Goal: Task Accomplishment & Management: Use online tool/utility

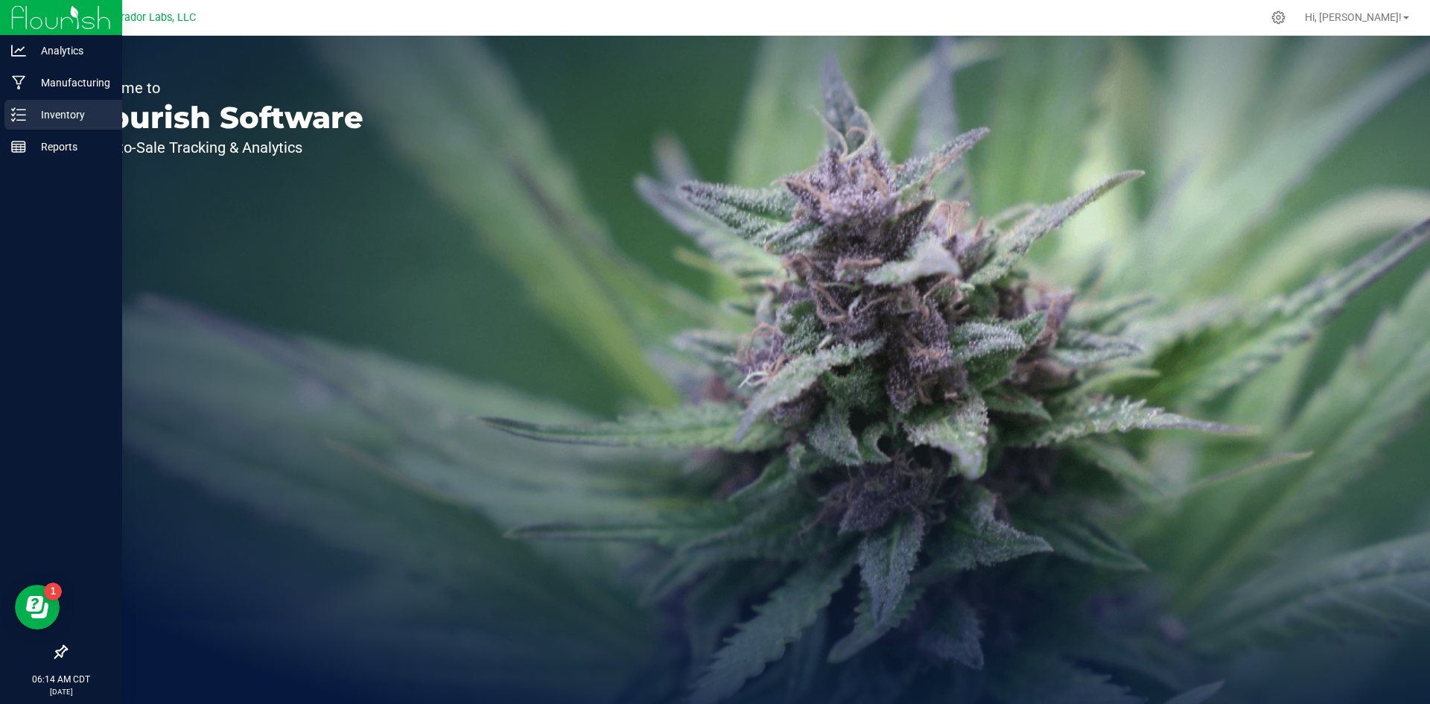
click at [43, 114] on p "Inventory" at bounding box center [70, 115] width 89 height 18
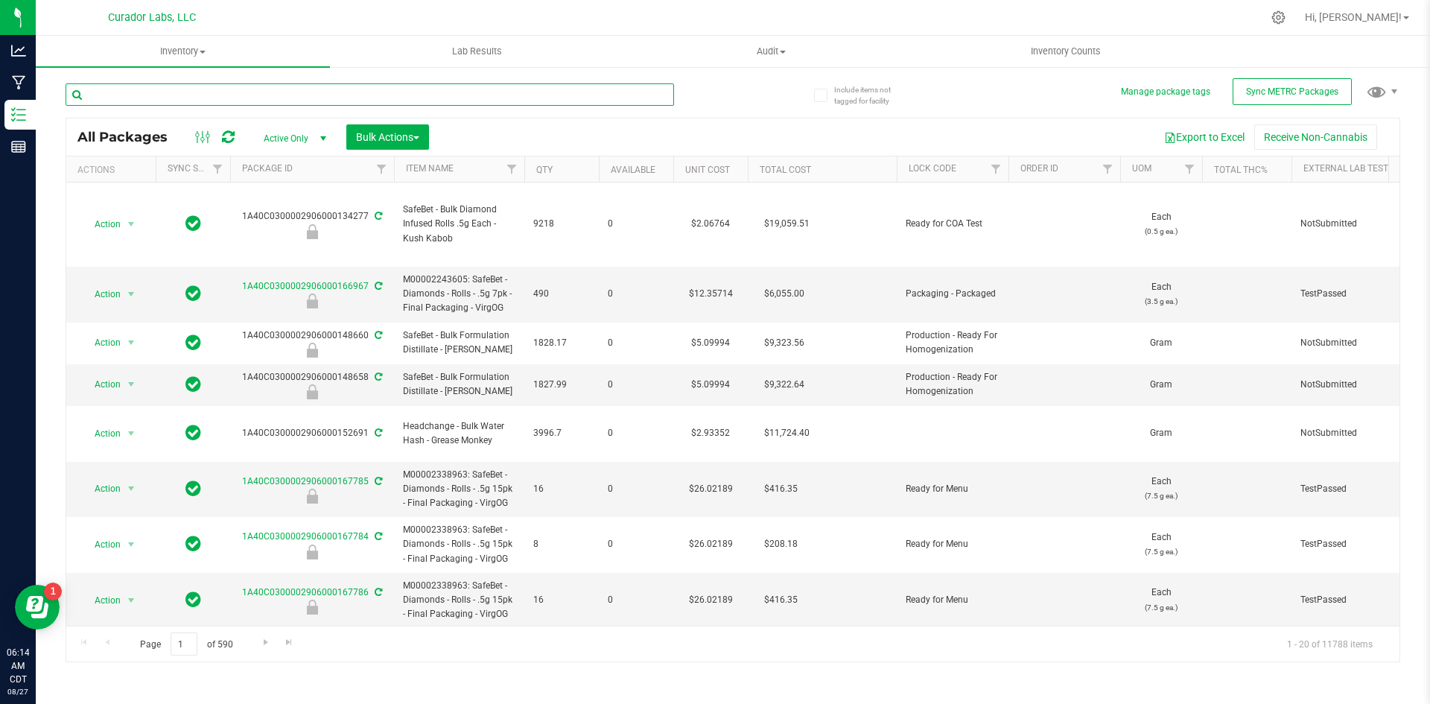
click at [349, 96] on input "text" at bounding box center [370, 94] width 608 height 22
type input "virgog"
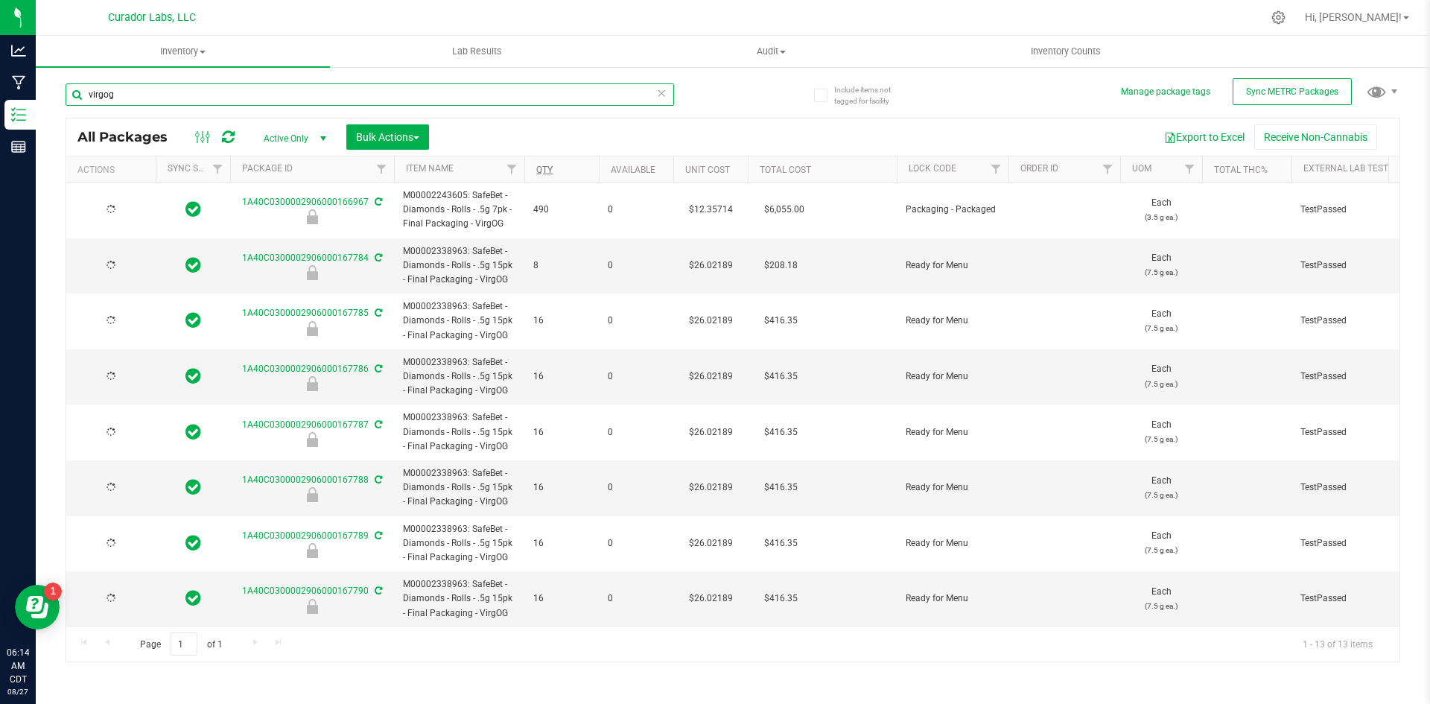
type input "[DATE]"
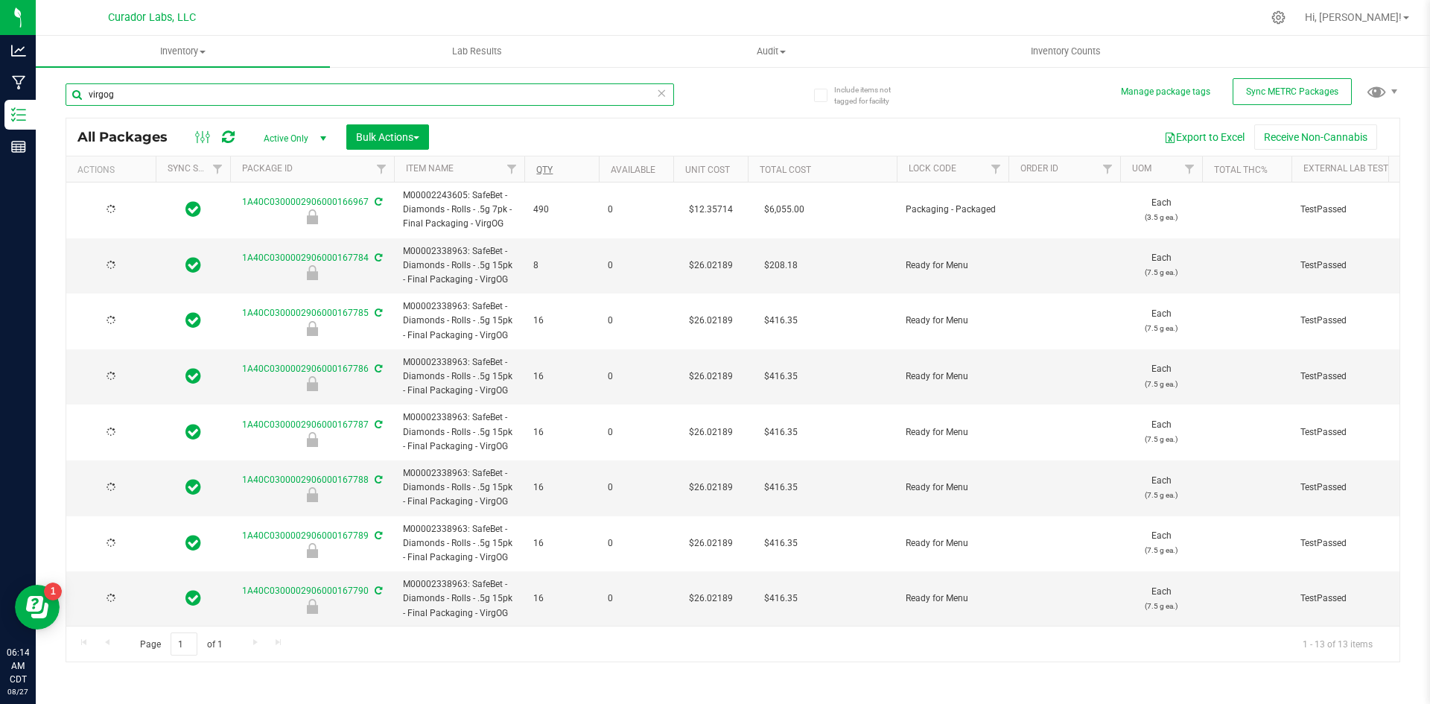
type input "[DATE]"
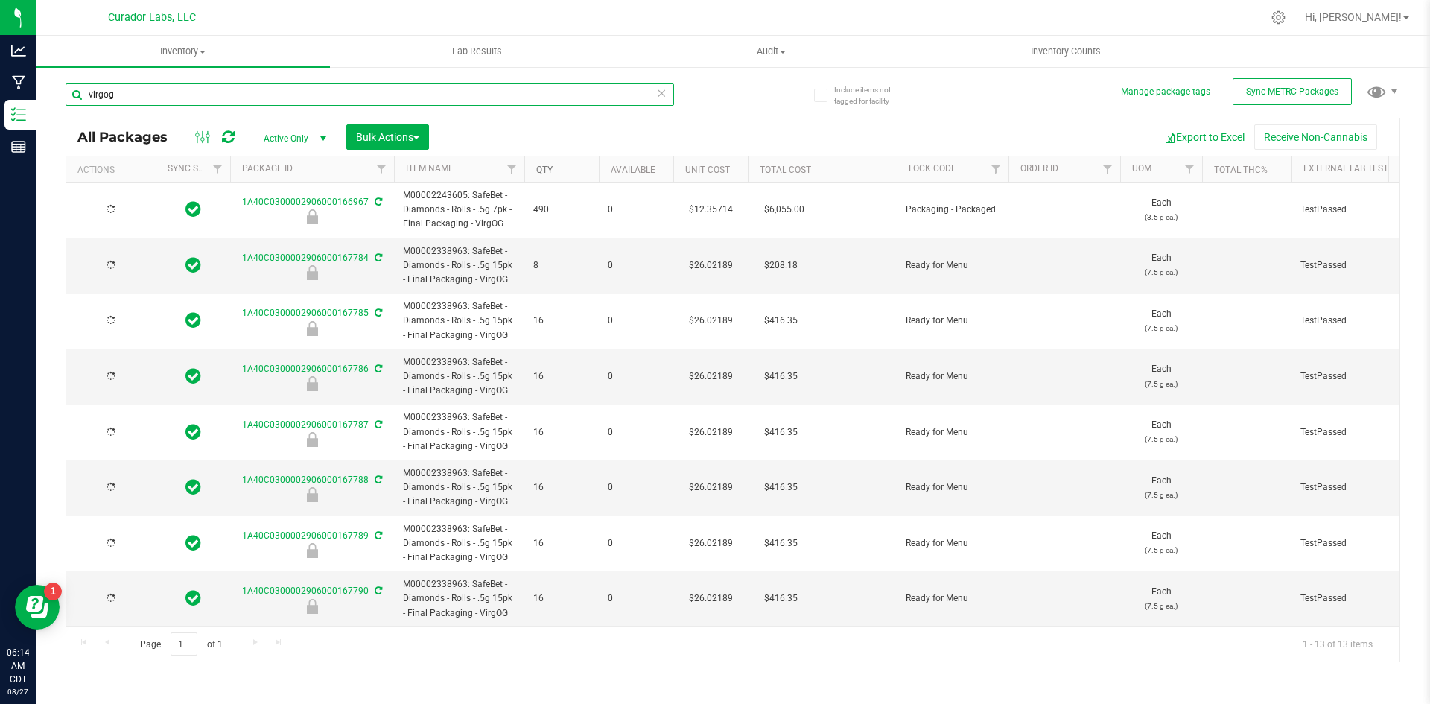
type input "[DATE]"
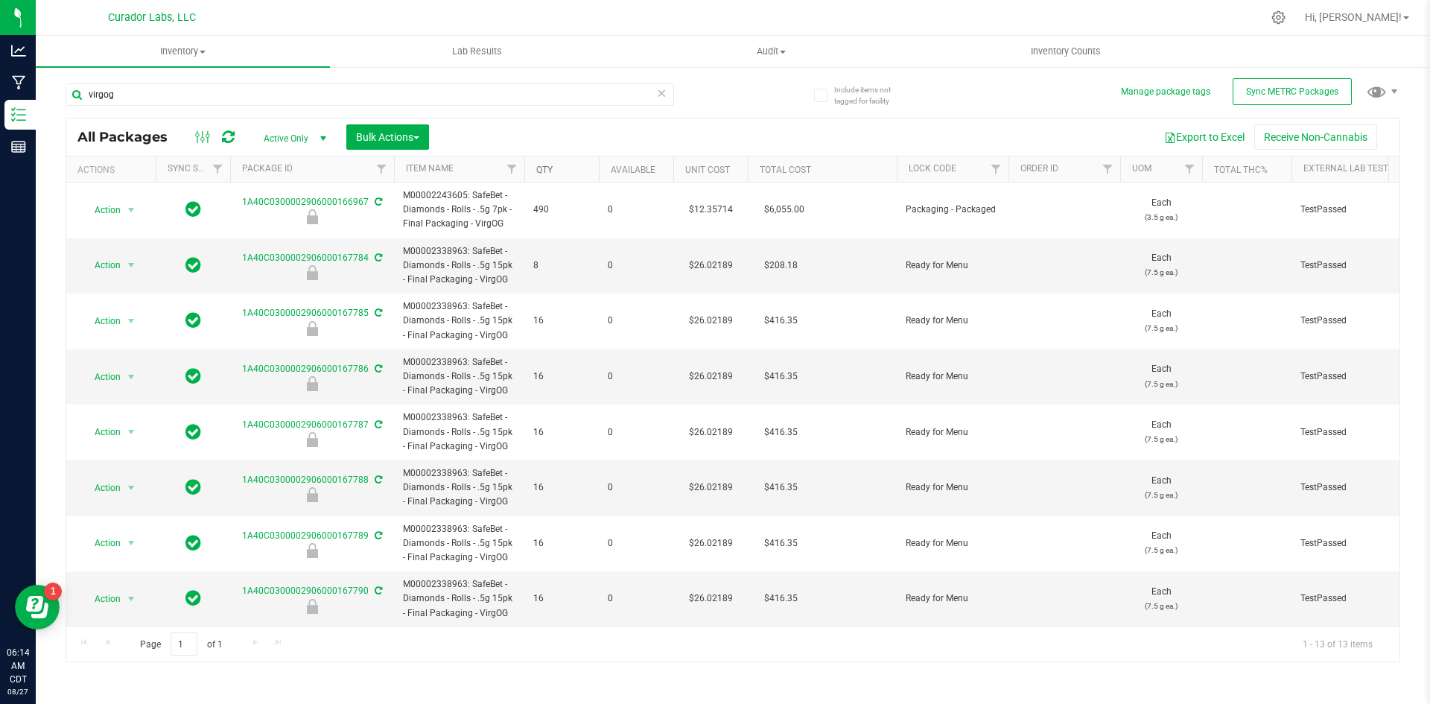
click at [547, 165] on link "Qty" at bounding box center [544, 170] width 16 height 10
click at [546, 168] on link "Qty" at bounding box center [553, 169] width 34 height 10
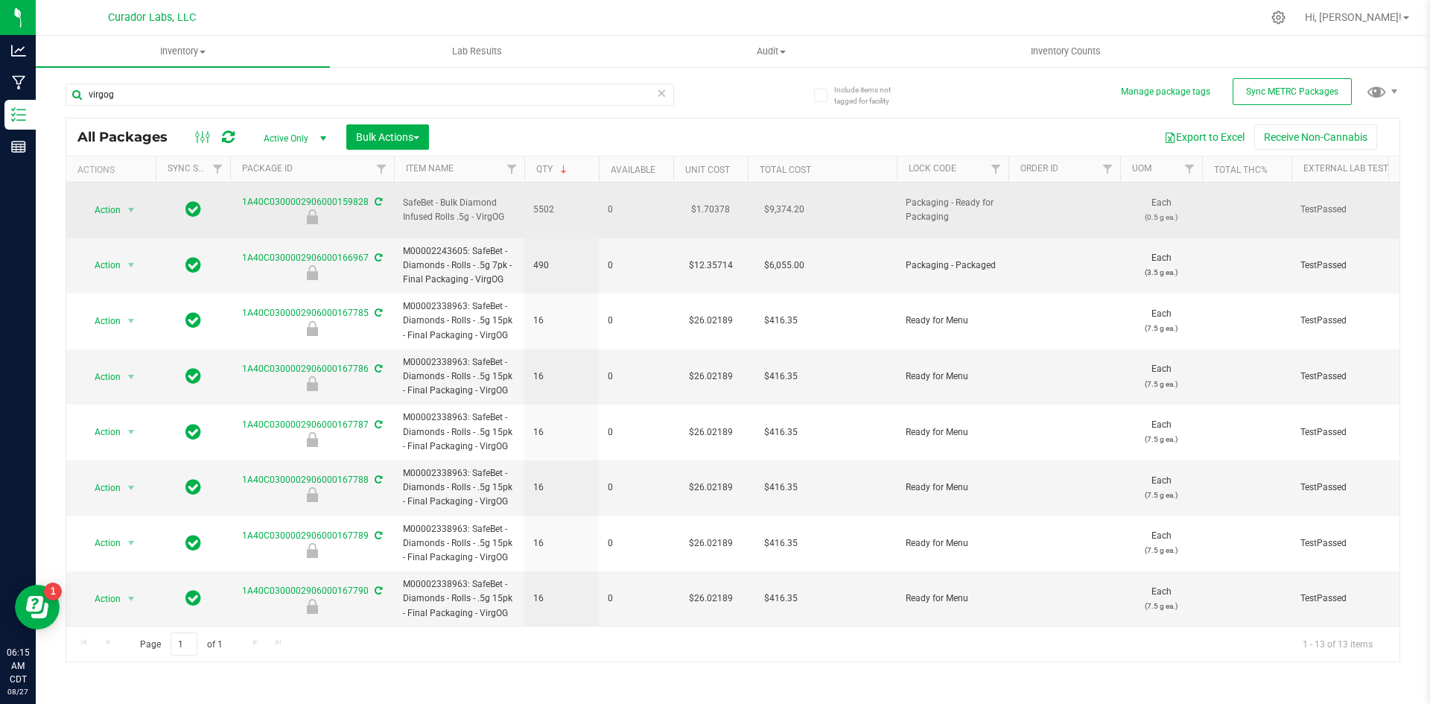
drag, startPoint x: 505, startPoint y: 208, endPoint x: 378, endPoint y: 205, distance: 126.6
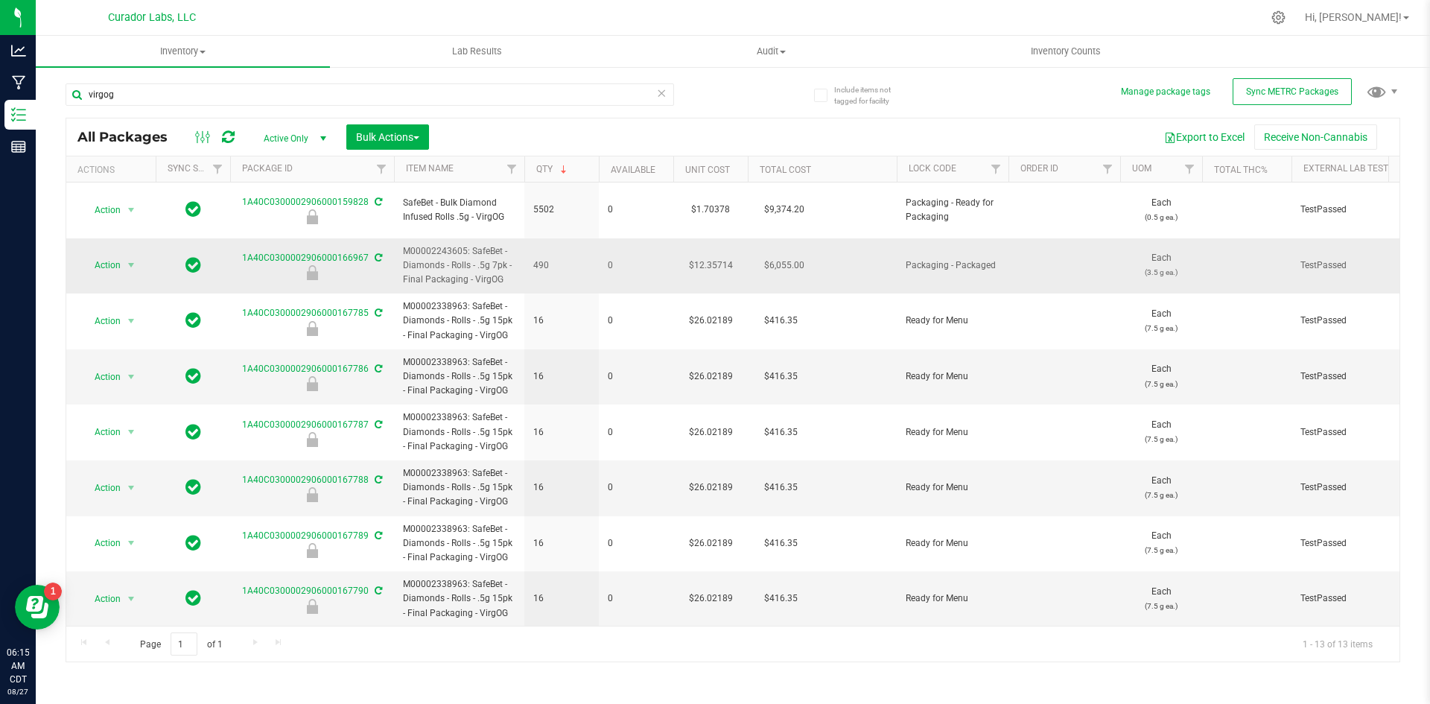
copy span "SafeBet - Bulk Diamond Infused Rolls .5g - VirgOG"
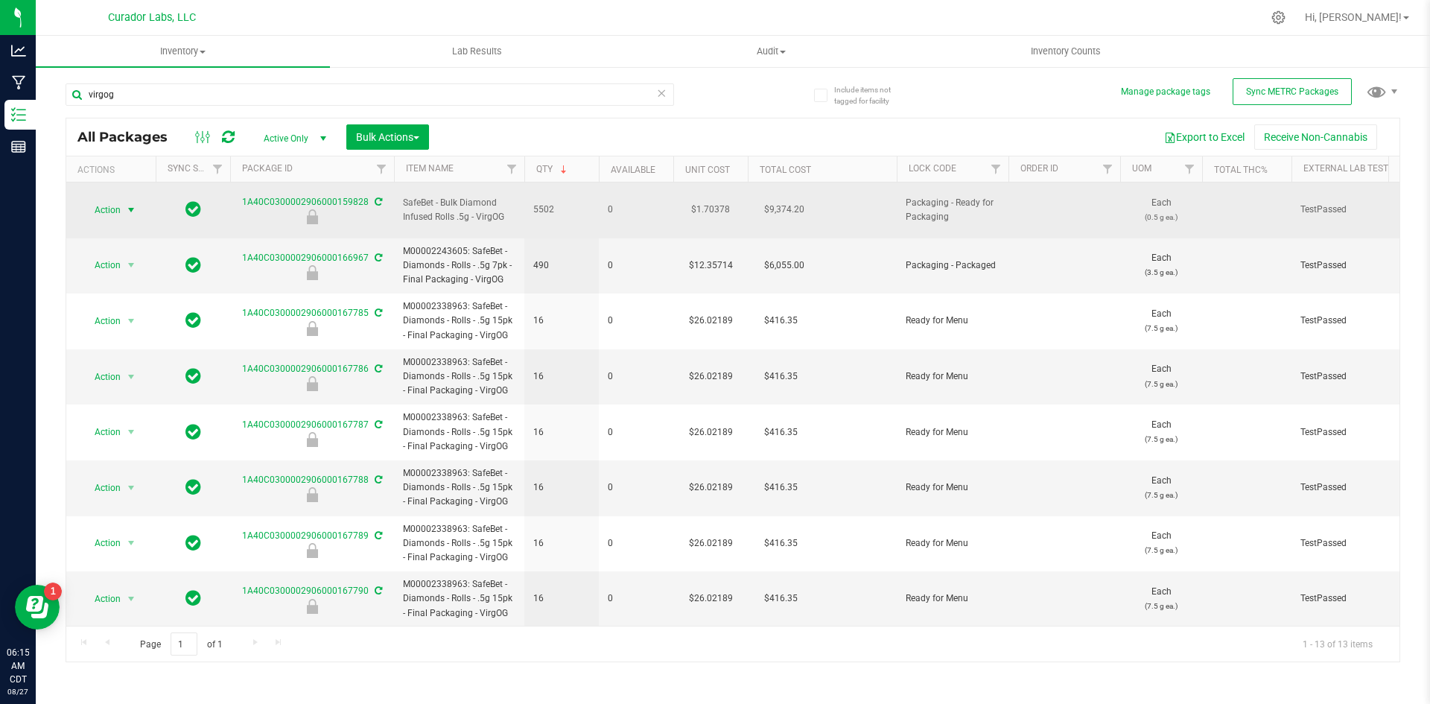
click at [111, 205] on span "Action" at bounding box center [101, 210] width 40 height 21
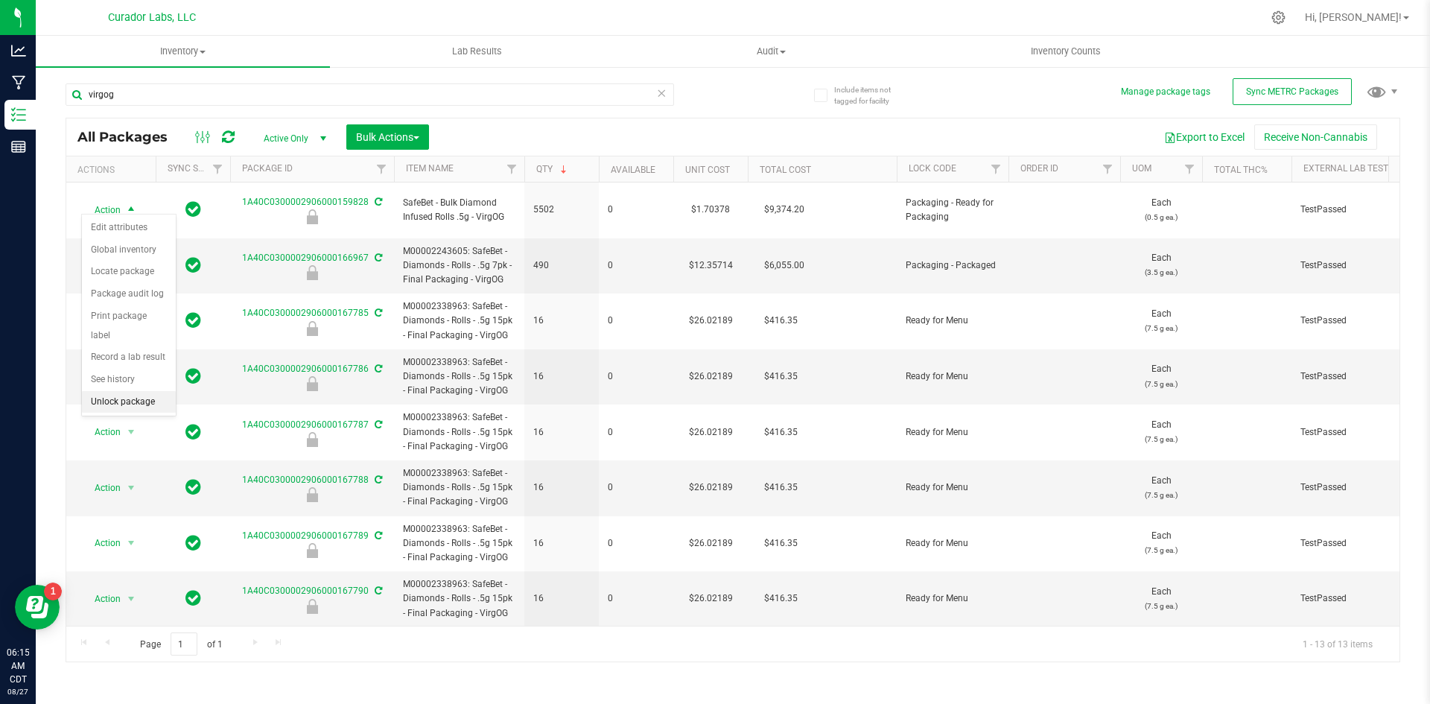
click at [133, 391] on li "Unlock package" at bounding box center [129, 402] width 94 height 22
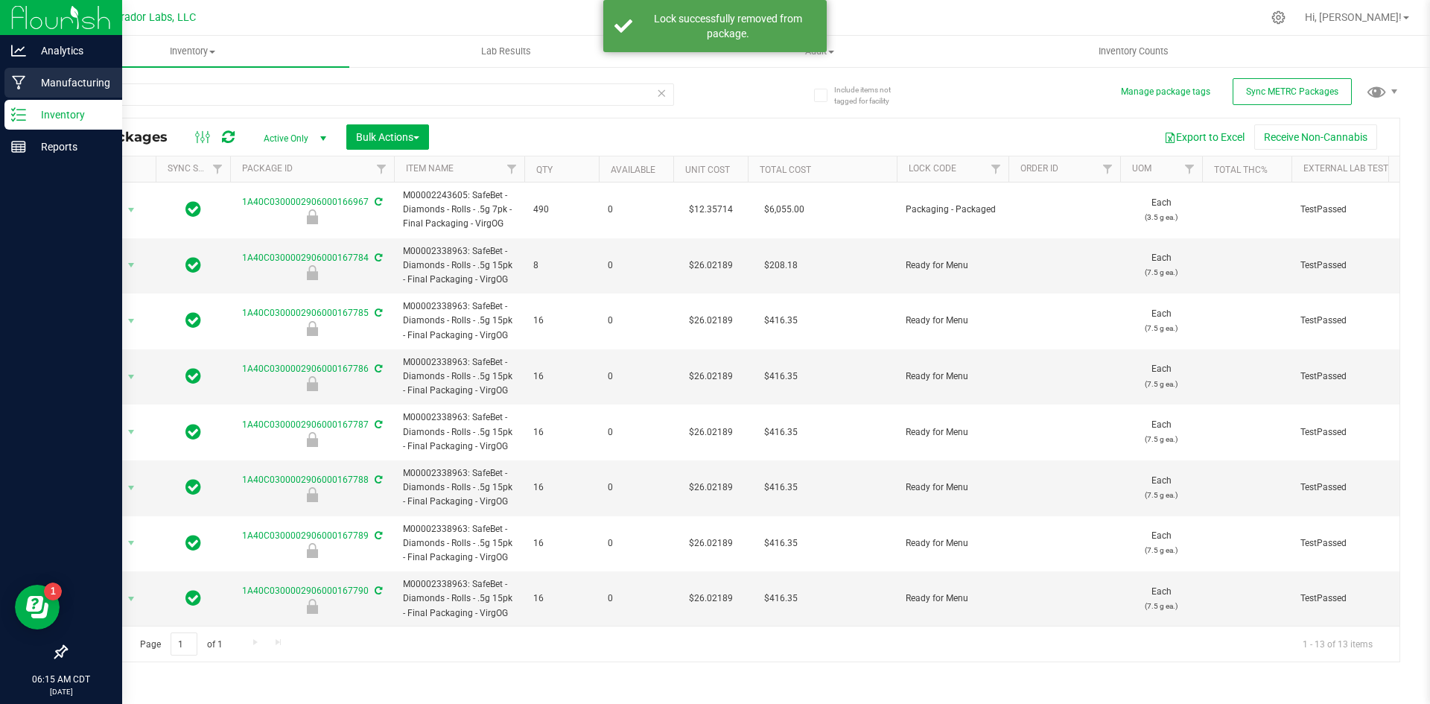
click at [28, 75] on p "Manufacturing" at bounding box center [70, 83] width 89 height 18
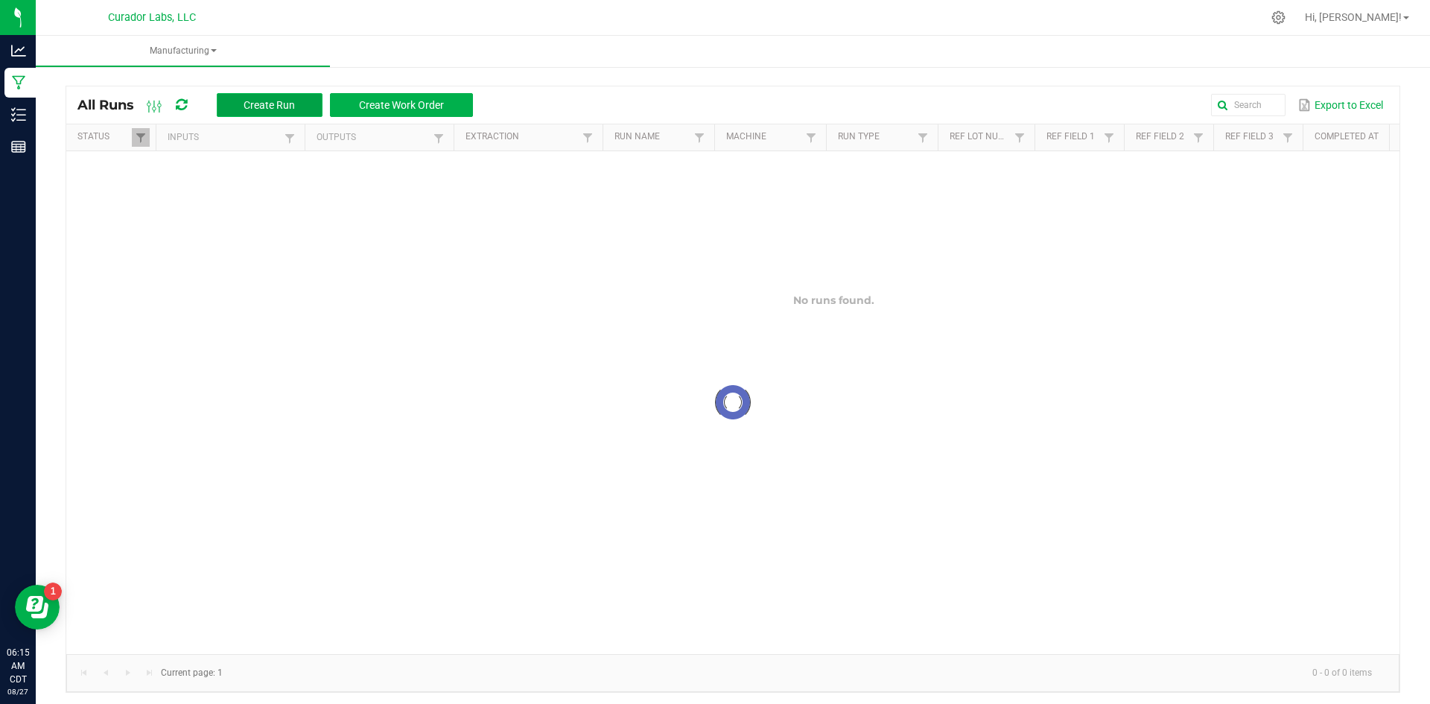
click at [232, 97] on button "Create Run" at bounding box center [270, 105] width 106 height 24
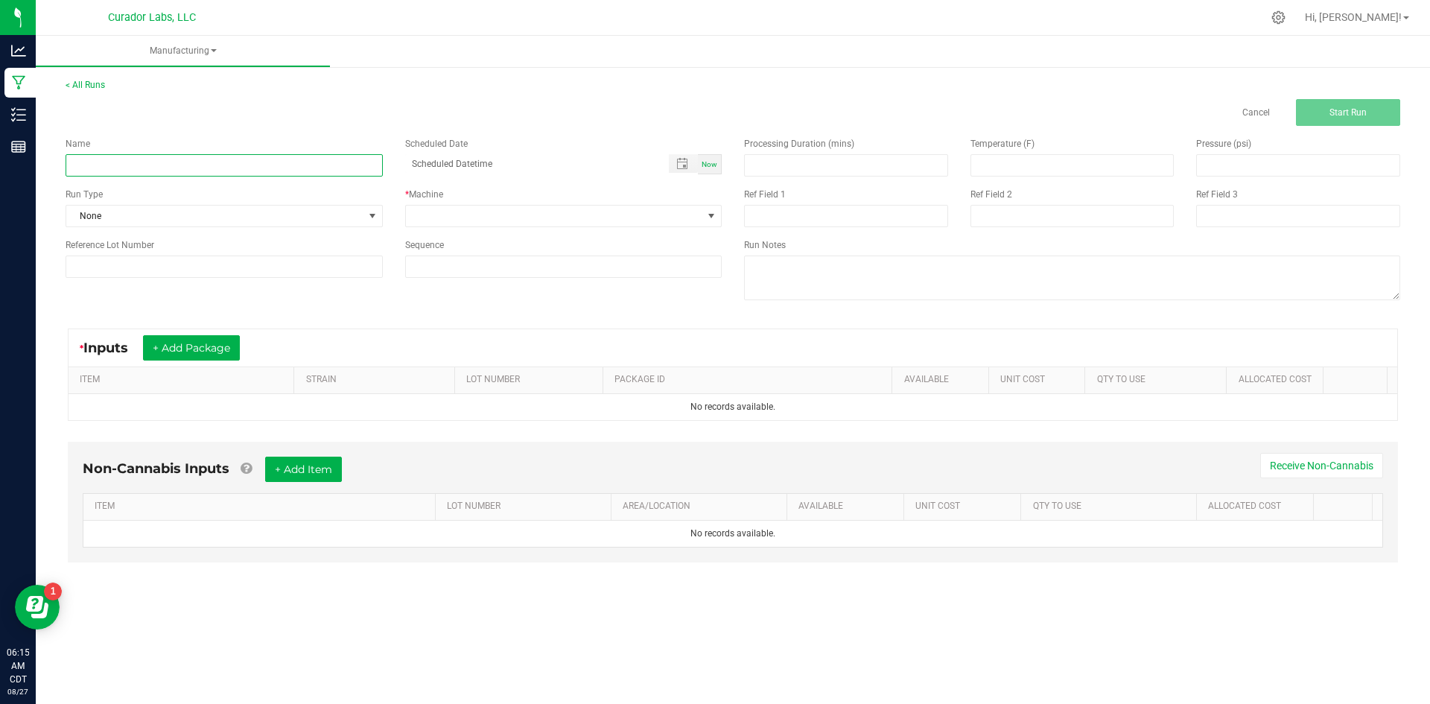
click at [203, 160] on input at bounding box center [224, 165] width 317 height 22
paste input "SafeBet - Bulk Diamond Infused Rolls .5g - VirgOG"
type input "SafeBet - Bulk Diamond Infused Rolls .5g - VirgOG - 3 pack final"
click at [141, 223] on span "None" at bounding box center [214, 216] width 297 height 21
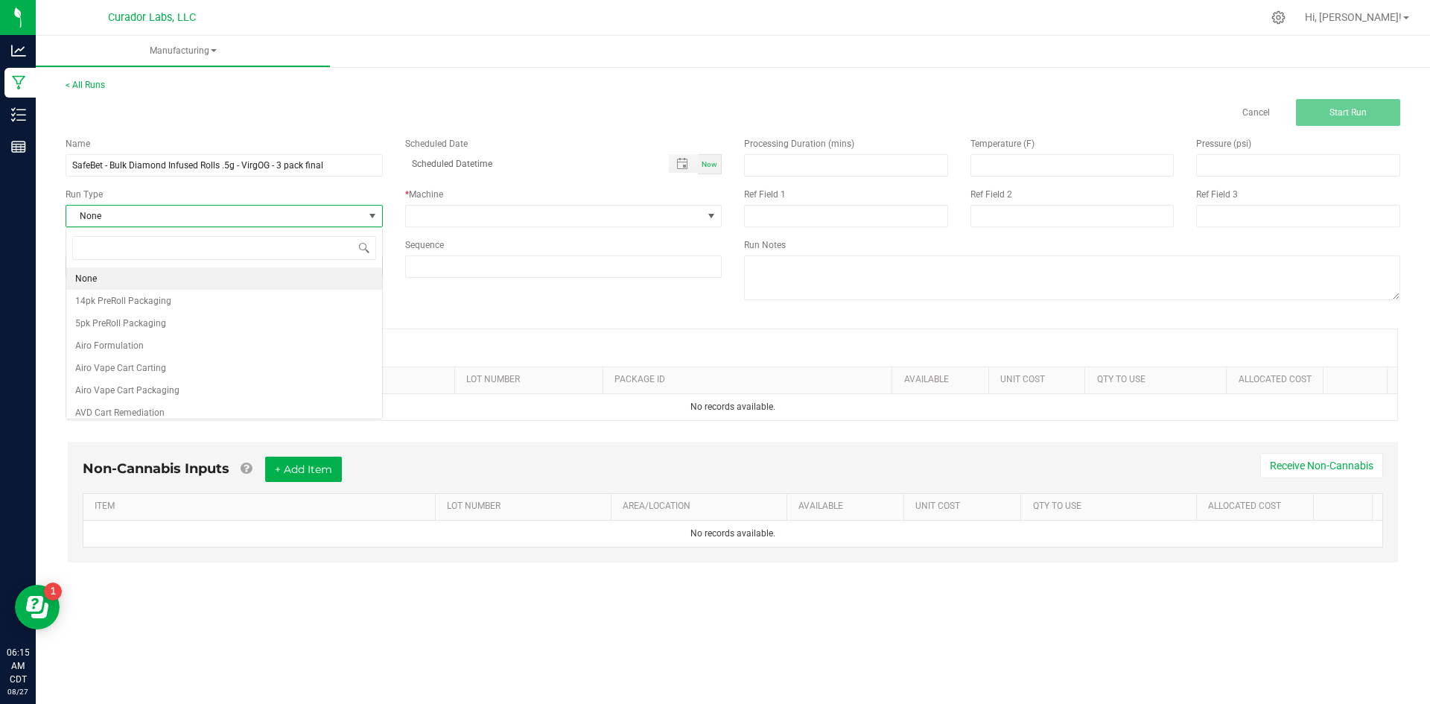
scroll to position [22, 316]
click at [140, 220] on span "None" at bounding box center [214, 216] width 297 height 21
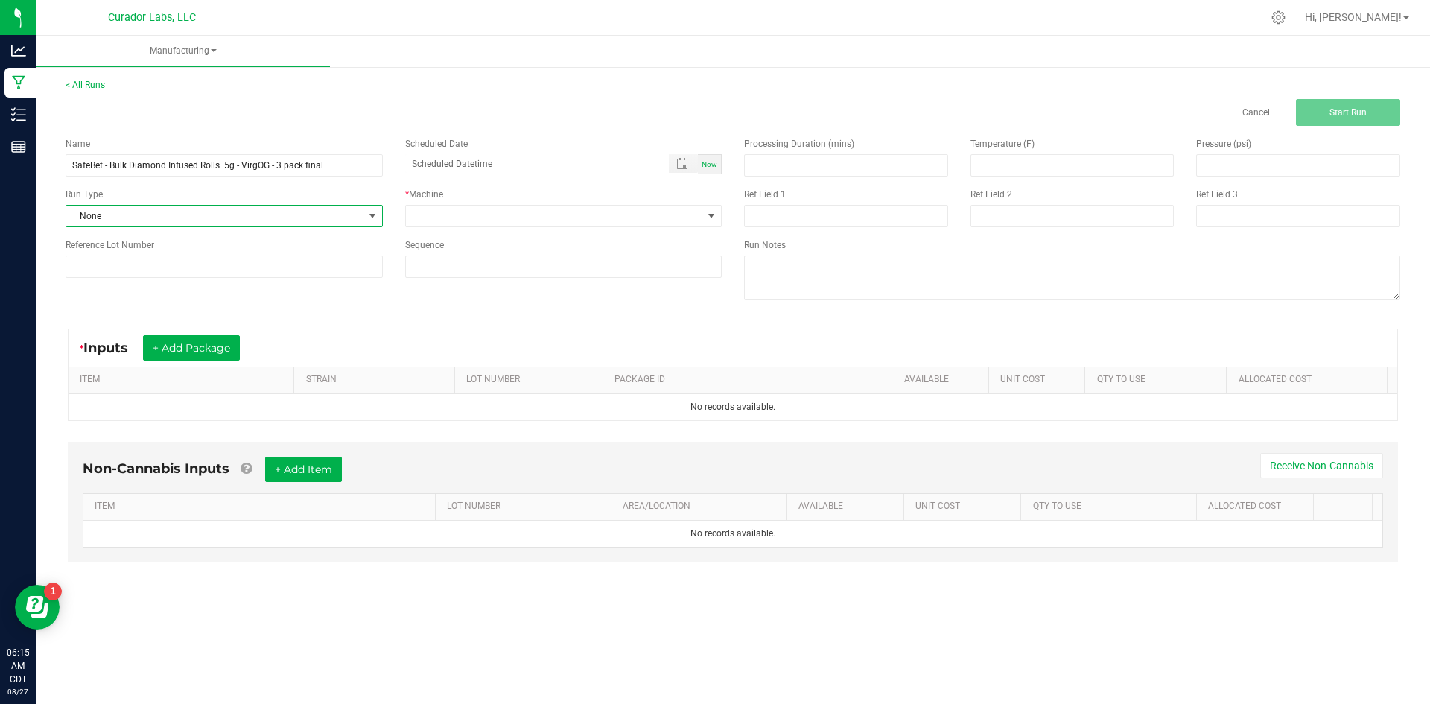
click at [140, 220] on span "None" at bounding box center [214, 216] width 297 height 21
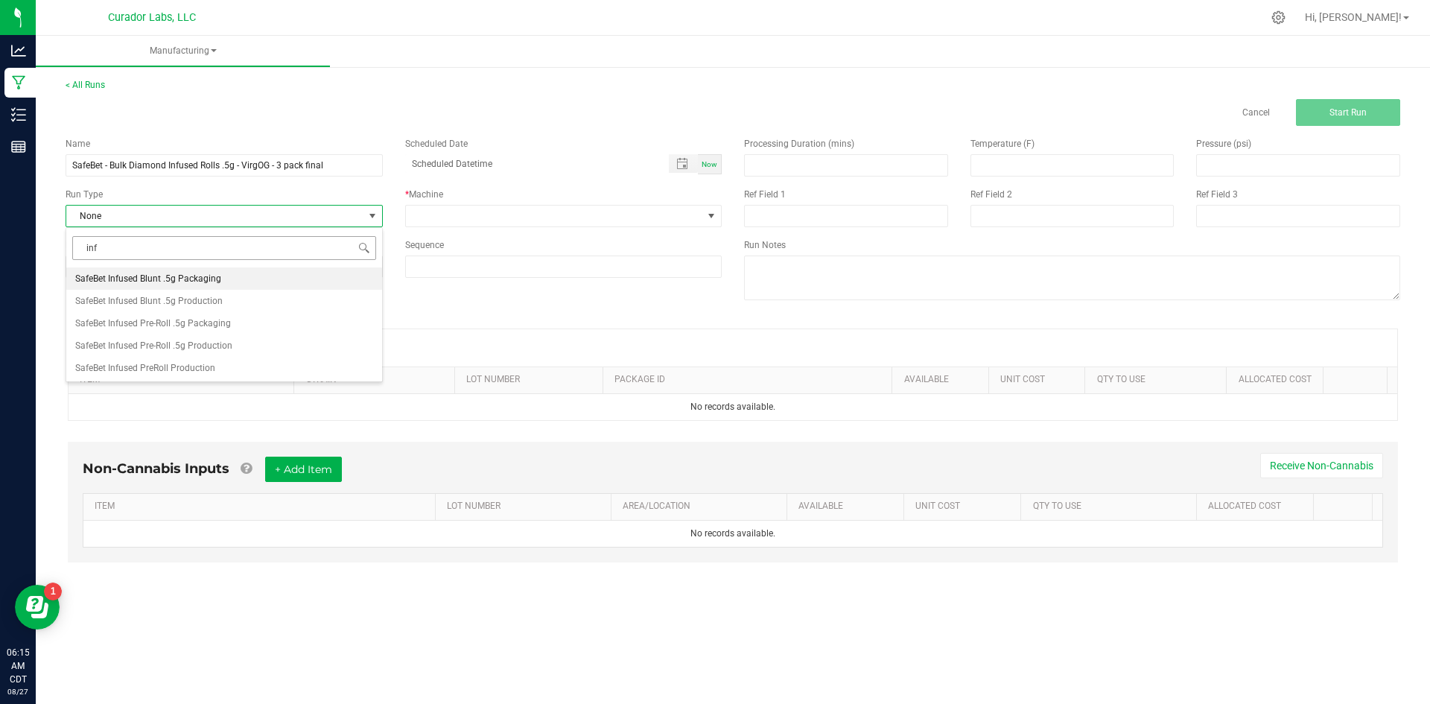
type input "infu"
click at [232, 328] on li "SafeBet Infused Pre-Roll .5g Packaging" at bounding box center [224, 323] width 316 height 22
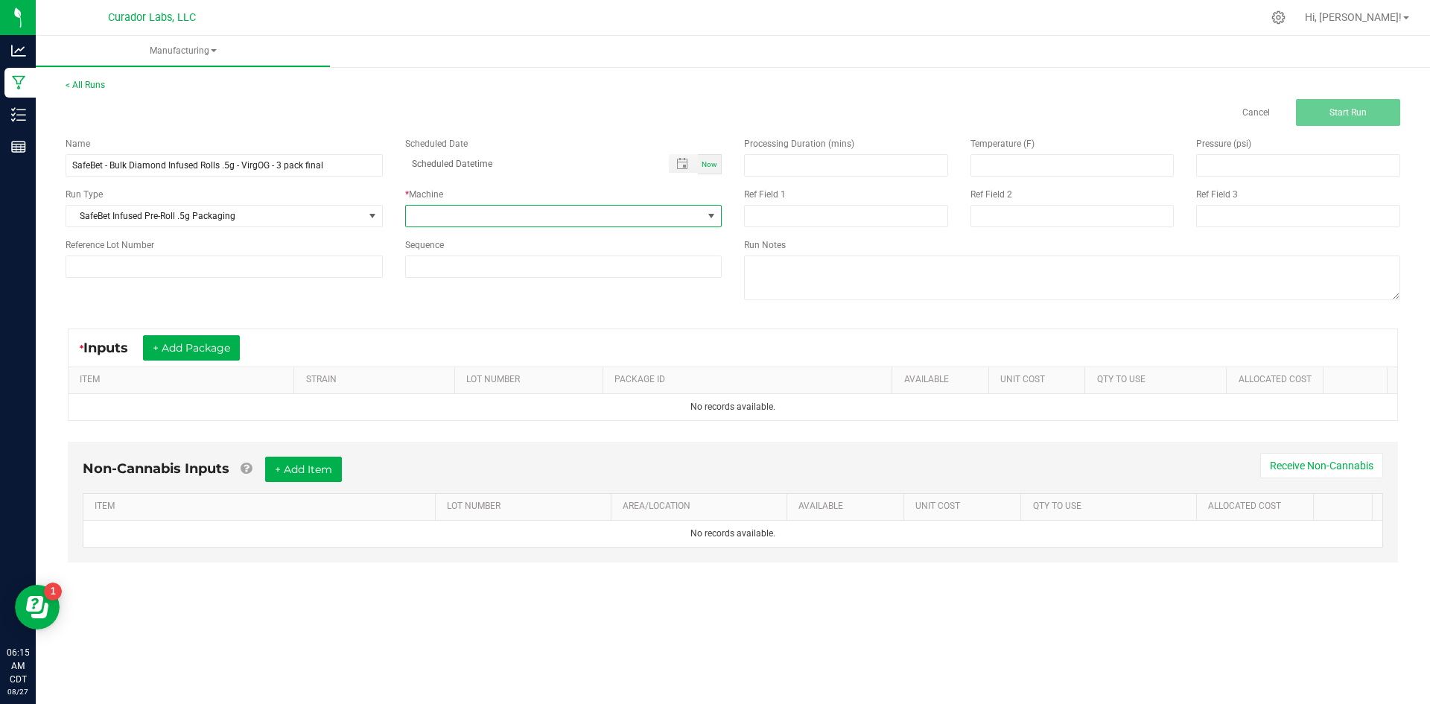
click at [501, 218] on span at bounding box center [554, 216] width 297 height 21
type input "glo"
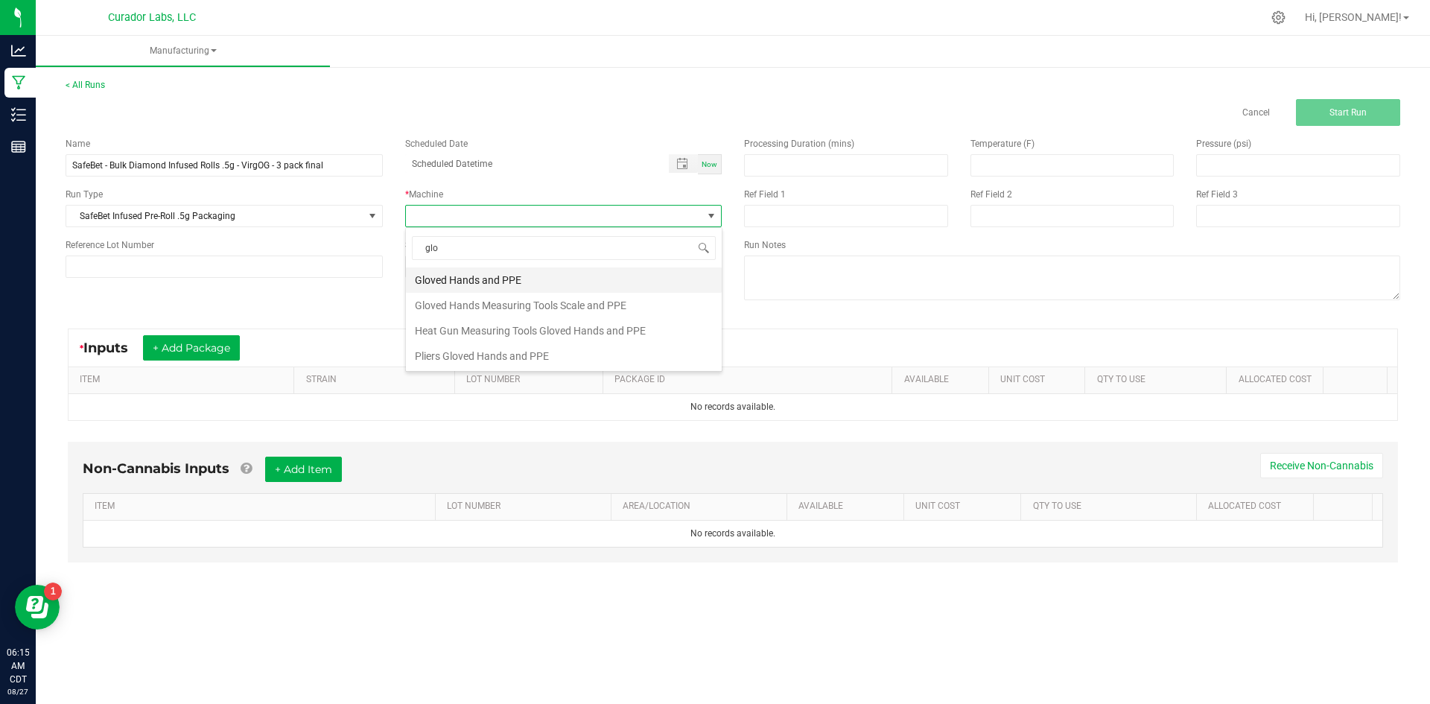
click at [486, 278] on li "Gloved Hands and PPE" at bounding box center [564, 279] width 316 height 25
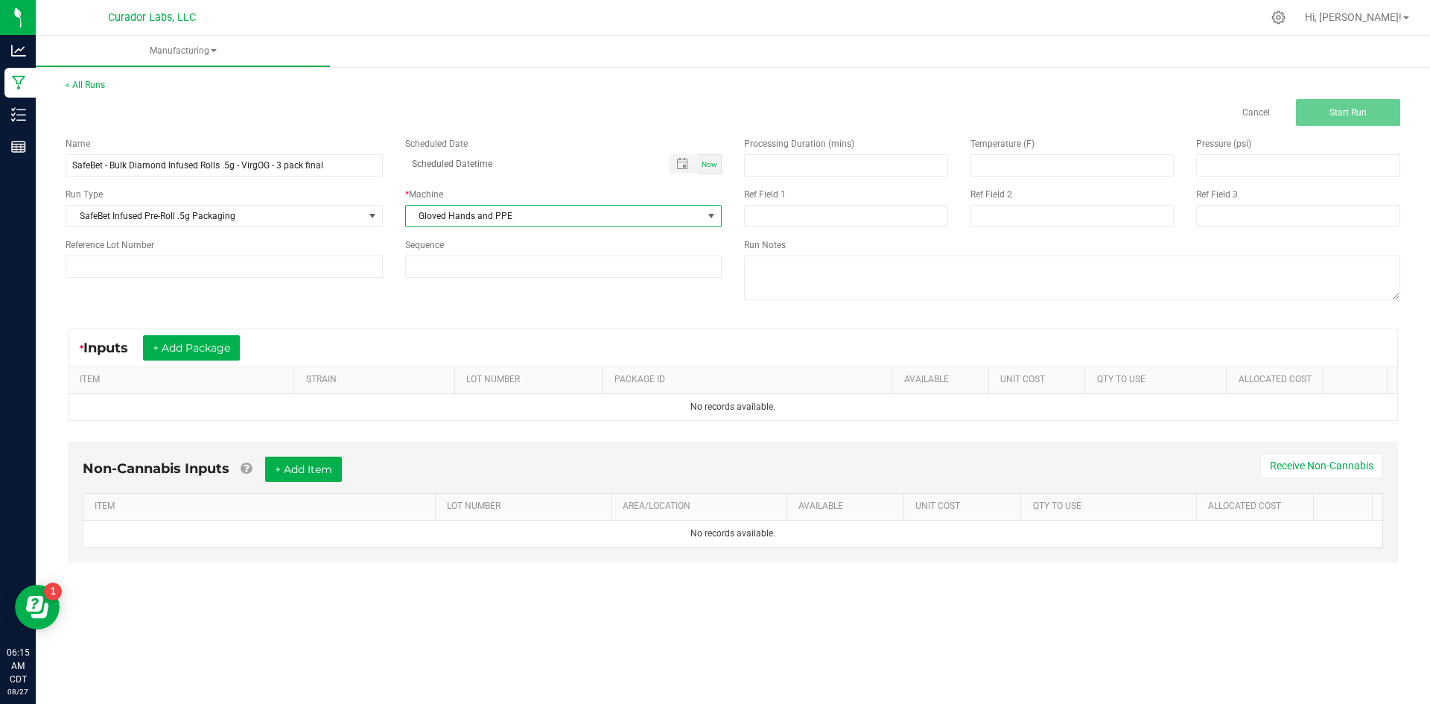
click at [212, 334] on div "* Inputs + Add Package" at bounding box center [733, 347] width 1328 height 37
click at [200, 350] on button "+ Add Package" at bounding box center [191, 347] width 97 height 25
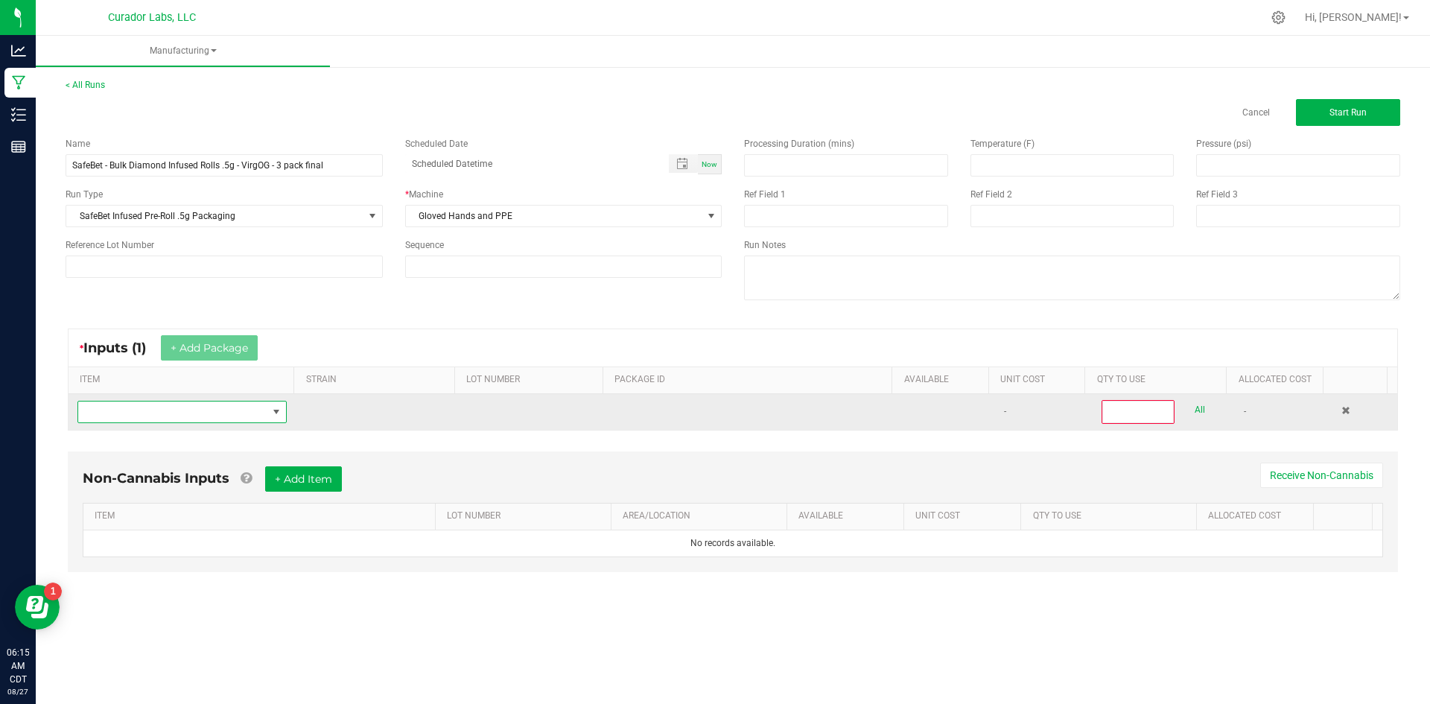
click at [180, 412] on span "NO DATA FOUND" at bounding box center [172, 411] width 189 height 21
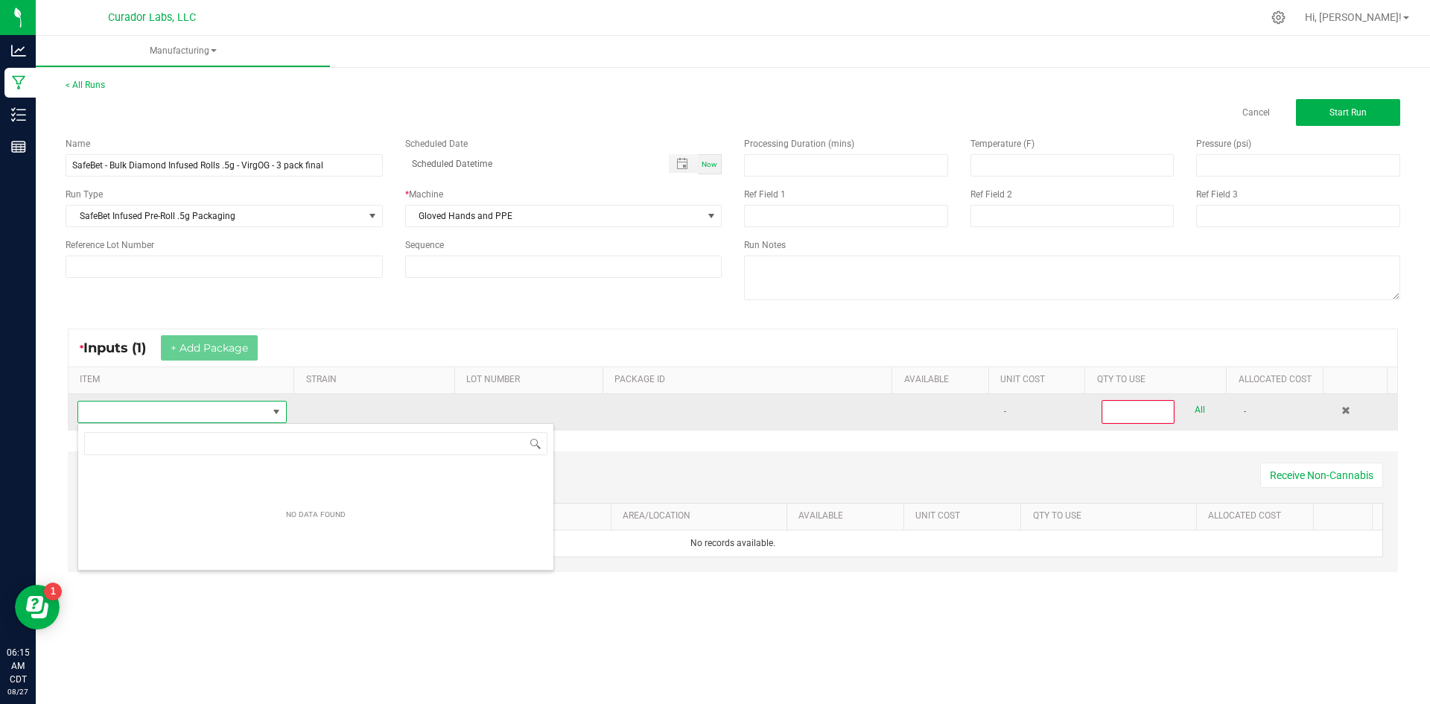
scroll to position [74435, 74250]
type input "SafeBet - Bulk Diamond Infused Rolls .5g - VirgOG"
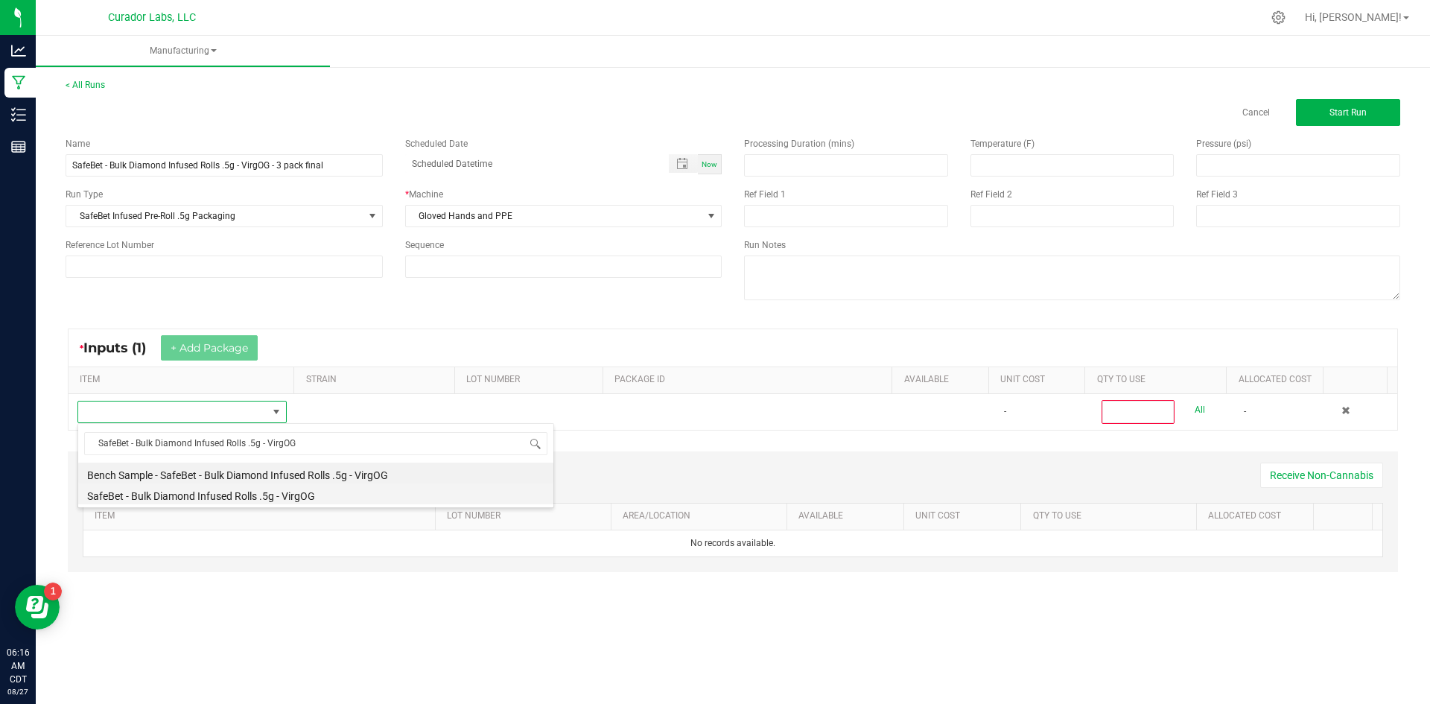
click at [152, 491] on li "SafeBet - Bulk Diamond Infused Rolls .5g - VirgOG" at bounding box center [315, 493] width 475 height 21
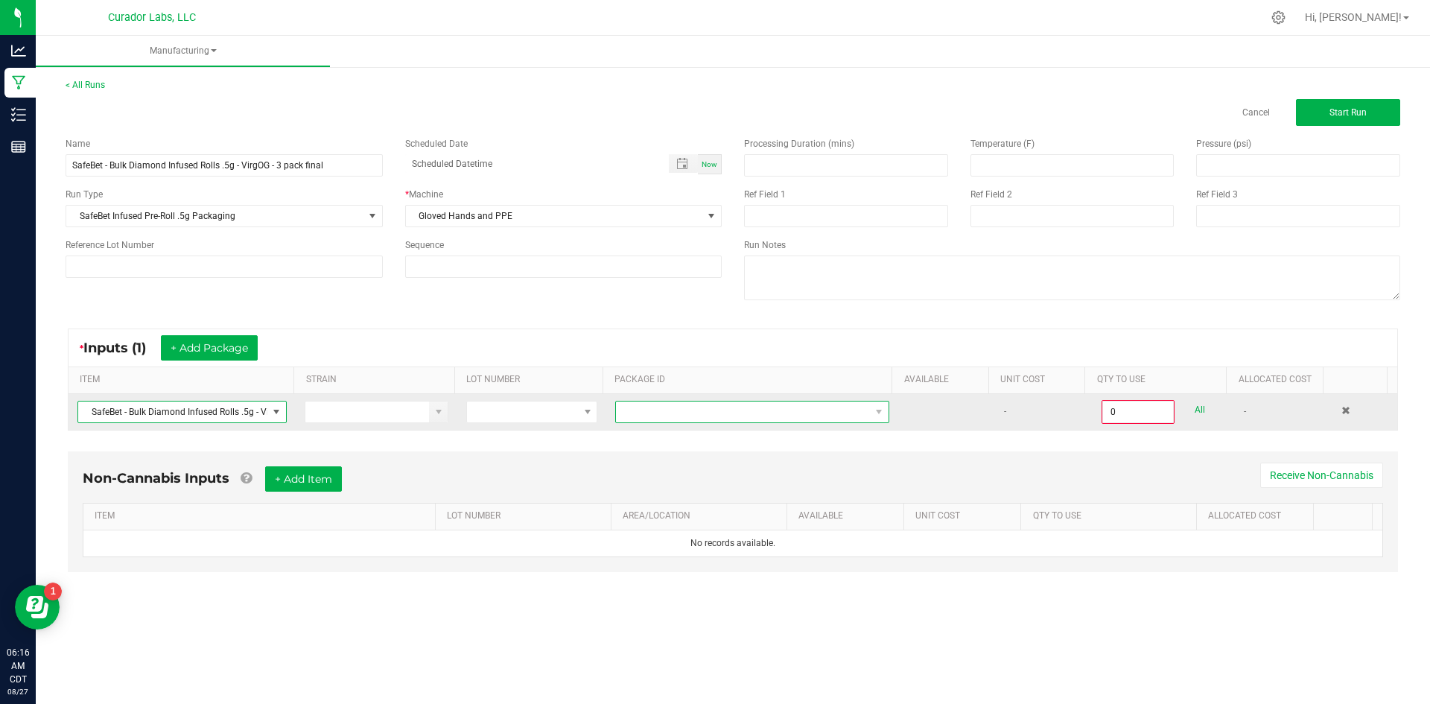
click at [670, 410] on span at bounding box center [743, 411] width 254 height 21
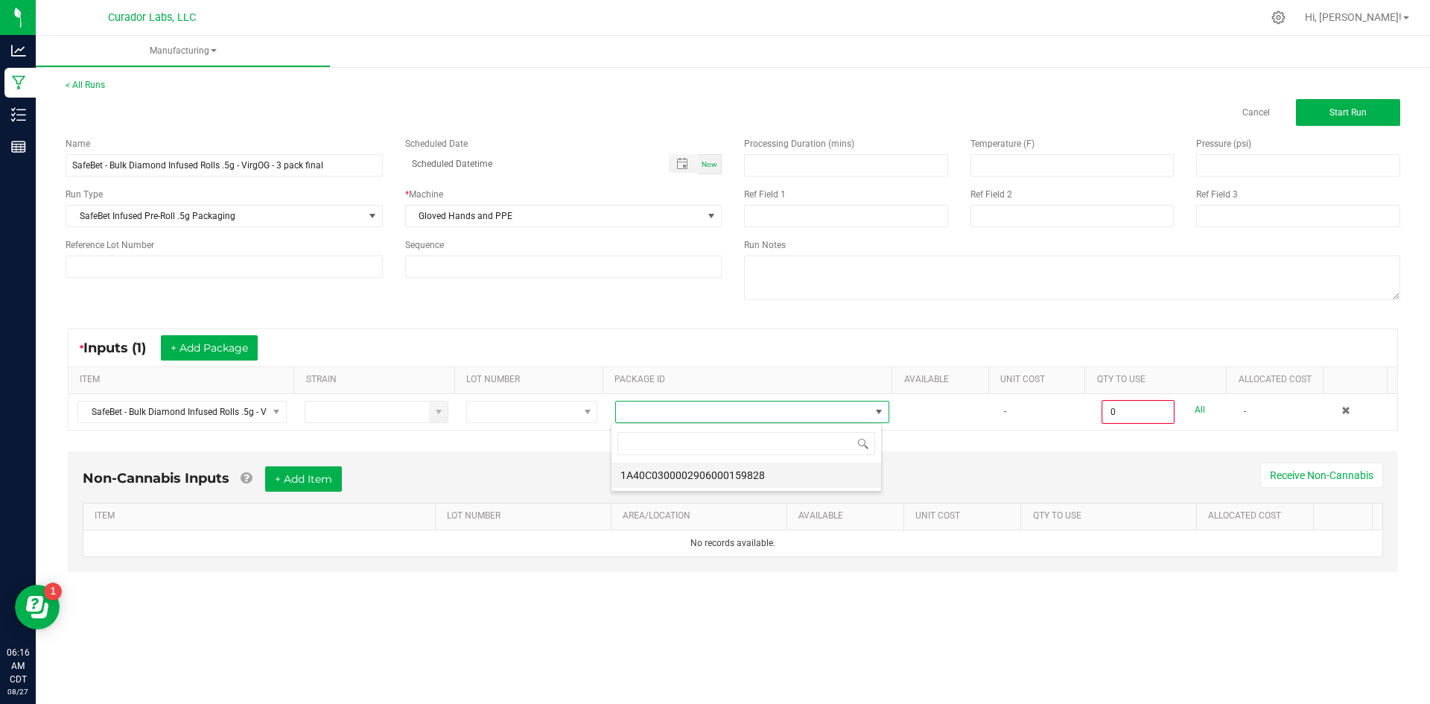
click at [657, 472] on li "1A40C0300002906000159828" at bounding box center [746, 474] width 270 height 25
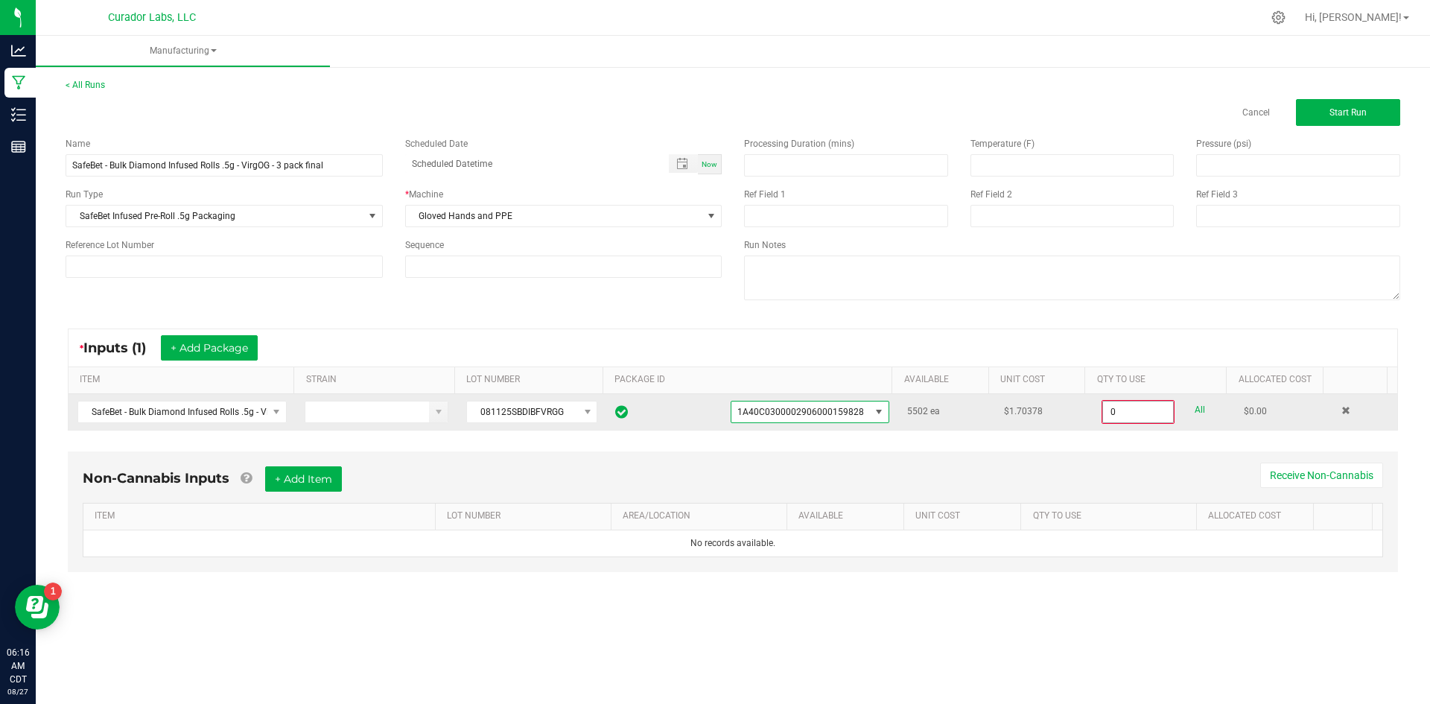
click at [1135, 410] on input "0" at bounding box center [1138, 411] width 70 height 21
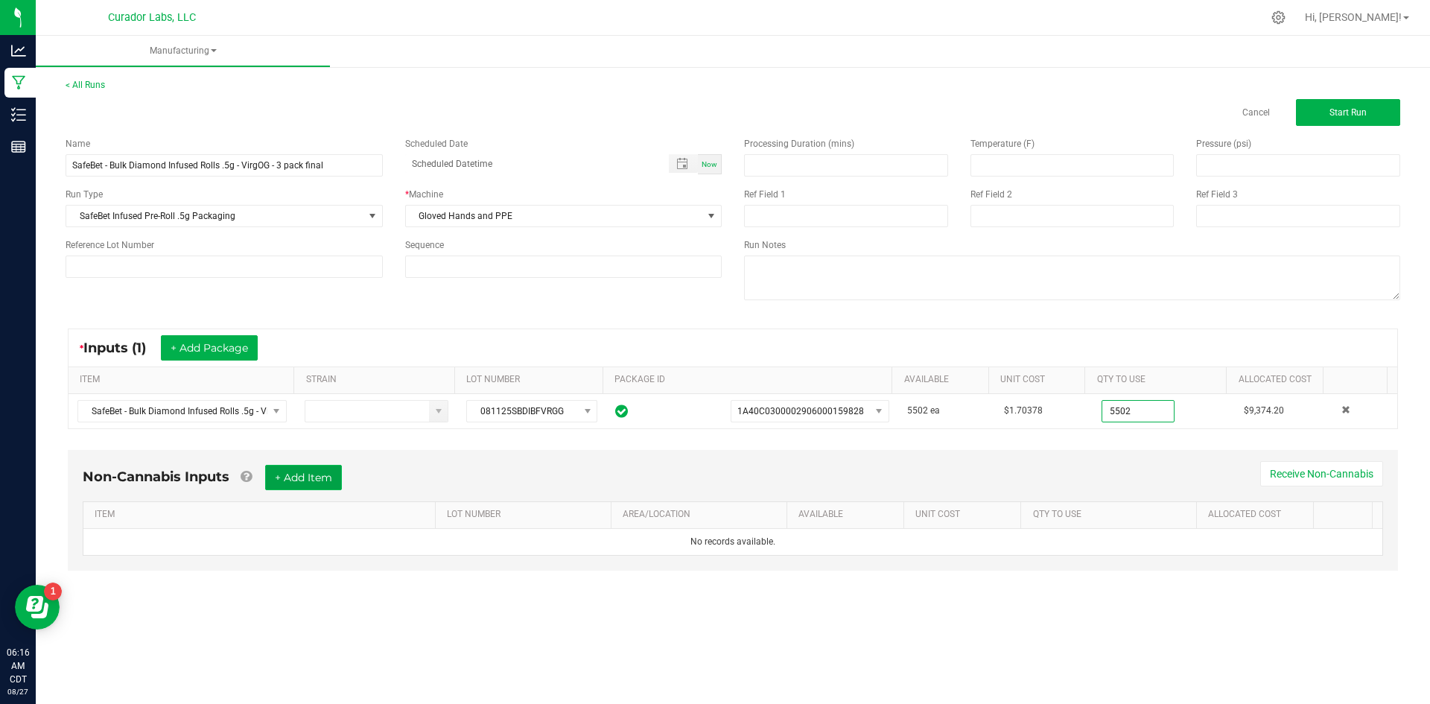
type input "5502 ea"
click at [331, 473] on button "+ Add Item" at bounding box center [303, 477] width 77 height 25
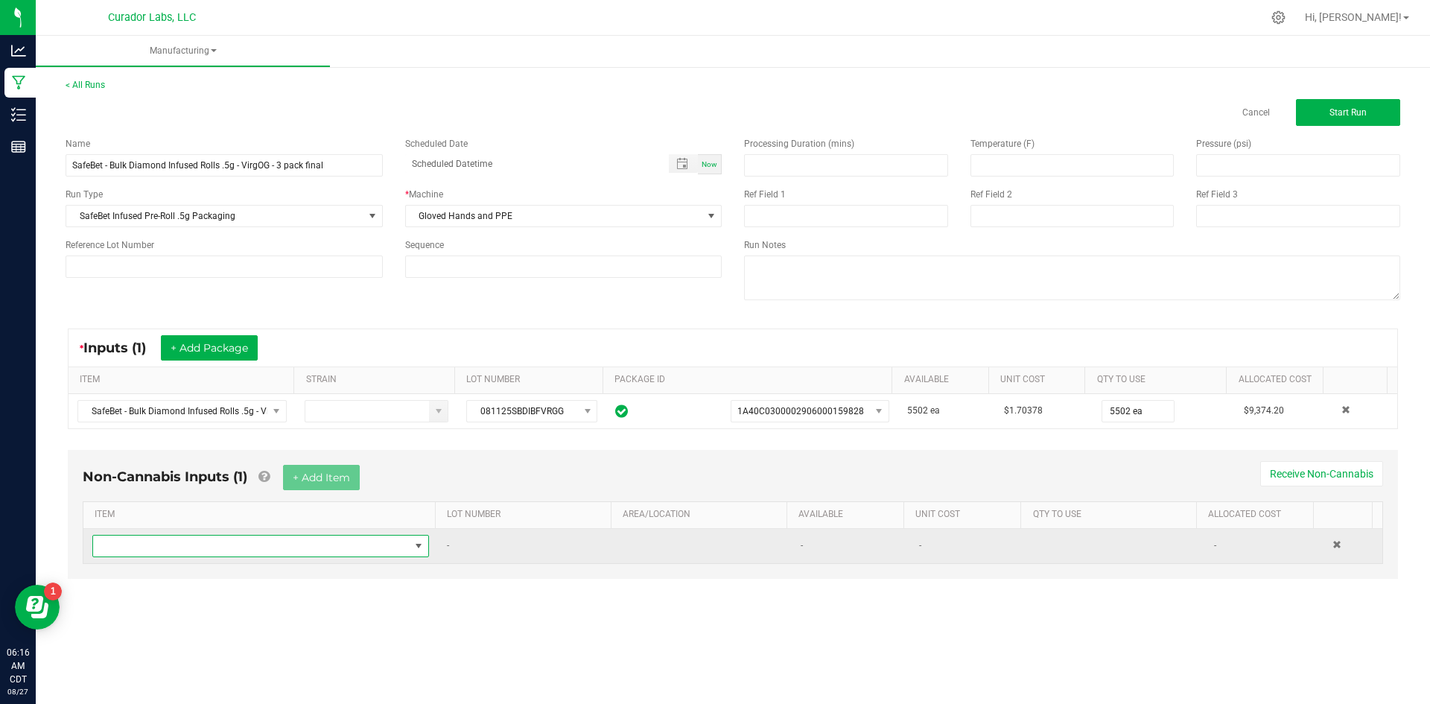
click at [257, 549] on span "NO DATA FOUND" at bounding box center [251, 545] width 316 height 21
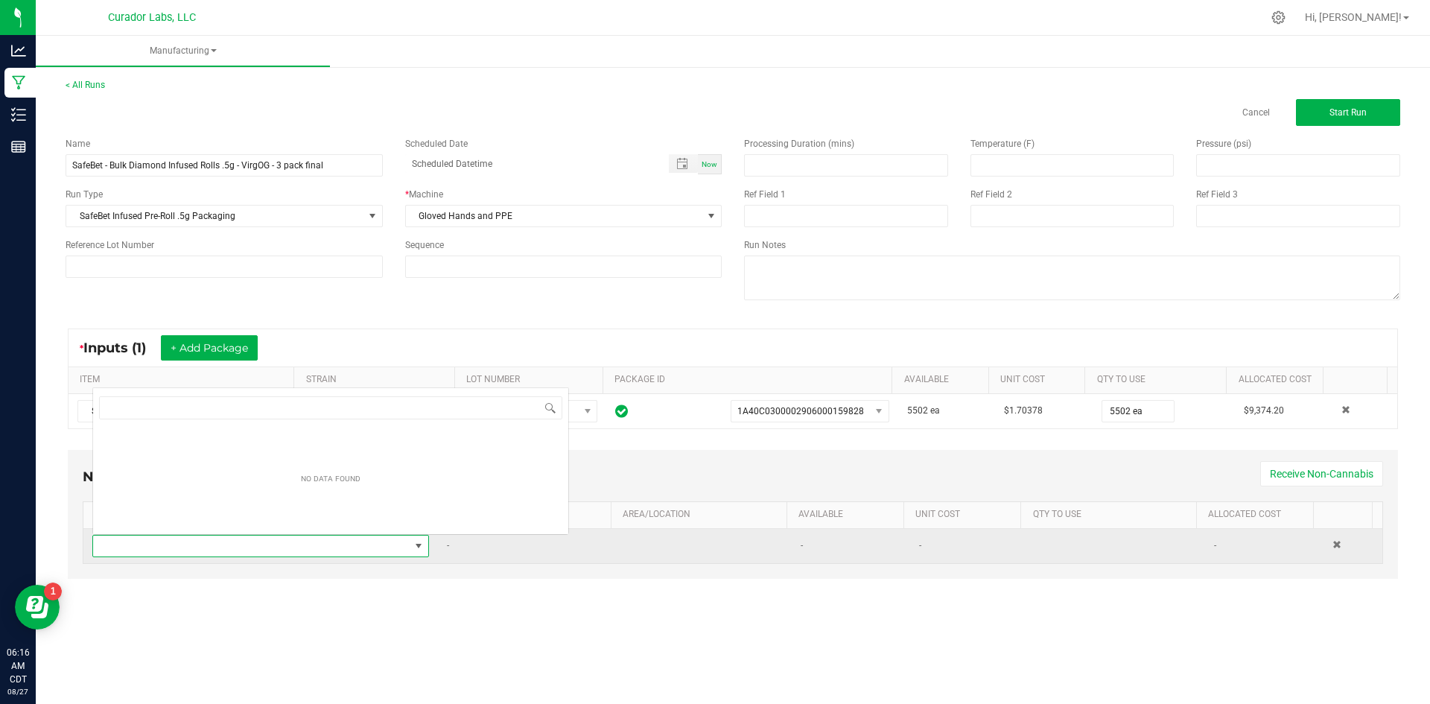
scroll to position [22, 331]
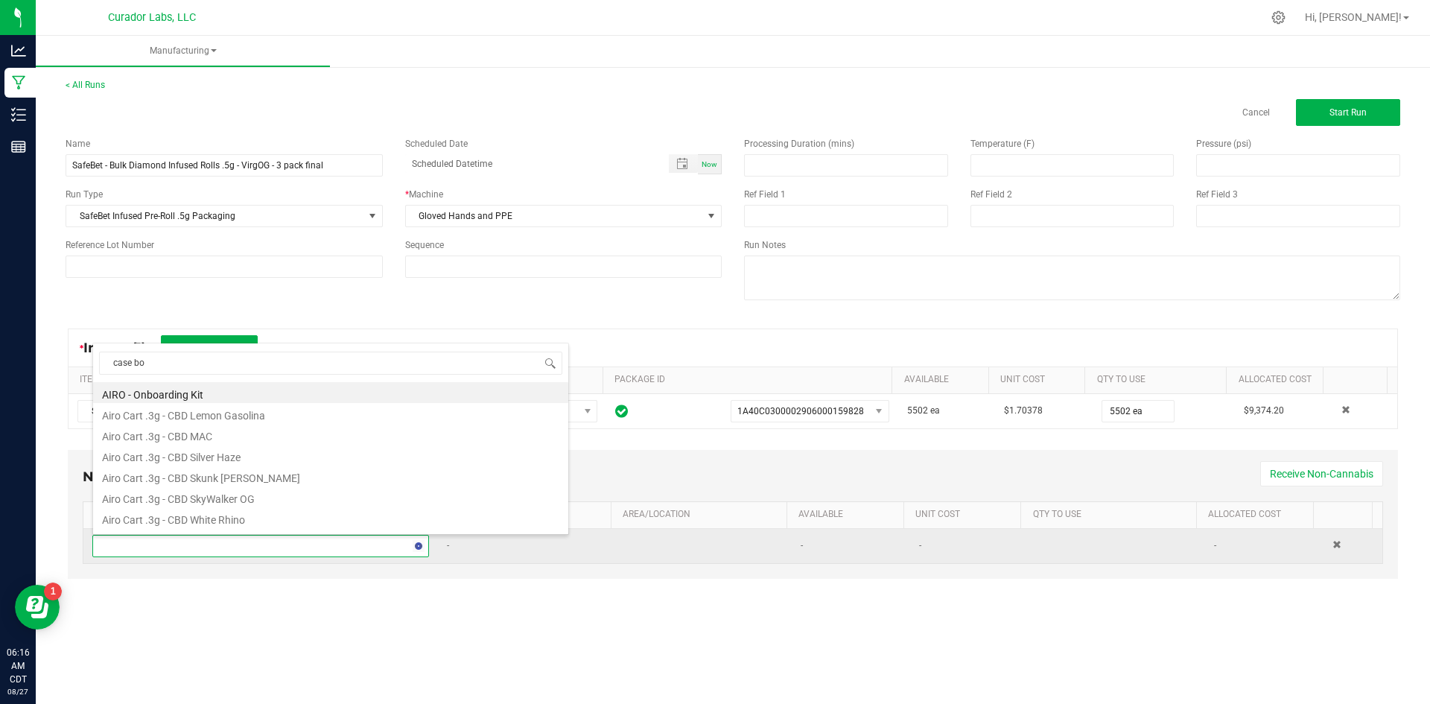
type input "case box"
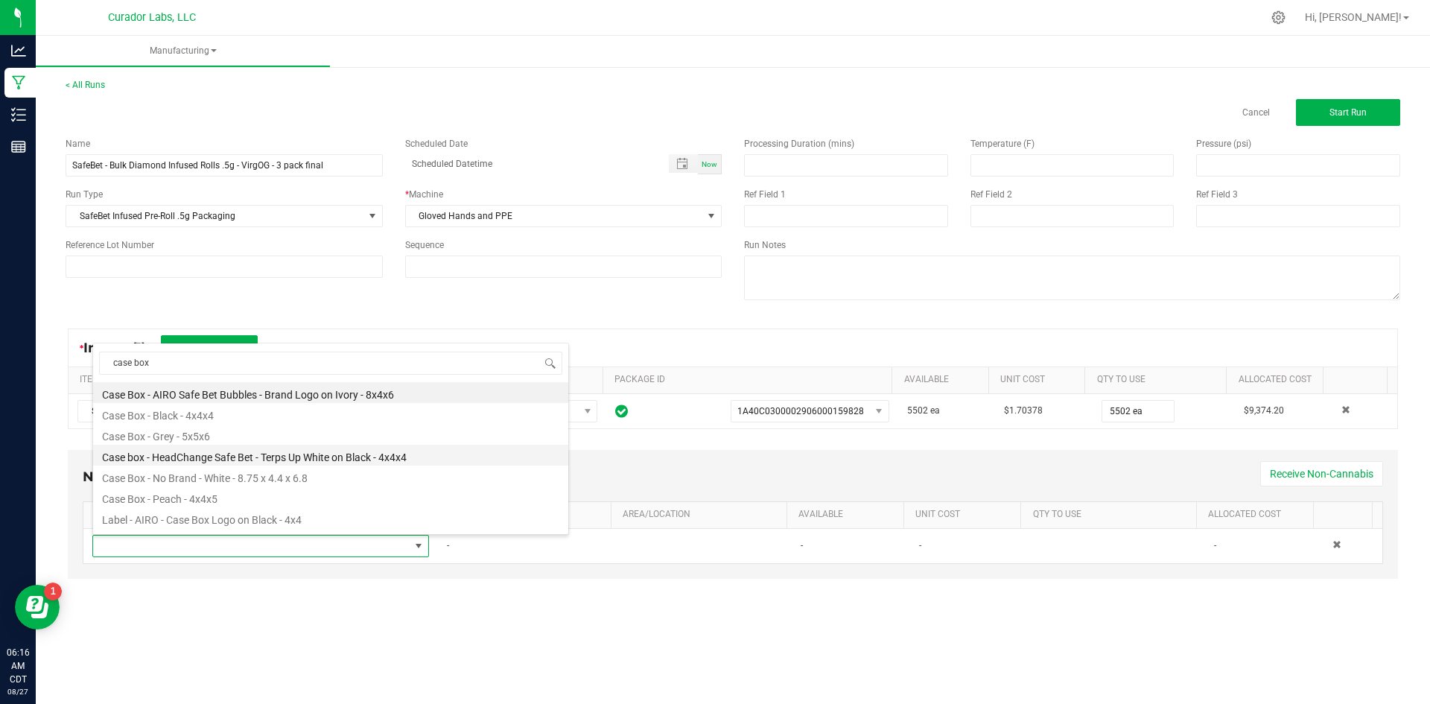
click at [295, 450] on li "Case box - HeadChange Safe Bet - Terps Up White on Black - 4x4x4" at bounding box center [330, 455] width 475 height 21
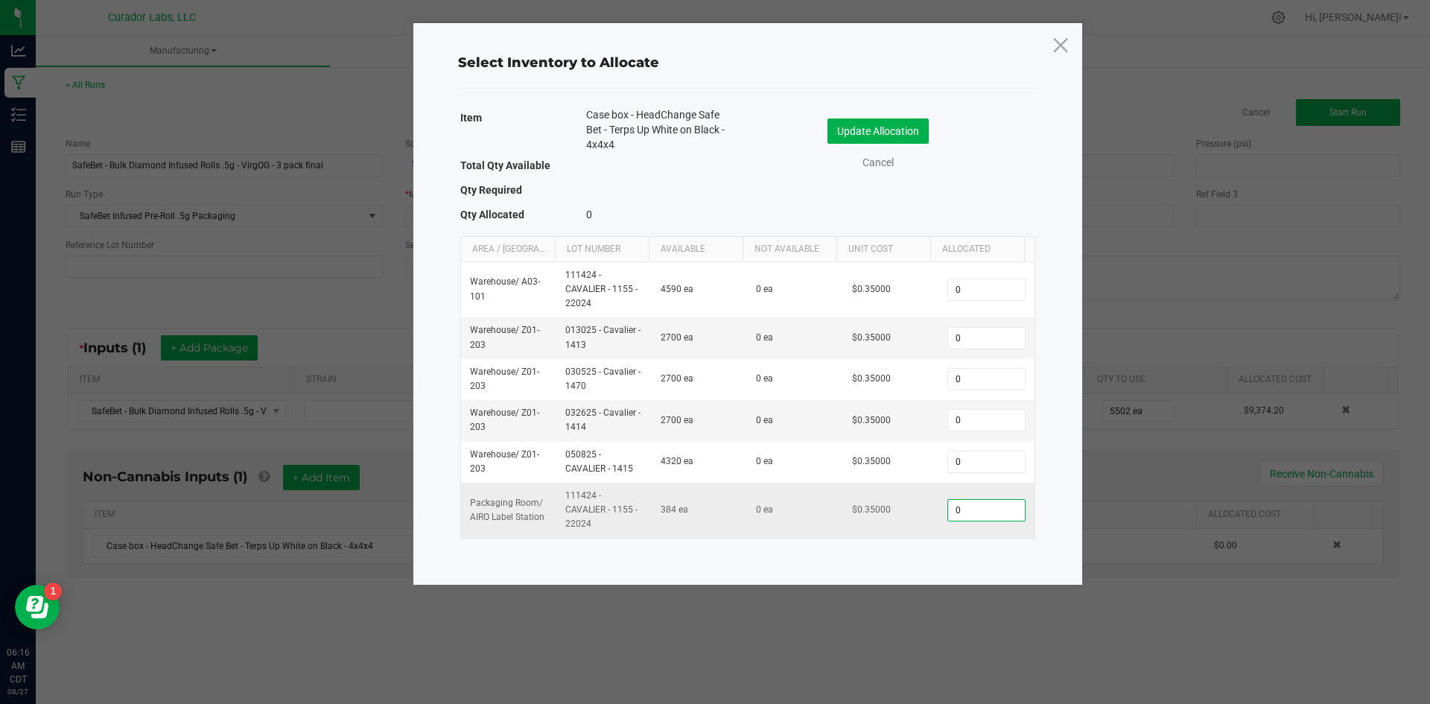
click at [949, 512] on input "0" at bounding box center [986, 510] width 76 height 21
type input "74"
click at [875, 133] on button "Update Allocation" at bounding box center [877, 130] width 101 height 25
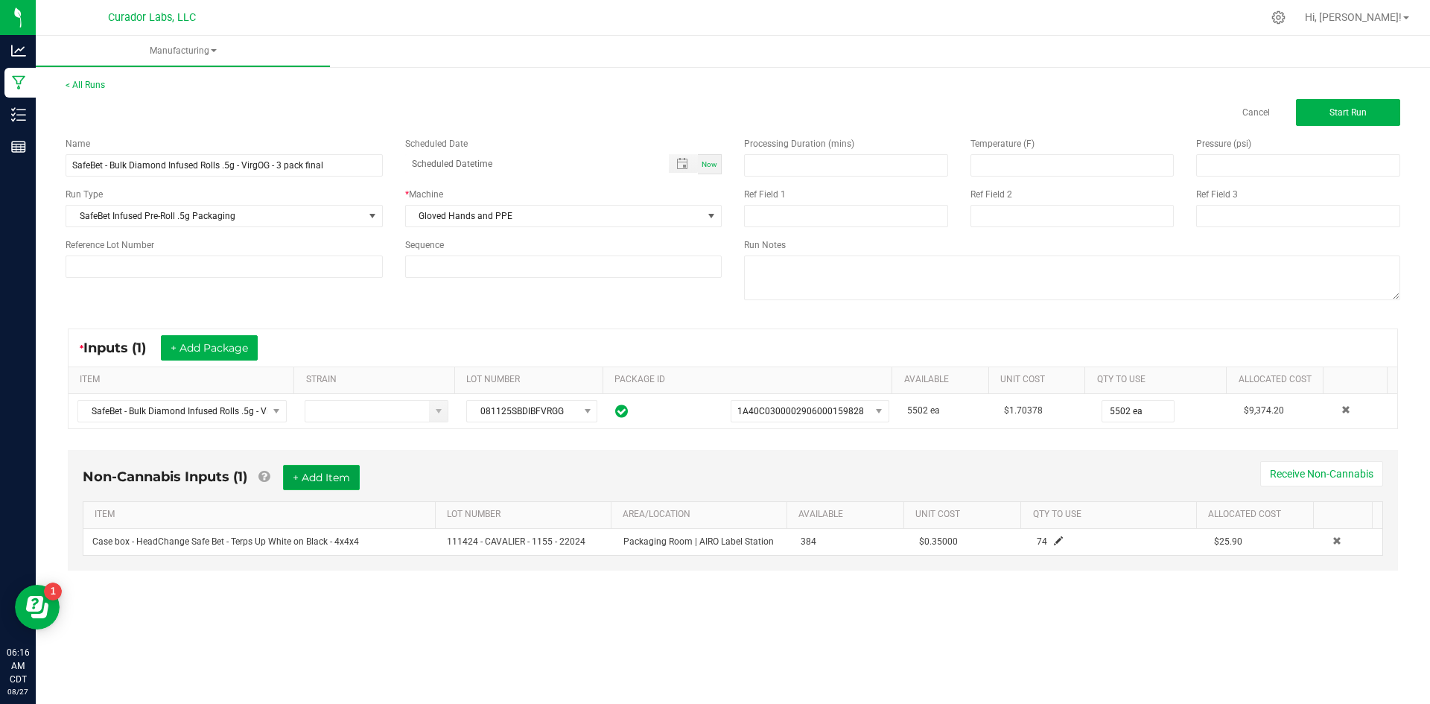
click at [299, 473] on button "+ Add Item" at bounding box center [321, 477] width 77 height 25
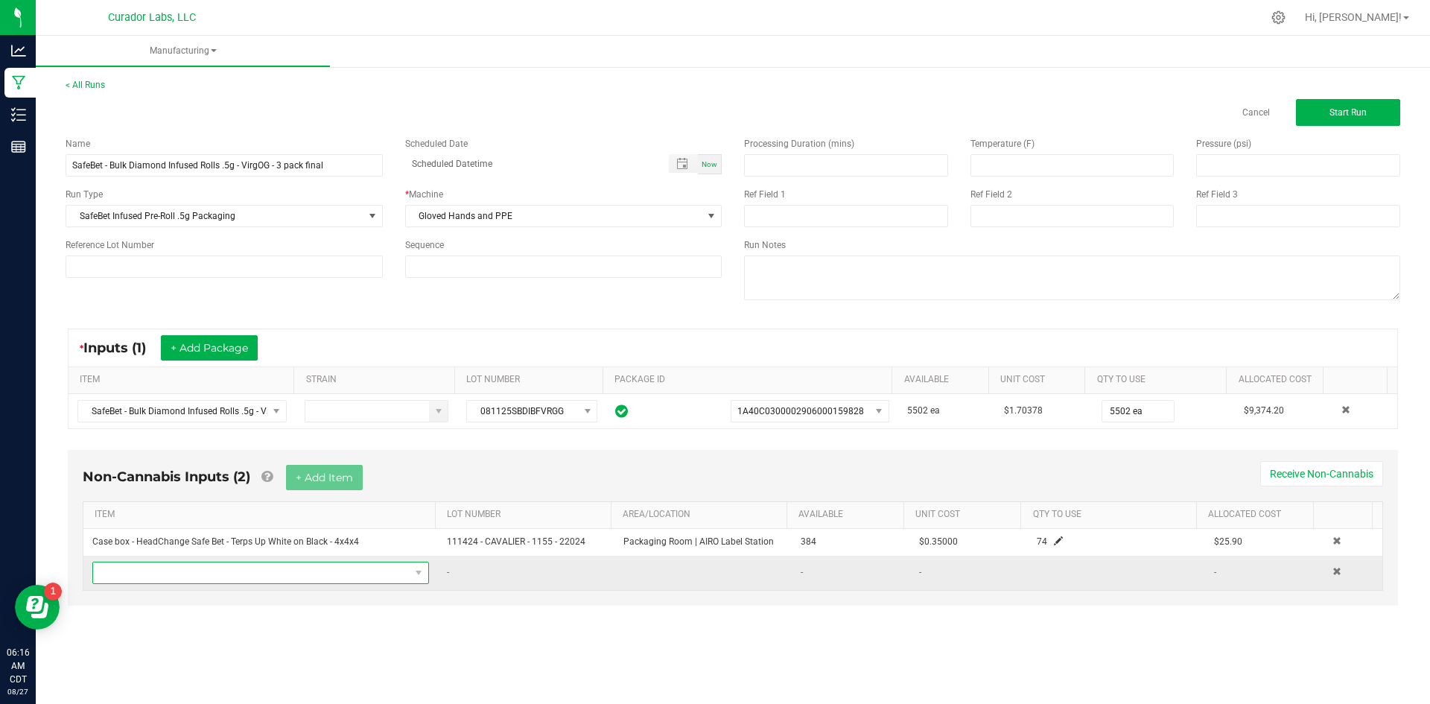
click at [253, 571] on span "NO DATA FOUND" at bounding box center [251, 572] width 316 height 21
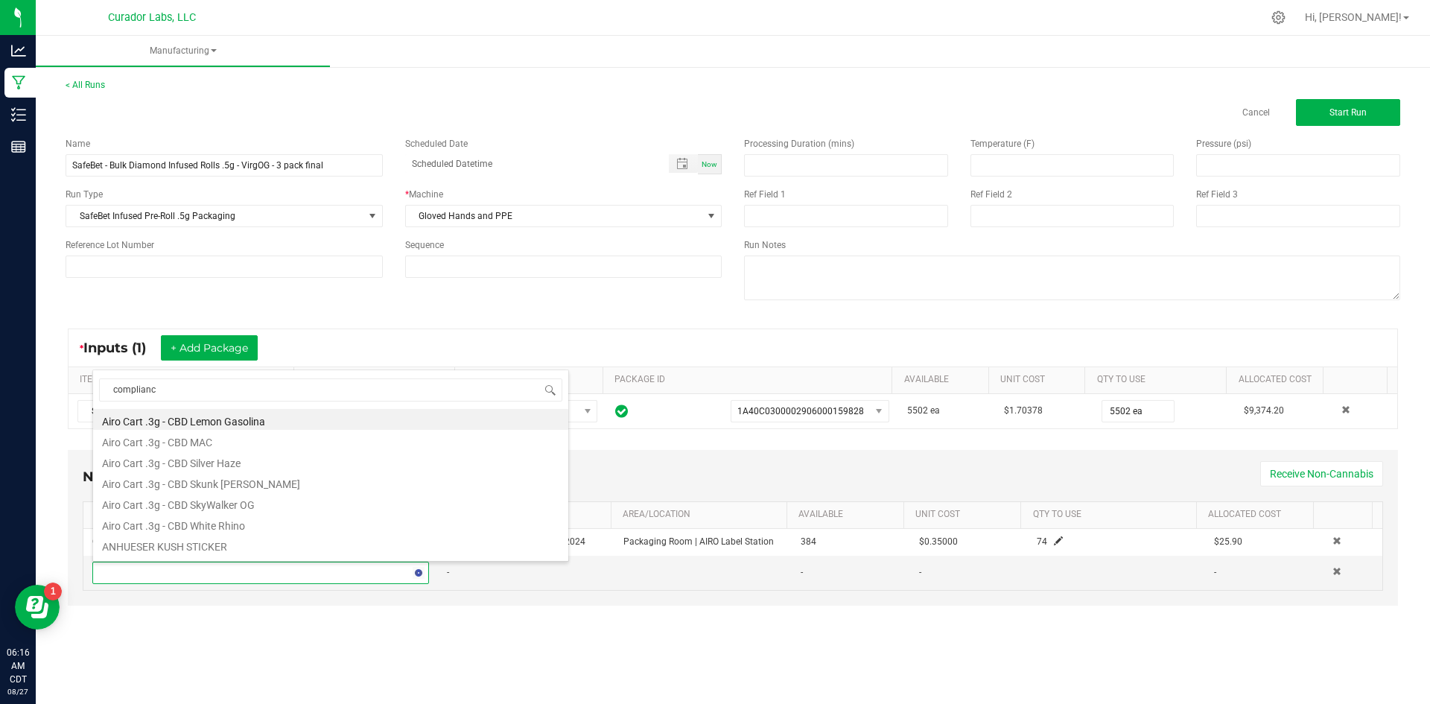
type input "compliance"
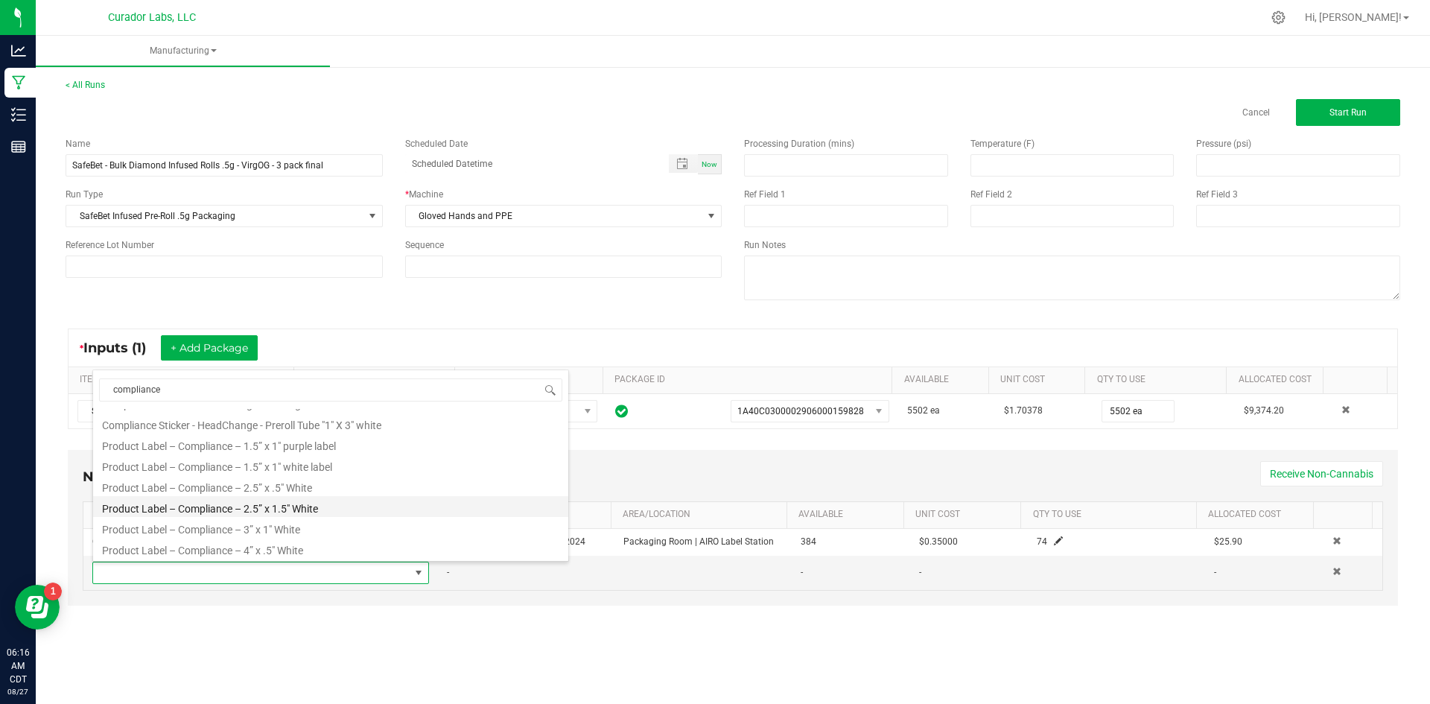
scroll to position [39, 0]
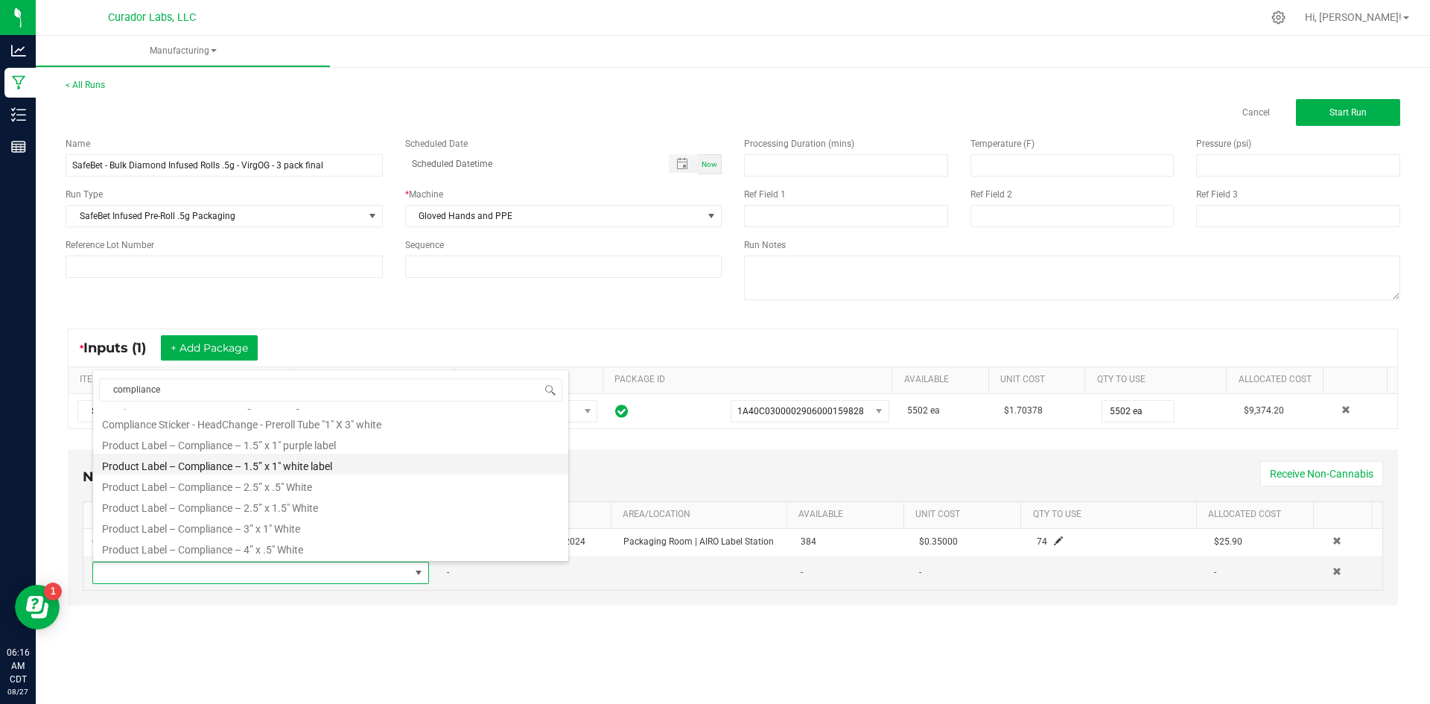
click at [316, 466] on li "Product Label – Compliance – 1.5” x 1" white label" at bounding box center [330, 463] width 475 height 21
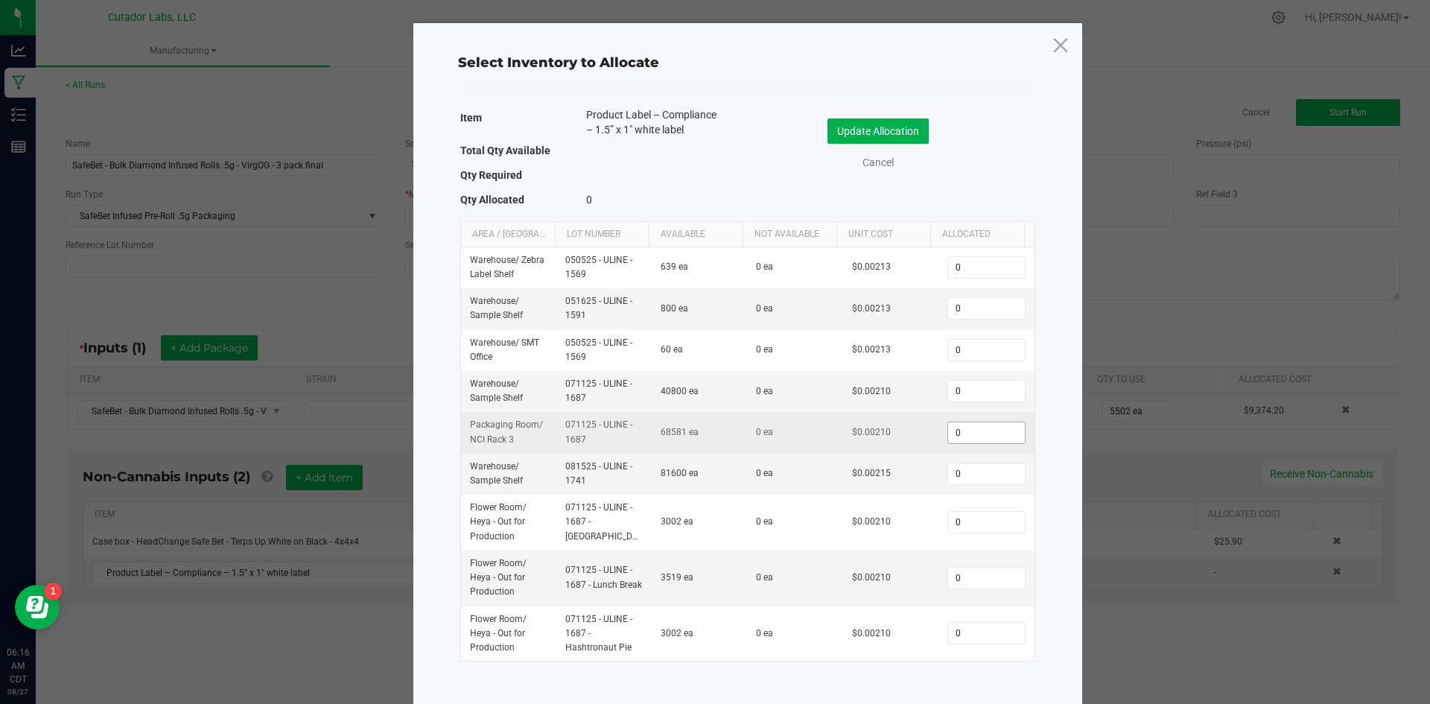
click at [948, 433] on input "0" at bounding box center [986, 432] width 76 height 21
click at [973, 436] on input "0" at bounding box center [986, 432] width 76 height 21
type input "9"
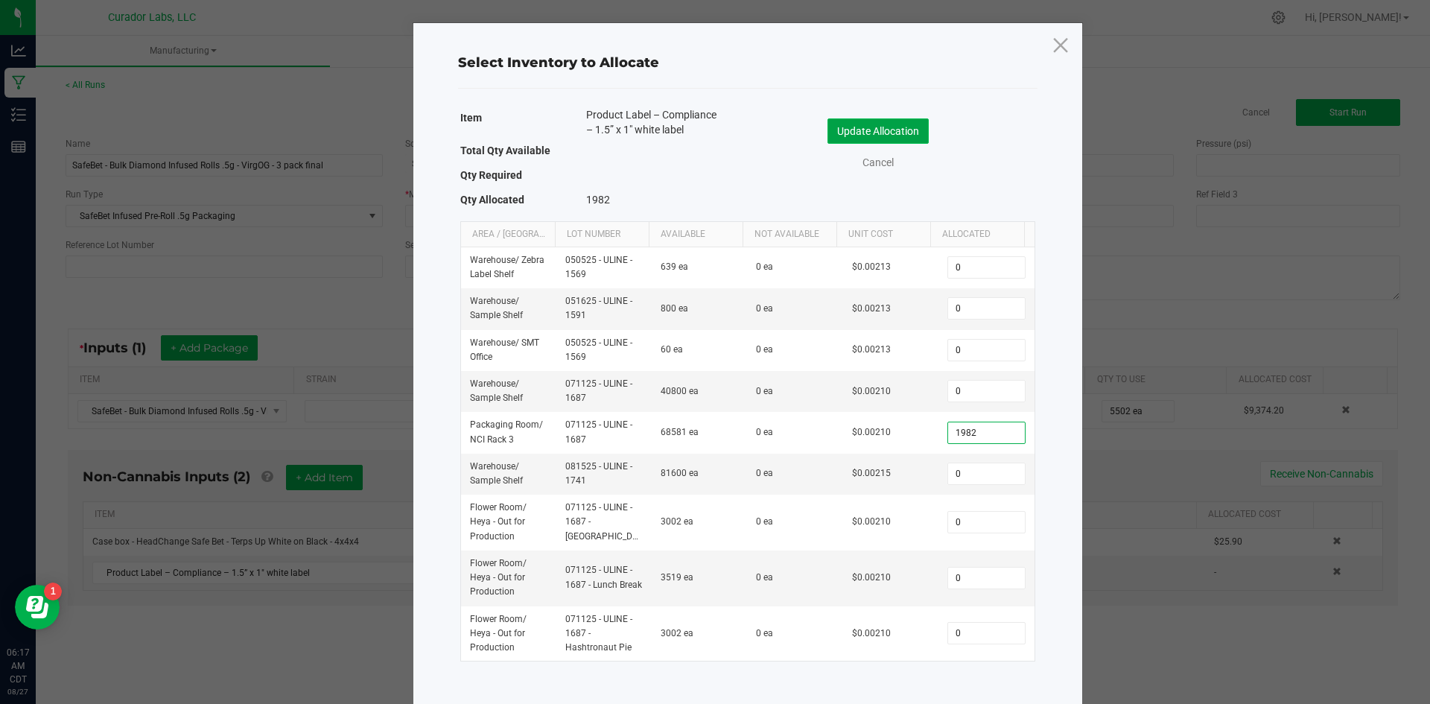
type input "1,982"
click at [876, 129] on button "Update Allocation" at bounding box center [877, 130] width 101 height 25
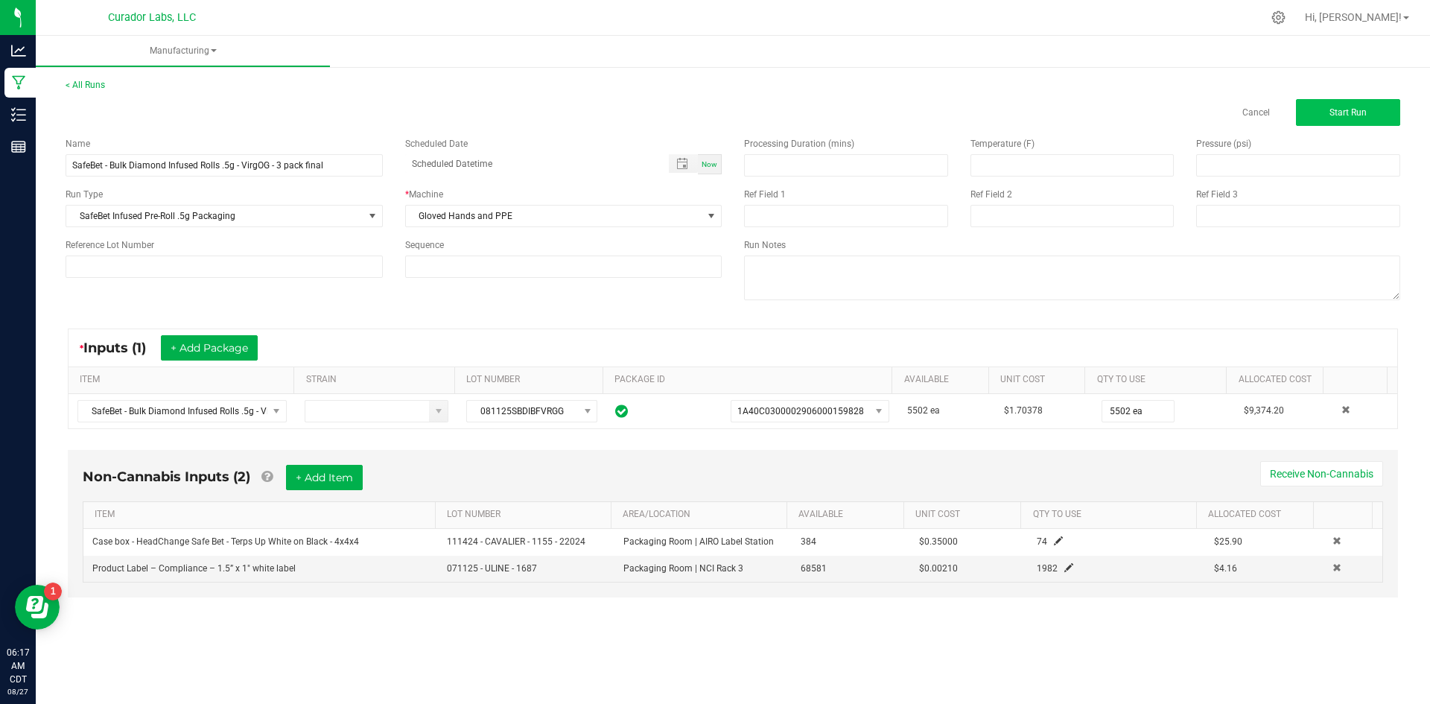
click at [1321, 127] on div "Processing Duration (mins) Temperature (F) Pressure (psi) Ref Field 1 Ref Field…" at bounding box center [1072, 220] width 678 height 189
click at [1325, 121] on button "Start Run" at bounding box center [1348, 112] width 104 height 27
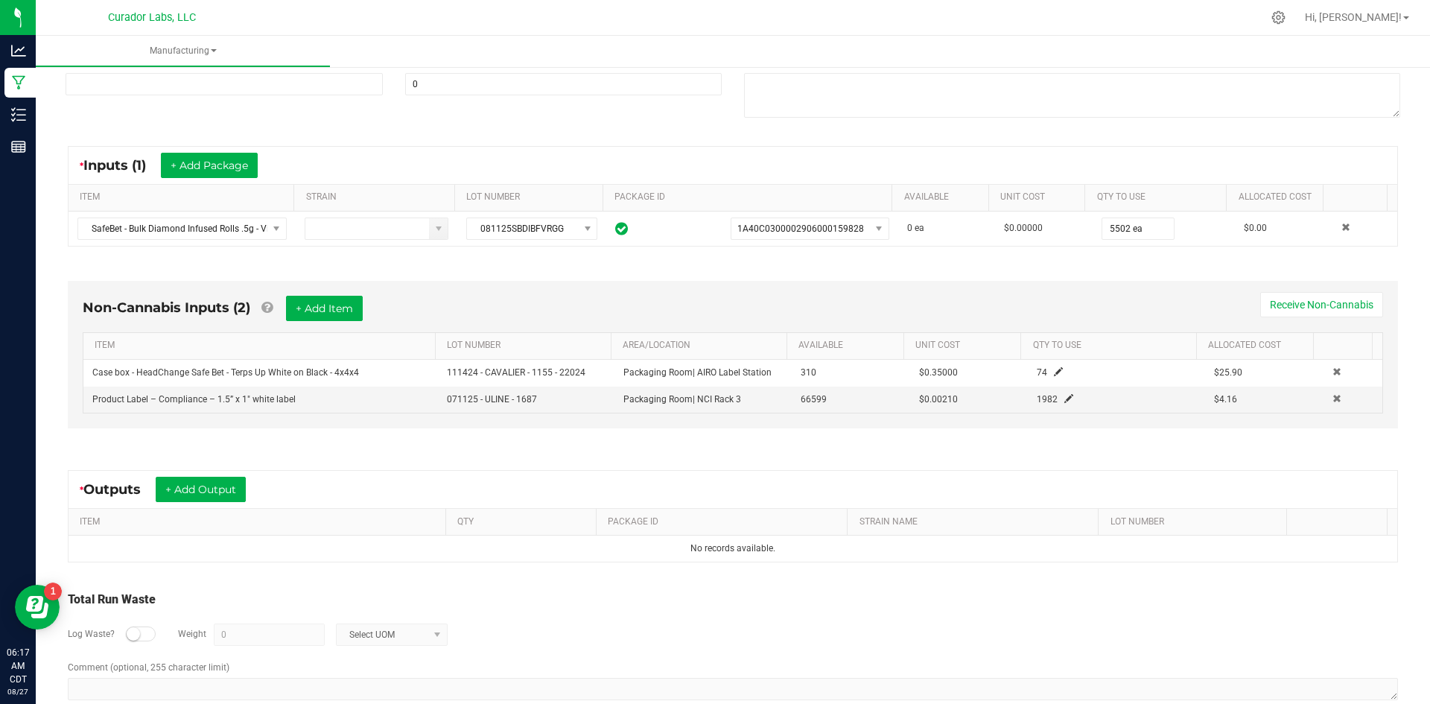
scroll to position [230, 0]
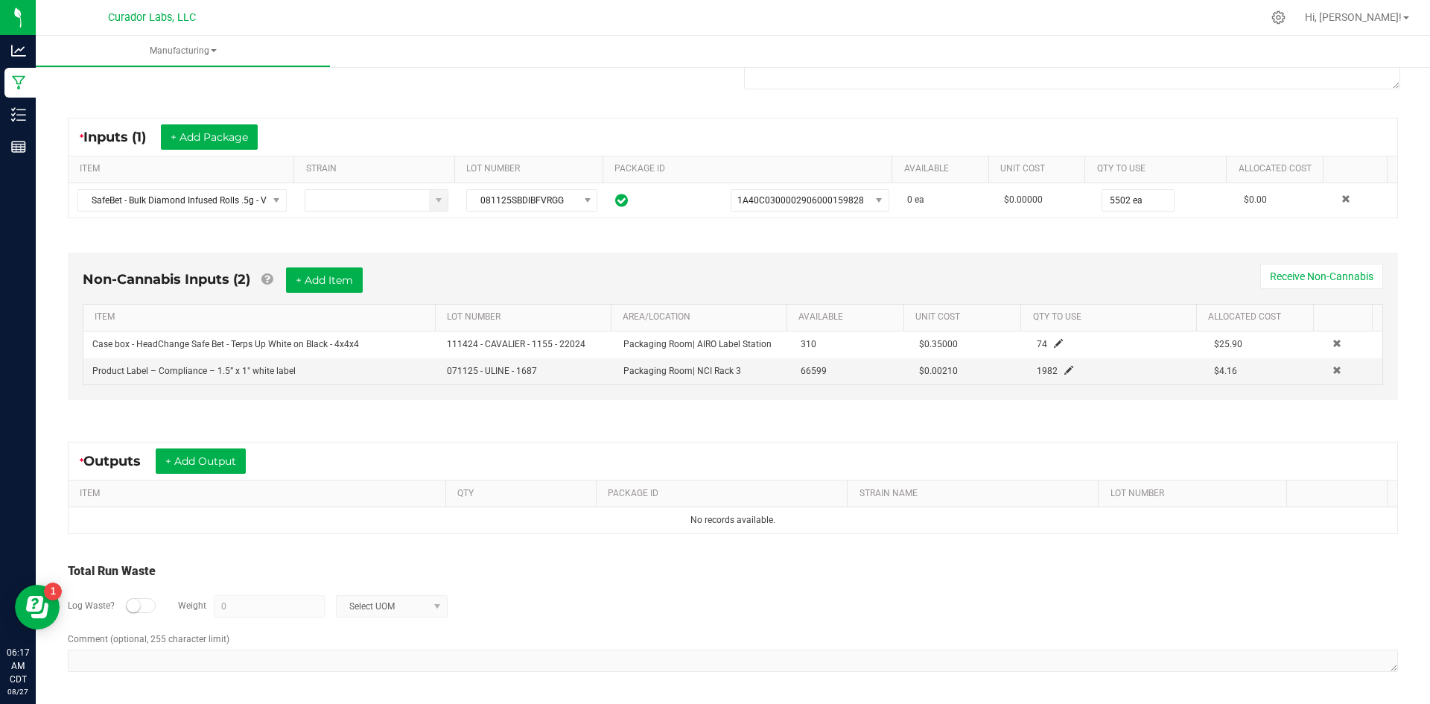
click at [227, 442] on div "* Outputs + Add Output ITEM QTY PACKAGE ID STRAIN NAME LOT NUMBER No records av…" at bounding box center [732, 487] width 1357 height 119
click at [214, 461] on button "+ Add Output" at bounding box center [201, 460] width 90 height 25
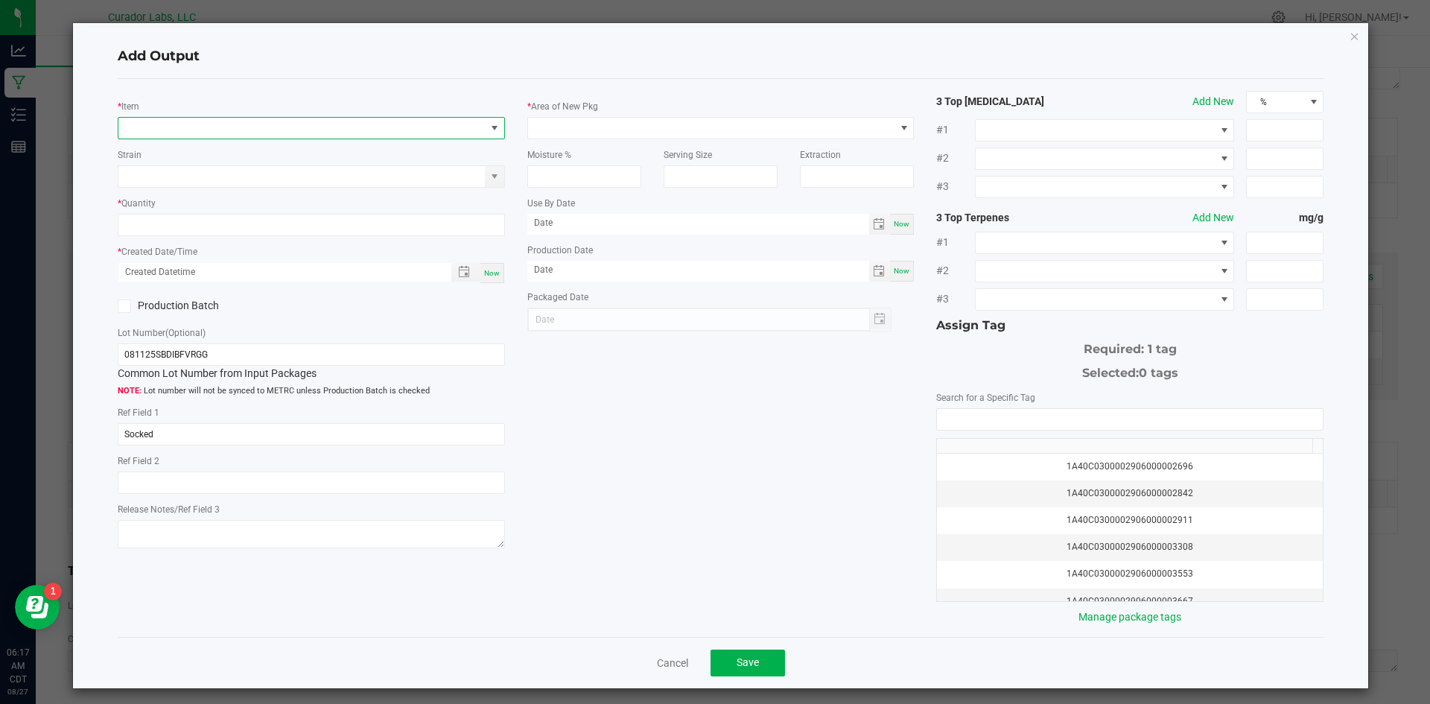
click at [320, 129] on span "NO DATA FOUND" at bounding box center [301, 128] width 367 height 21
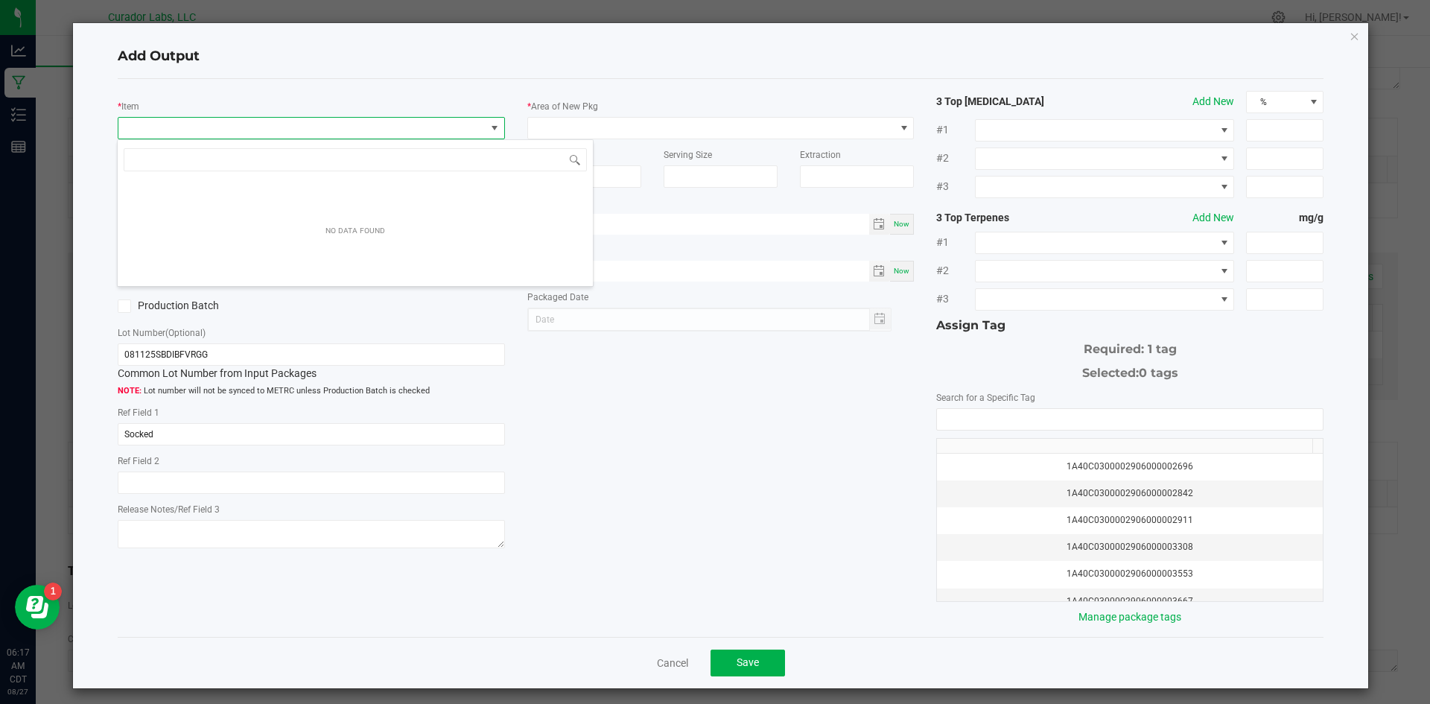
scroll to position [22, 384]
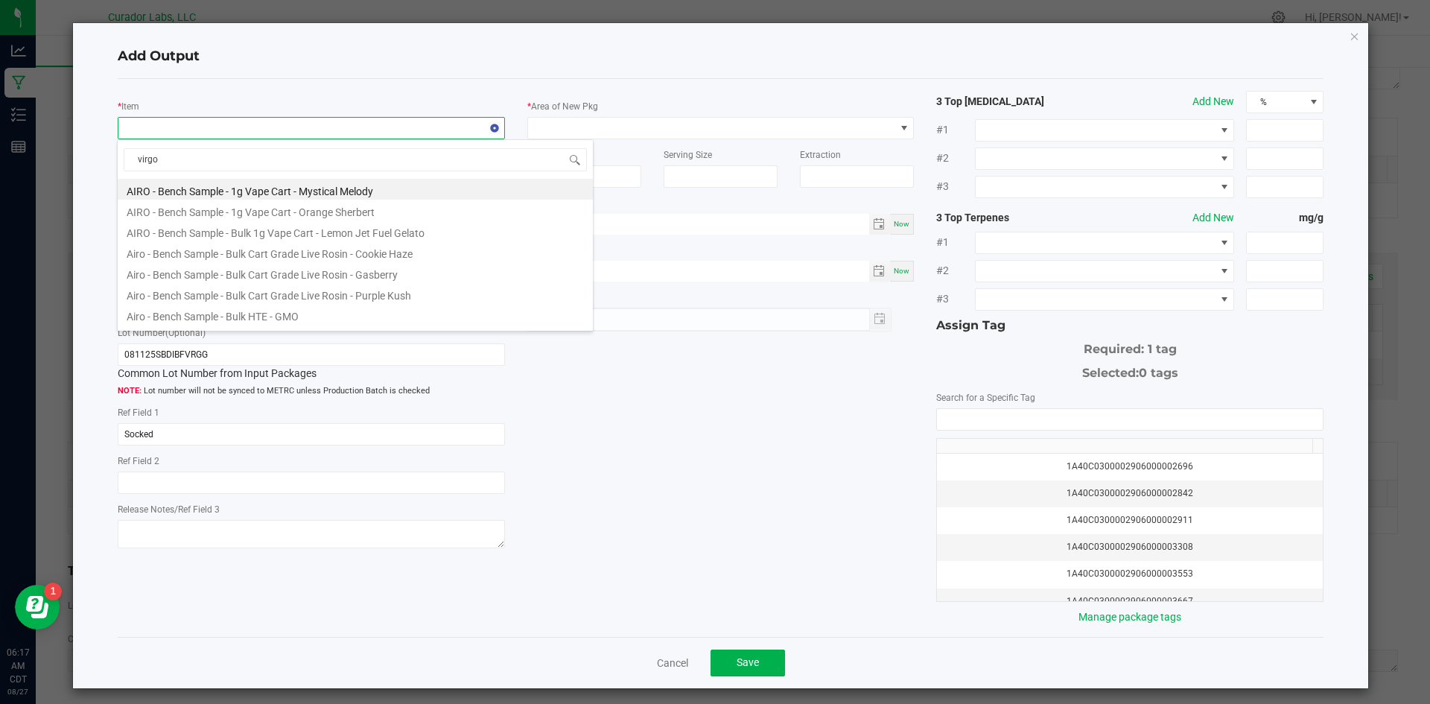
type input "virgog"
click at [672, 661] on link "Cancel" at bounding box center [672, 662] width 31 height 15
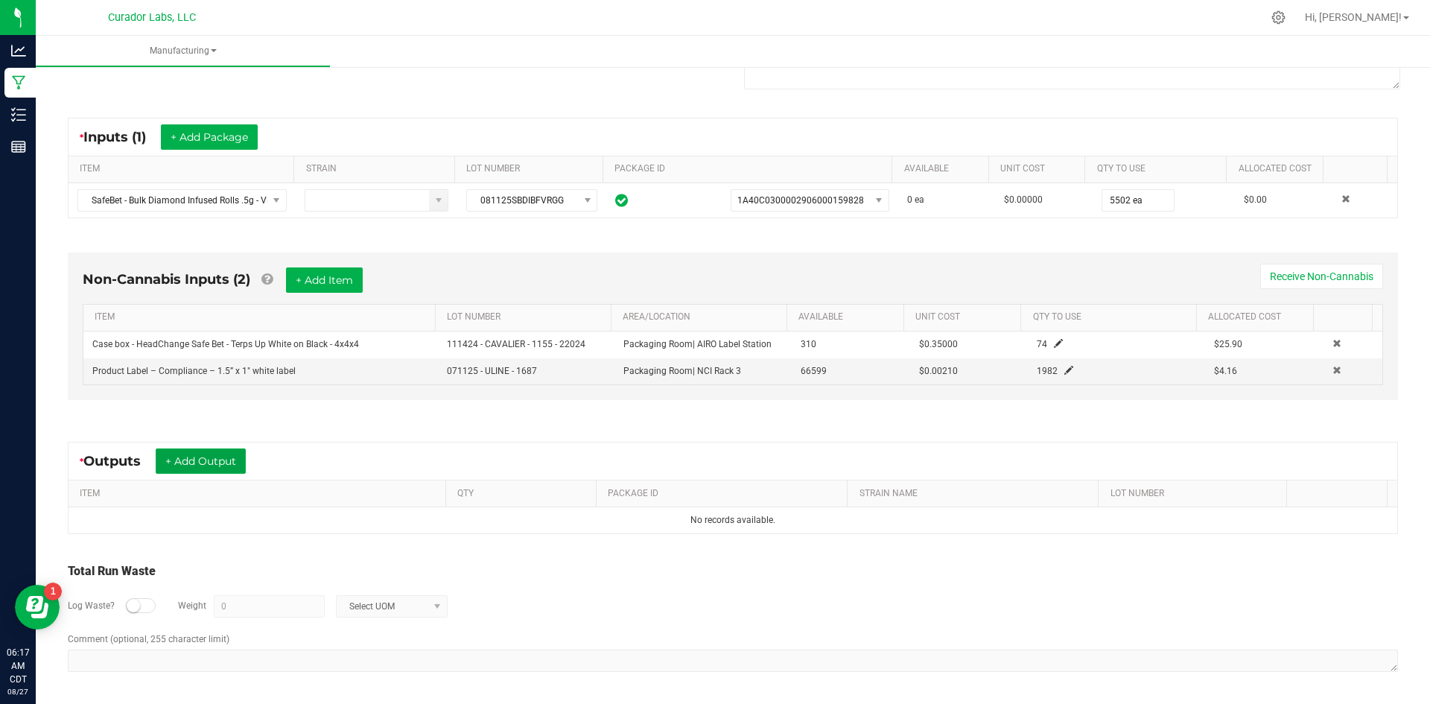
scroll to position [0, 0]
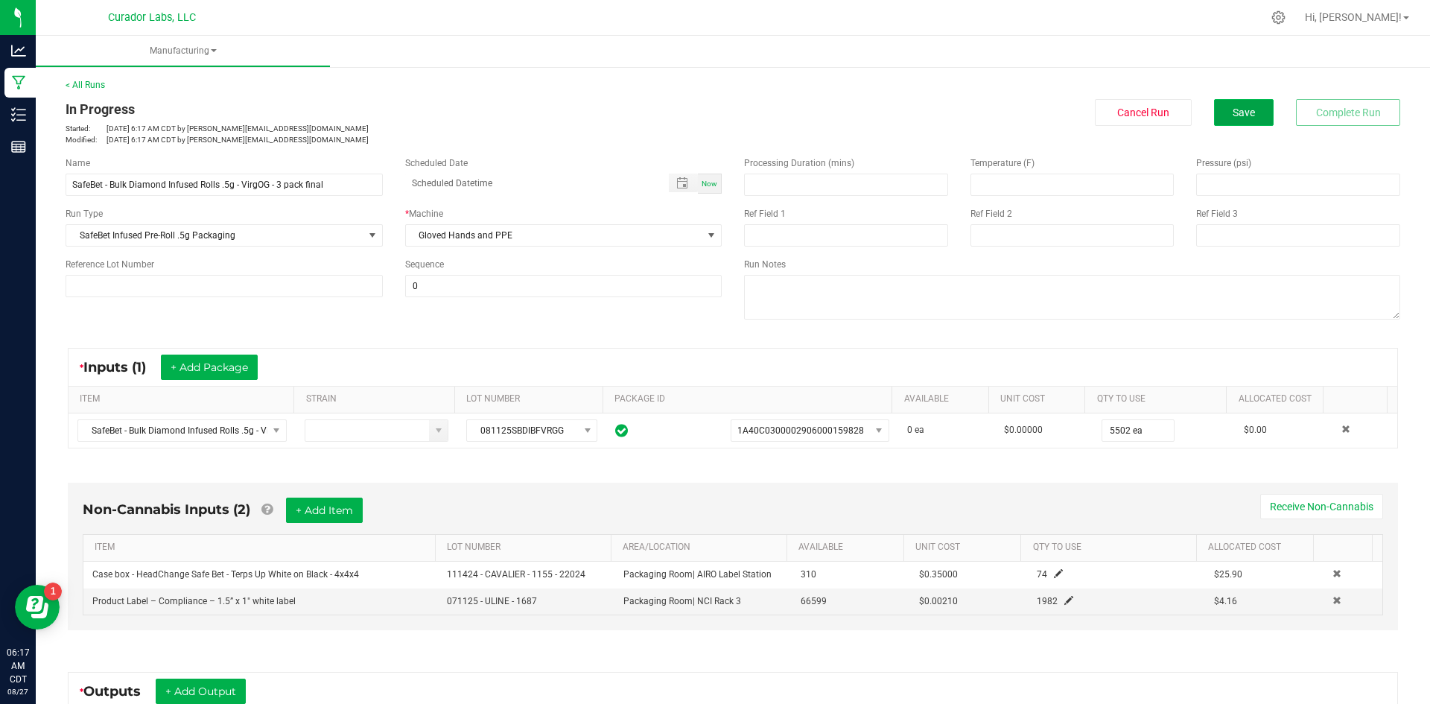
click at [1232, 117] on span "Save" at bounding box center [1243, 112] width 22 height 12
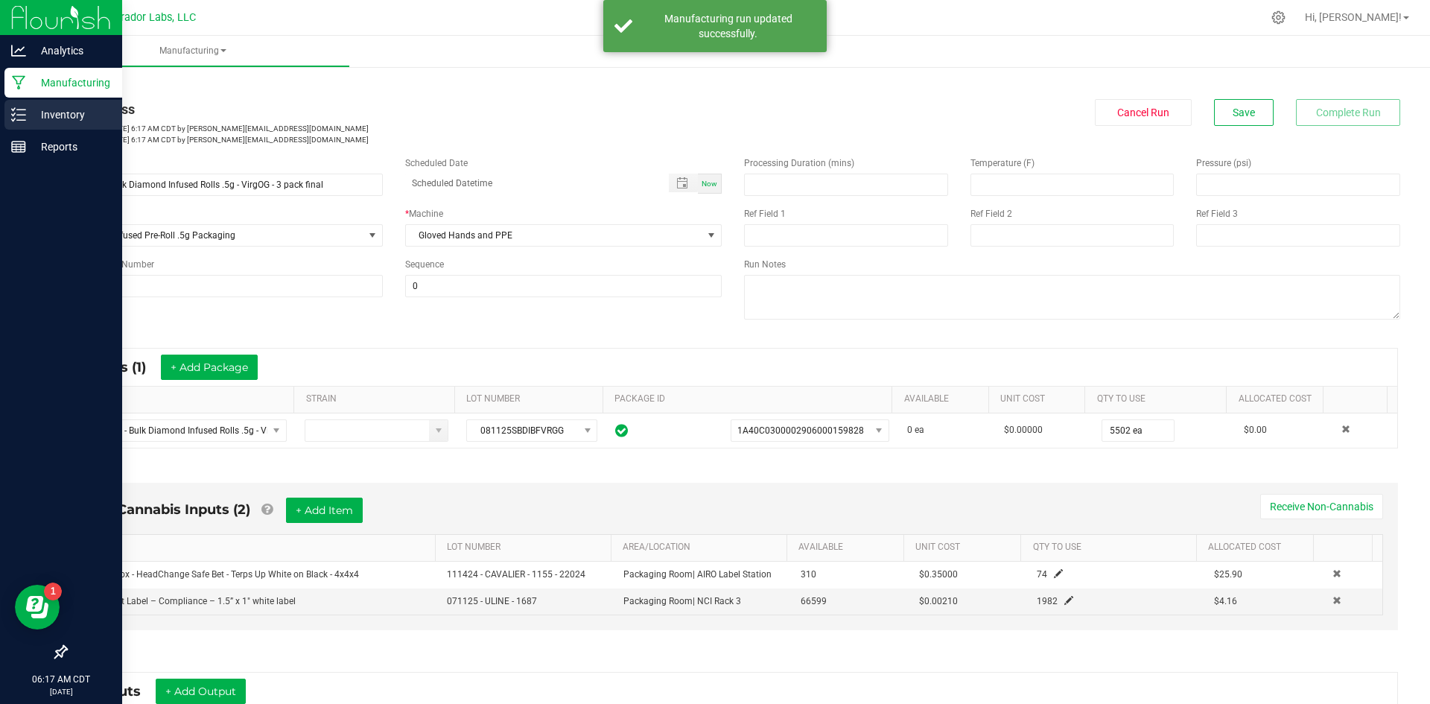
click at [61, 109] on p "Inventory" at bounding box center [70, 115] width 89 height 18
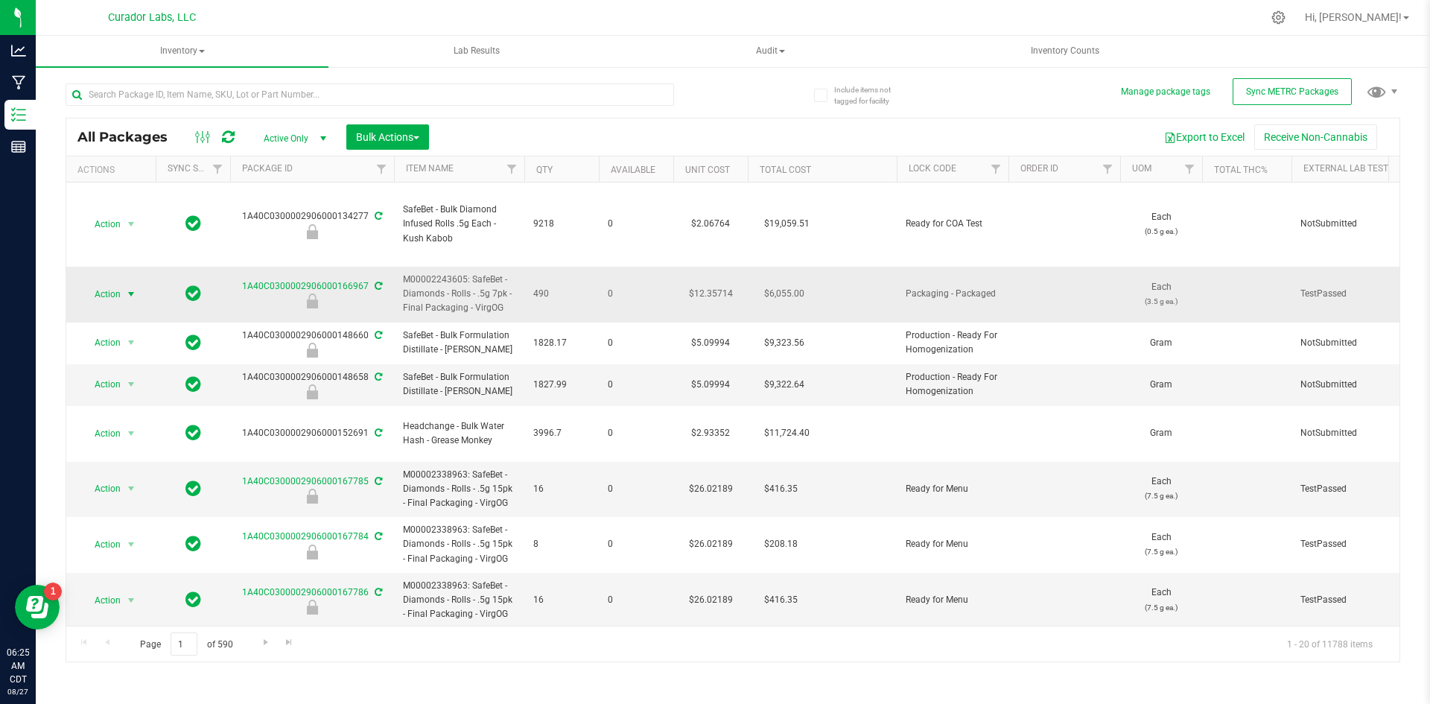
click at [104, 291] on span "Action" at bounding box center [101, 294] width 40 height 21
click at [106, 482] on li "Unlock package" at bounding box center [129, 493] width 94 height 22
click at [102, 291] on span "Action" at bounding box center [101, 294] width 40 height 21
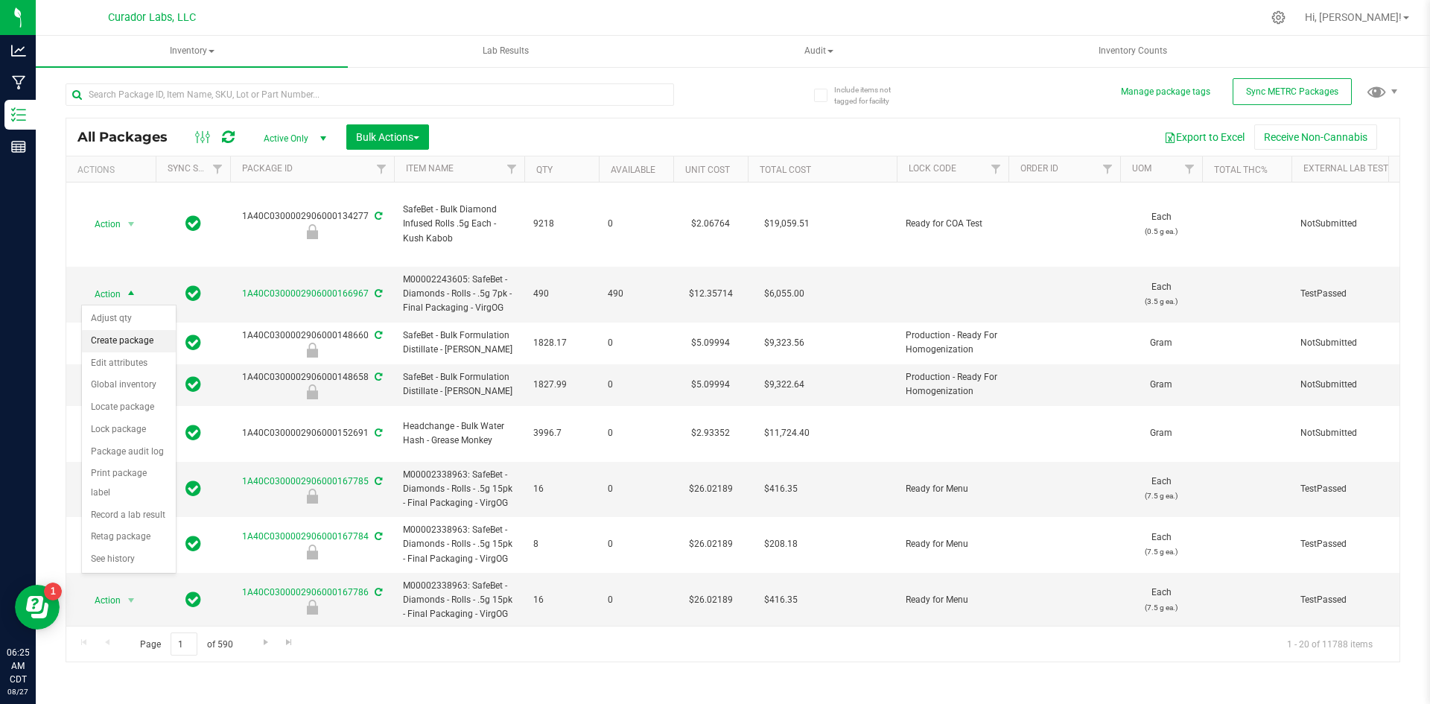
click at [138, 341] on li "Create package" at bounding box center [129, 341] width 94 height 22
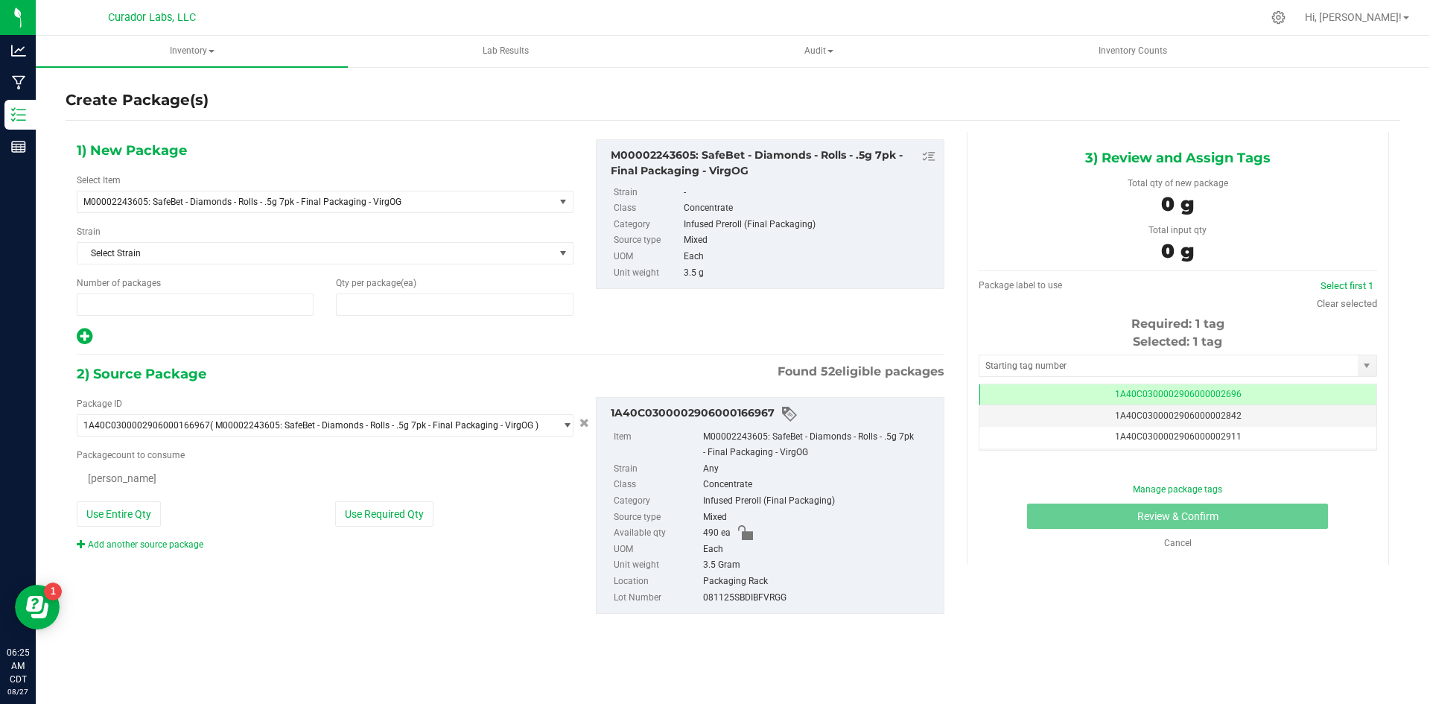
type input "1"
type input "0"
click at [116, 308] on span "1 1" at bounding box center [195, 304] width 237 height 22
drag, startPoint x: 107, startPoint y: 308, endPoint x: 66, endPoint y: 308, distance: 41.7
click at [66, 308] on div "Number of packages 1 1" at bounding box center [195, 295] width 259 height 39
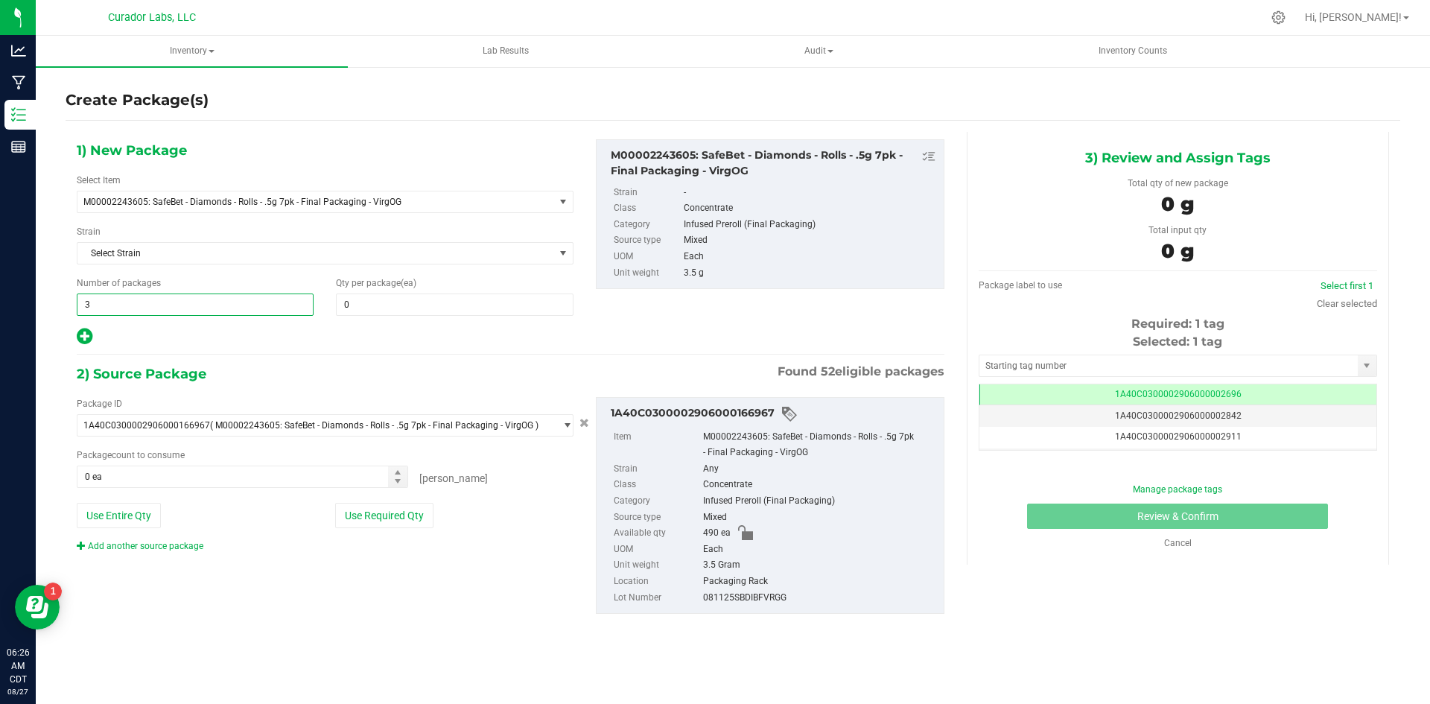
type input "32"
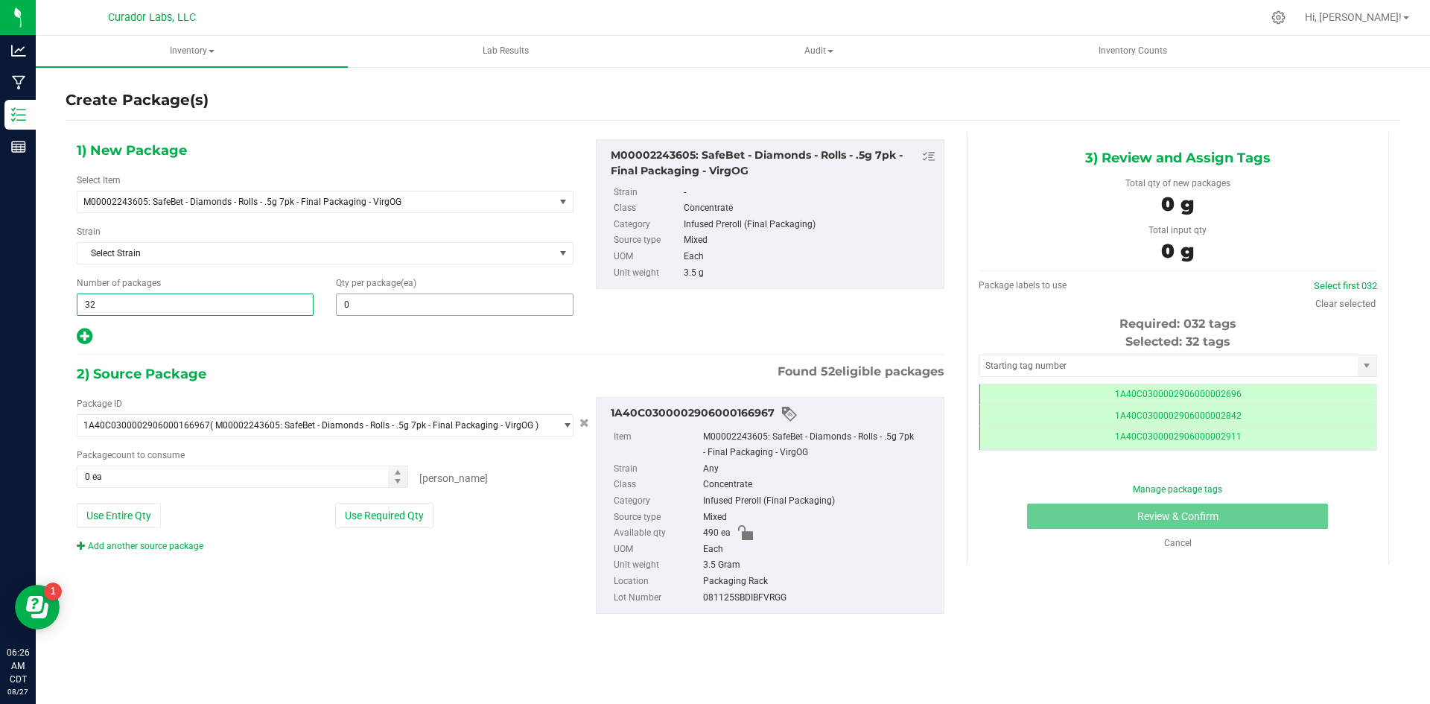
scroll to position [0, -1]
type input "32"
drag, startPoint x: 353, startPoint y: 300, endPoint x: 325, endPoint y: 300, distance: 28.3
click at [325, 300] on div "Qty per package (ea)" at bounding box center [454, 295] width 259 height 39
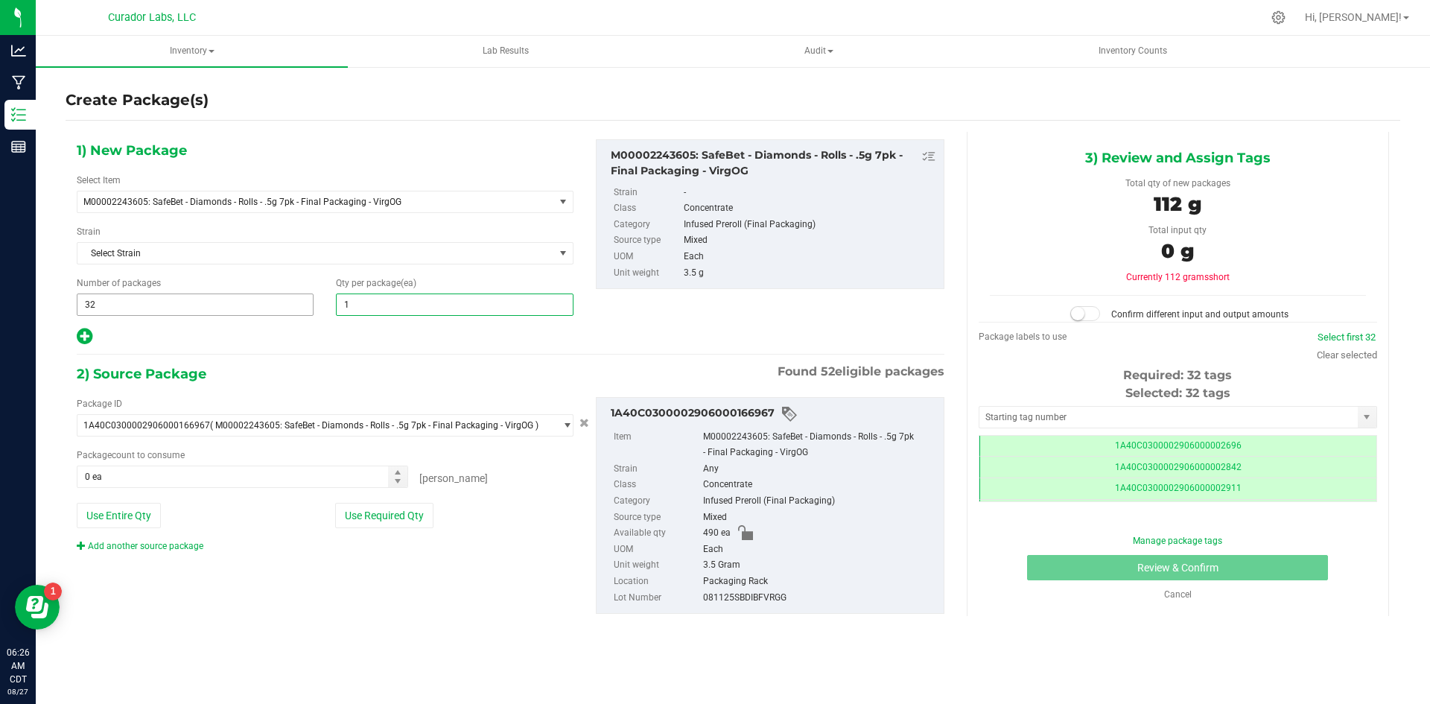
type input "15"
click at [75, 343] on div "1) New Package Select Item M00002243605: SafeBet - Diamonds - Rolls - .5g 7pk -…" at bounding box center [325, 242] width 519 height 207
click at [92, 334] on icon at bounding box center [85, 336] width 16 height 19
type input "15"
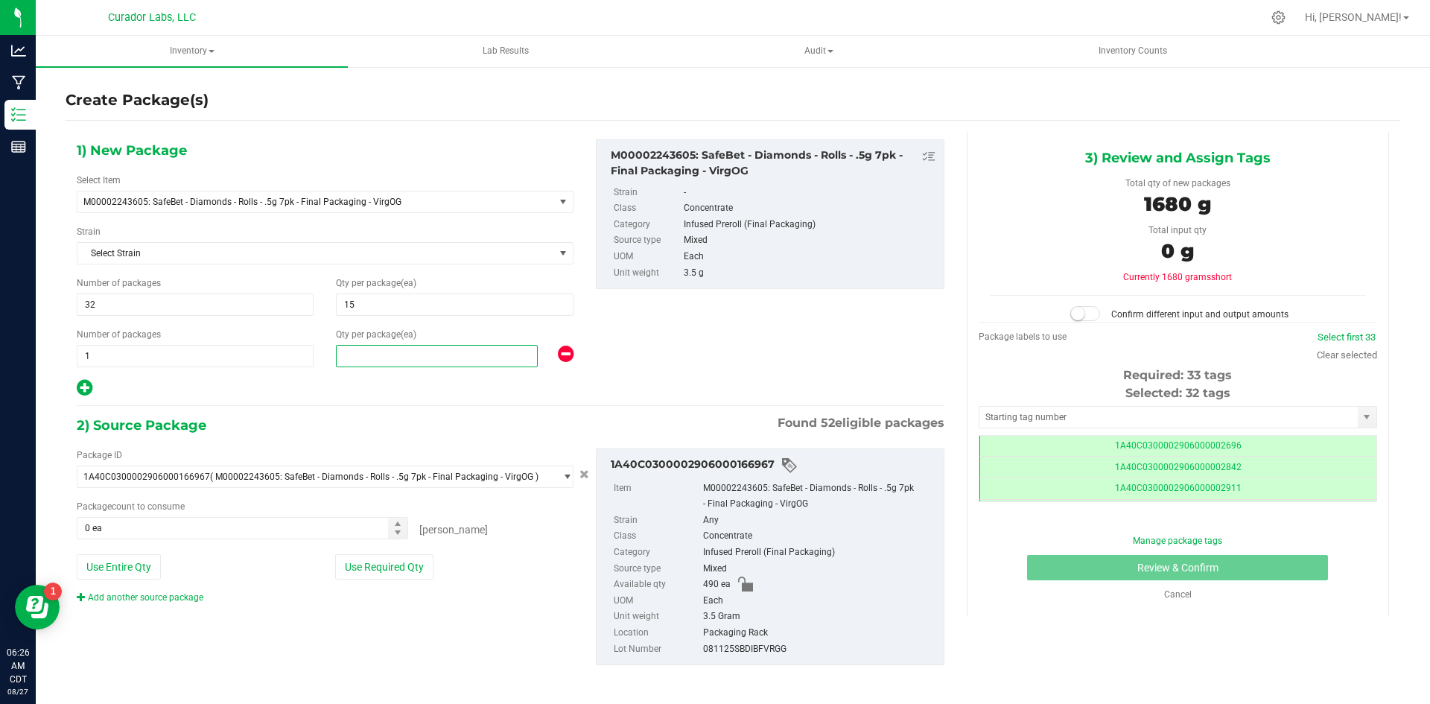
click at [353, 351] on span at bounding box center [437, 356] width 202 height 22
type input "10"
click at [139, 567] on button "Use Entire Qty" at bounding box center [119, 566] width 84 height 25
type input "490 ea"
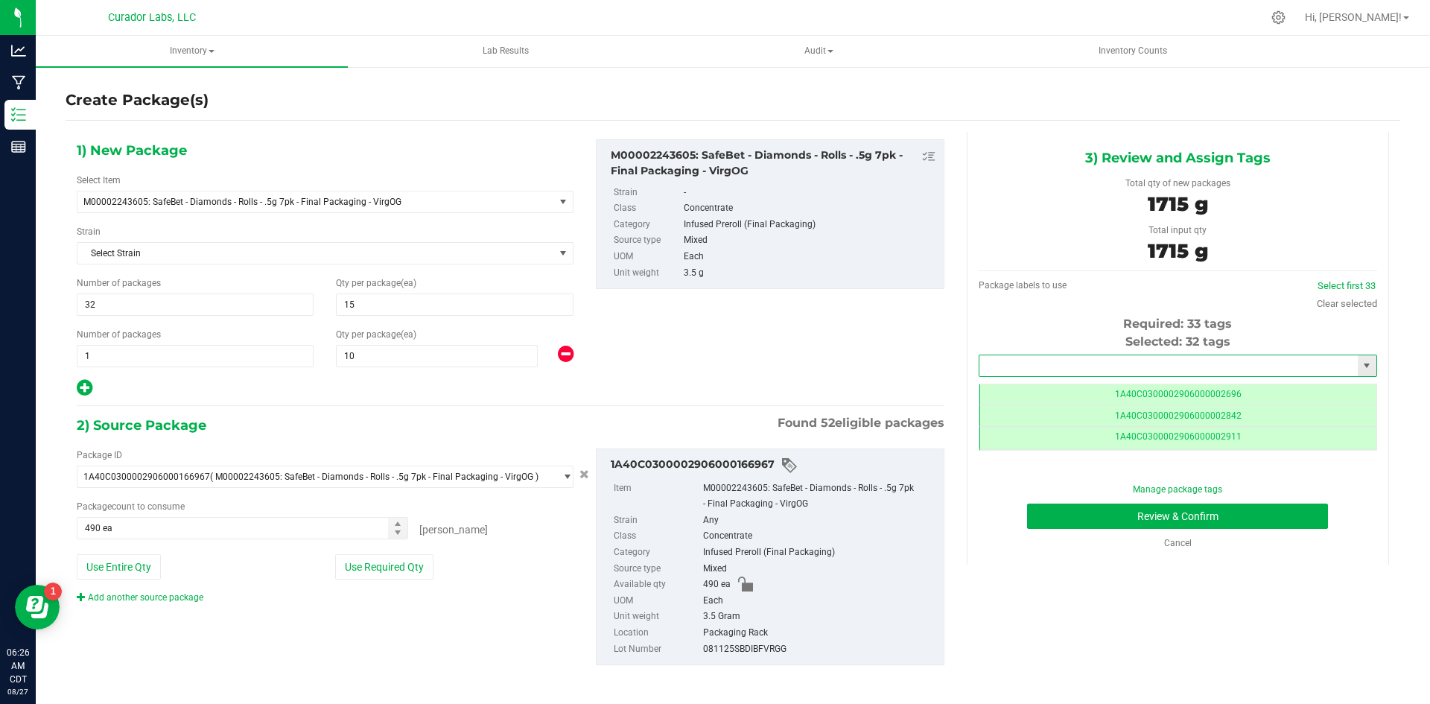
click at [1068, 366] on input "text" at bounding box center [1168, 365] width 378 height 21
click at [1054, 391] on li "1A40C0300002906000167794" at bounding box center [1168, 391] width 393 height 22
type input "1A40C0300002906000167794"
click at [1103, 515] on button "Review & Confirm" at bounding box center [1177, 515] width 301 height 25
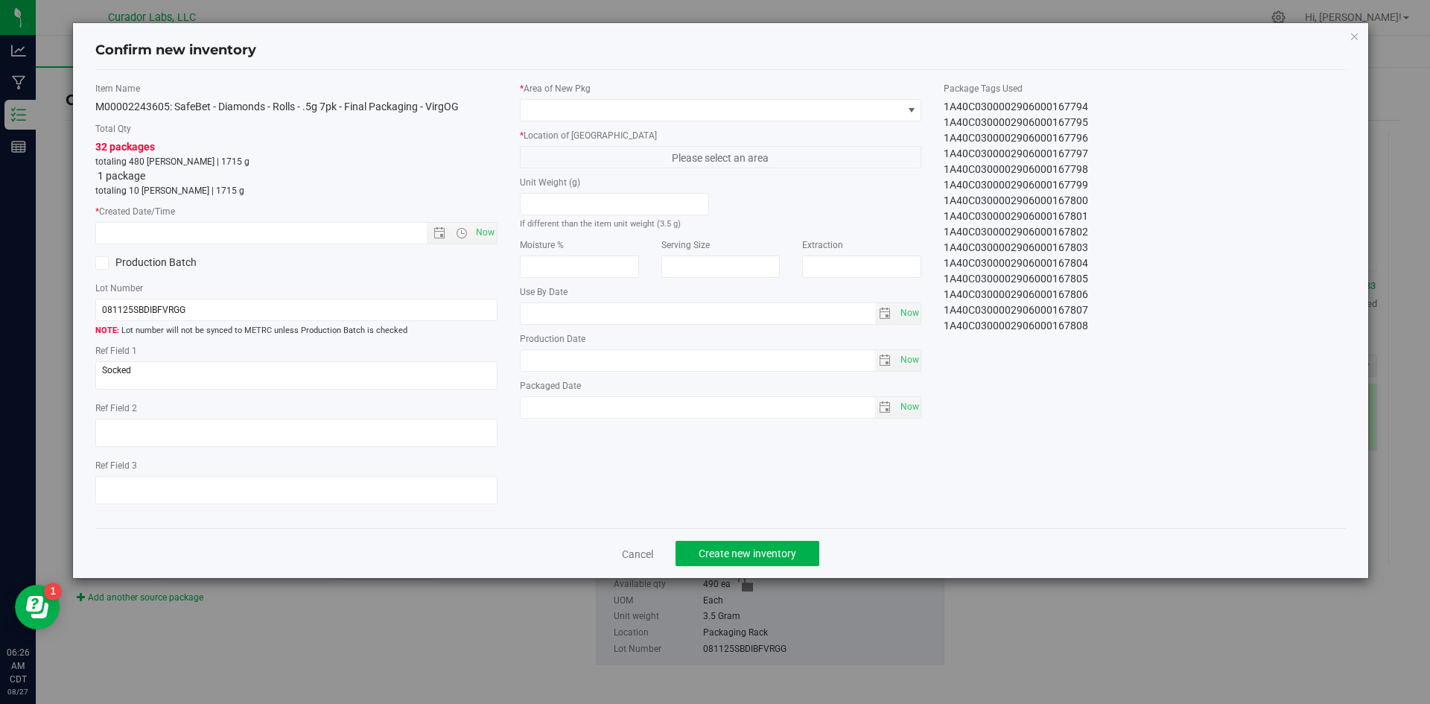
type input "[DATE]"
click at [491, 226] on span "Now" at bounding box center [484, 233] width 25 height 22
type input "[DATE] 6:26 AM"
click at [576, 94] on label "* Area of [GEOGRAPHIC_DATA]" at bounding box center [721, 88] width 402 height 13
click at [569, 111] on span at bounding box center [711, 110] width 382 height 21
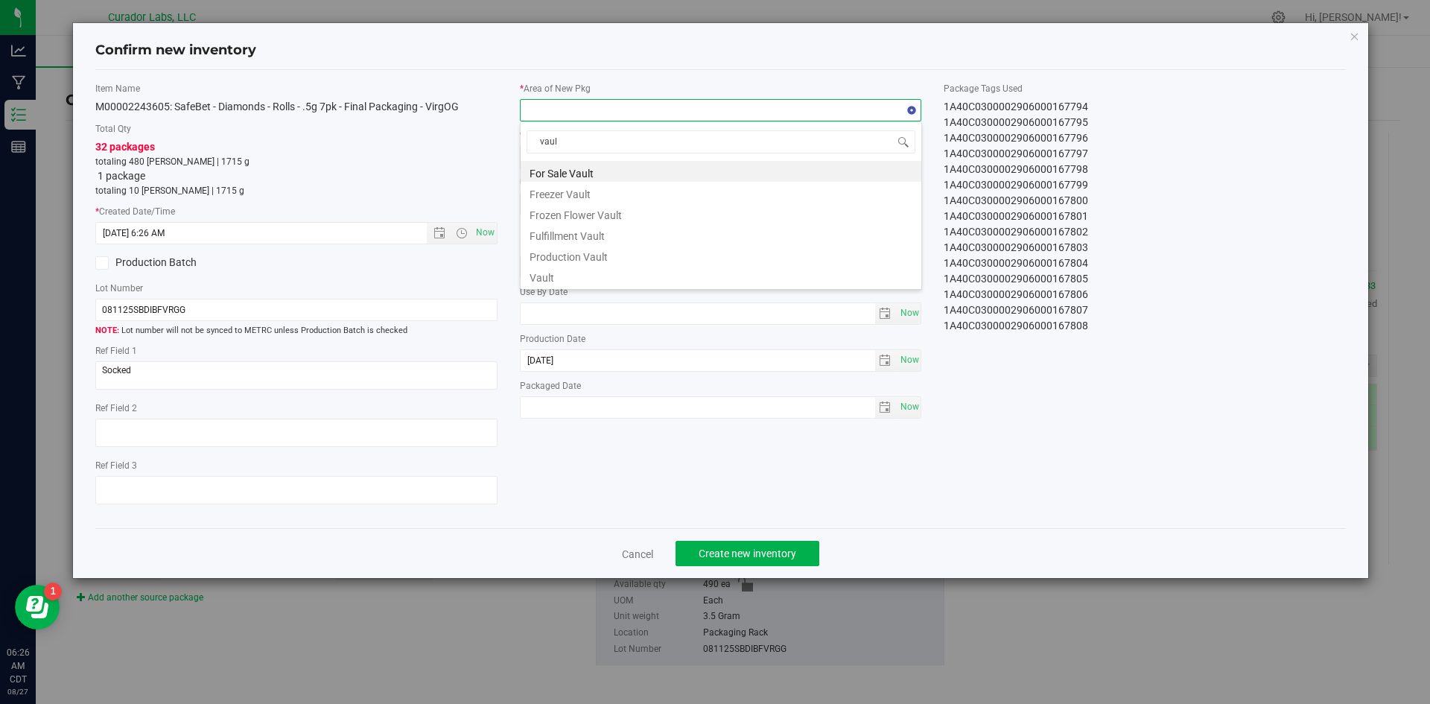
type input "vault"
click at [537, 280] on li "Vault" at bounding box center [720, 275] width 401 height 21
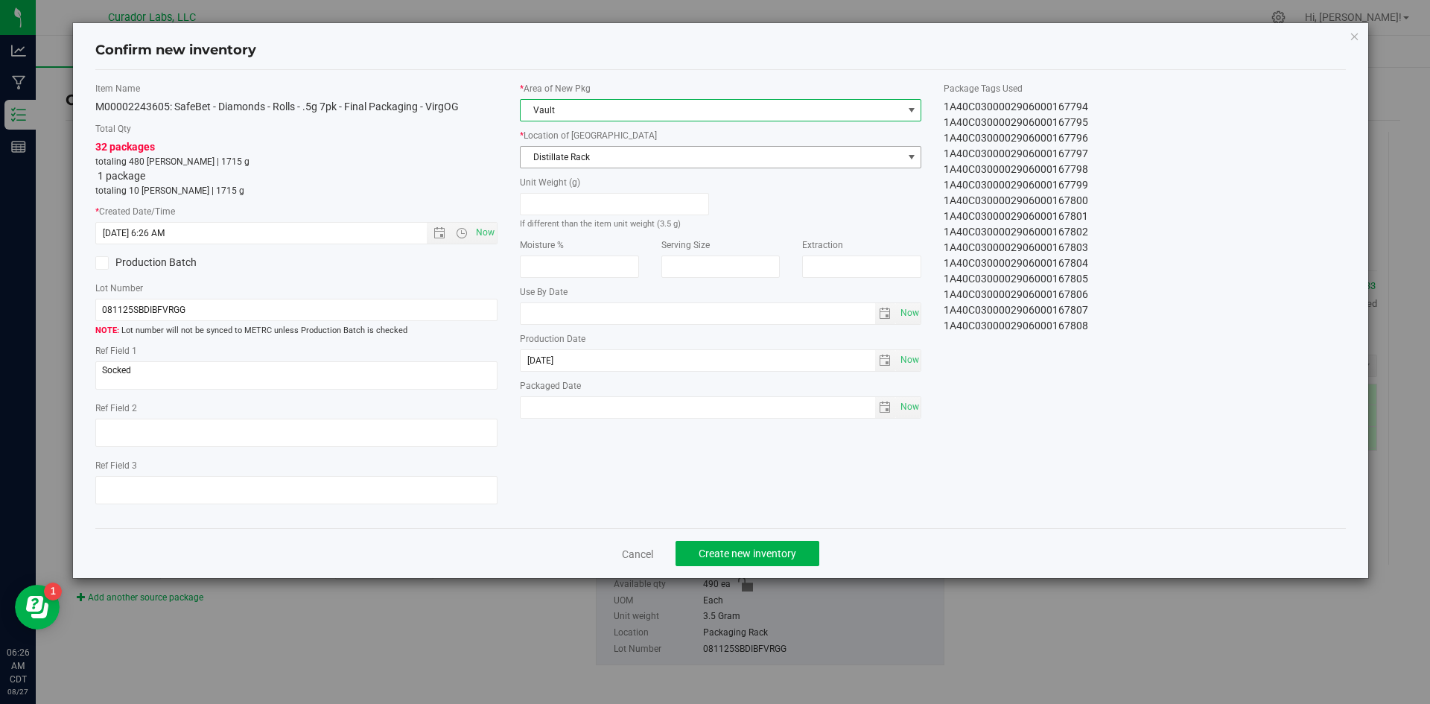
click at [545, 159] on span "Distillate Rack" at bounding box center [711, 157] width 382 height 21
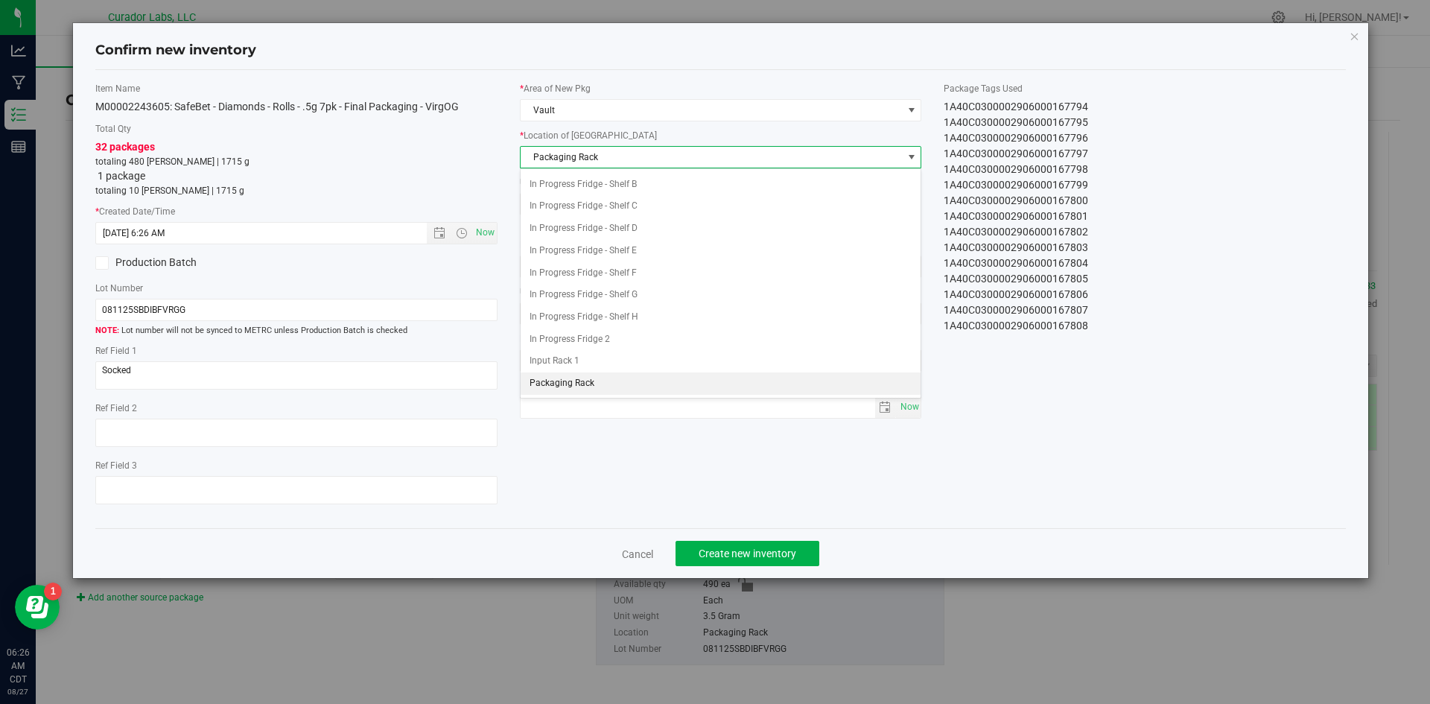
click at [570, 383] on li "Packaging Rack" at bounding box center [720, 383] width 401 height 22
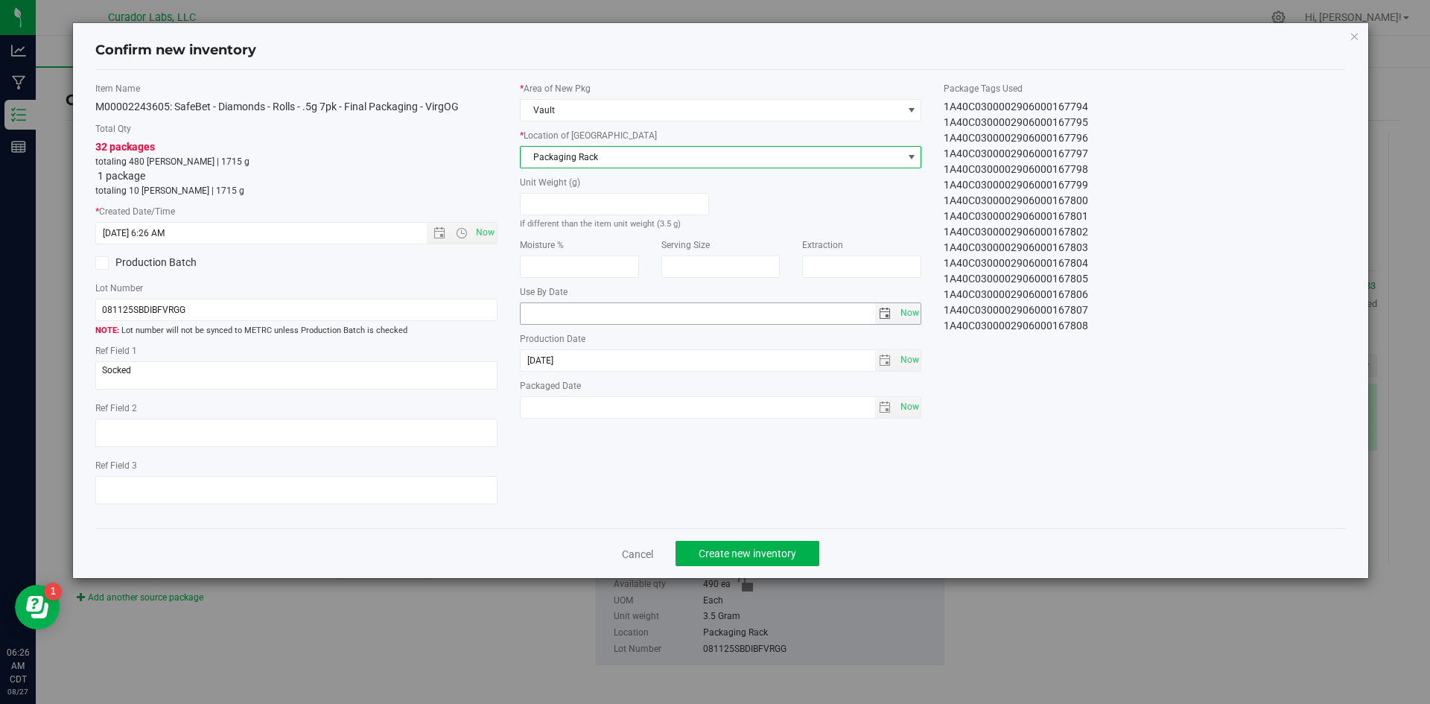
click at [597, 318] on input "text" at bounding box center [697, 313] width 354 height 21
type input "[DATE]"
click at [914, 407] on span "Now" at bounding box center [908, 407] width 25 height 22
type input "[DATE]"
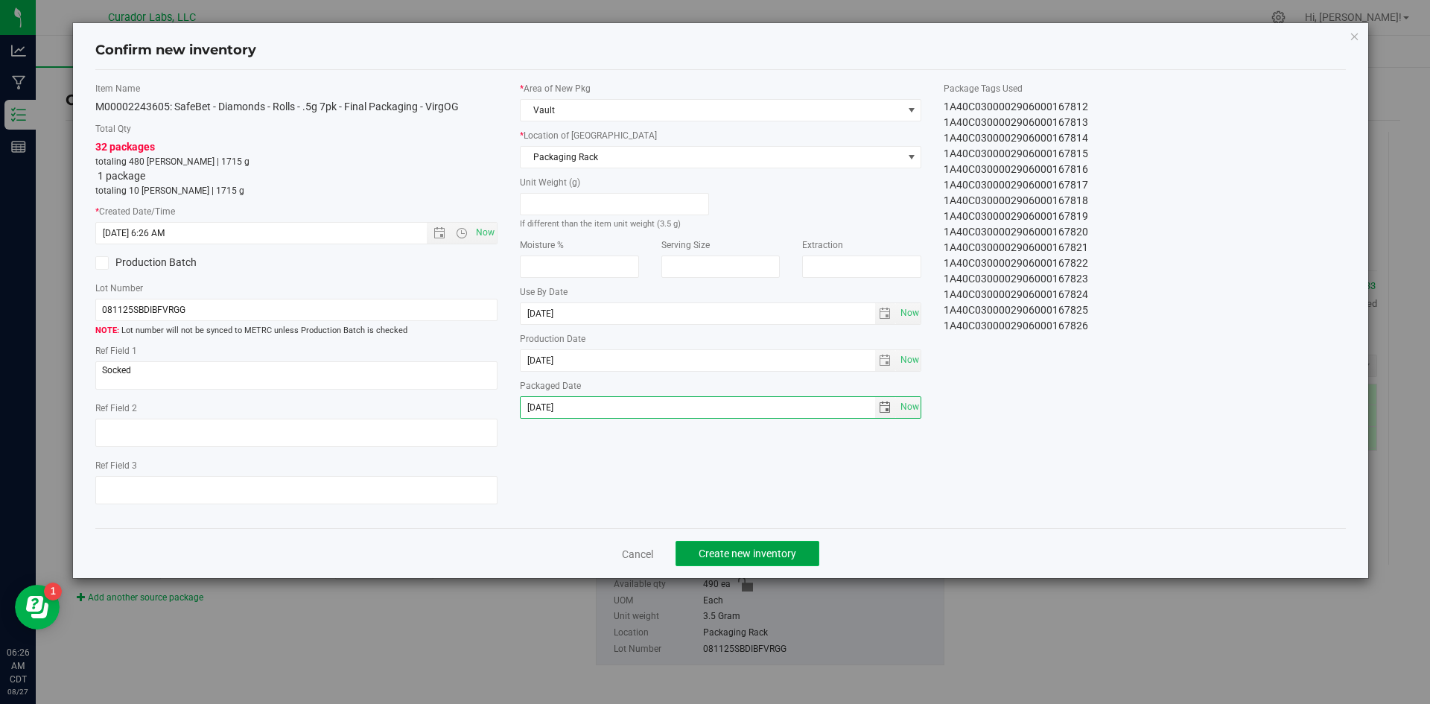
click at [783, 542] on button "Create new inventory" at bounding box center [747, 553] width 144 height 25
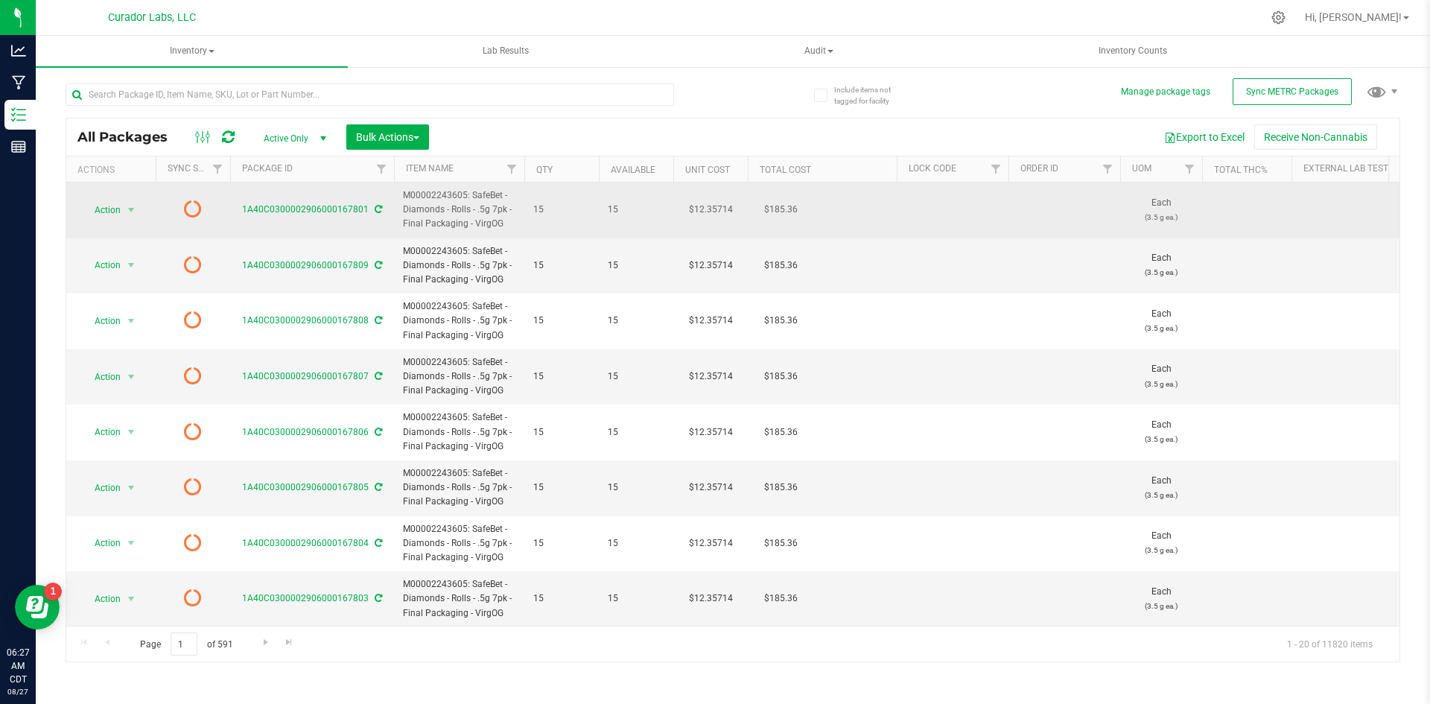
drag, startPoint x: 509, startPoint y: 229, endPoint x: 398, endPoint y: 200, distance: 114.7
click at [399, 200] on td "M00002243605: SafeBet - Diamonds - Rolls - .5g 7pk - Final Packaging - VirgOG" at bounding box center [459, 210] width 130 height 56
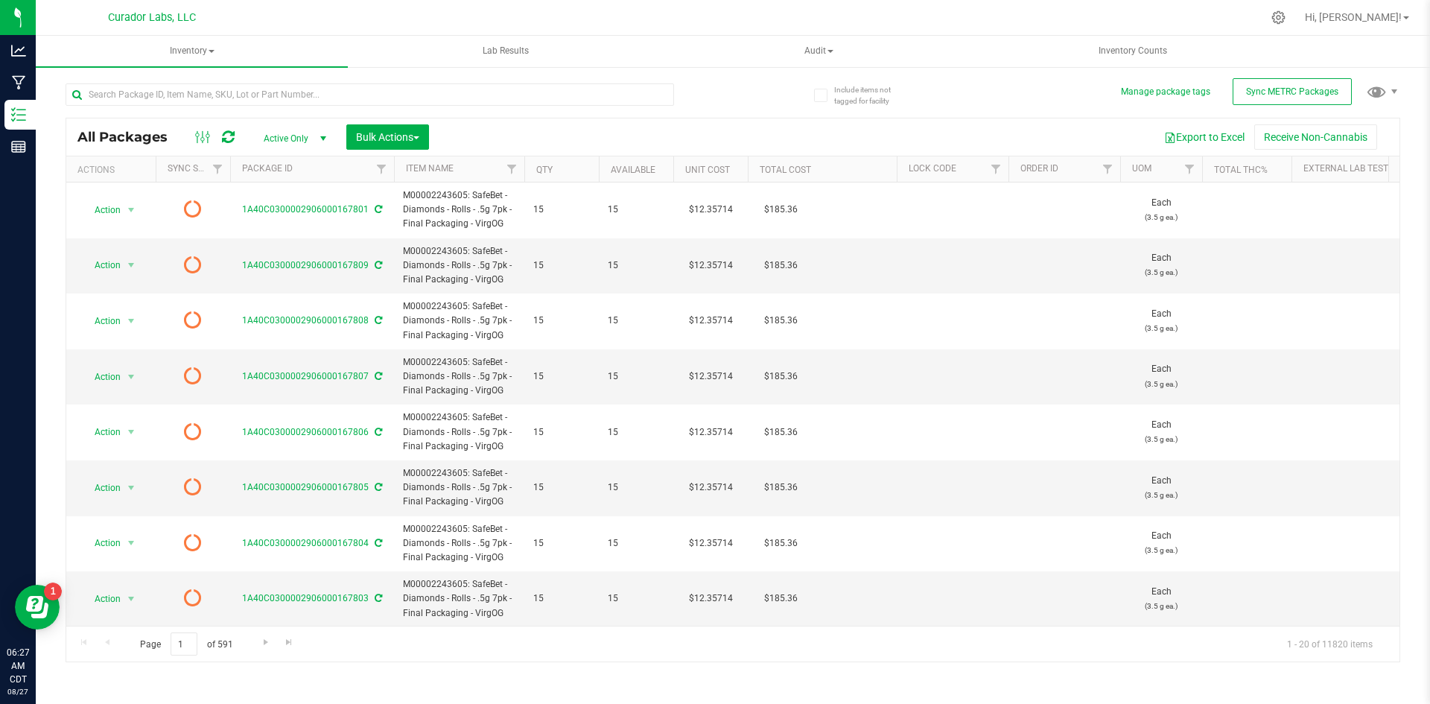
copy span "M00002243605: SafeBet - Diamonds - Rolls - .5g 7pk - Final Packaging - VirgOG"
click at [383, 101] on input "text" at bounding box center [370, 94] width 608 height 22
paste input "M00002243605: SafeBet - Diamonds - Rolls - .5g 7pk - Final Packaging - VirgOG"
type input "M00002243605: SafeBet - Diamonds - Rolls - .5g 7pk - Final Packaging - VirgOG"
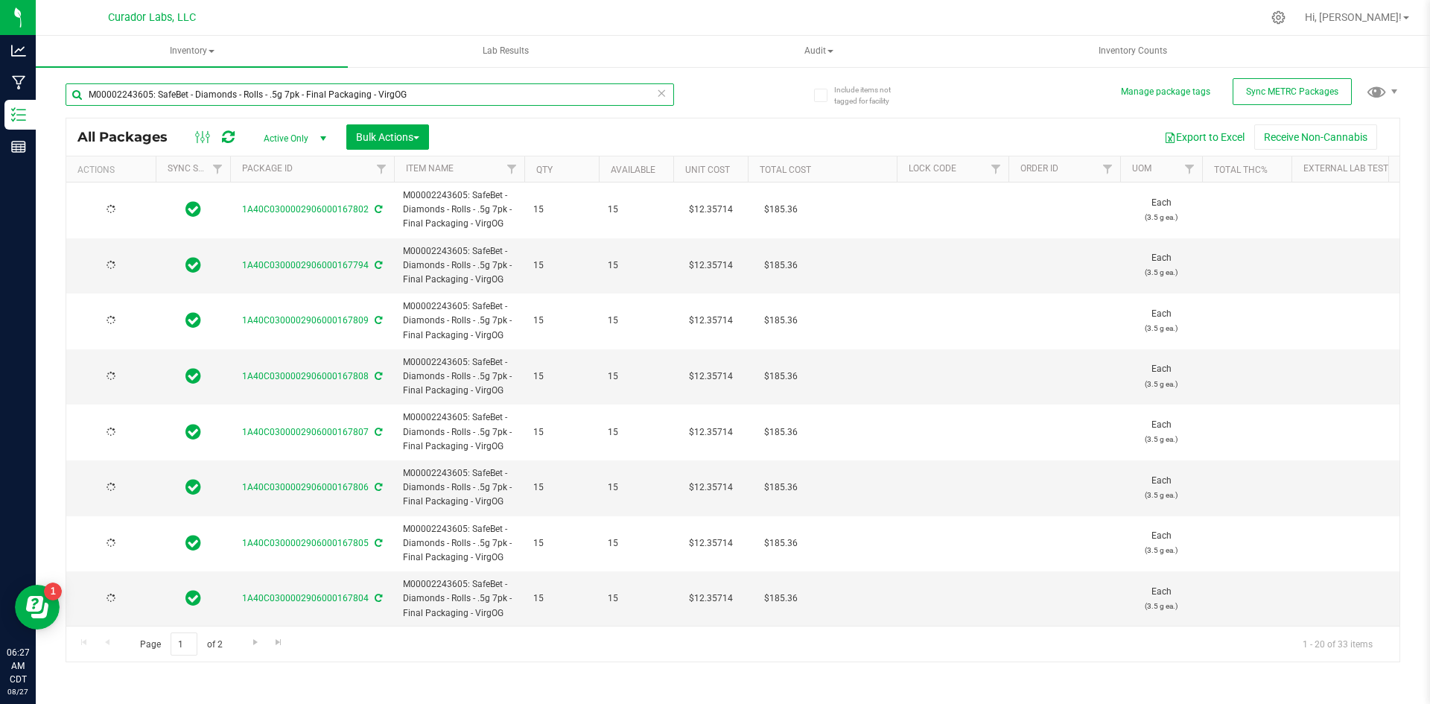
type input "[DATE]"
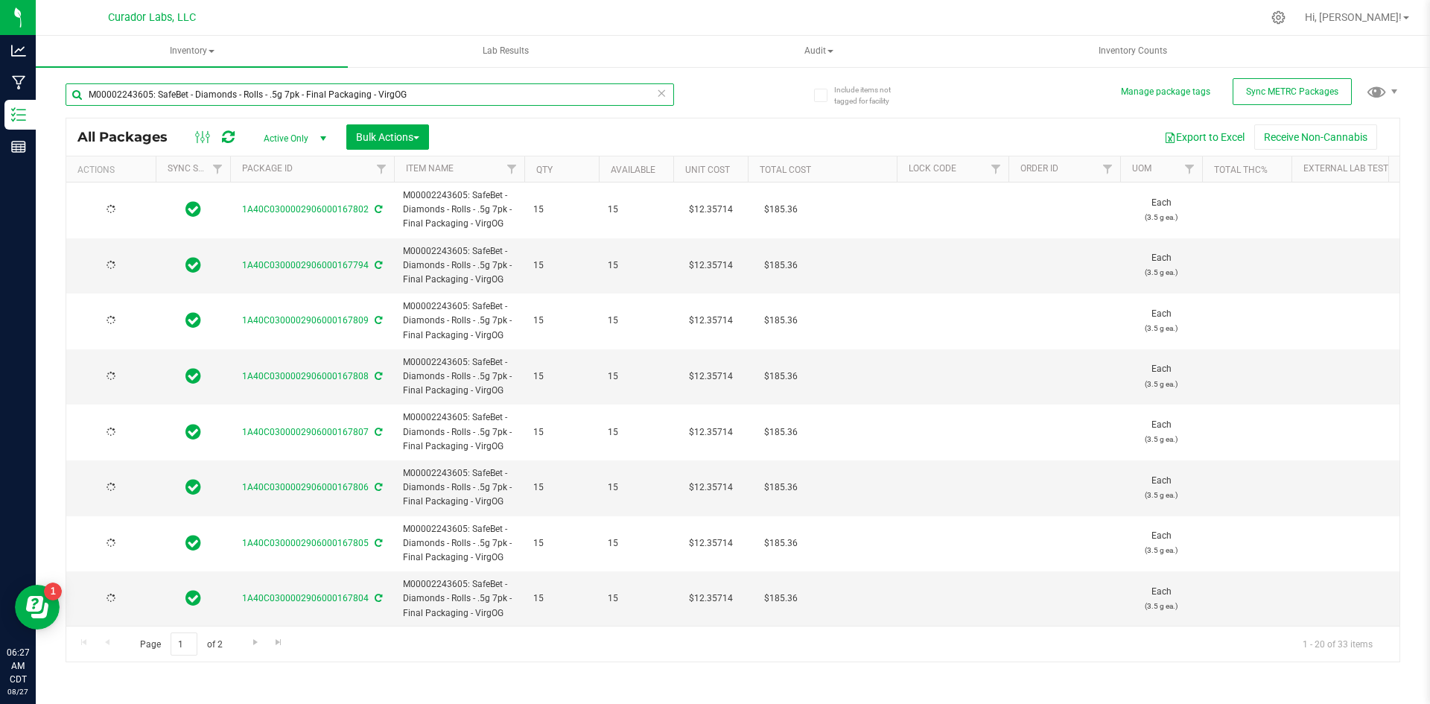
type input "[DATE]"
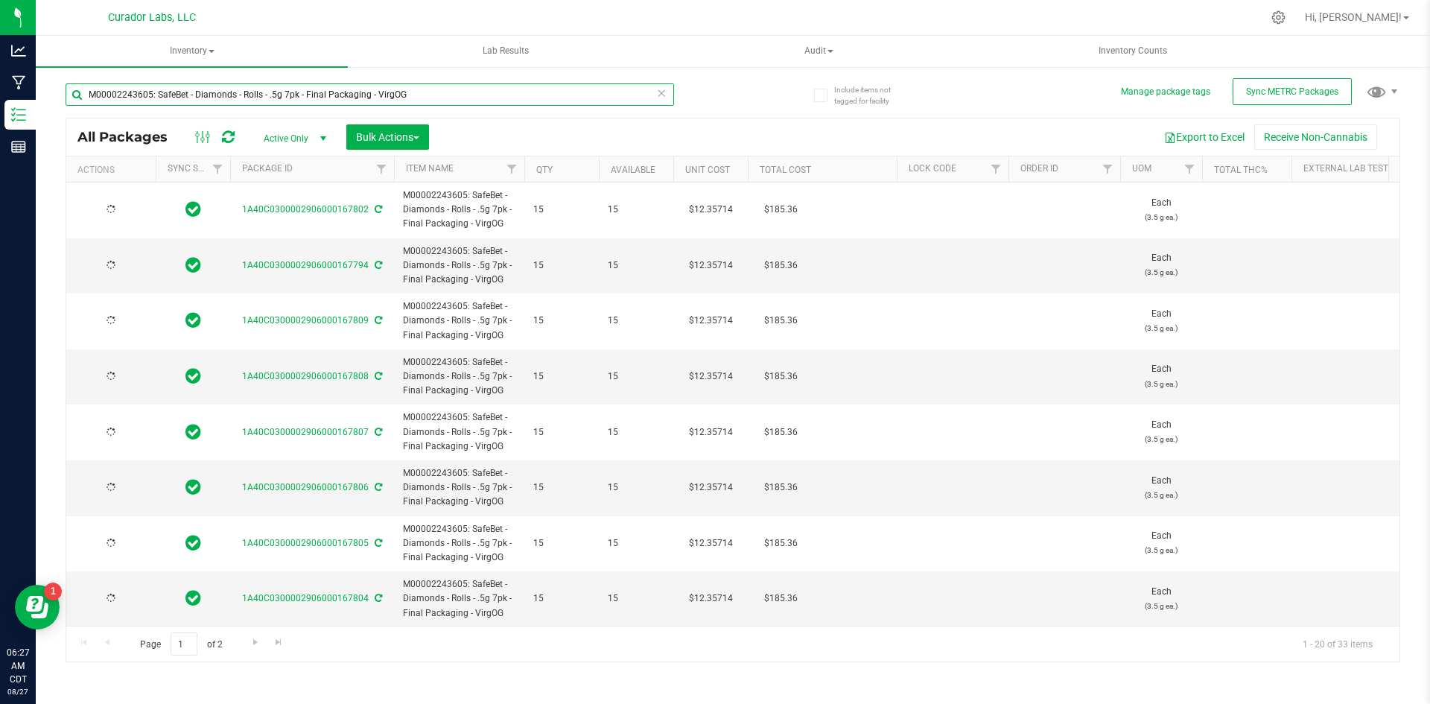
type input "[DATE]"
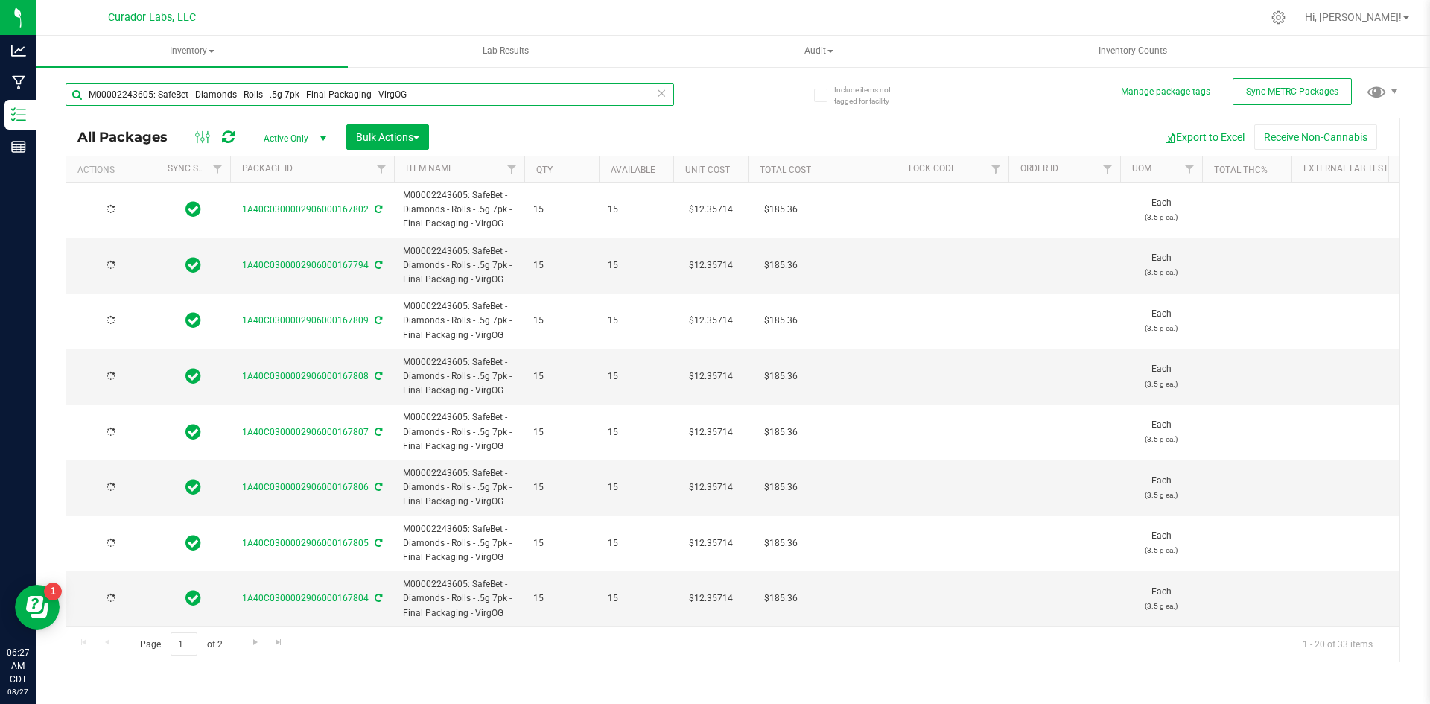
type input "[DATE]"
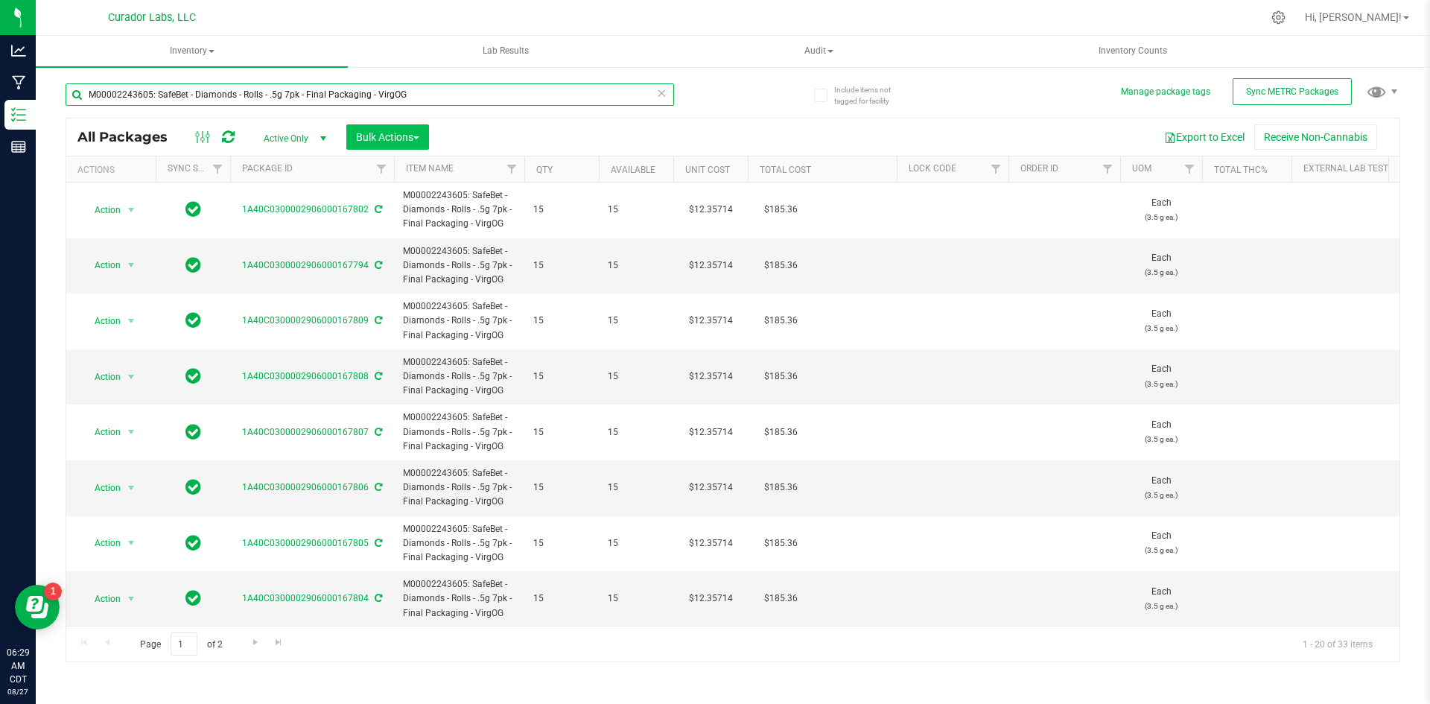
type input "M00002243605: SafeBet - Diamonds - Rolls - .5g 7pk - Final Packaging - VirgOG"
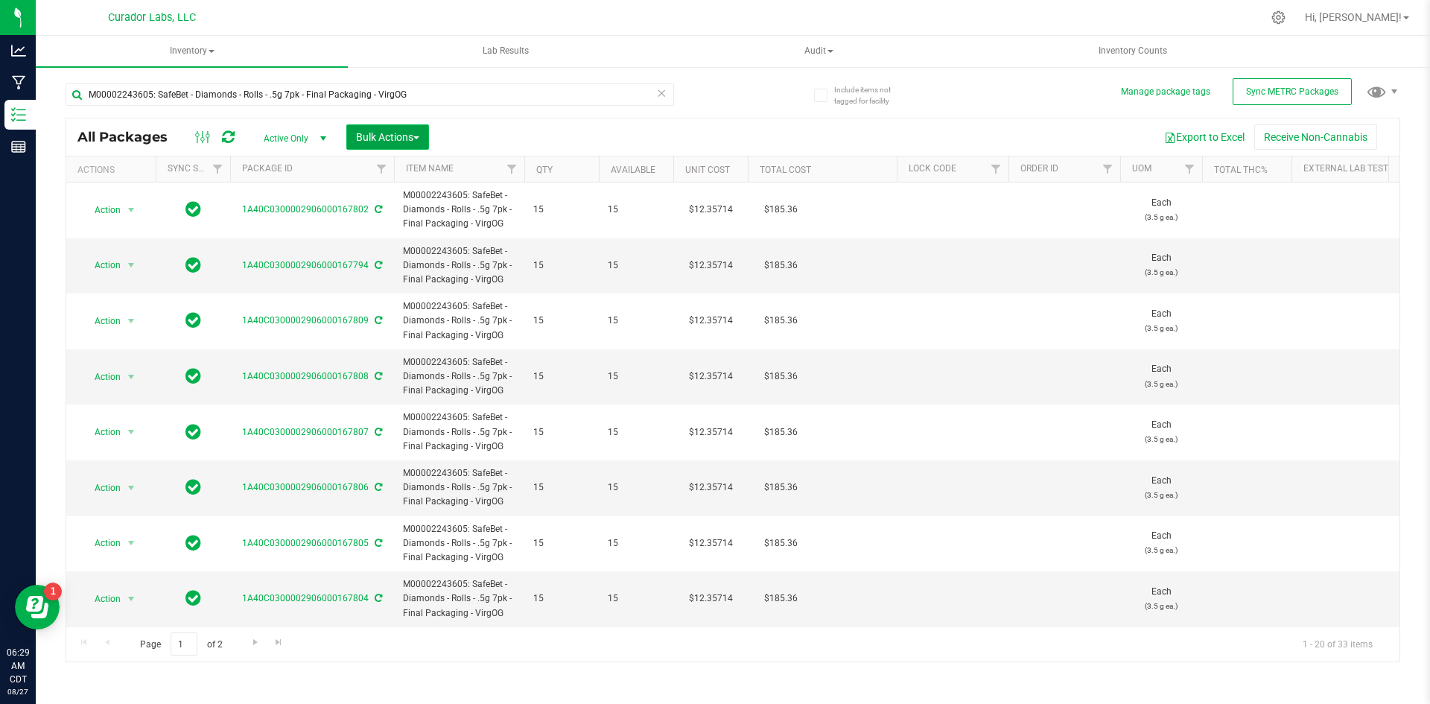
click at [375, 129] on button "Bulk Actions" at bounding box center [387, 136] width 83 height 25
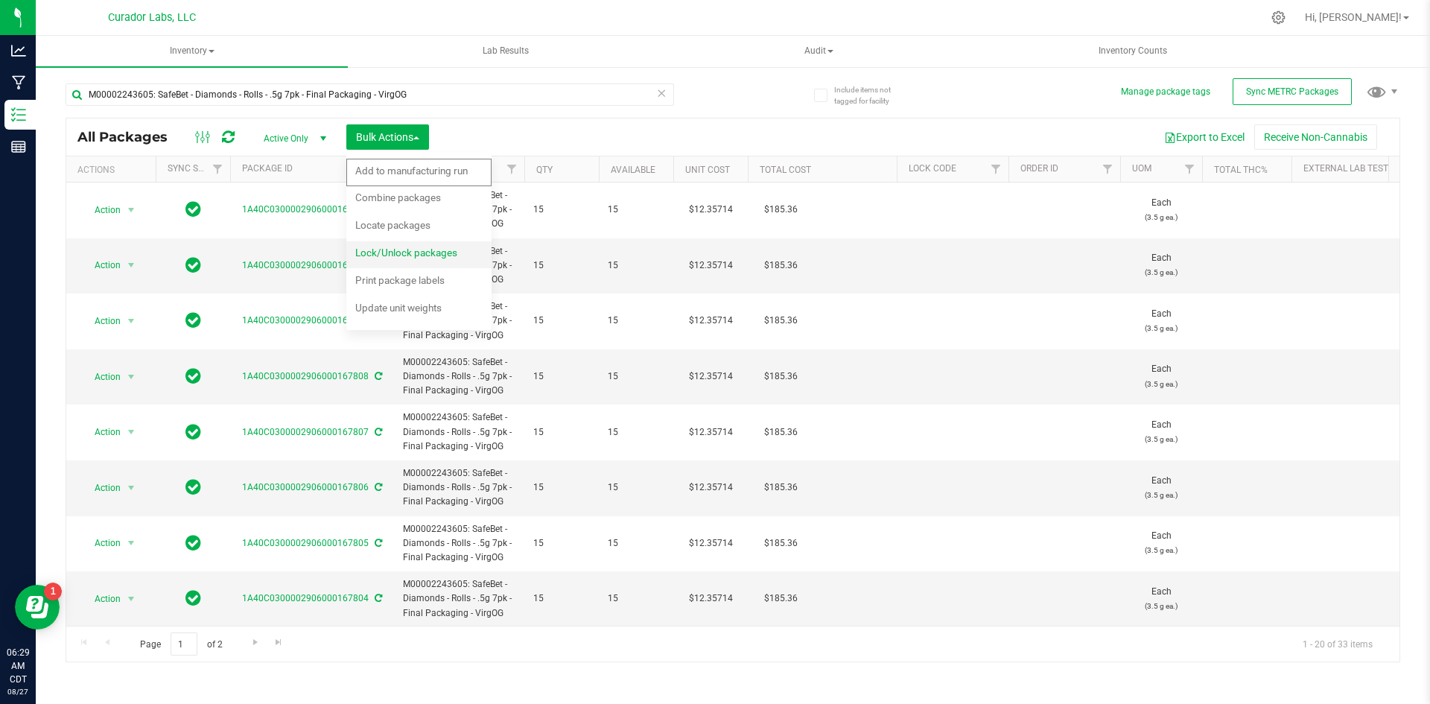
click at [360, 254] on span "Lock/Unlock packages" at bounding box center [406, 252] width 102 height 12
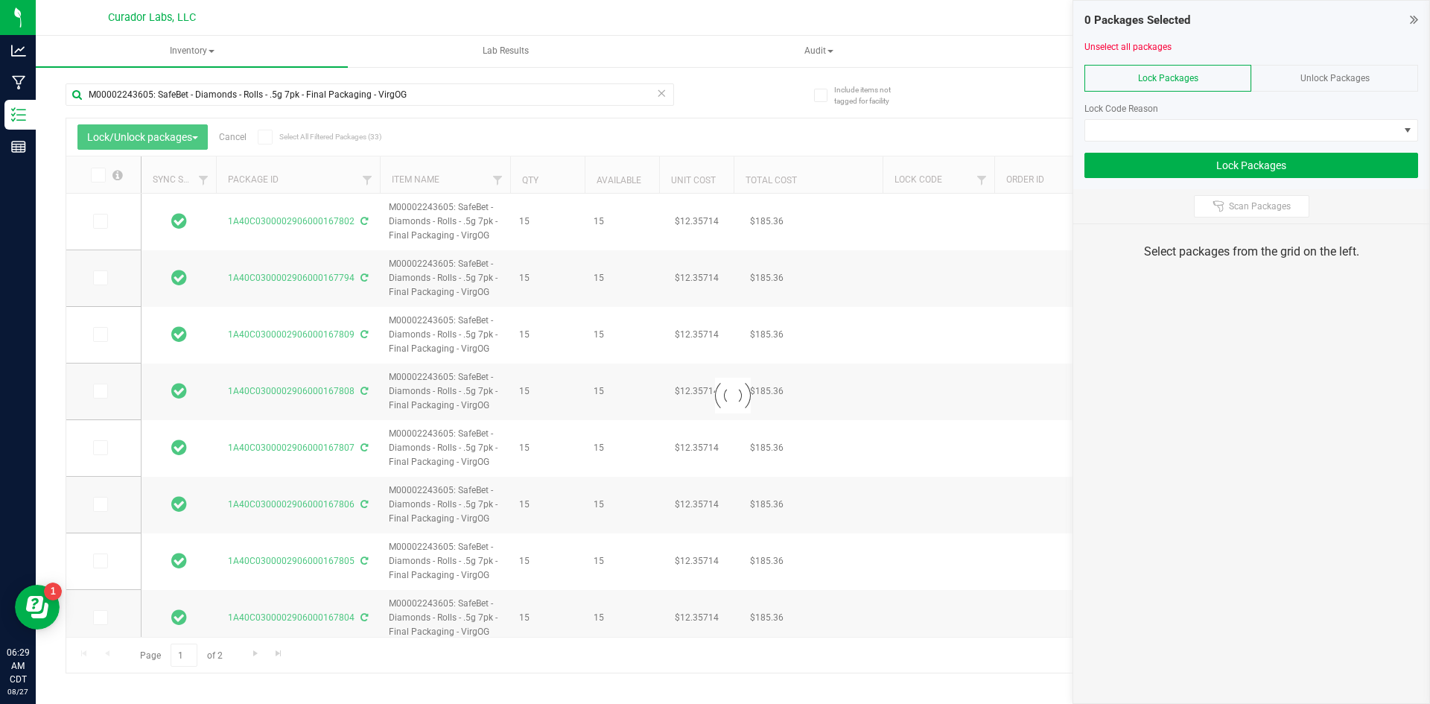
type input "[DATE]"
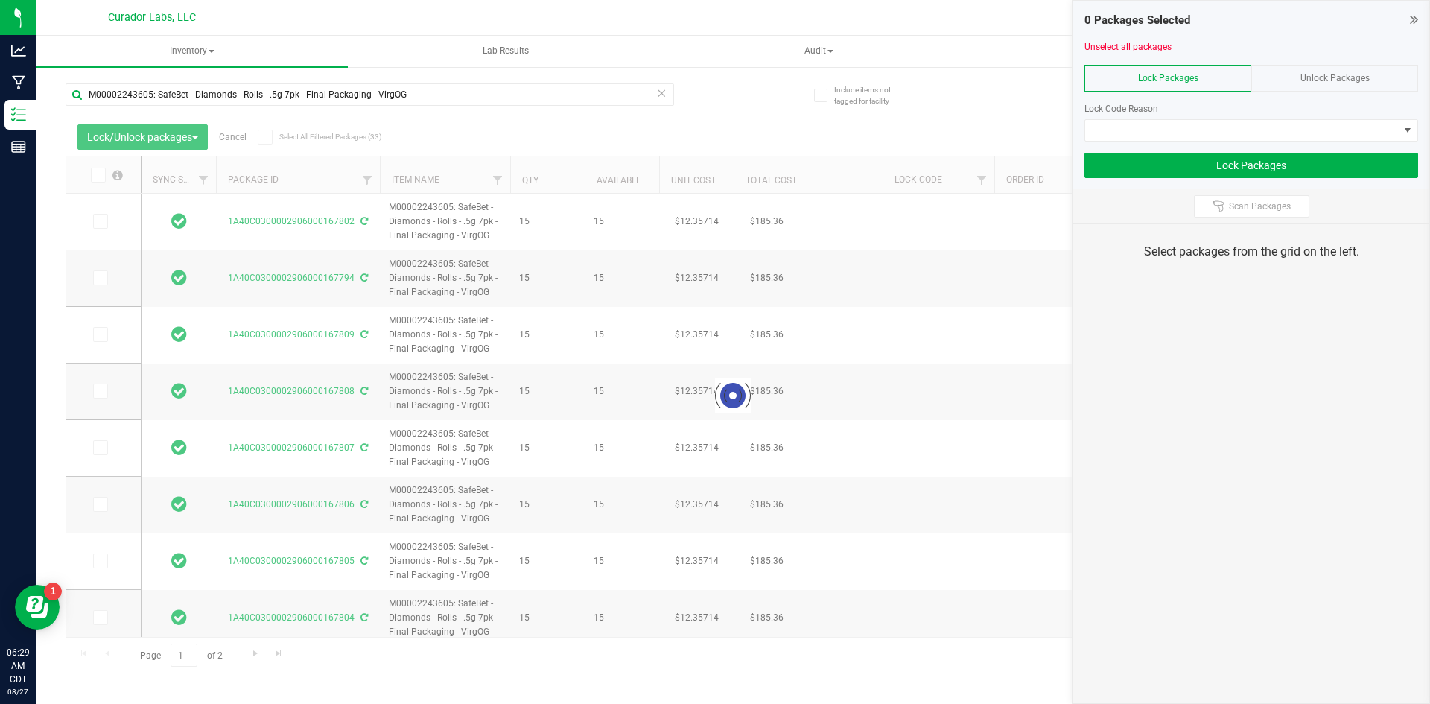
type input "[DATE]"
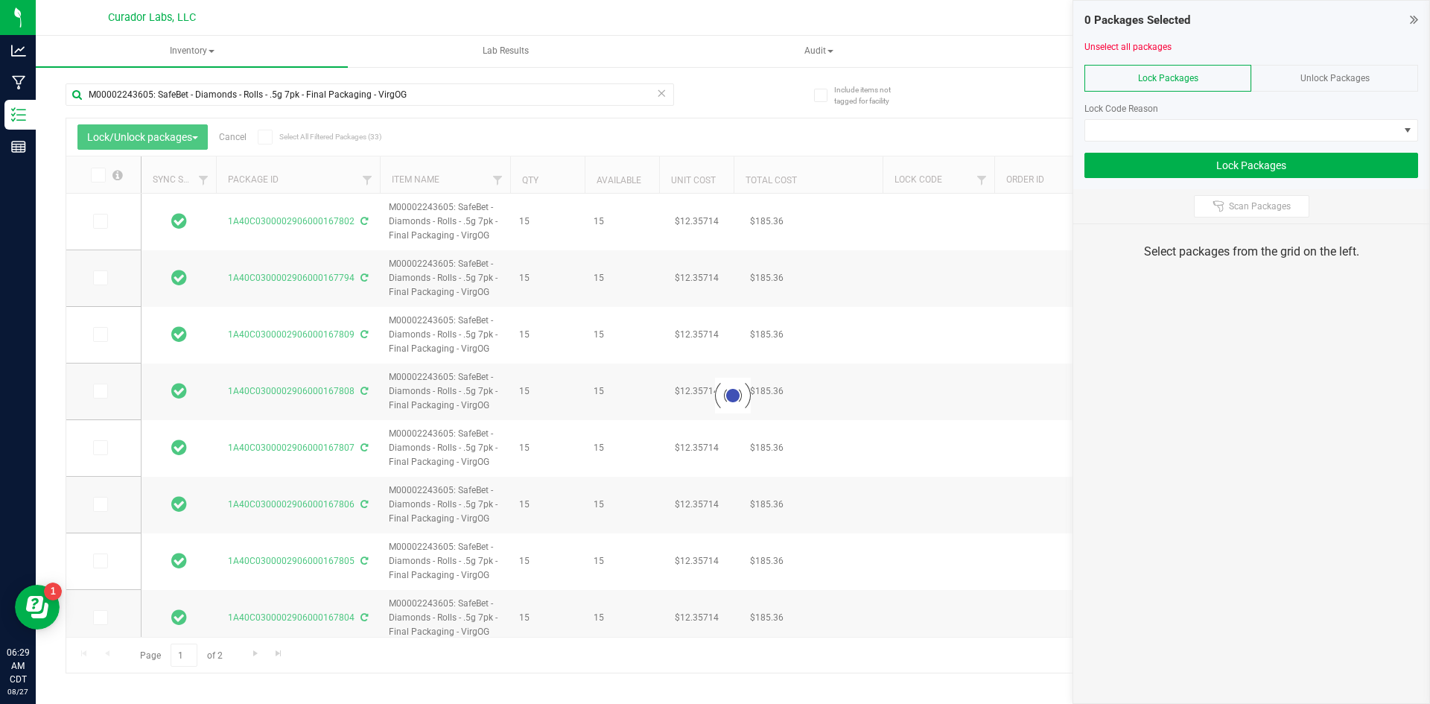
type input "[DATE]"
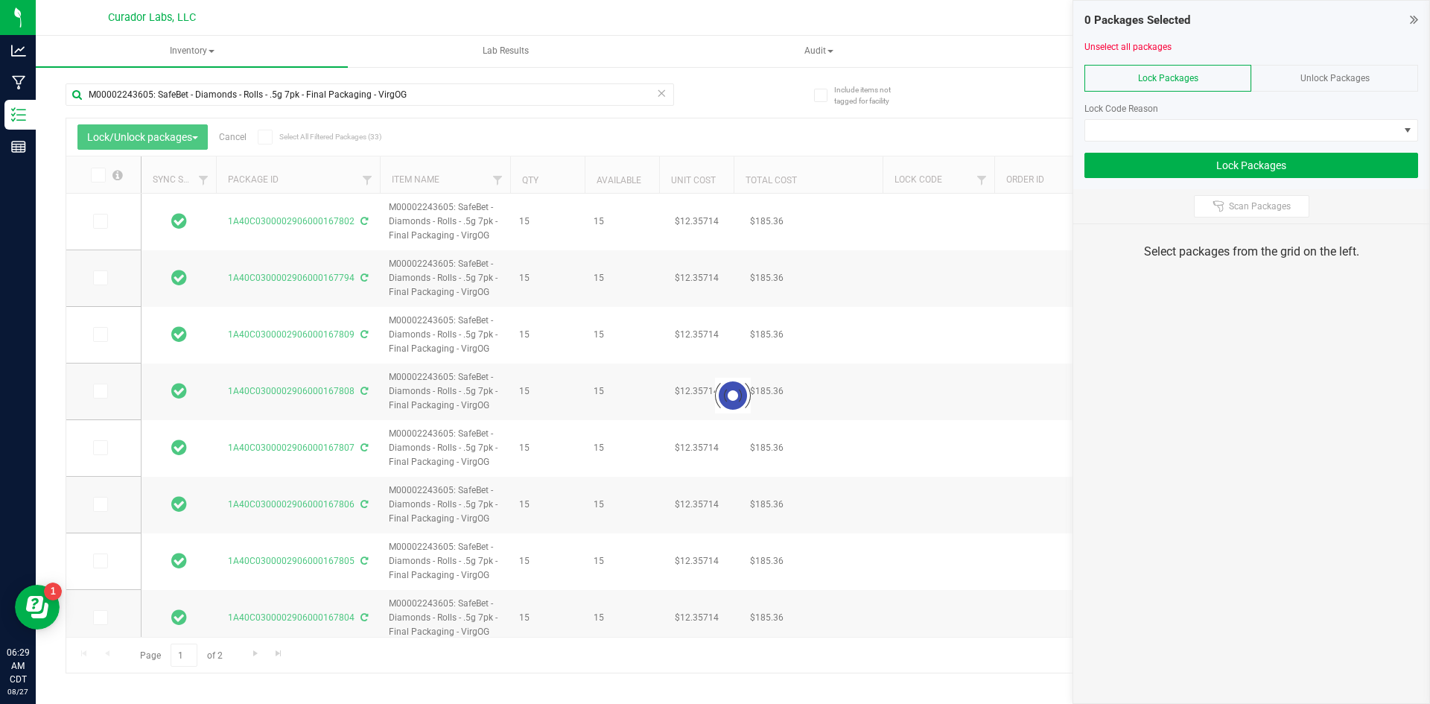
type input "[DATE]"
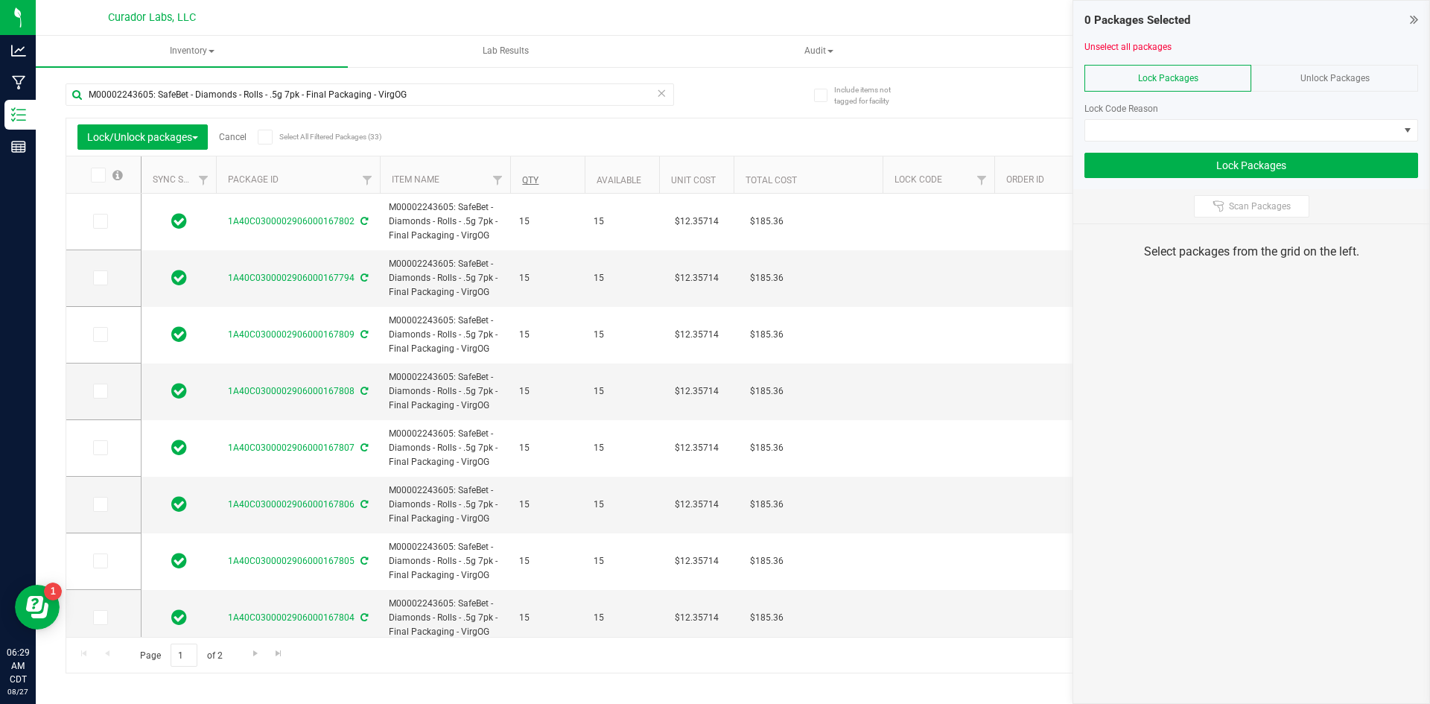
type input "[DATE]"
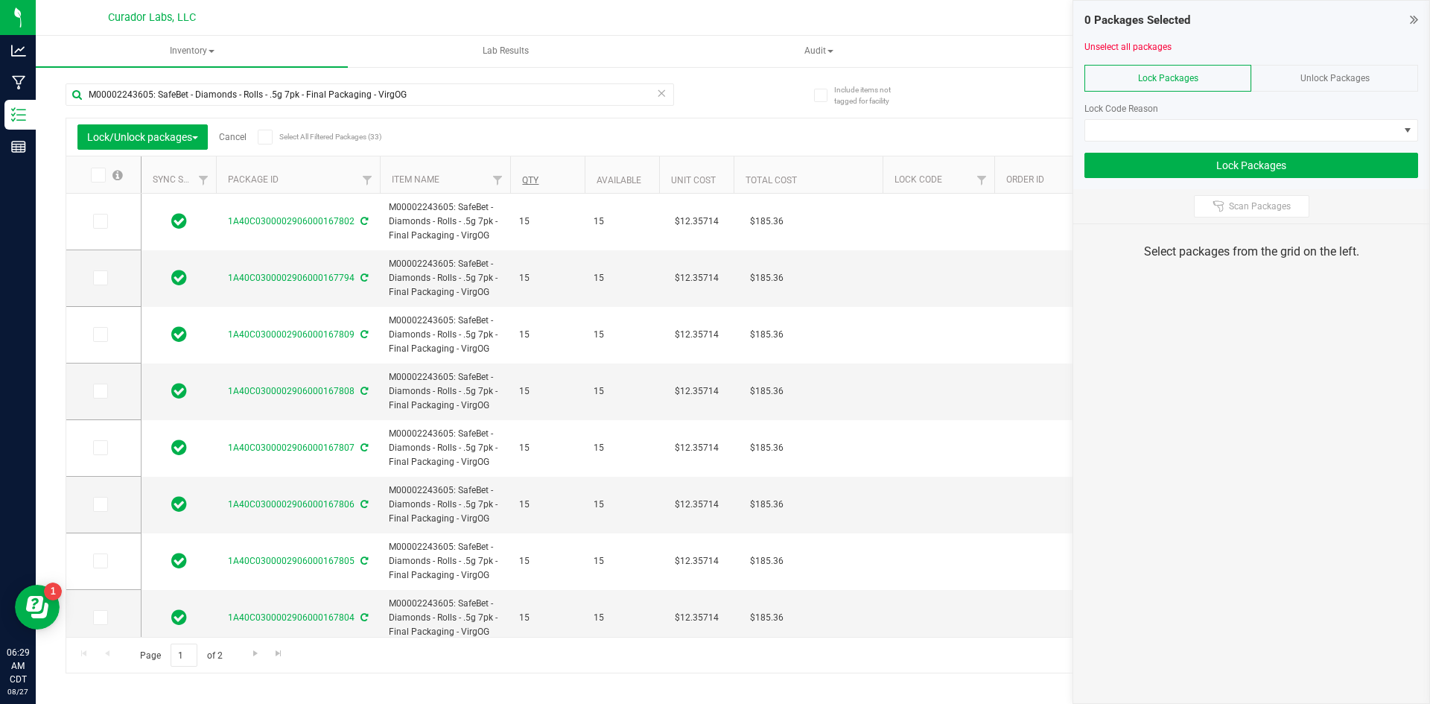
type input "[DATE]"
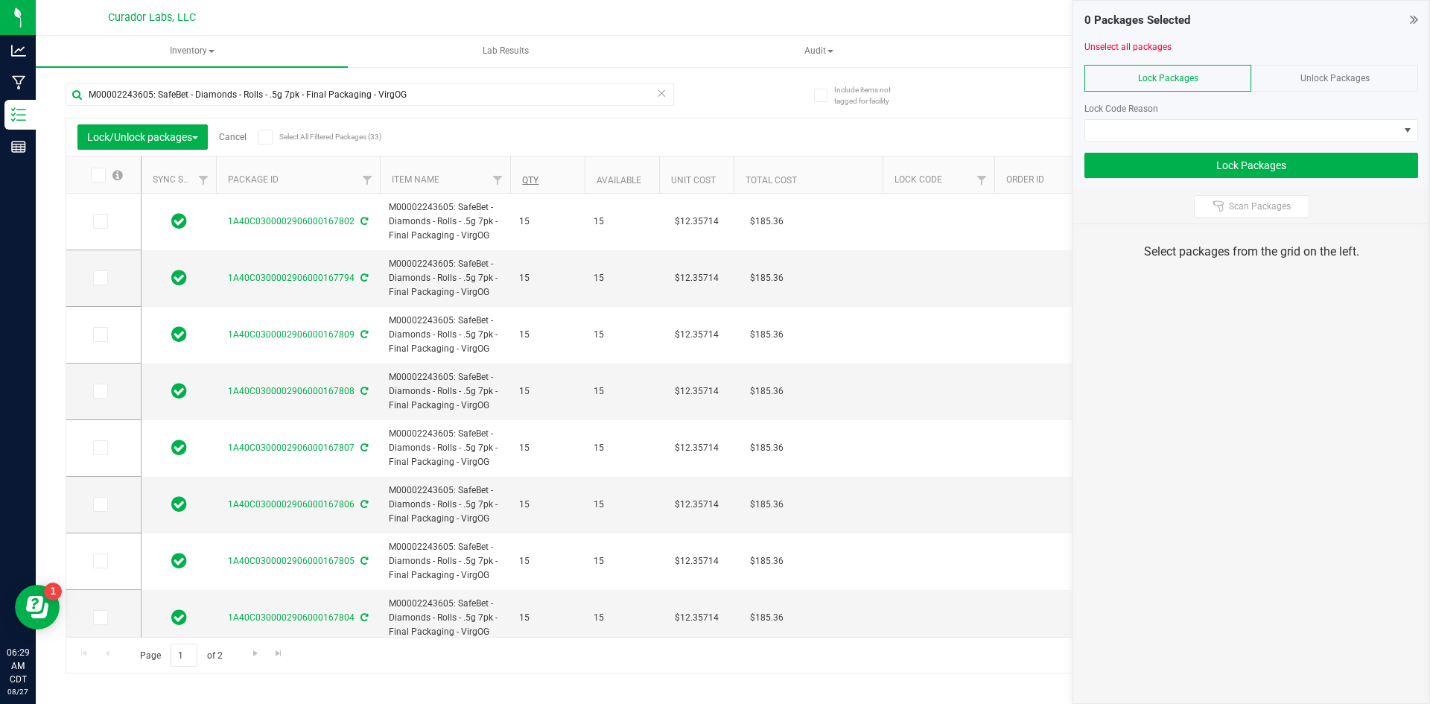
type input "[DATE]"
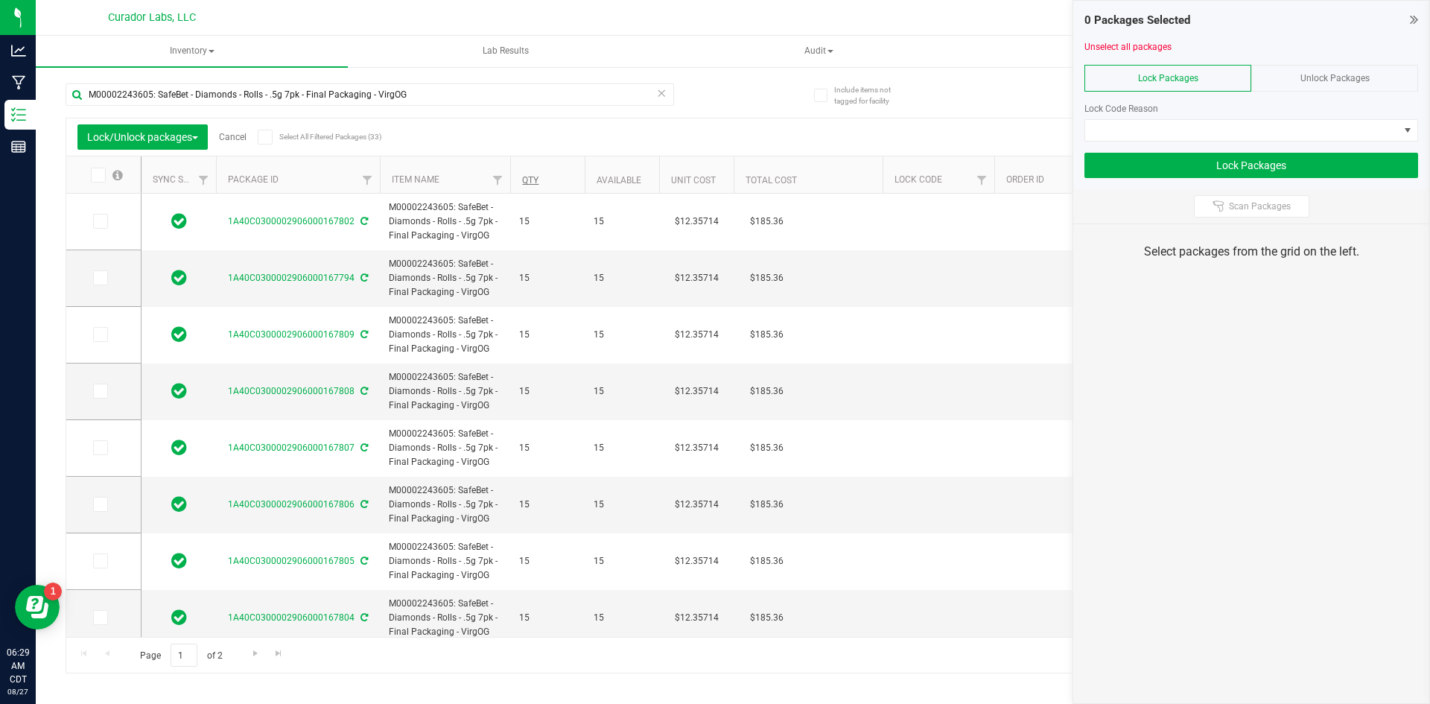
type input "[DATE]"
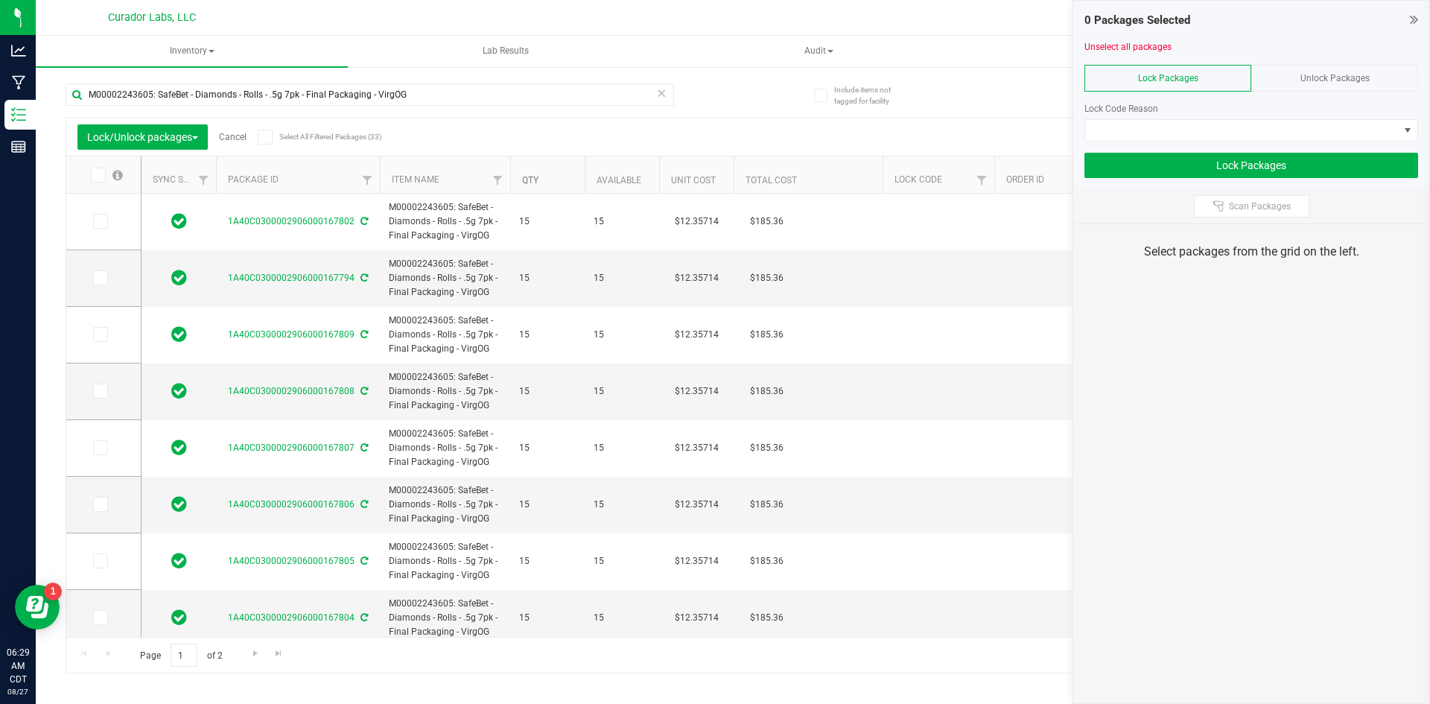
click at [531, 179] on link "Qty" at bounding box center [530, 180] width 16 height 10
click at [269, 137] on icon at bounding box center [265, 137] width 10 height 0
click at [0, 0] on input "Select All Filtered Packages (33)" at bounding box center [0, 0] width 0 height 0
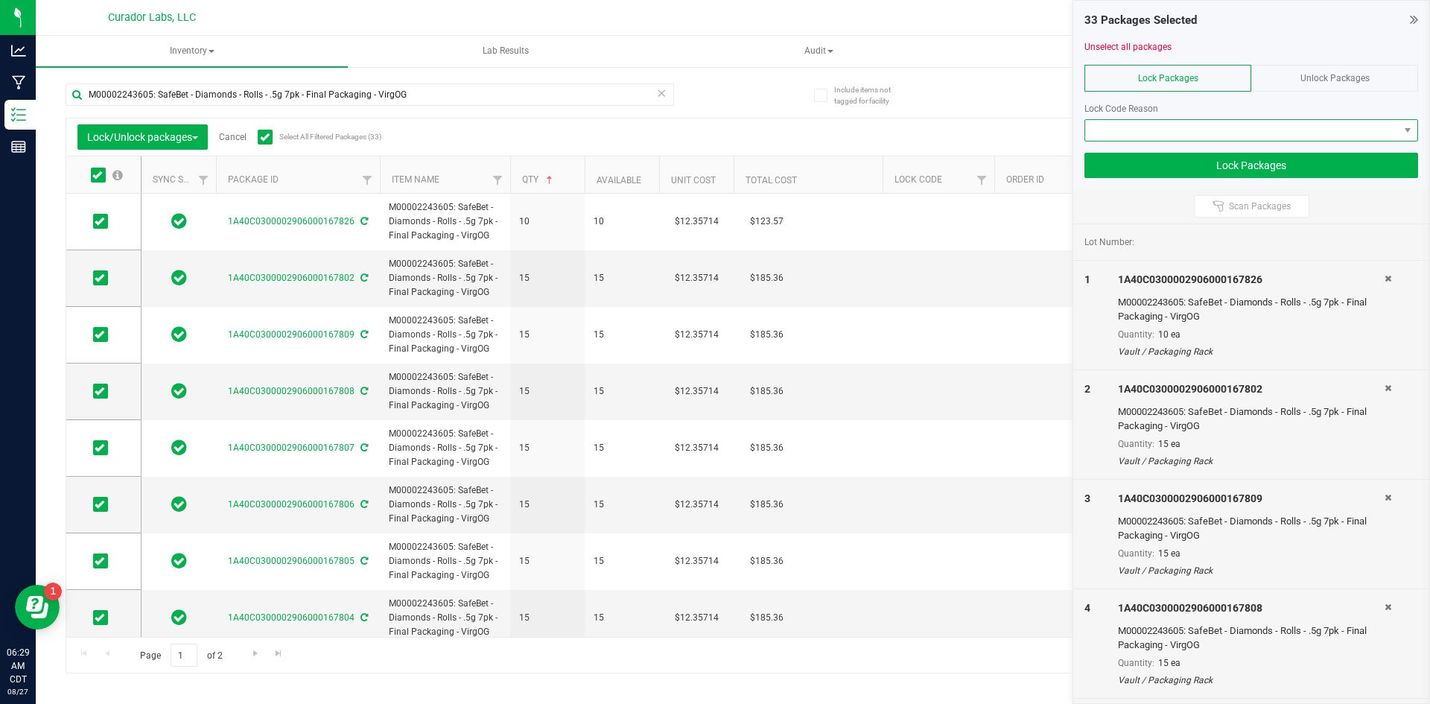
click at [1156, 121] on span at bounding box center [1241, 130] width 313 height 21
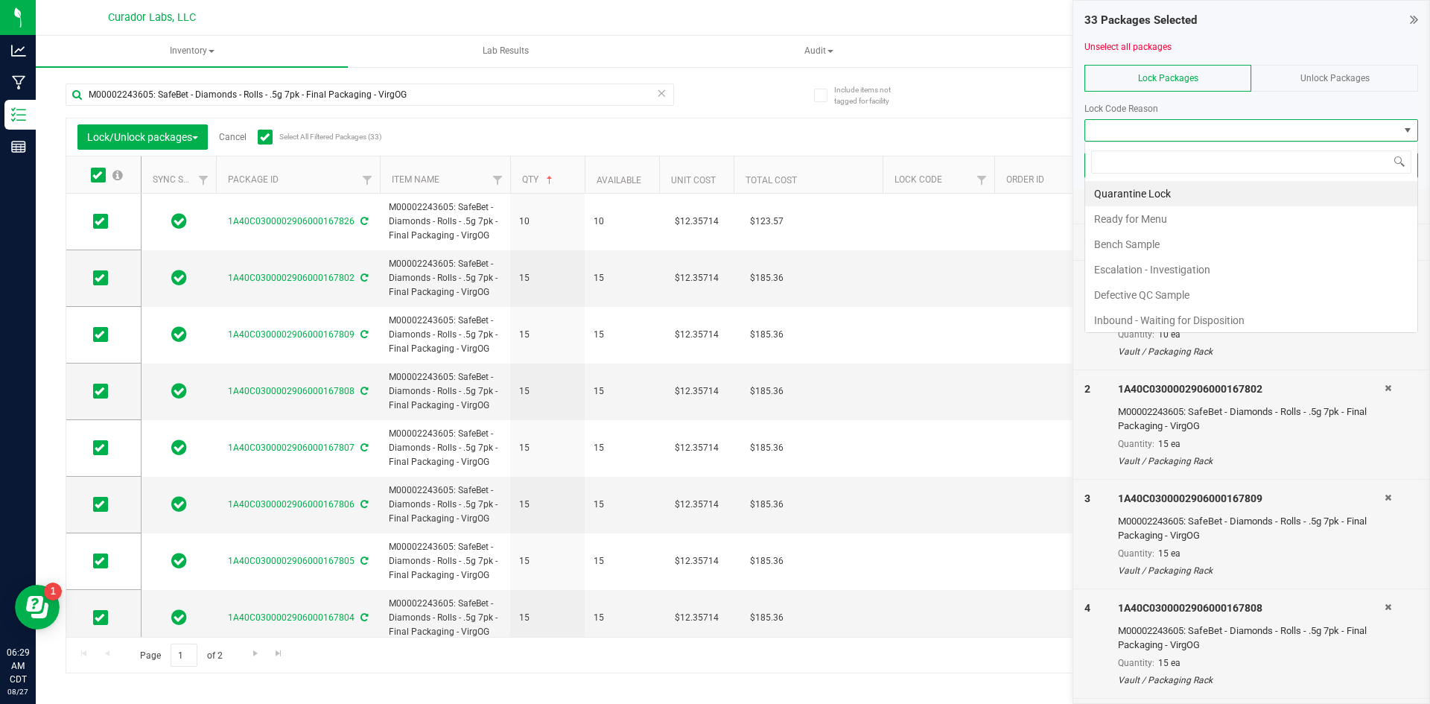
scroll to position [22, 334]
click at [1126, 218] on li "Ready for Menu" at bounding box center [1251, 218] width 332 height 25
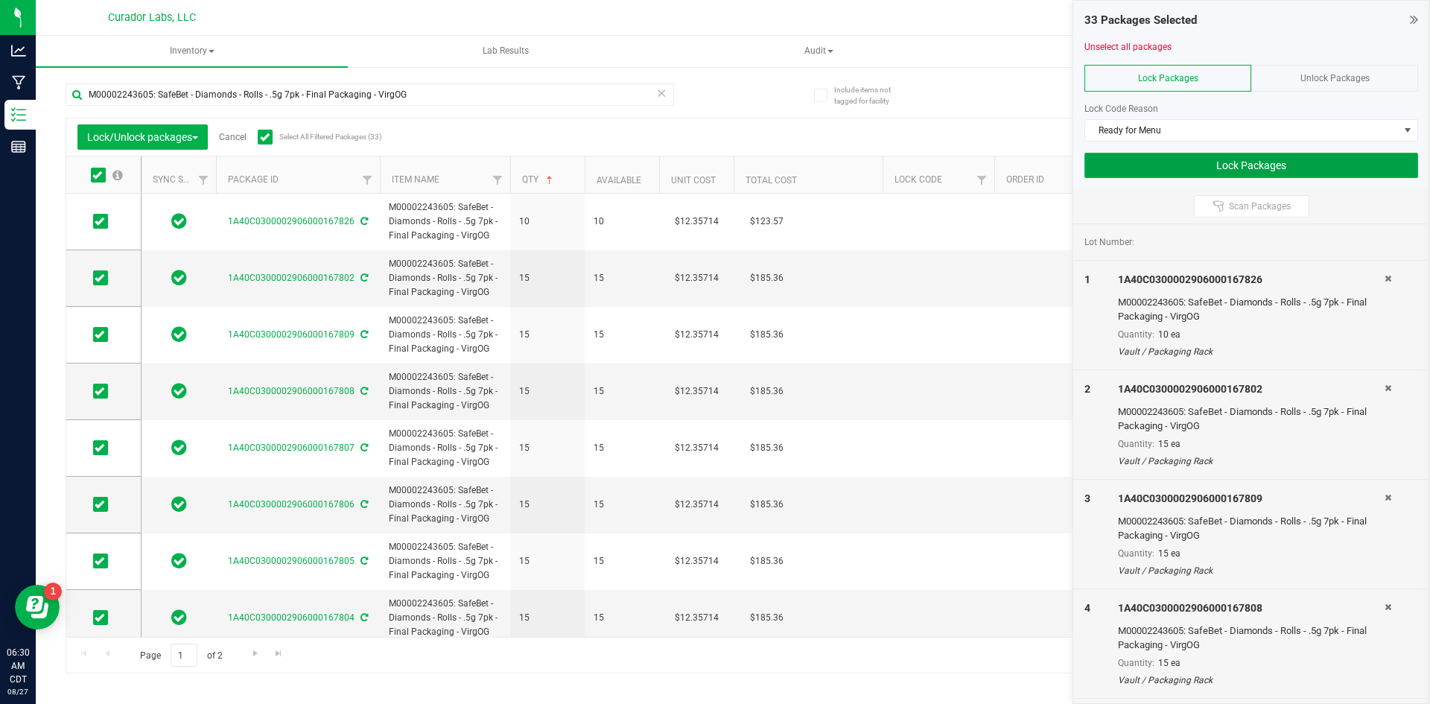
drag, startPoint x: 1118, startPoint y: 177, endPoint x: 1119, endPoint y: 169, distance: 8.2
click at [1119, 169] on button "Lock Packages" at bounding box center [1251, 165] width 334 height 25
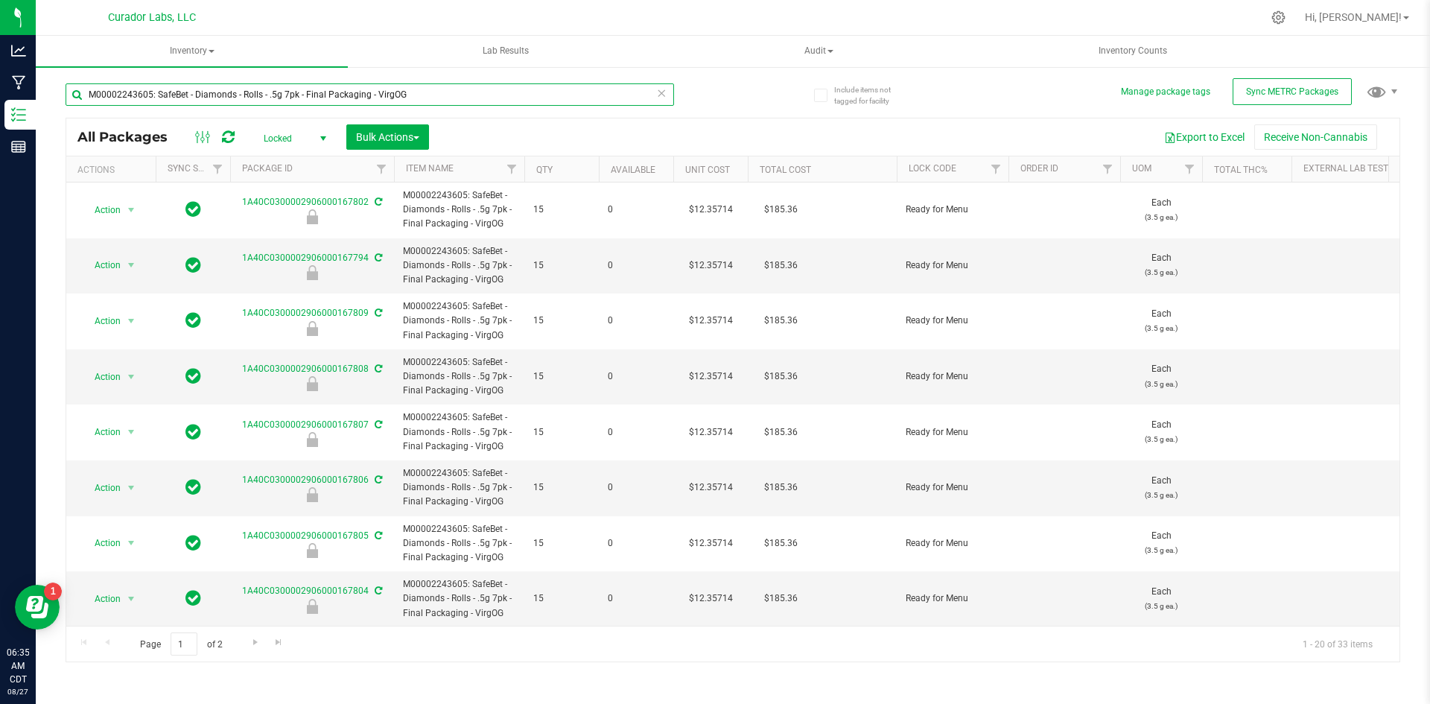
click at [258, 94] on input "M00002243605: SafeBet - Diamonds - Rolls - .5g 7pk - Final Packaging - VirgOG" at bounding box center [370, 94] width 608 height 22
type input "M00002243605: SafeBet - Diamonds - Rollterp ticklers - .5g 7pk - Final Packagin…"
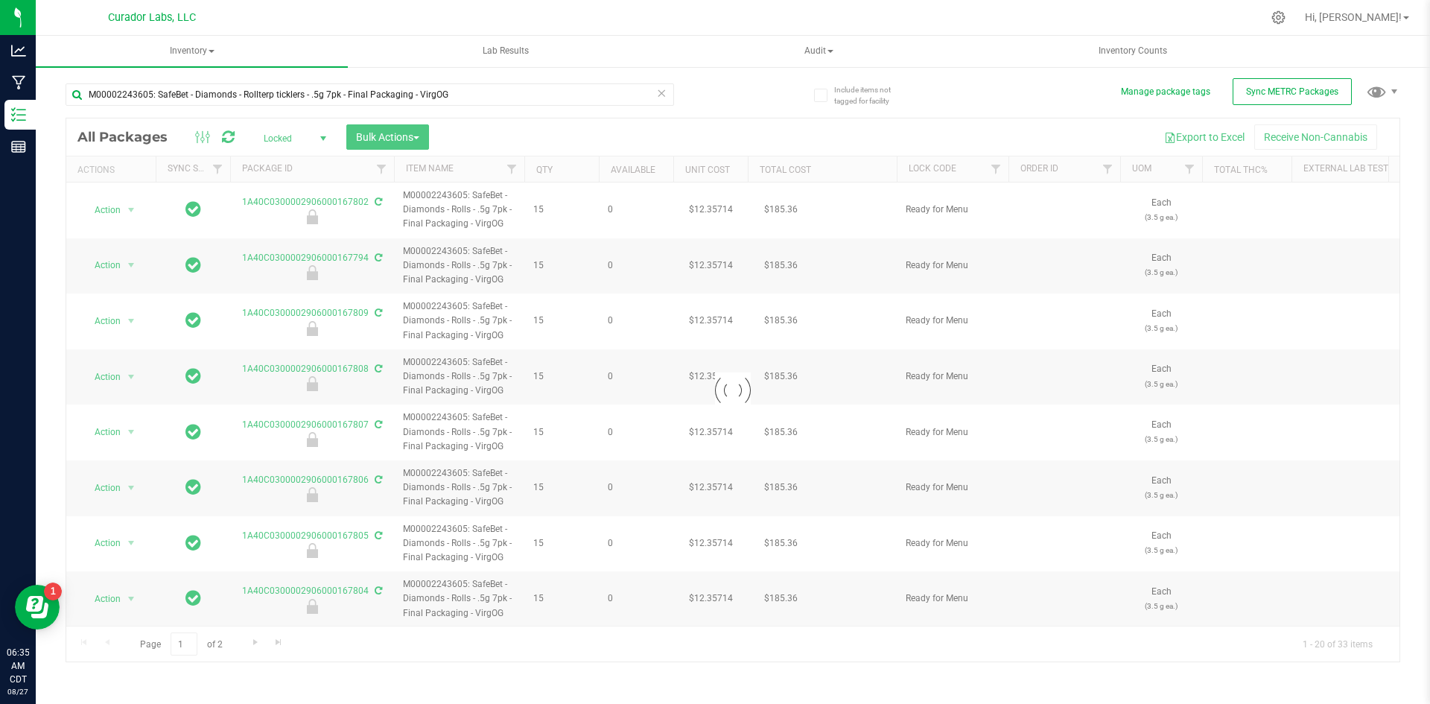
click at [658, 94] on div "Inventory All packages All inventory Waste log Create inventory Lab Results Aud…" at bounding box center [733, 370] width 1394 height 668
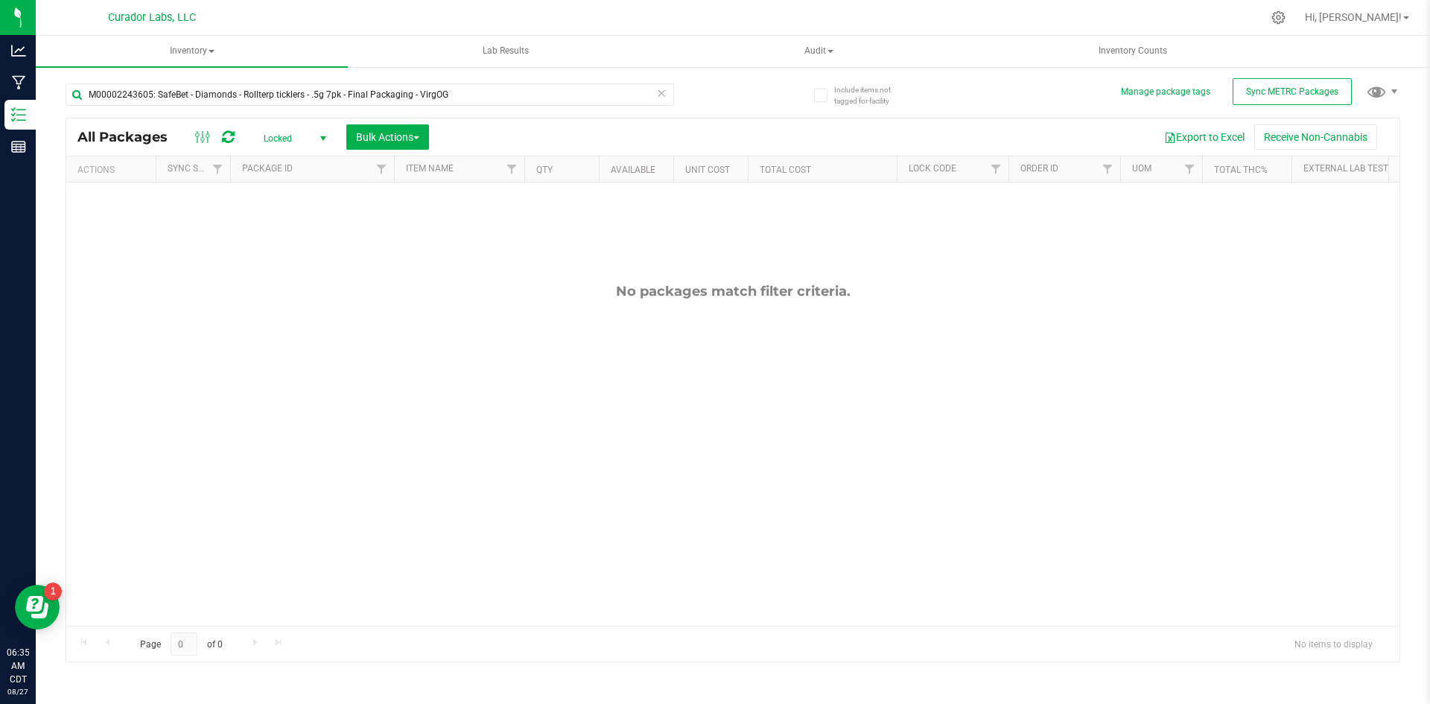
click at [661, 94] on icon at bounding box center [661, 92] width 10 height 18
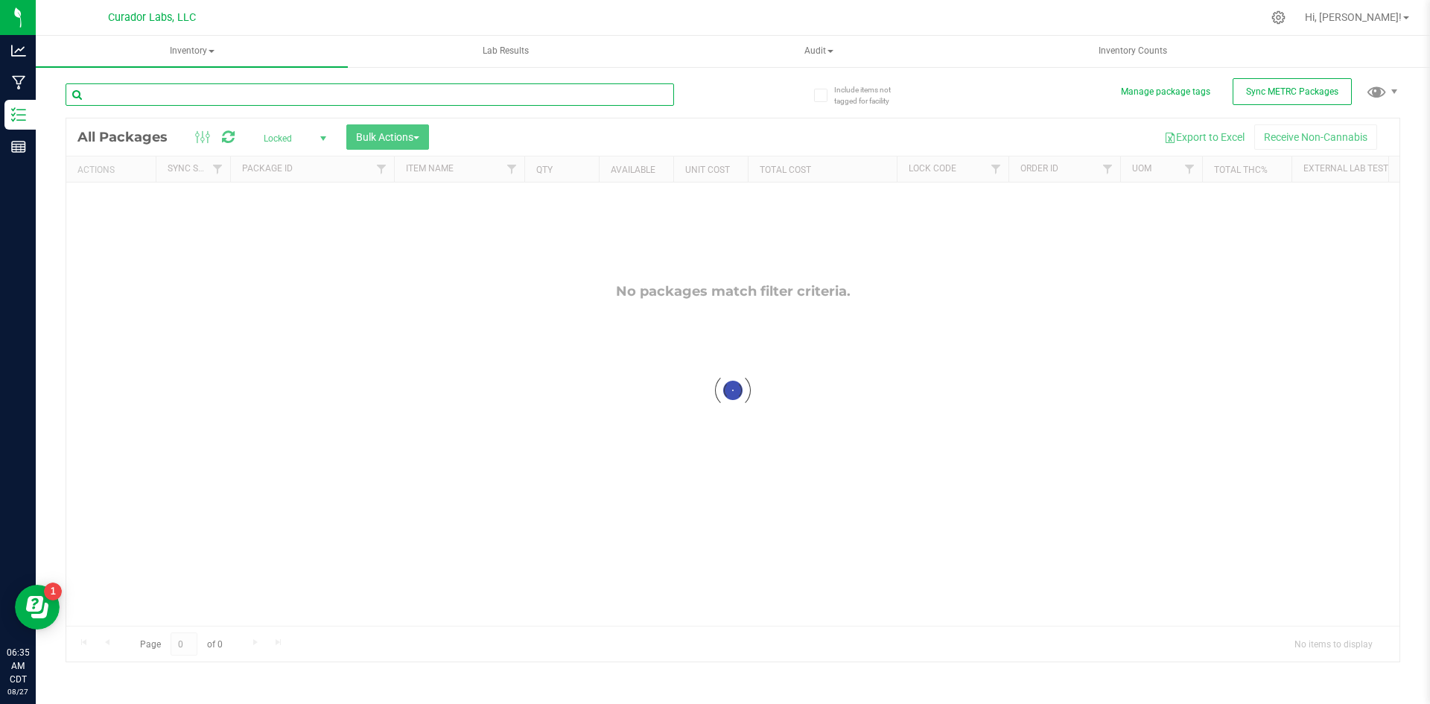
click at [552, 95] on input "text" at bounding box center [370, 94] width 608 height 22
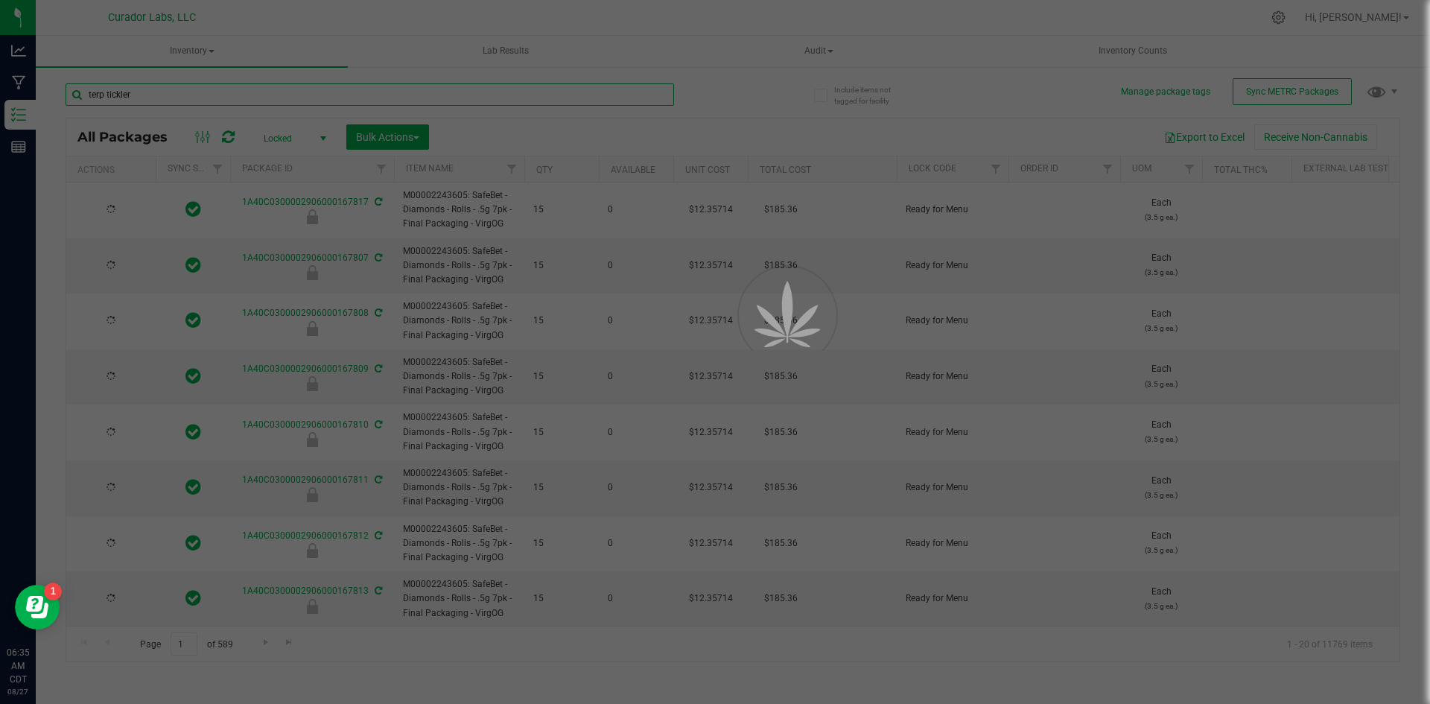
type input "terp tickler"
type input "[DATE]"
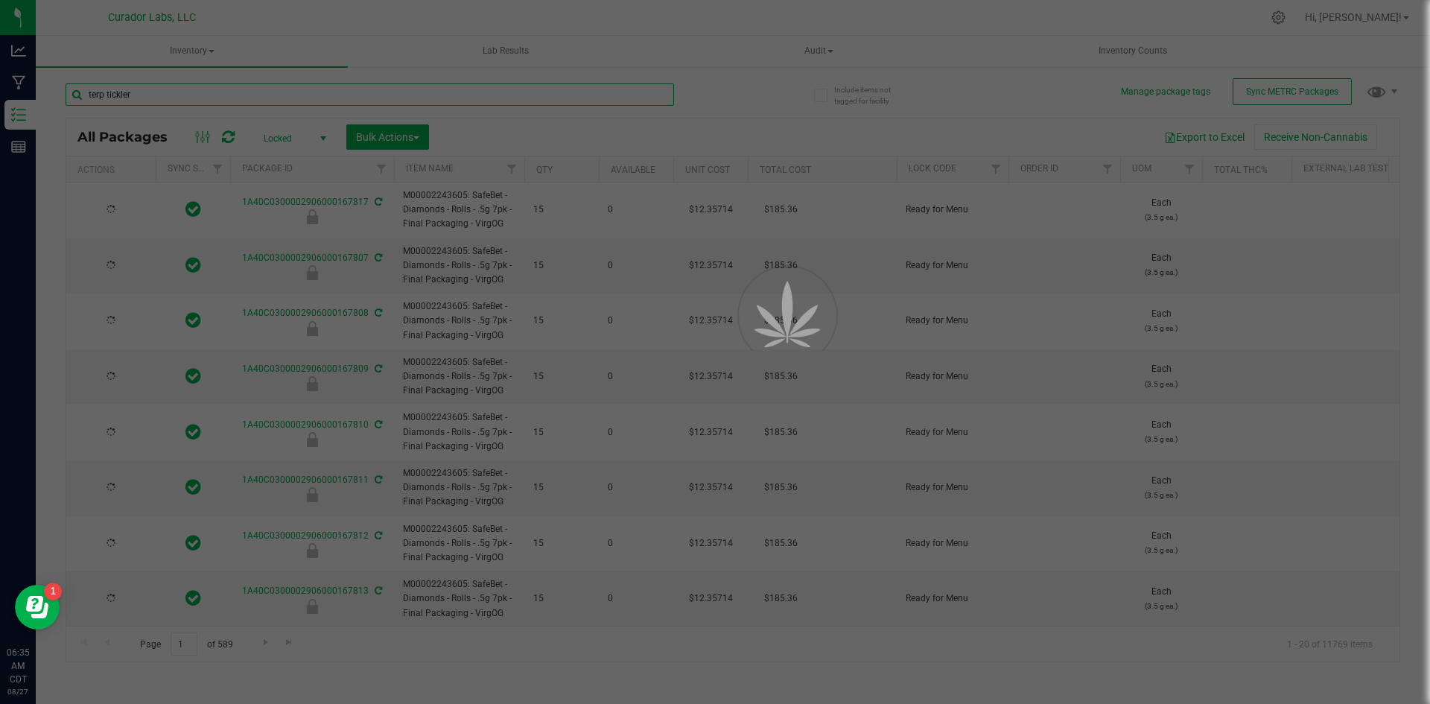
type input "[DATE]"
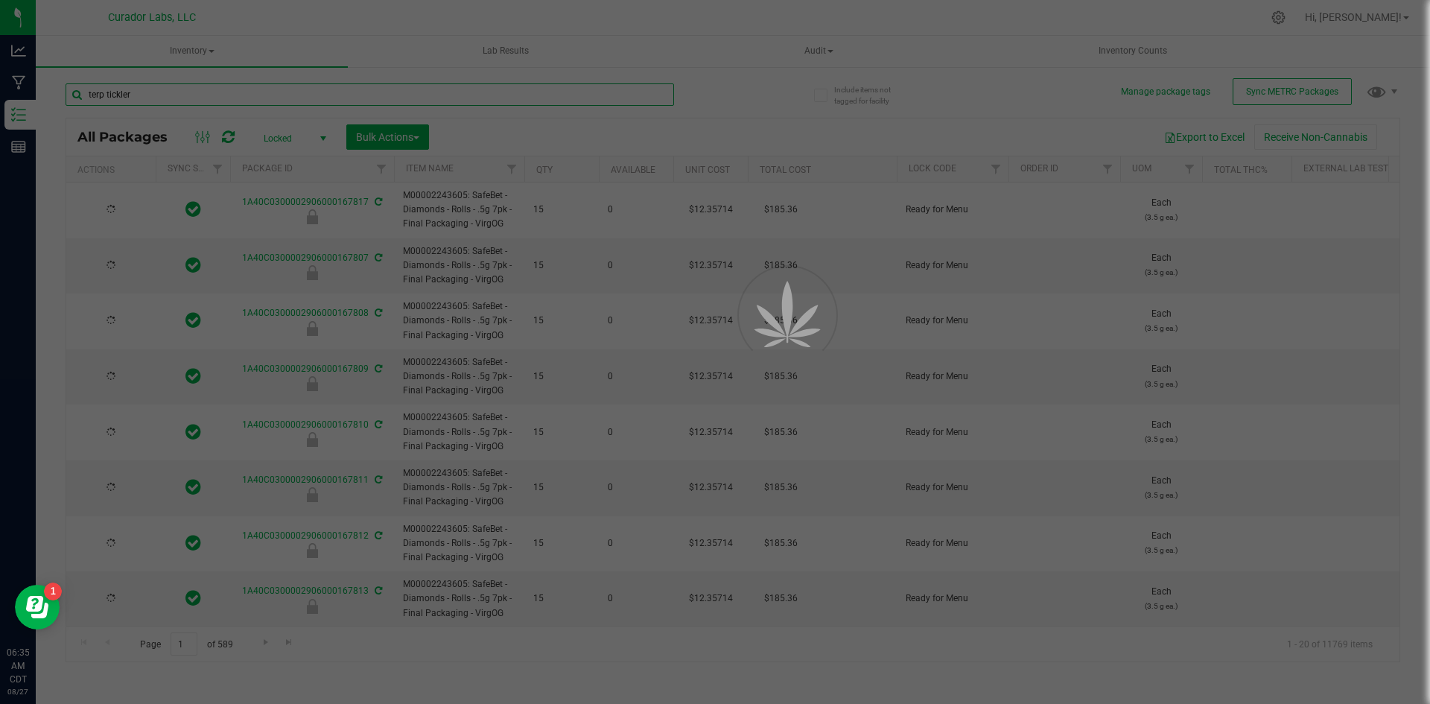
type input "[DATE]"
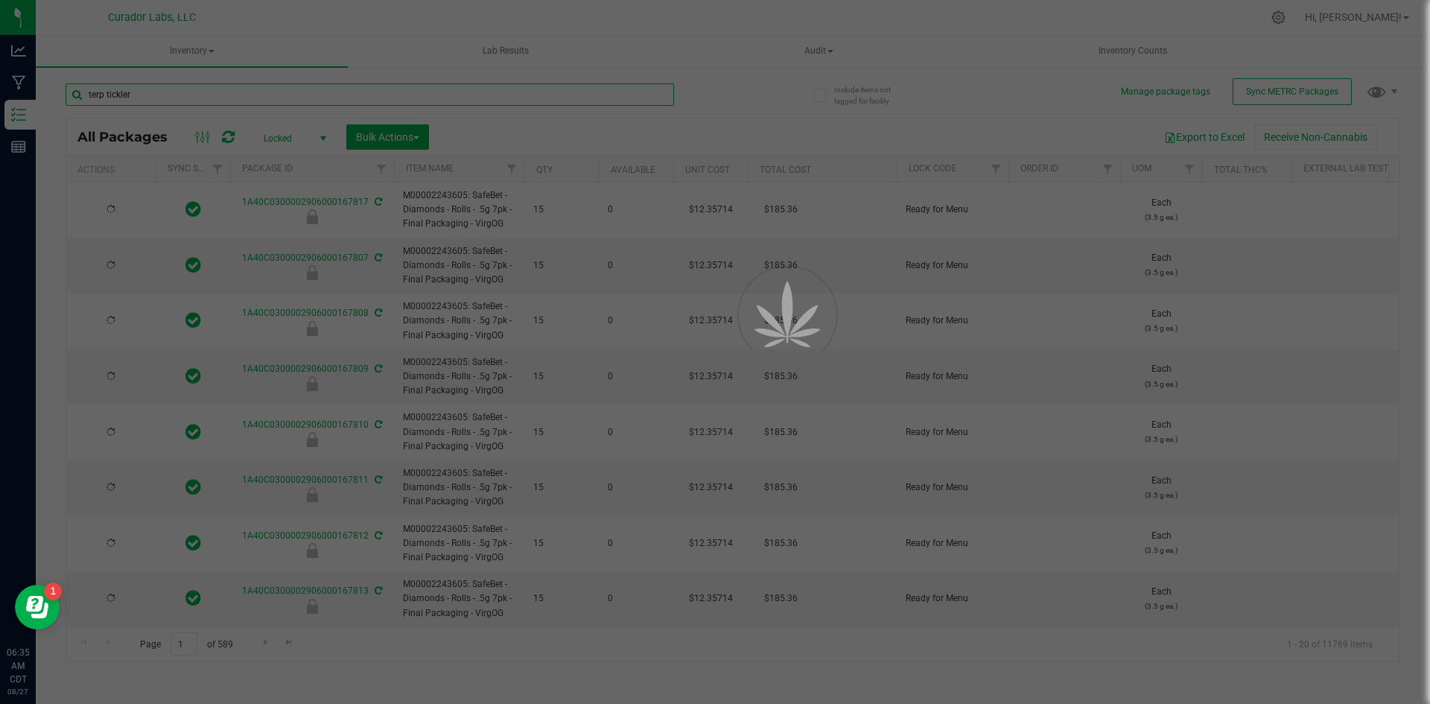
type input "[DATE]"
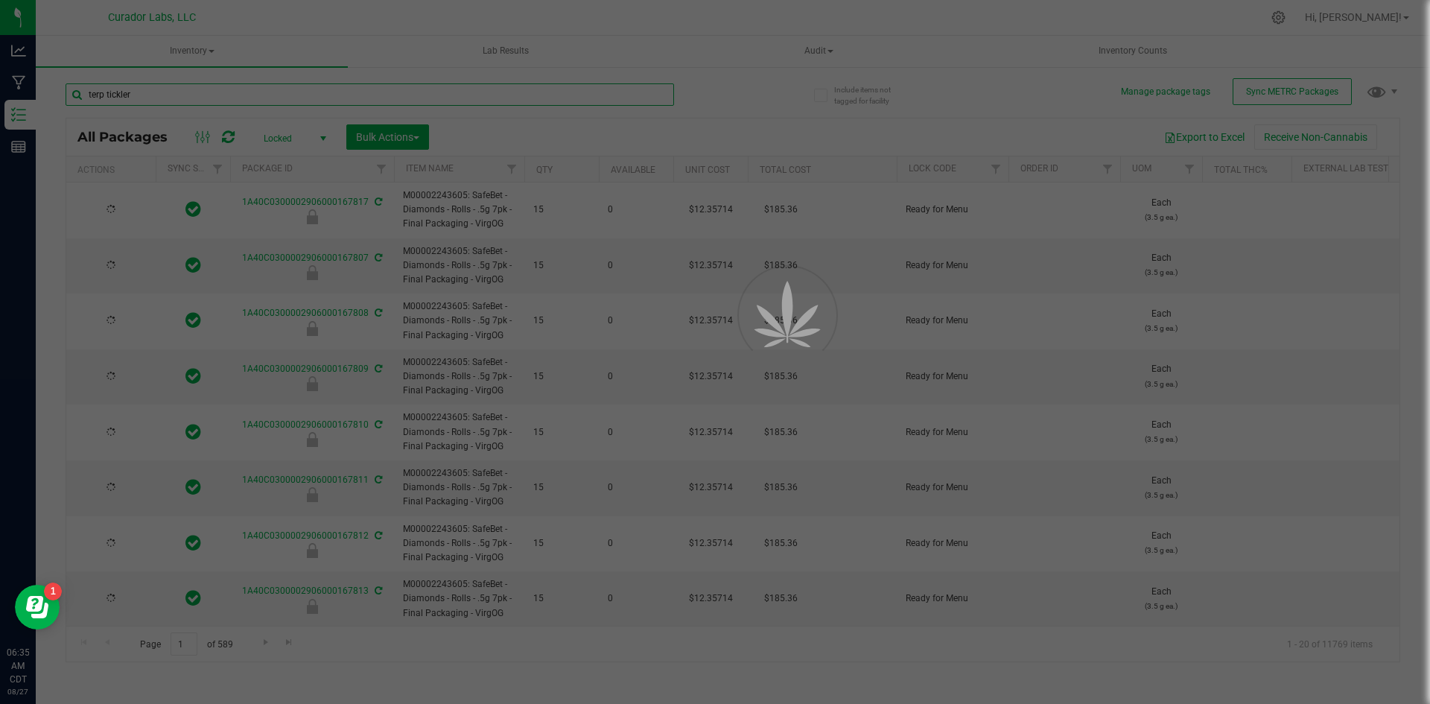
type input "[DATE]"
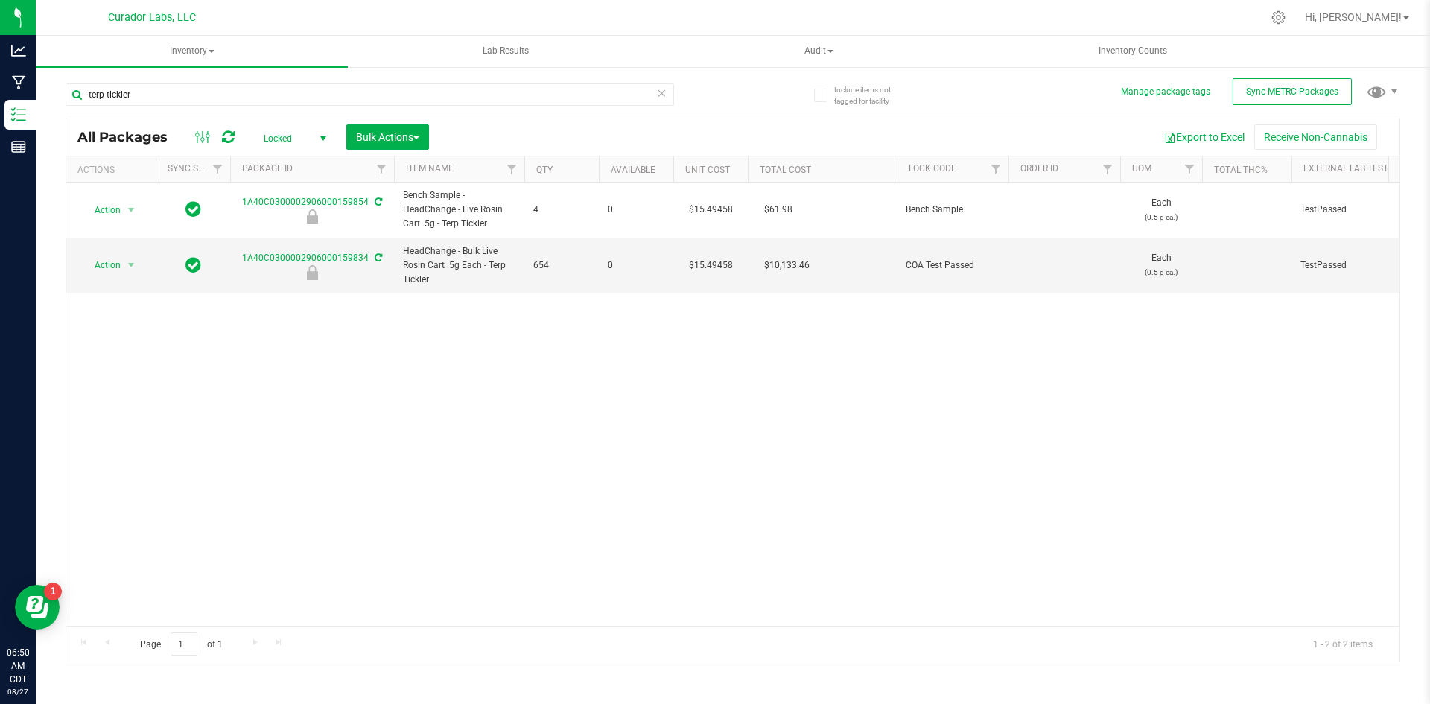
drag, startPoint x: 419, startPoint y: 393, endPoint x: 410, endPoint y: 398, distance: 10.7
click at [418, 393] on div "Action Action Edit attributes Global inventory Locate package Package audit log…" at bounding box center [732, 403] width 1333 height 443
drag, startPoint x: 446, startPoint y: 281, endPoint x: 378, endPoint y: 244, distance: 77.0
copy tr "HeadChange - Bulk Live Rosin Cart .5g Each - Terp Tickler"
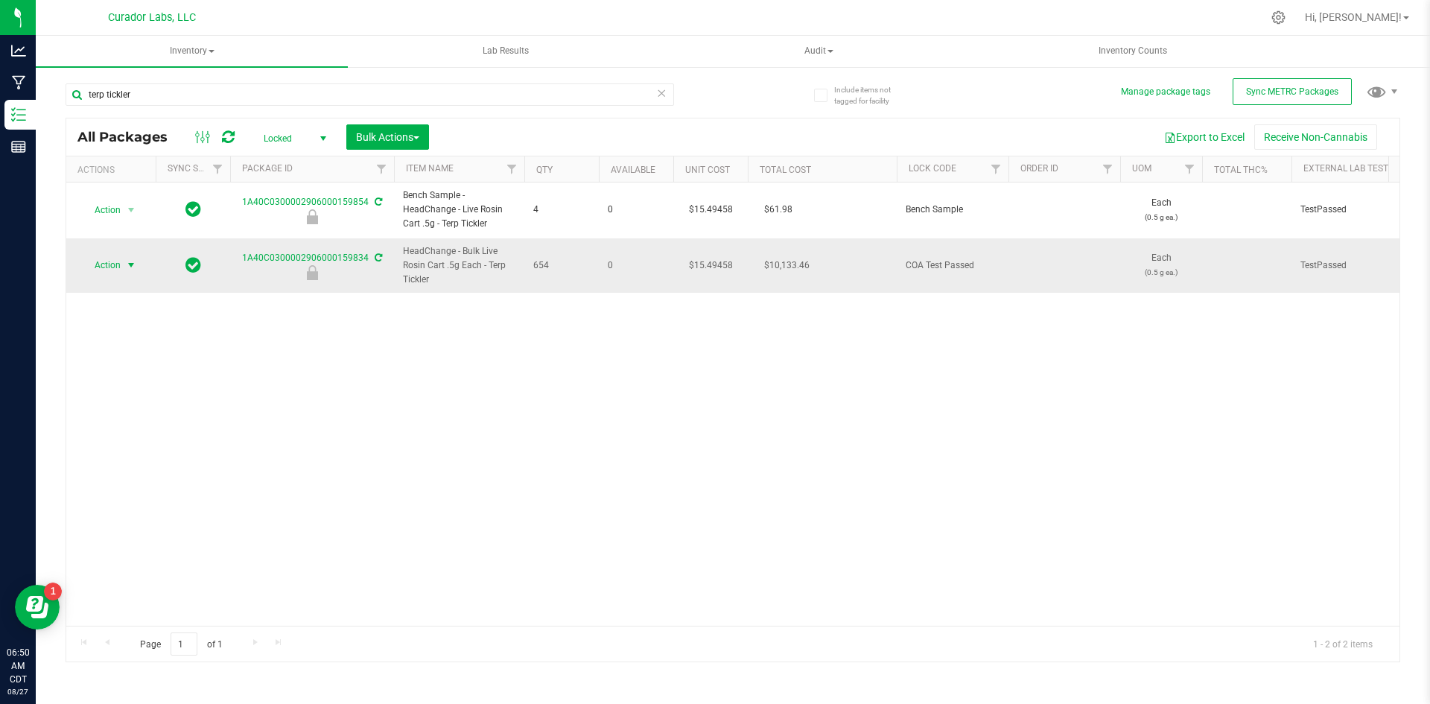
click at [110, 267] on span "Action" at bounding box center [101, 265] width 40 height 21
click at [115, 453] on li "Unlock package" at bounding box center [129, 464] width 94 height 22
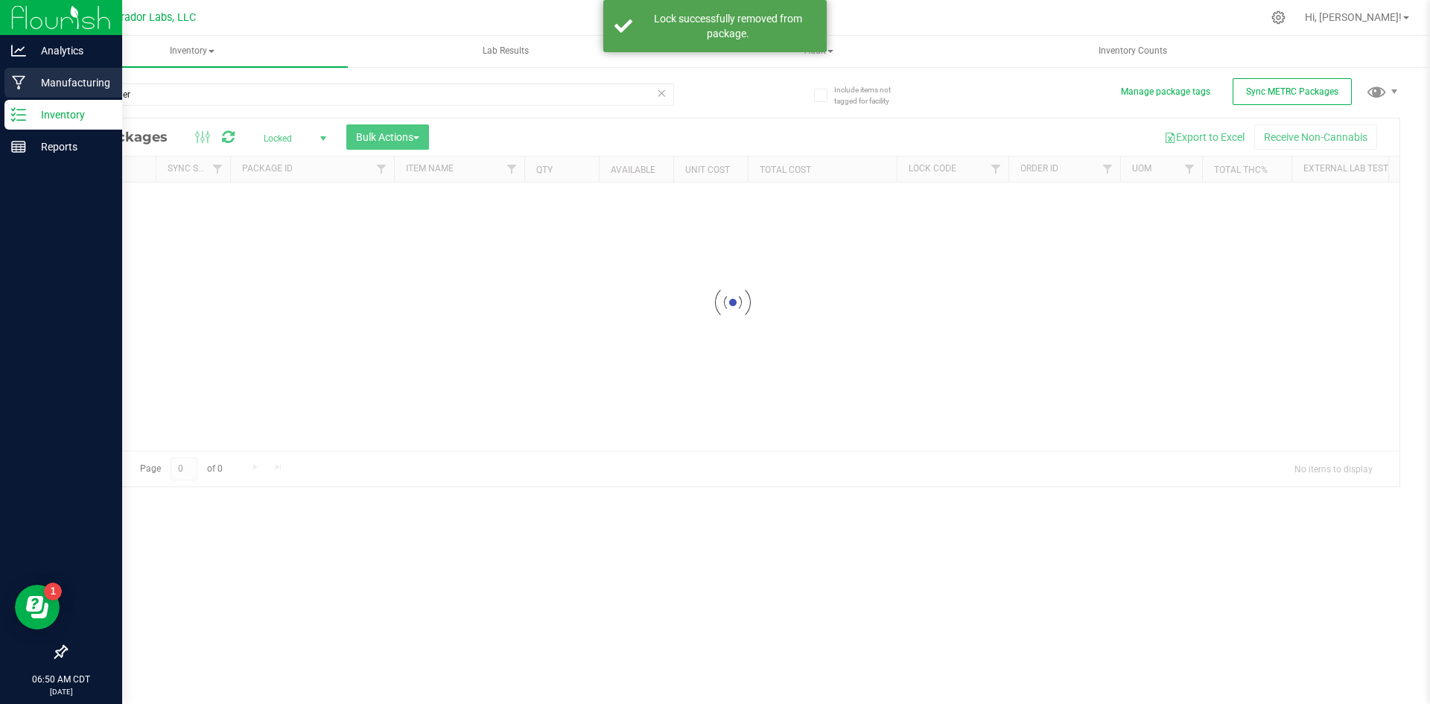
click at [17, 77] on icon at bounding box center [19, 82] width 14 height 15
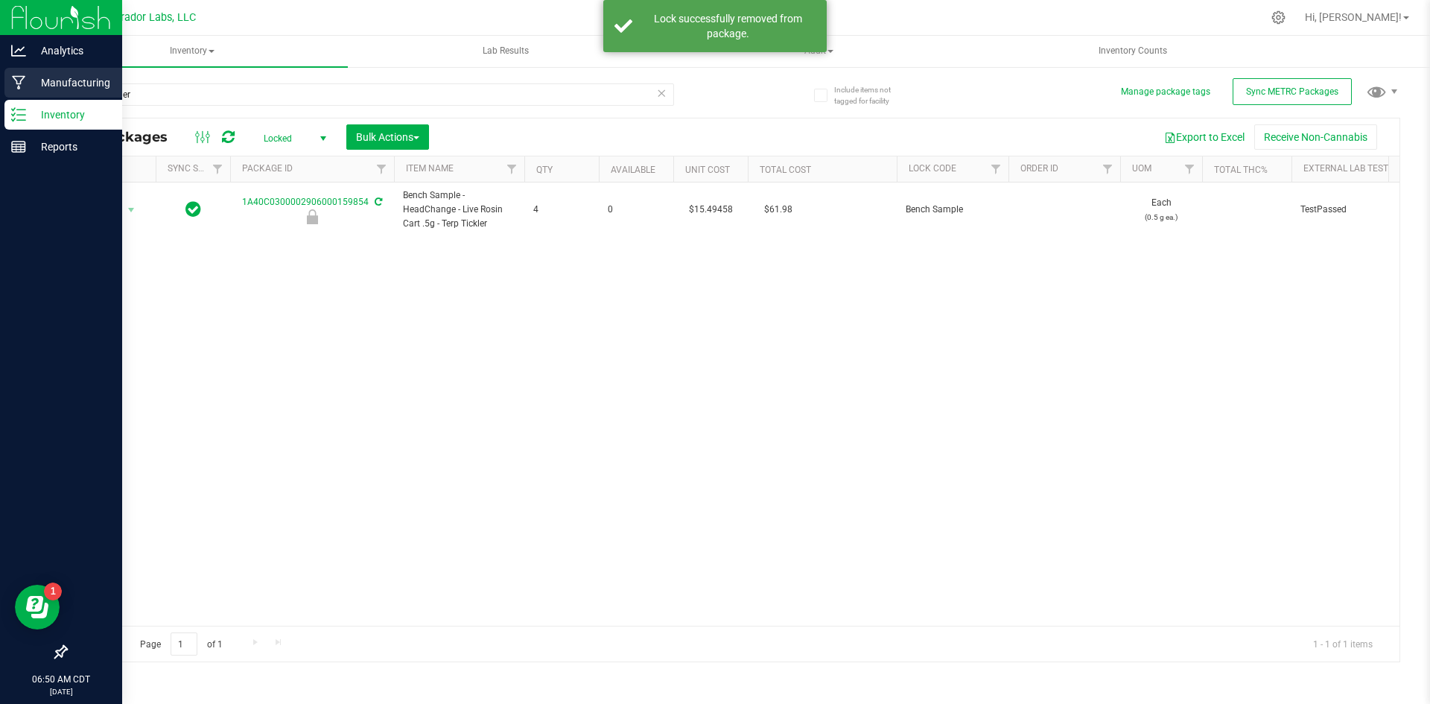
click at [22, 77] on icon at bounding box center [19, 82] width 14 height 15
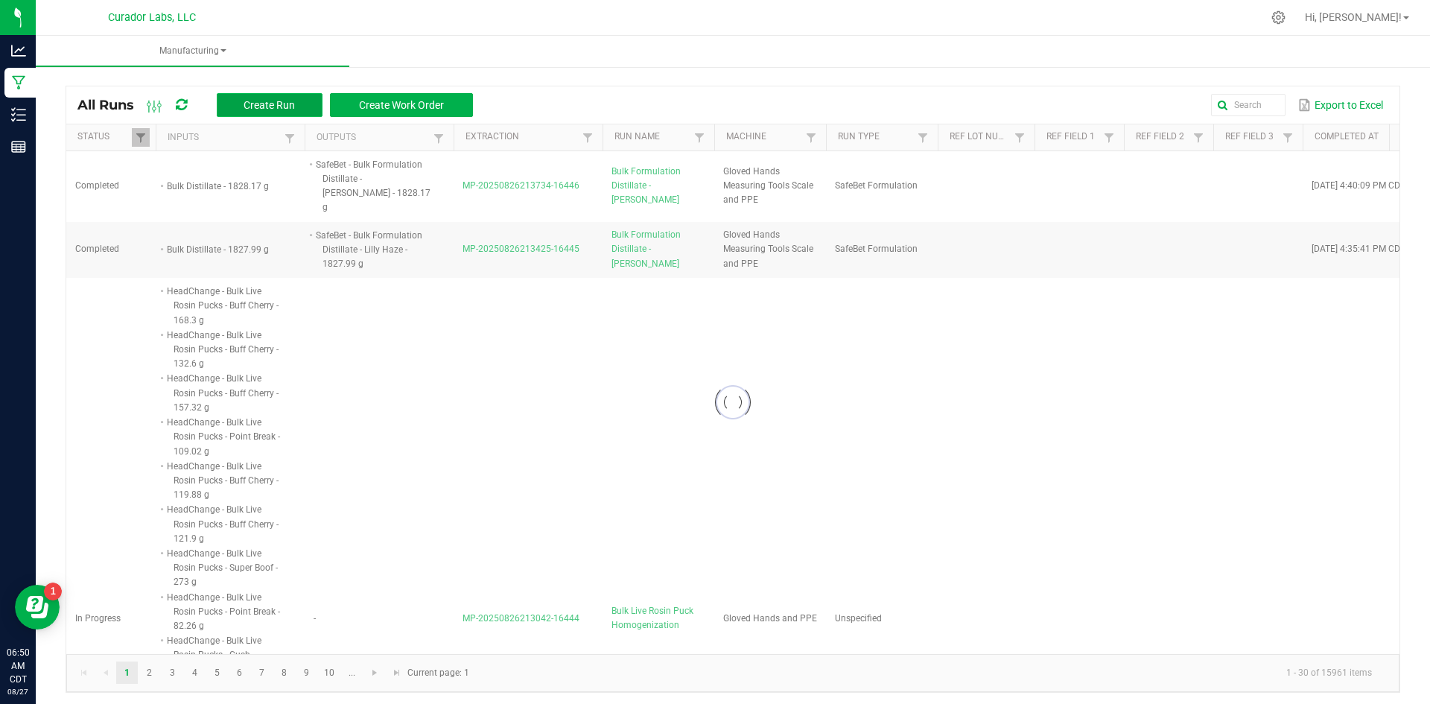
click at [287, 103] on span "Create Run" at bounding box center [268, 105] width 51 height 12
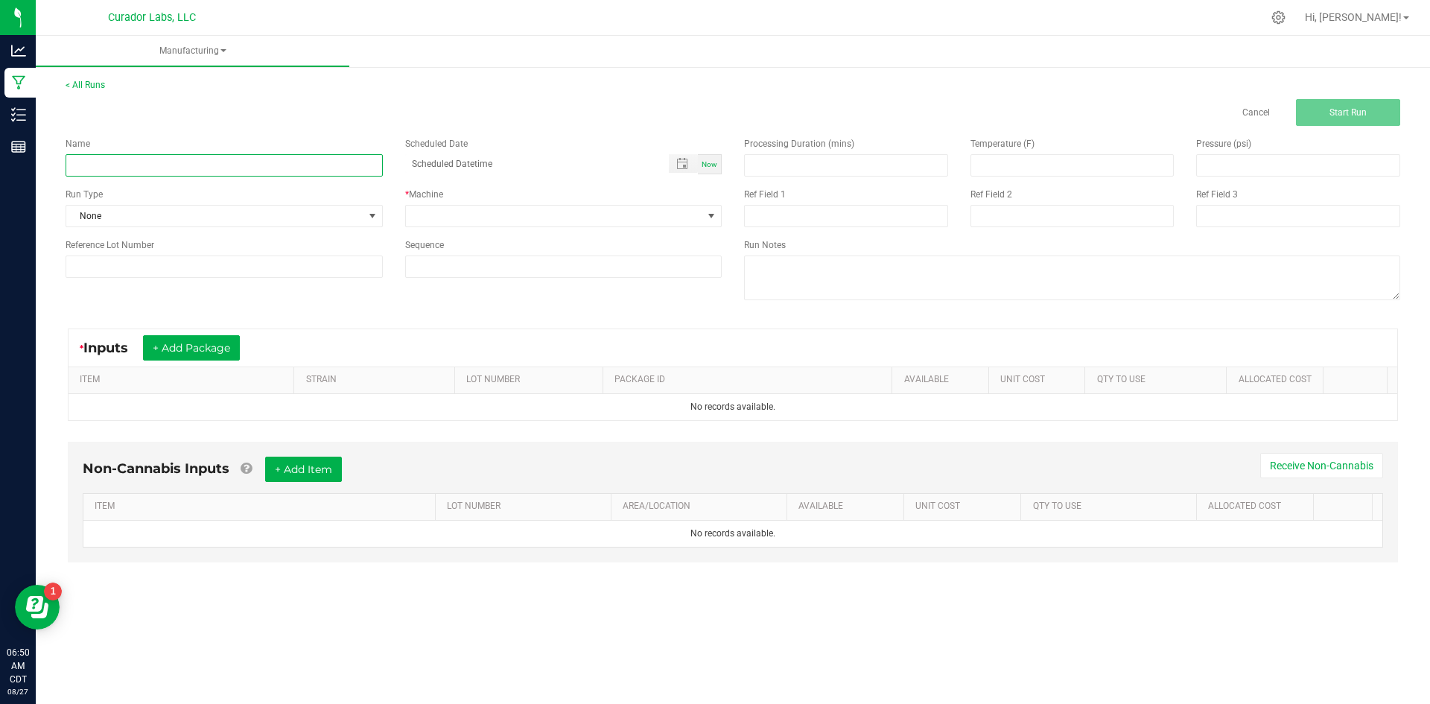
click at [250, 169] on input at bounding box center [224, 165] width 317 height 22
paste input "HeadChange - Bulk Live Rosin Cart .5g Each - Terp Tickler"
type input "HeadChange - Bulk Live Rosin Cart .5g Each - Terp Tickler - Final Packaging"
drag, startPoint x: 133, startPoint y: 216, endPoint x: 153, endPoint y: 219, distance: 19.6
click at [134, 216] on span "None" at bounding box center [214, 216] width 297 height 21
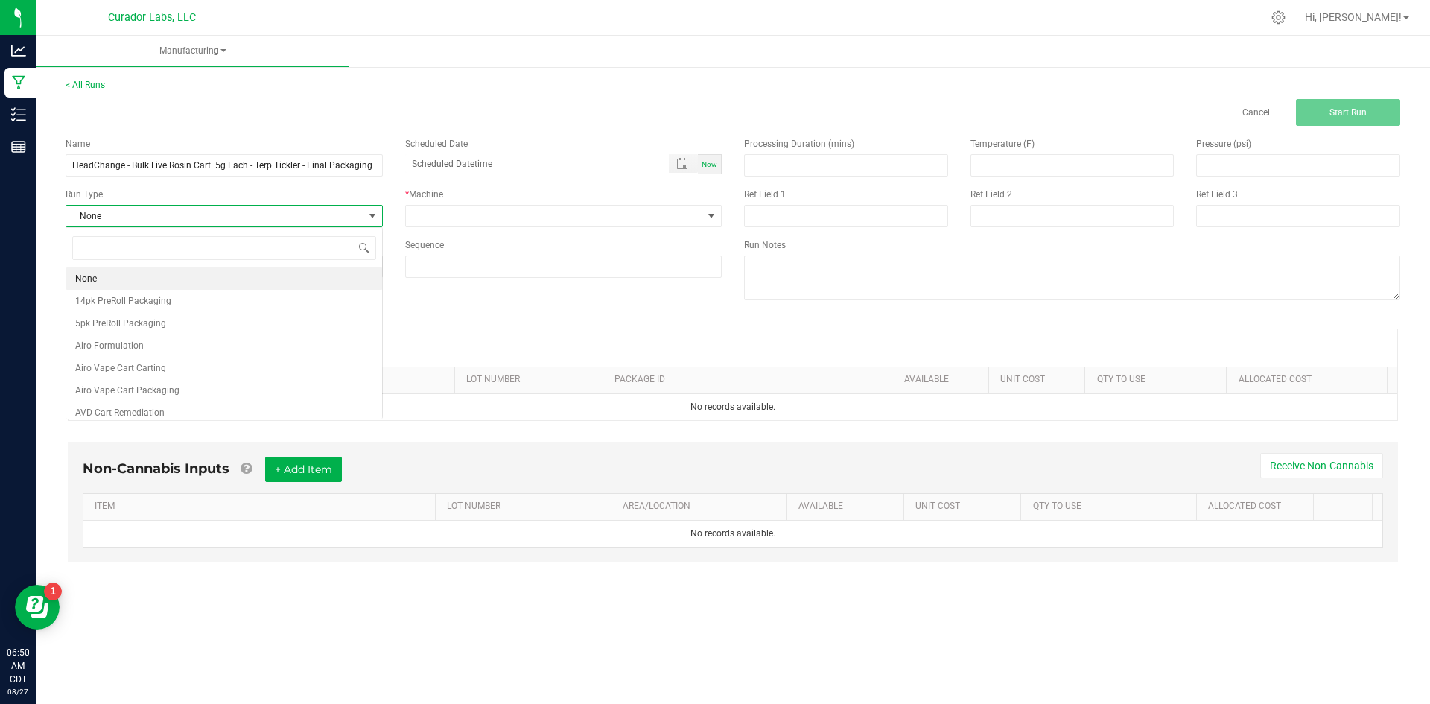
scroll to position [22, 316]
type input "rosin"
click at [177, 276] on span "HeadChange Live Rosin Cart Packaging" at bounding box center [155, 278] width 160 height 15
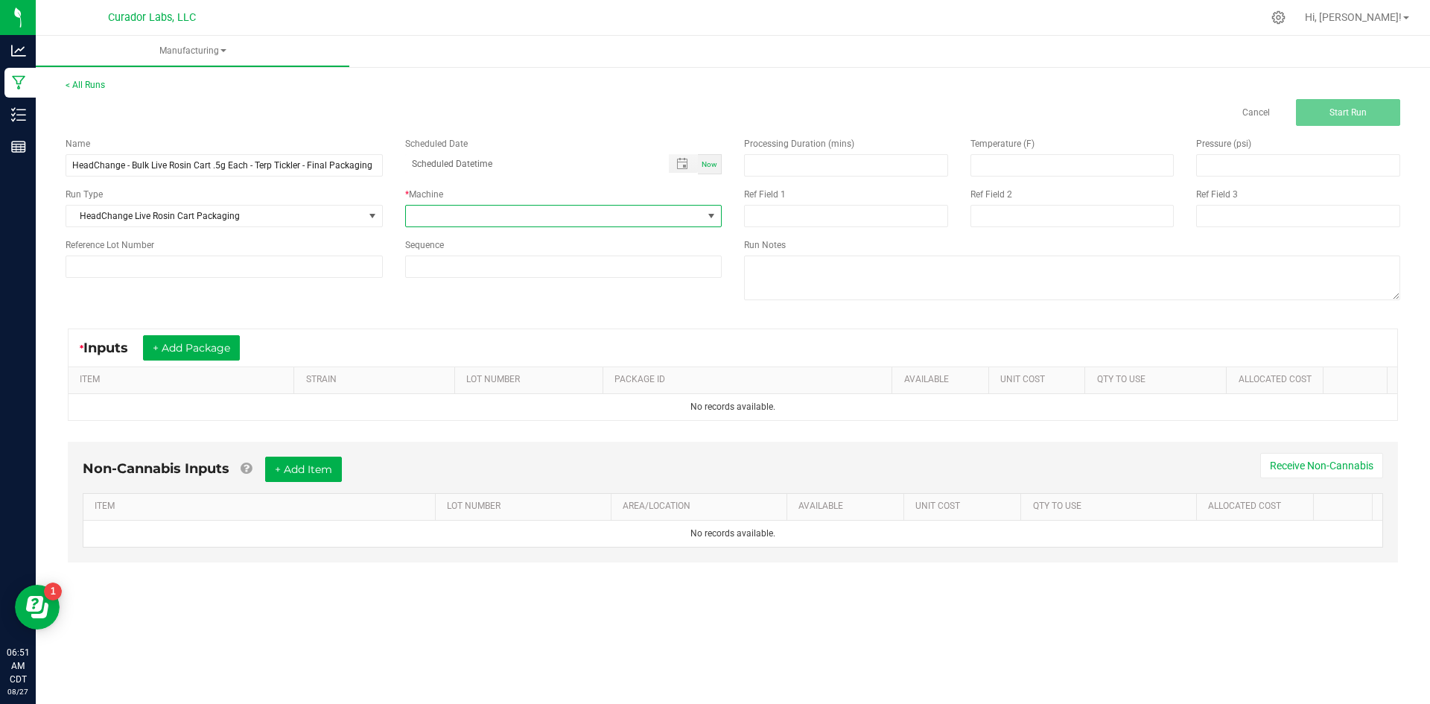
click at [430, 211] on span at bounding box center [554, 216] width 297 height 21
type input "glo"
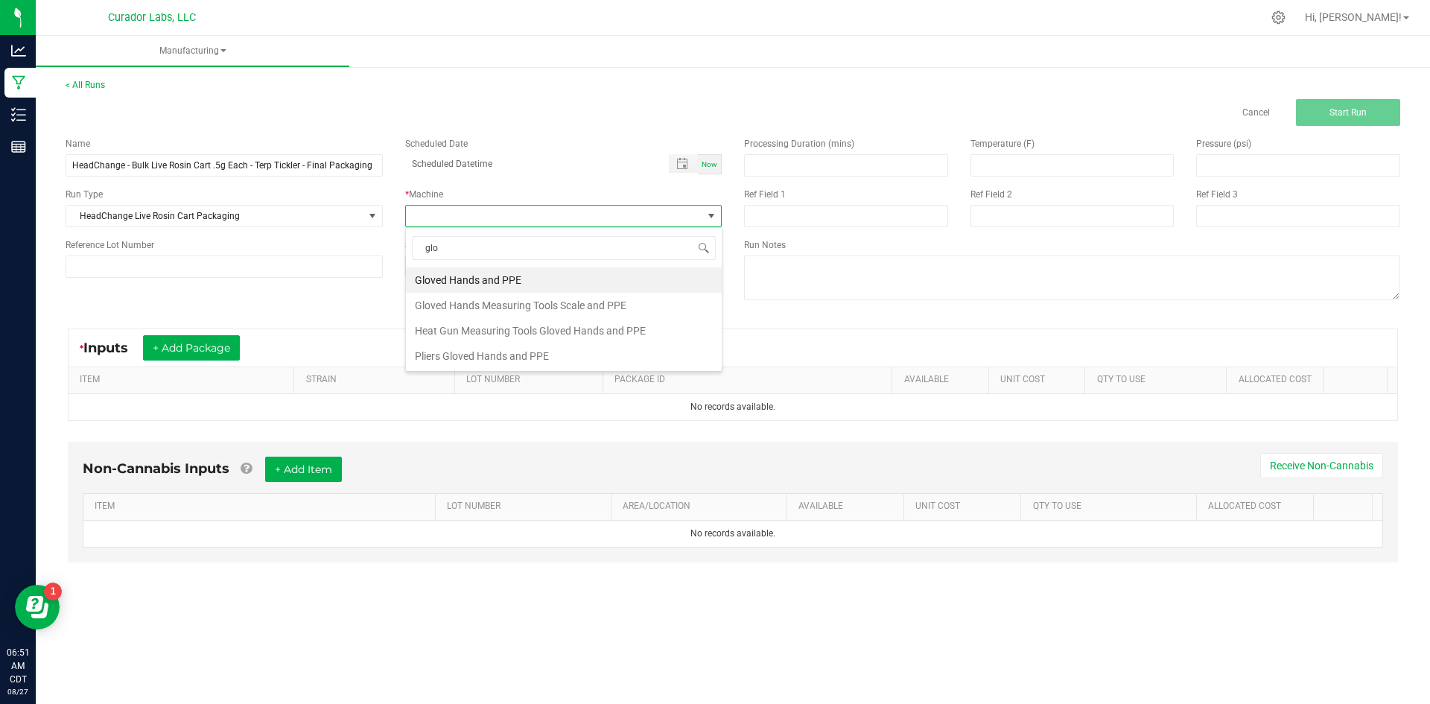
click at [463, 295] on li "Gloved Hands Measuring Tools Scale and PPE" at bounding box center [564, 305] width 316 height 25
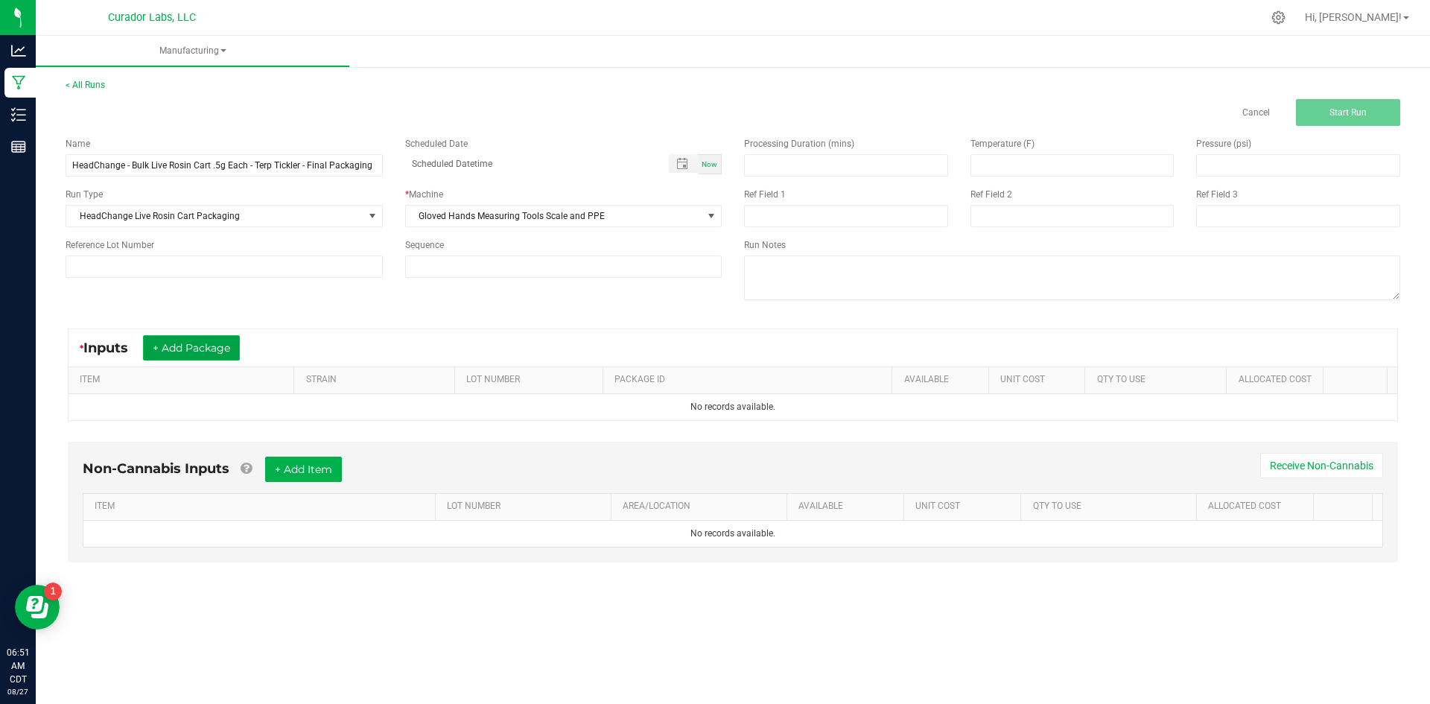
click at [237, 344] on button "+ Add Package" at bounding box center [191, 347] width 97 height 25
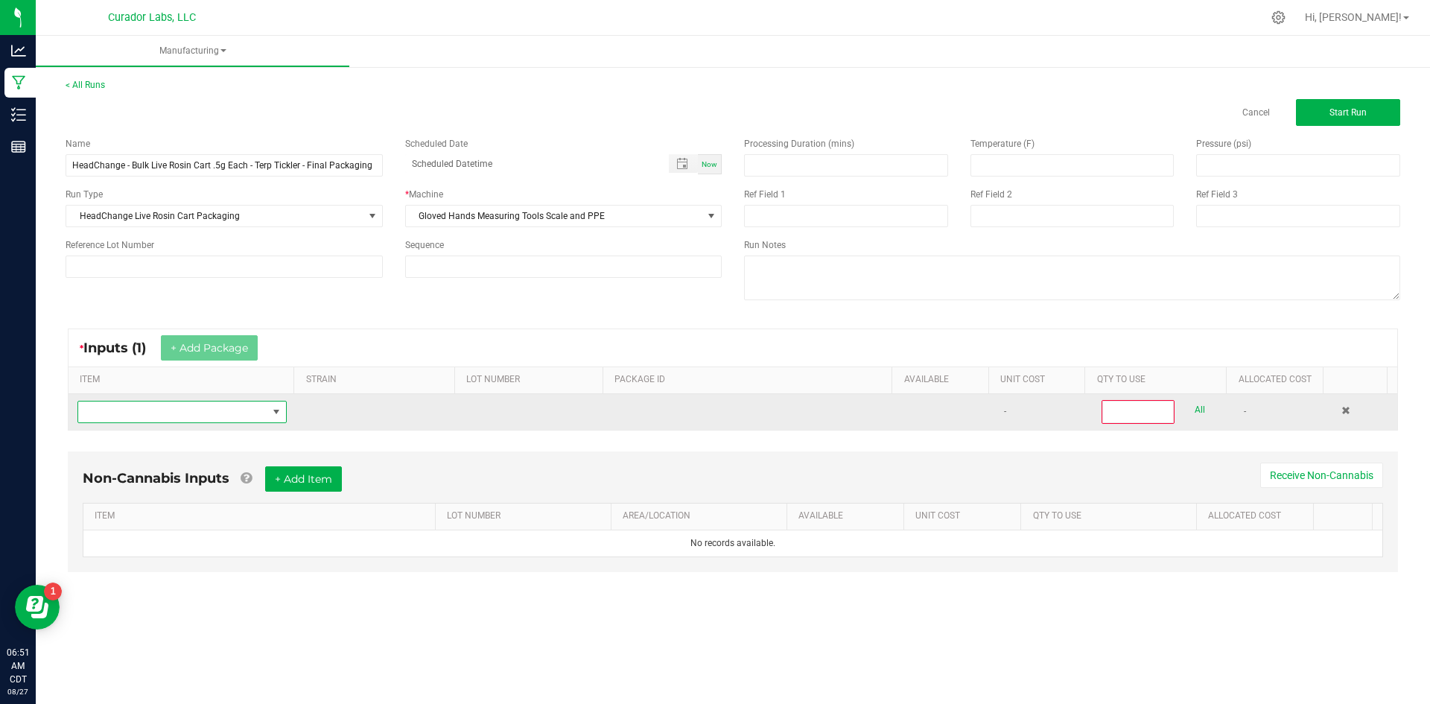
click at [223, 421] on span "NO DATA FOUND" at bounding box center [172, 411] width 189 height 21
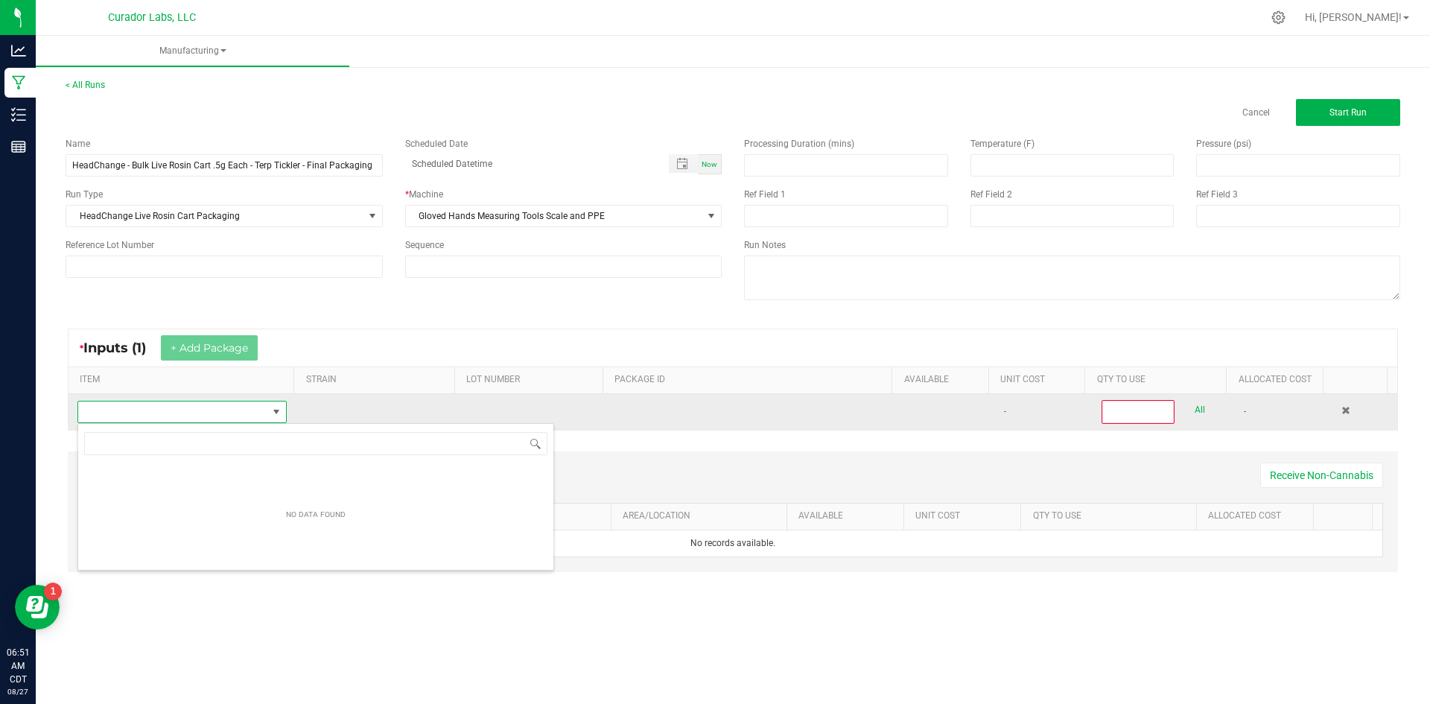
scroll to position [74435, 74250]
type input "HeadChange - Bulk Live Rosin Cart .5g Each - Terp Tickler"
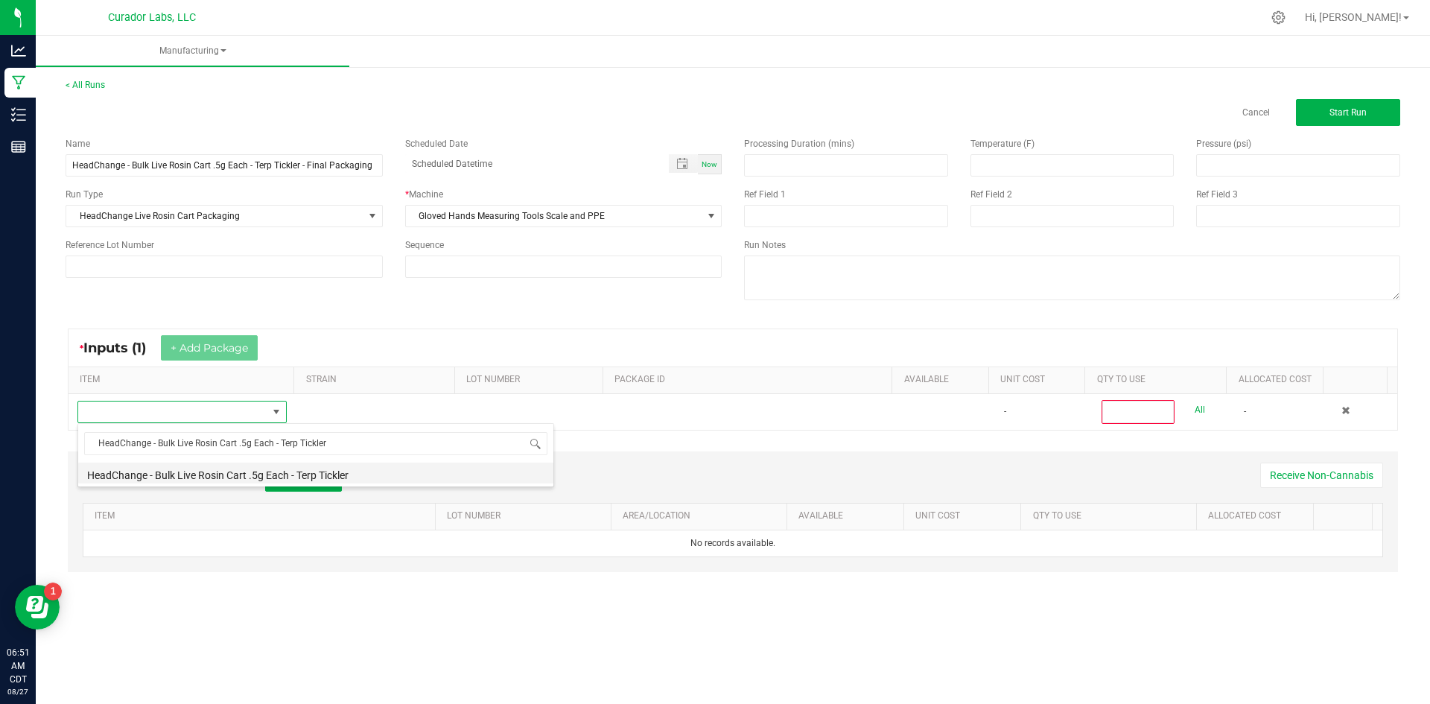
click at [259, 477] on li "HeadChange - Bulk Live Rosin Cart .5g Each - Terp Tickler" at bounding box center [315, 472] width 475 height 21
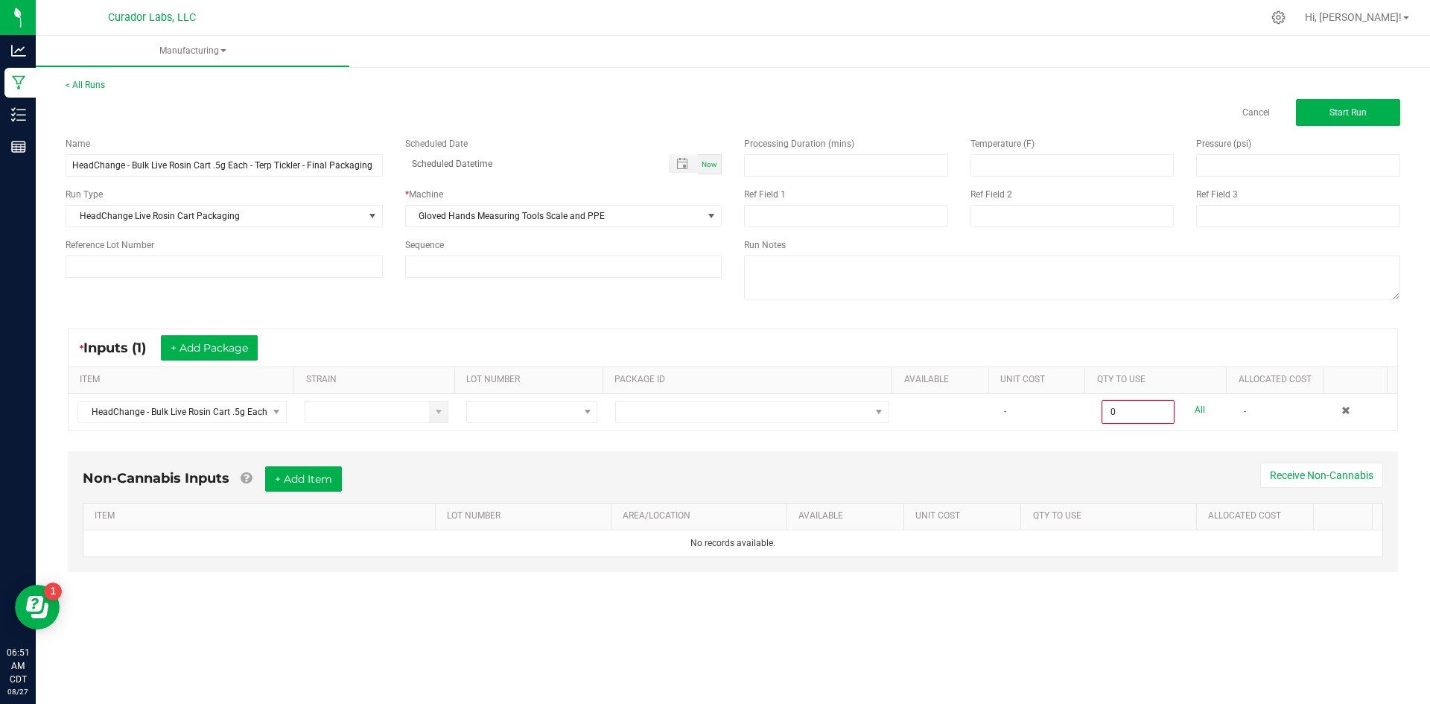
click at [545, 203] on div "* Machine Gloved Hands Measuring Tools Scale and PPE" at bounding box center [564, 207] width 340 height 39
click at [545, 217] on span "Gloved Hands Measuring Tools Scale and PPE" at bounding box center [554, 216] width 297 height 21
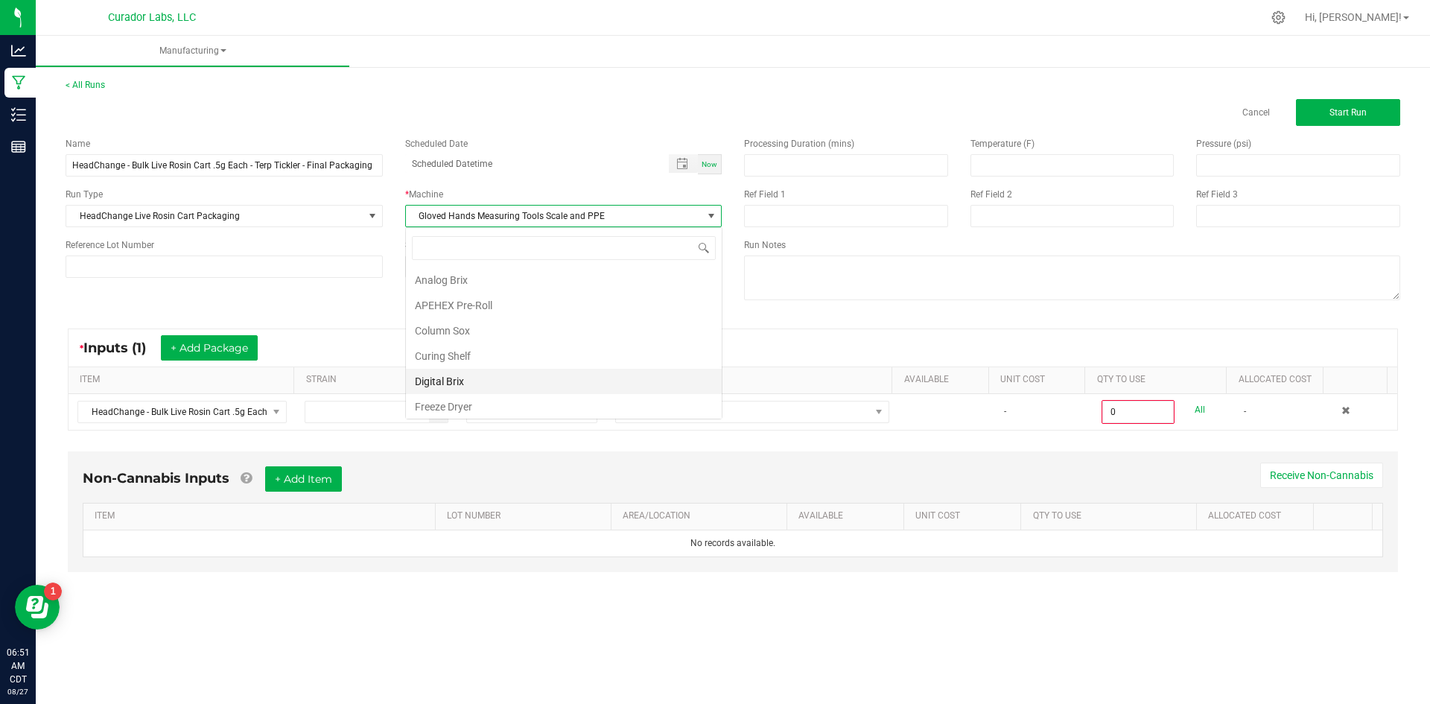
scroll to position [22, 316]
click at [520, 375] on li "Gloved Hands and PPE" at bounding box center [564, 378] width 316 height 25
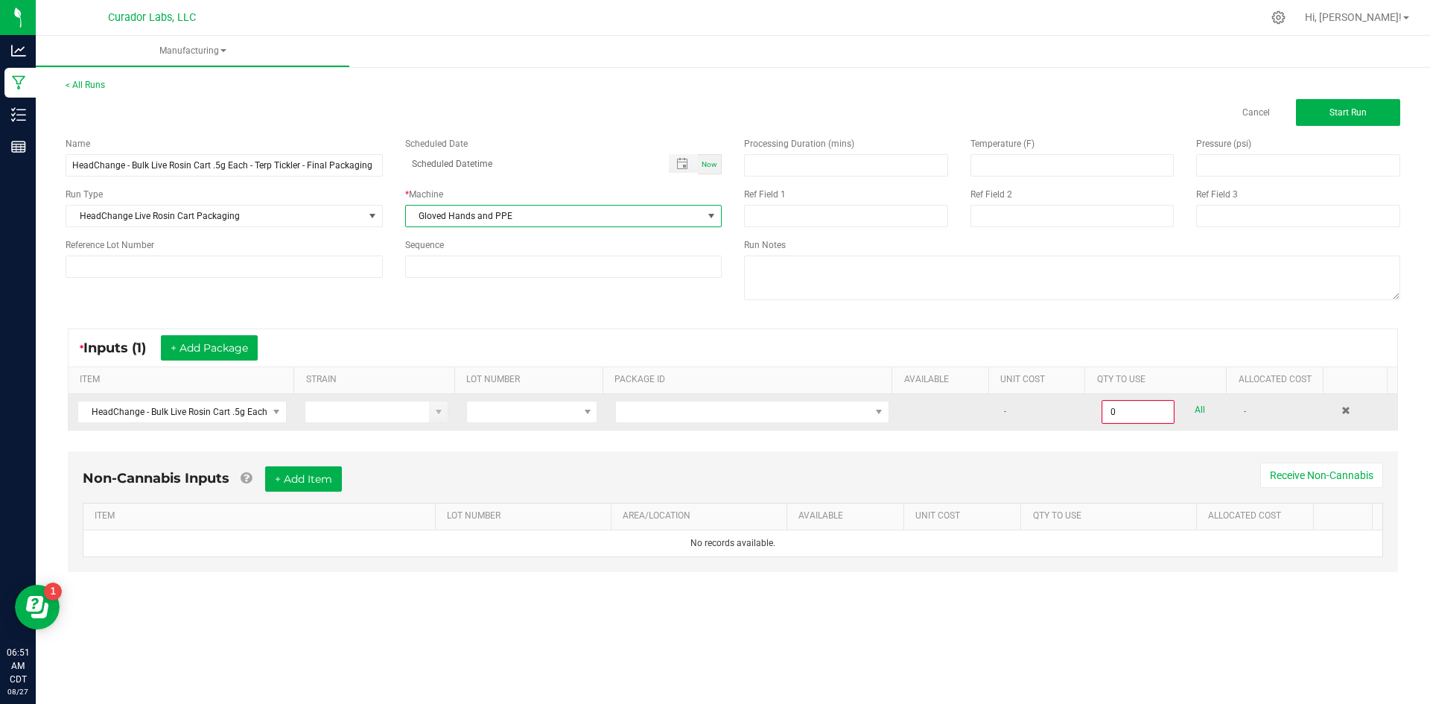
click at [688, 423] on td at bounding box center [752, 412] width 292 height 36
click at [686, 415] on span at bounding box center [743, 411] width 254 height 21
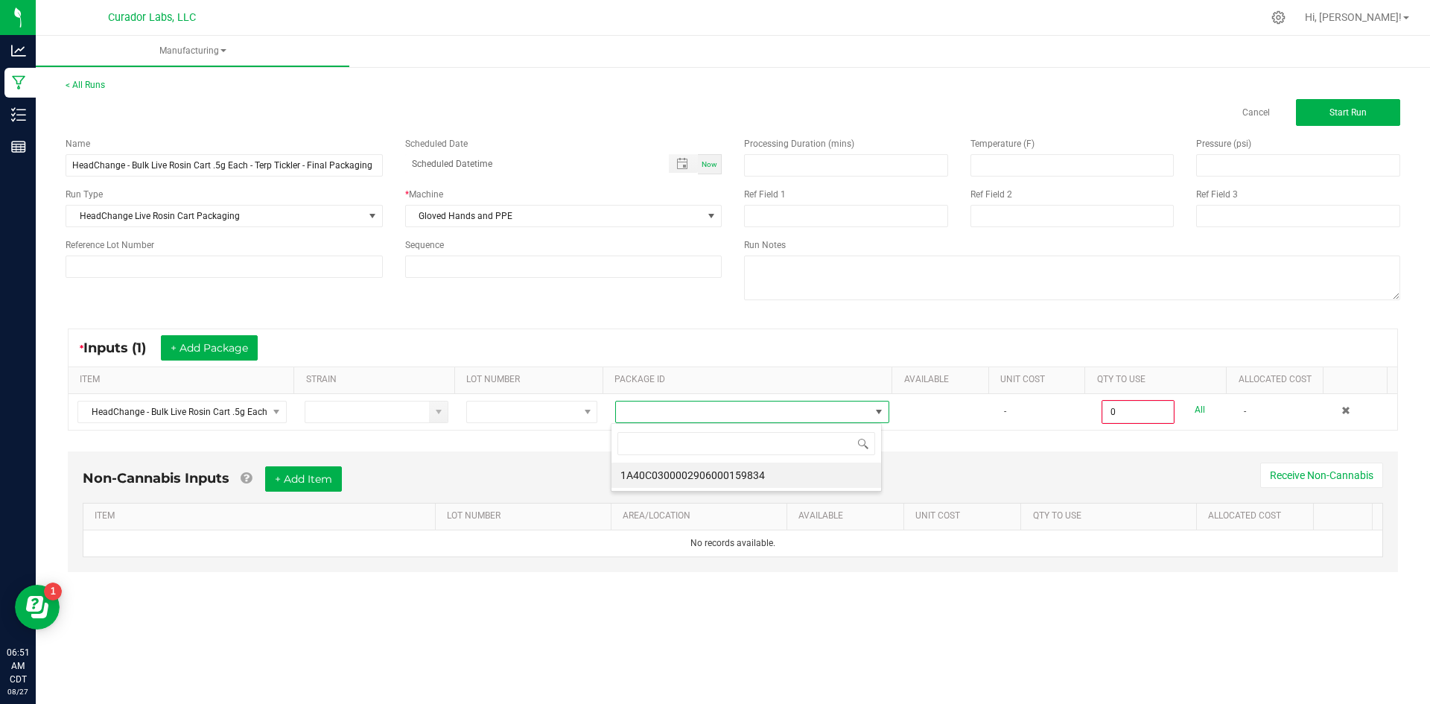
scroll to position [22, 272]
click at [681, 478] on li "1A40C0300002906000159834" at bounding box center [746, 474] width 270 height 25
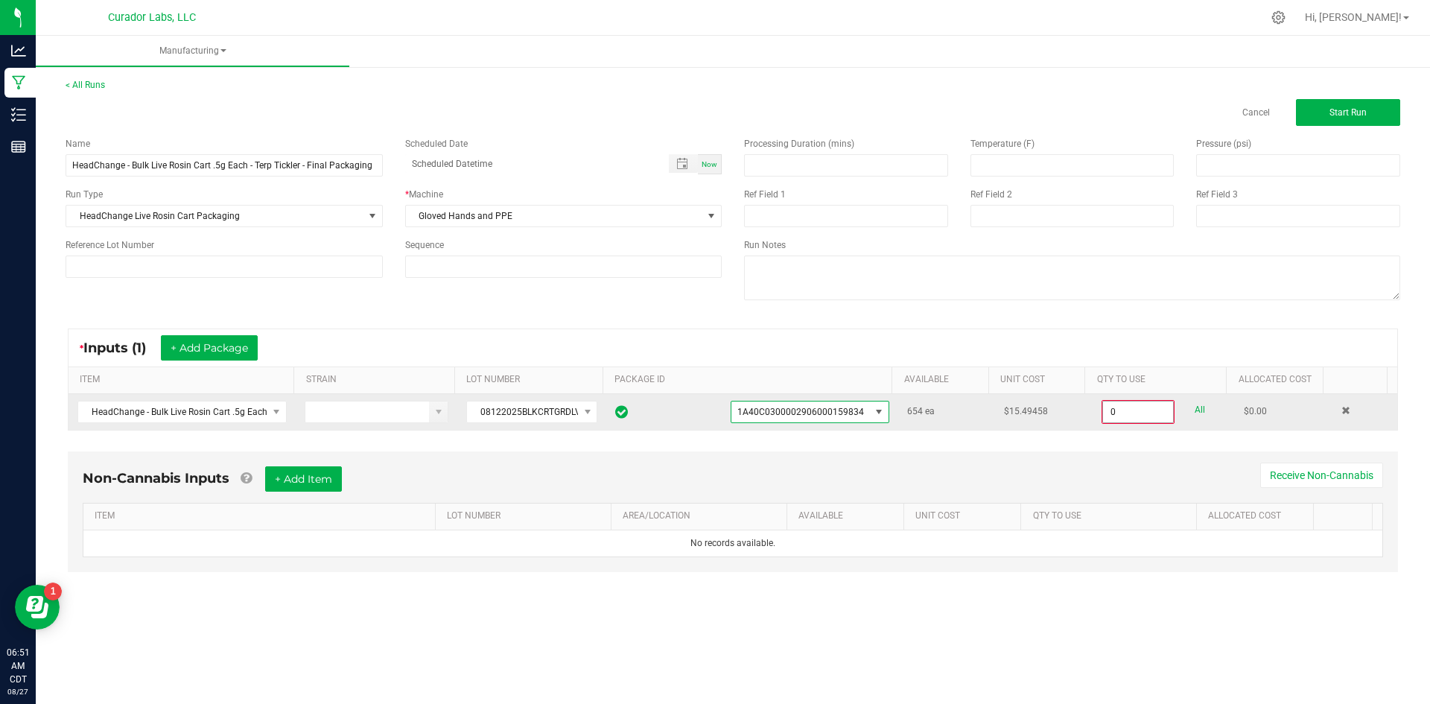
drag, startPoint x: 1130, startPoint y: 412, endPoint x: 1159, endPoint y: 415, distance: 29.1
click at [1131, 412] on input "0" at bounding box center [1138, 411] width 70 height 21
click at [1194, 404] on link "All" at bounding box center [1199, 410] width 10 height 20
type input "654 ea"
click at [317, 465] on button "+ Add Item" at bounding box center [303, 477] width 77 height 25
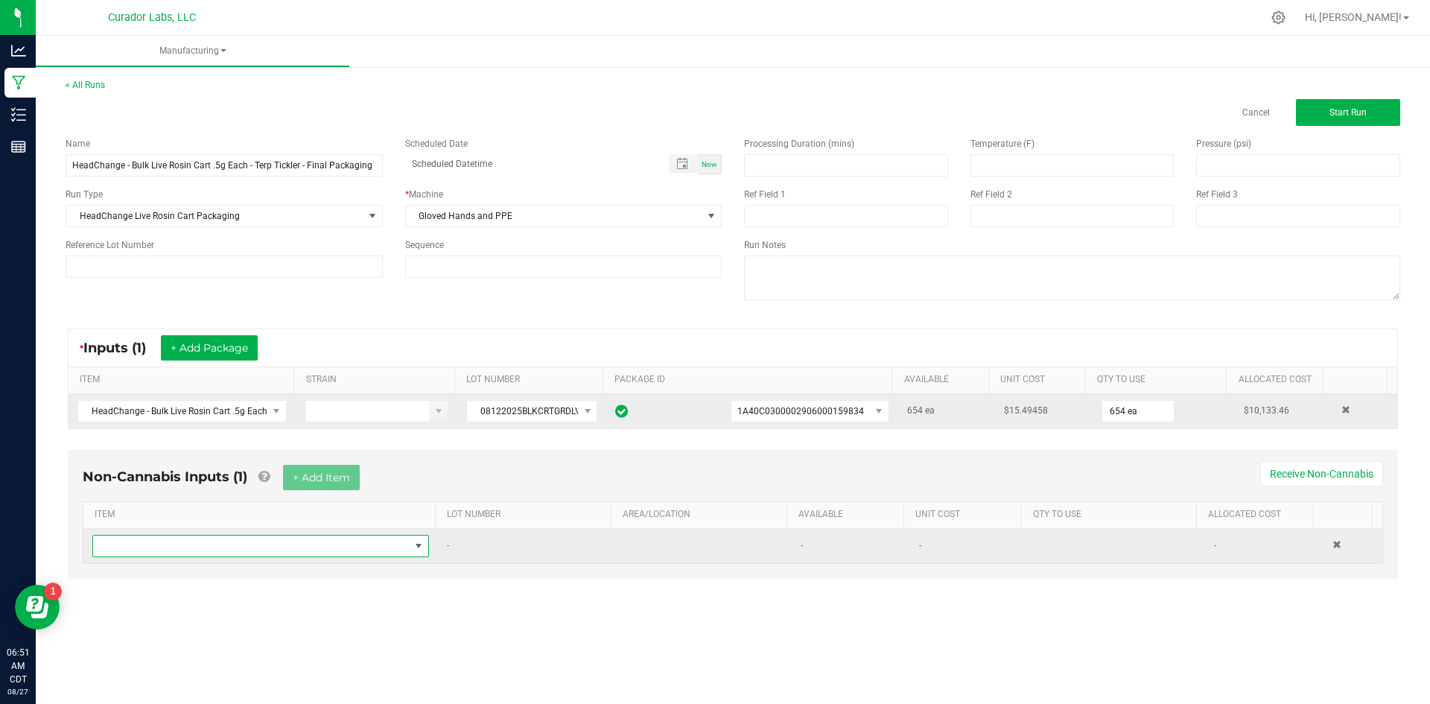
click at [261, 550] on span "NO DATA FOUND" at bounding box center [251, 545] width 316 height 21
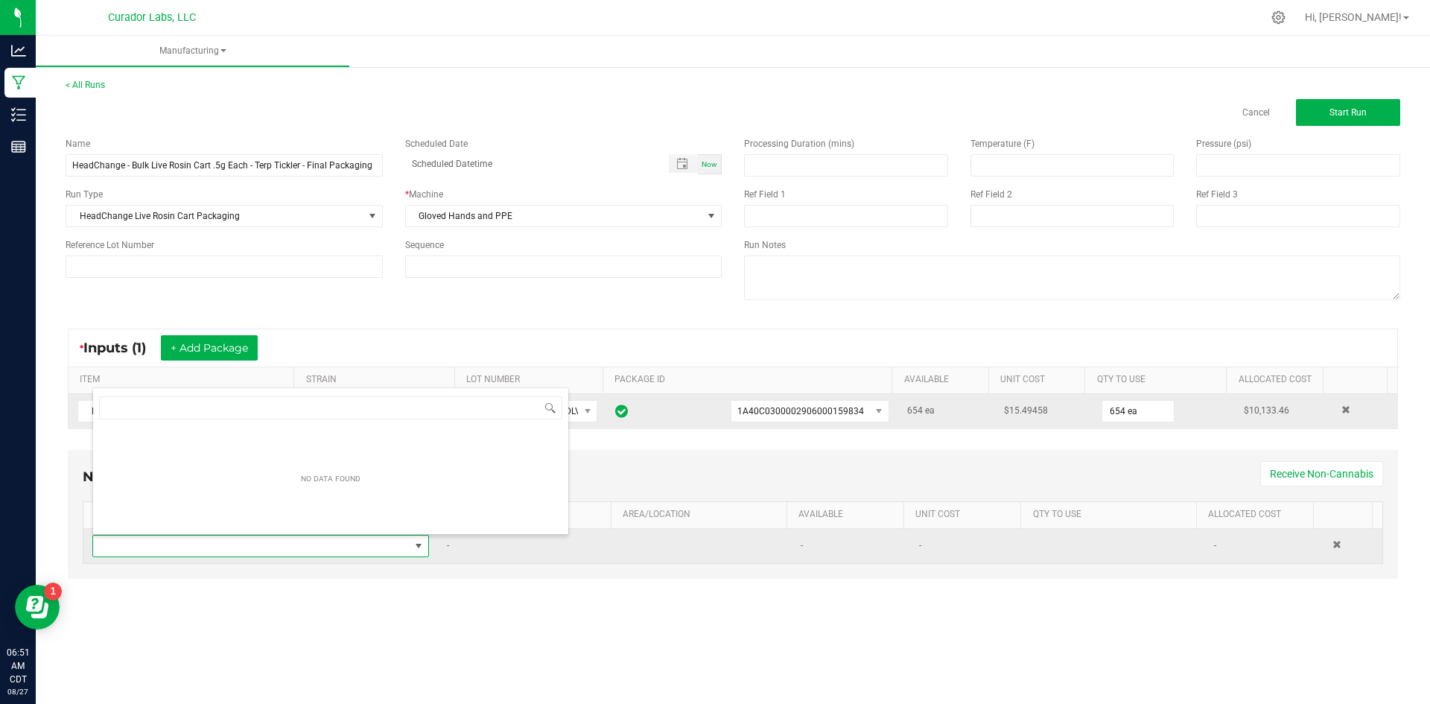
scroll to position [22, 331]
type input "HeadChange - Bulk Live Rosin Cart .5g Each - Terp Tickler"
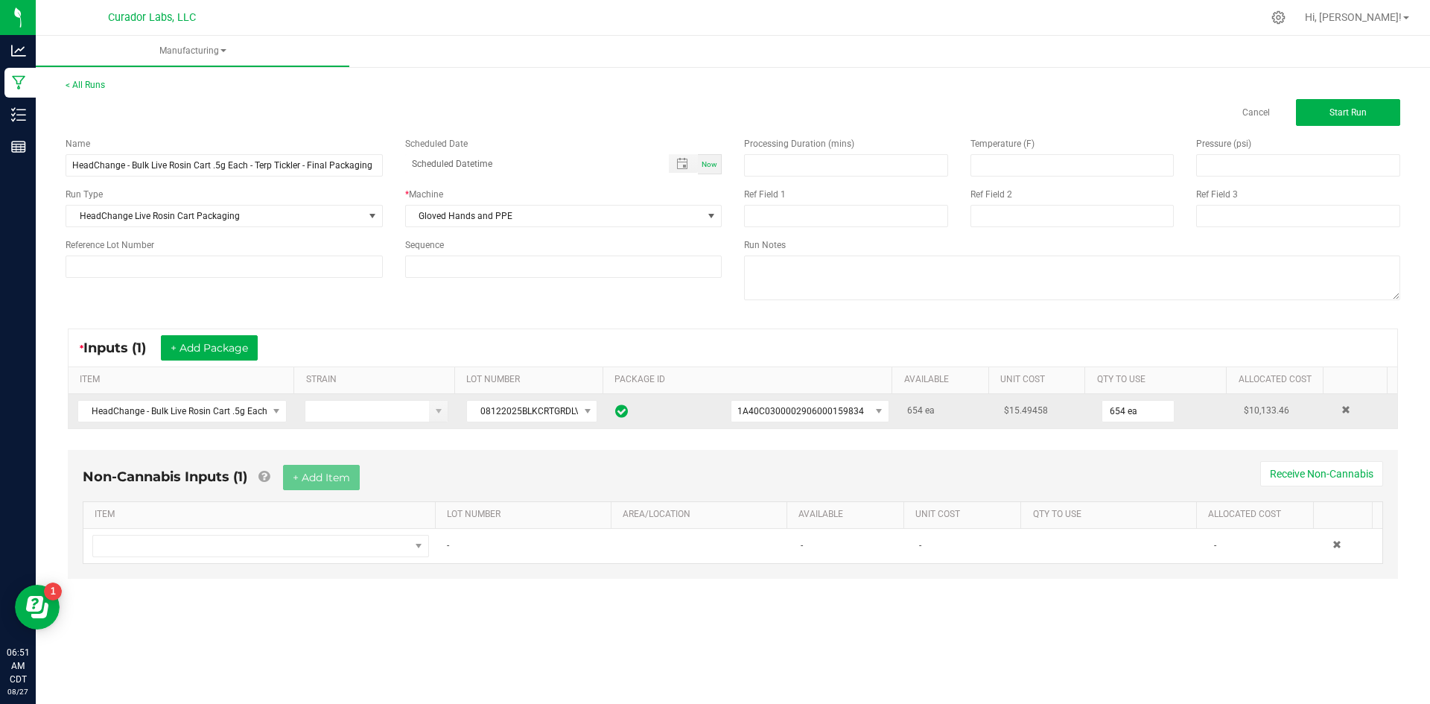
click at [319, 610] on div "< All Runs Cancel Start Run Name HeadChange - Bulk Live Rosin Cart .5g Each - T…" at bounding box center [733, 342] width 1394 height 558
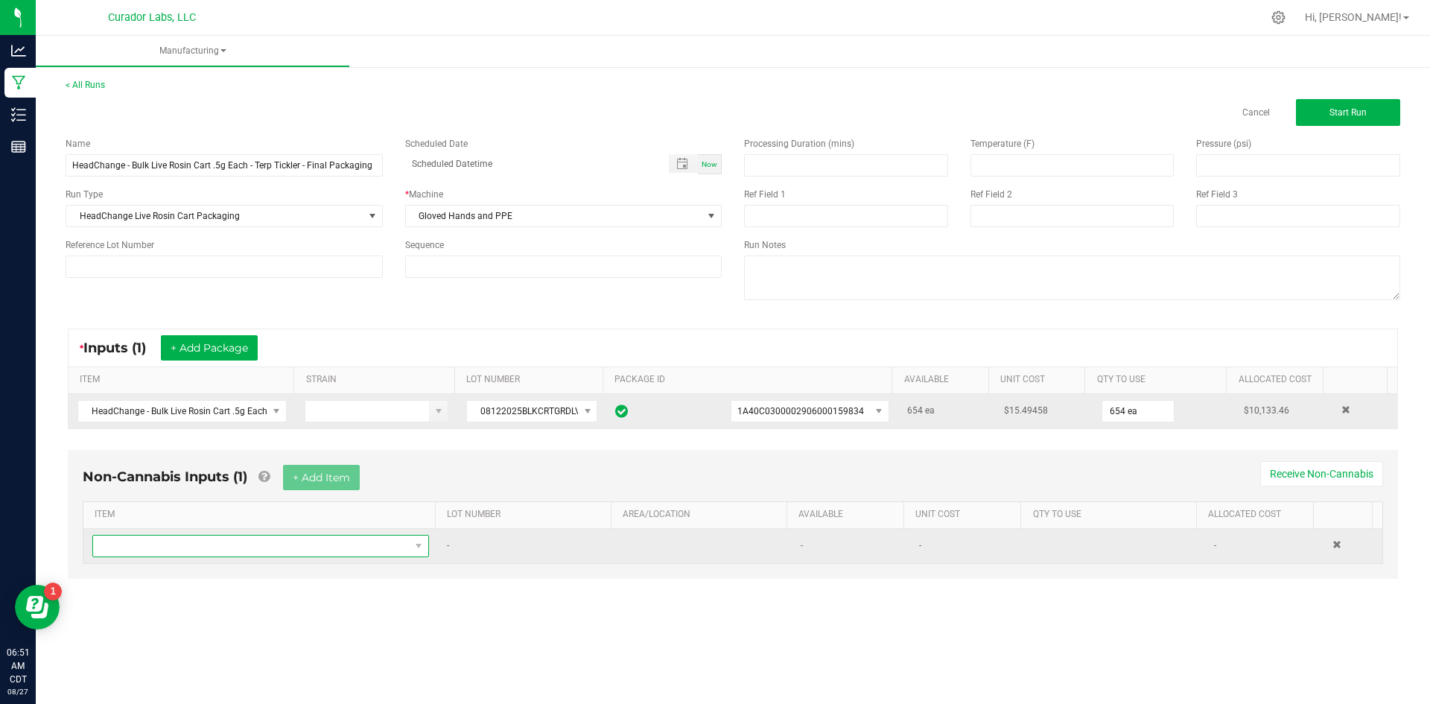
click at [301, 541] on span "NO DATA FOUND" at bounding box center [251, 545] width 316 height 21
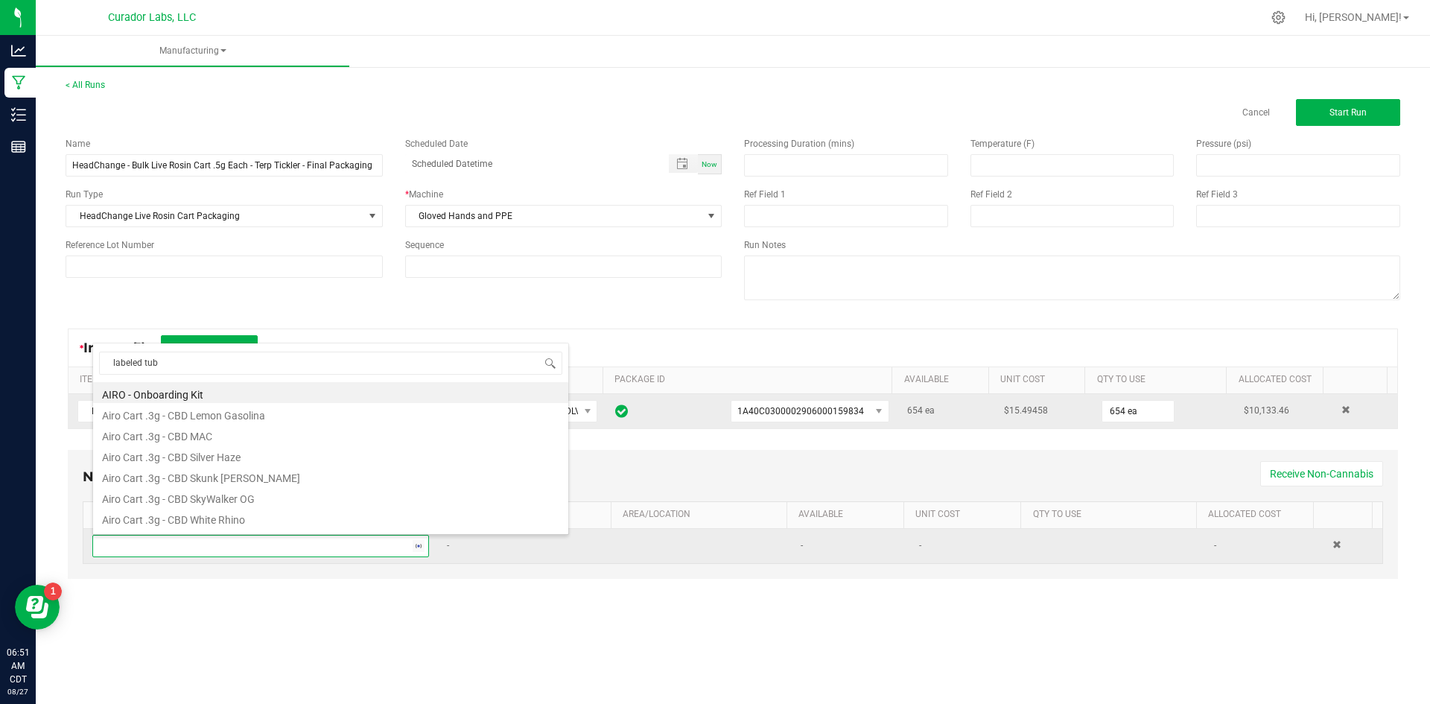
type input "labeled tube"
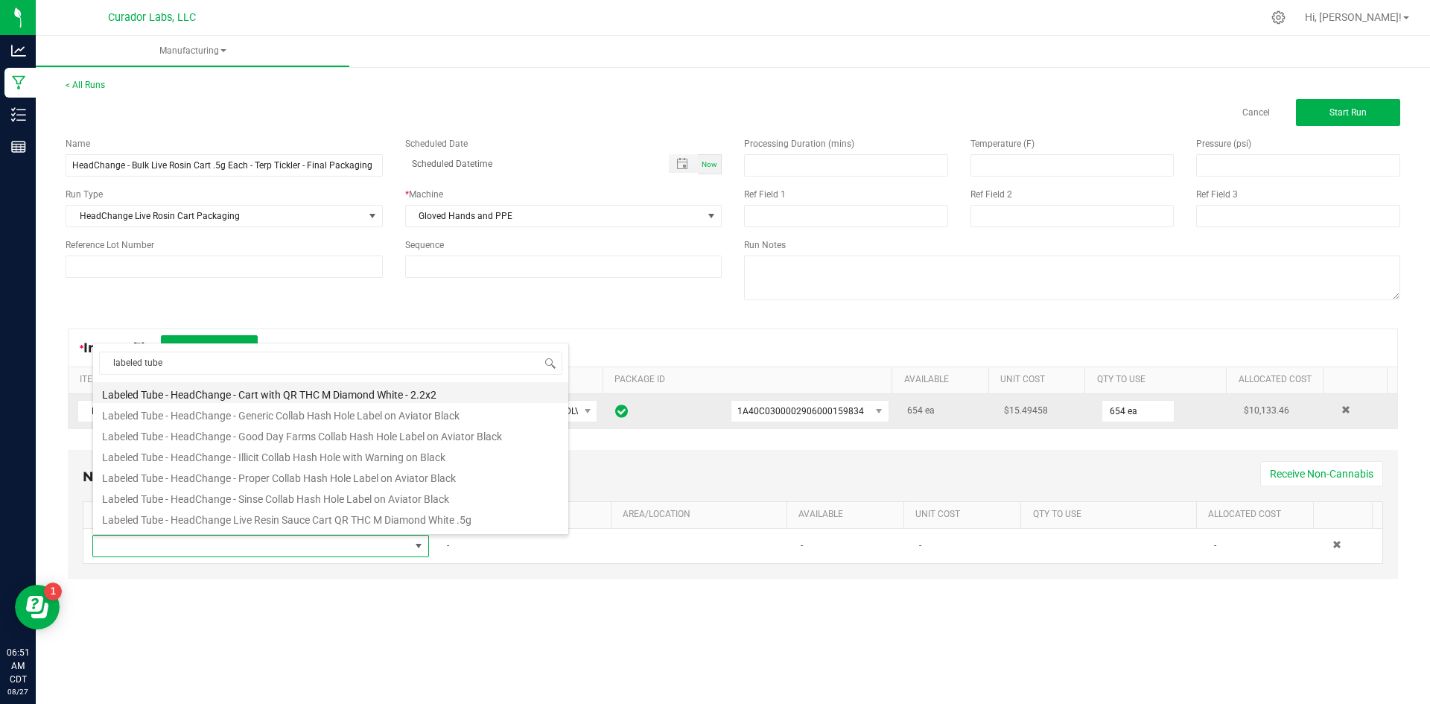
click at [252, 392] on li "Labeled Tube - HeadChange - Cart with QR THC M Diamond White - 2.2x2" at bounding box center [330, 392] width 475 height 21
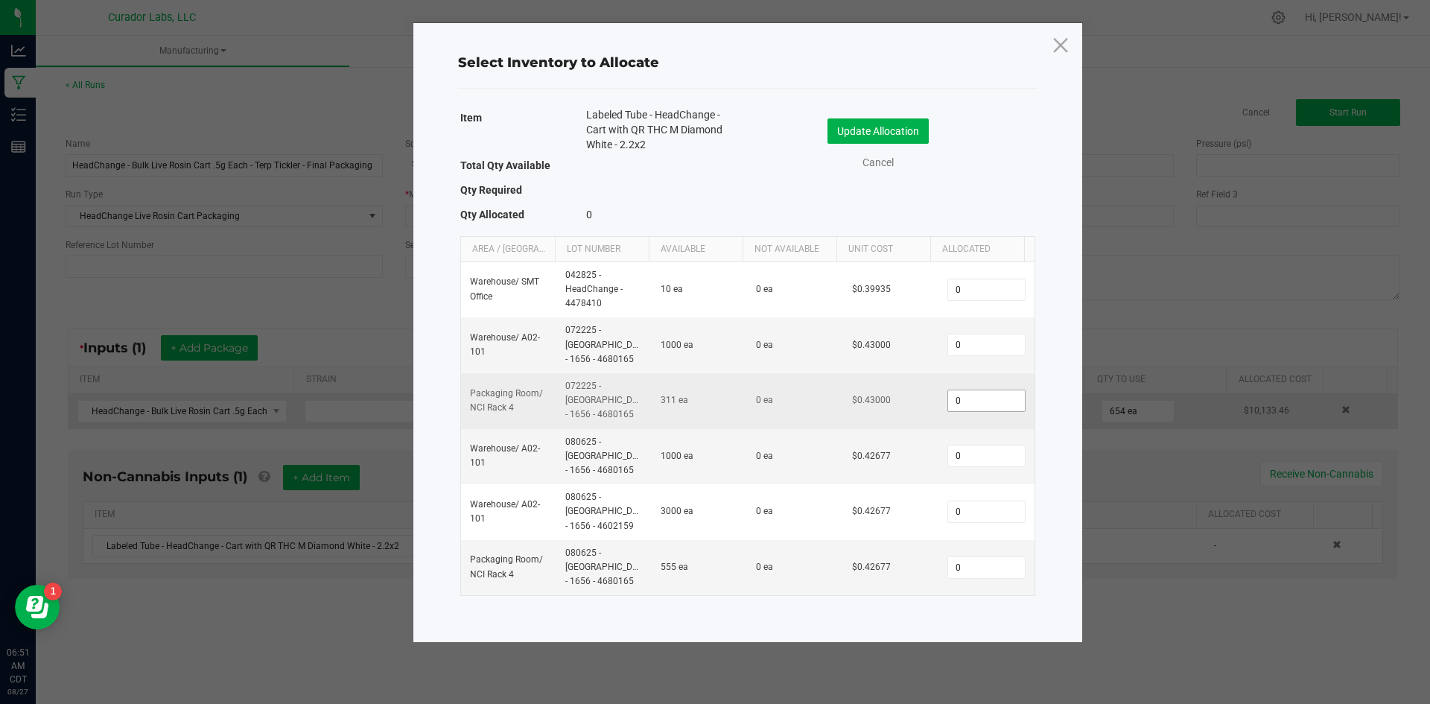
click at [961, 390] on input "0" at bounding box center [986, 400] width 76 height 21
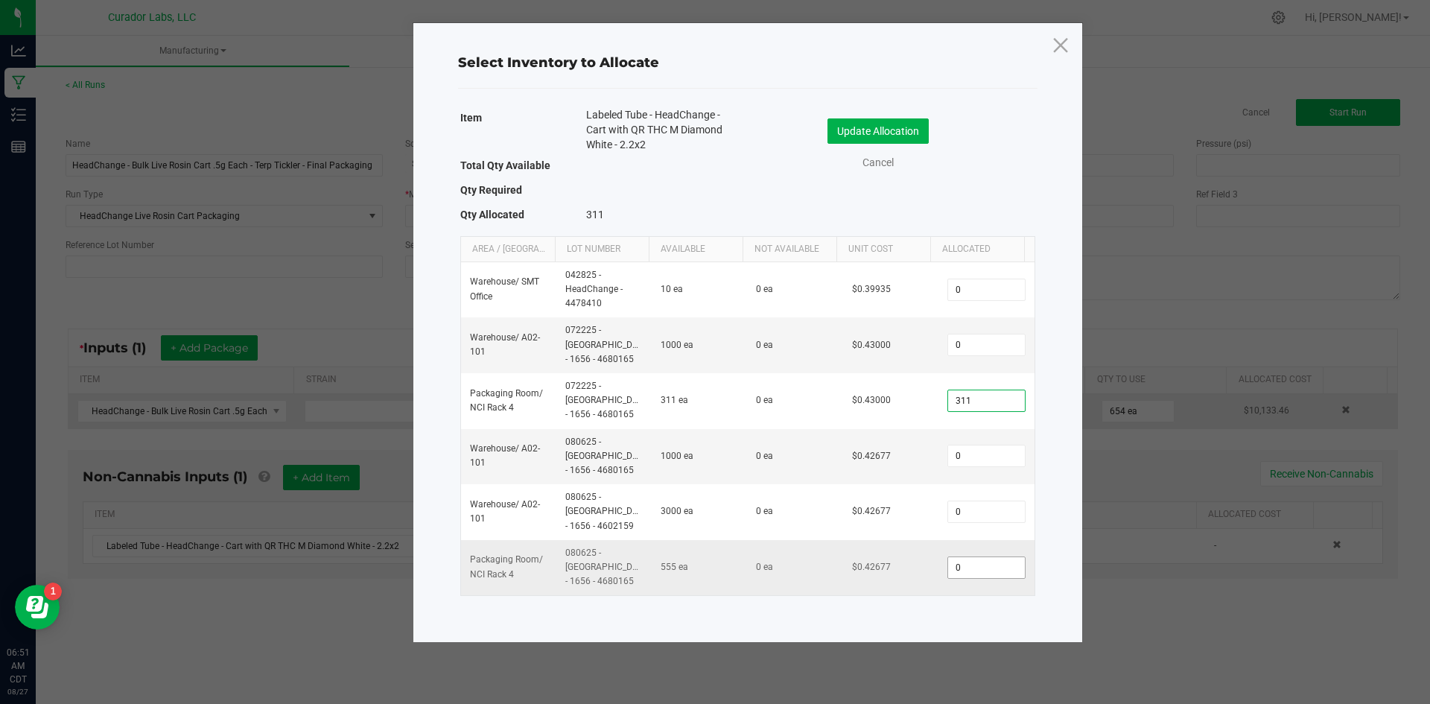
type input "311"
click at [974, 557] on input "0" at bounding box center [986, 567] width 76 height 21
click at [948, 557] on input "34" at bounding box center [986, 567] width 76 height 21
drag, startPoint x: 964, startPoint y: 503, endPoint x: 938, endPoint y: 496, distance: 27.1
click at [948, 557] on input "34" at bounding box center [986, 567] width 76 height 21
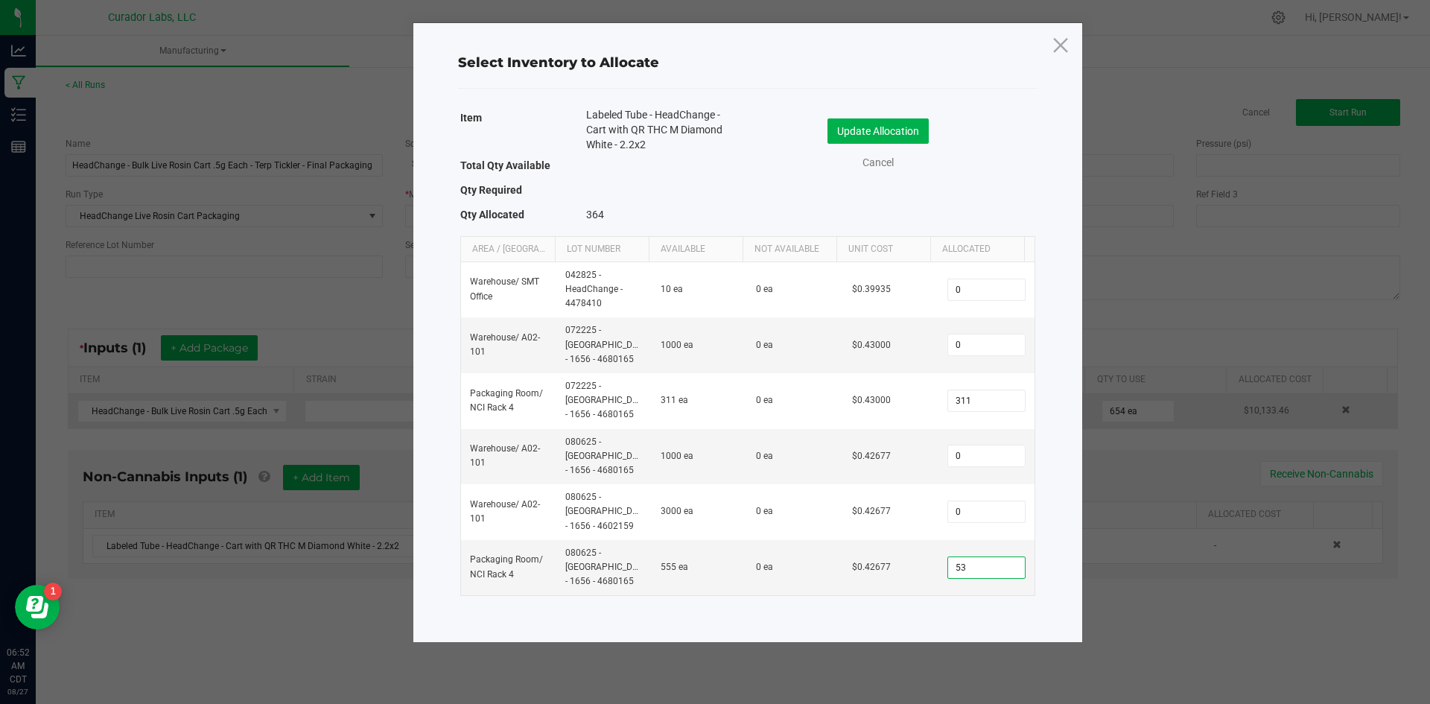
type input "5"
click at [948, 557] on input "43" at bounding box center [986, 567] width 76 height 21
type input "343"
click at [947, 551] on div "Select Inventory to Allocate Item Labeled Tube - HeadChange - Cart with QR THC …" at bounding box center [747, 332] width 669 height 619
click at [842, 136] on button "Update Allocation" at bounding box center [877, 130] width 101 height 25
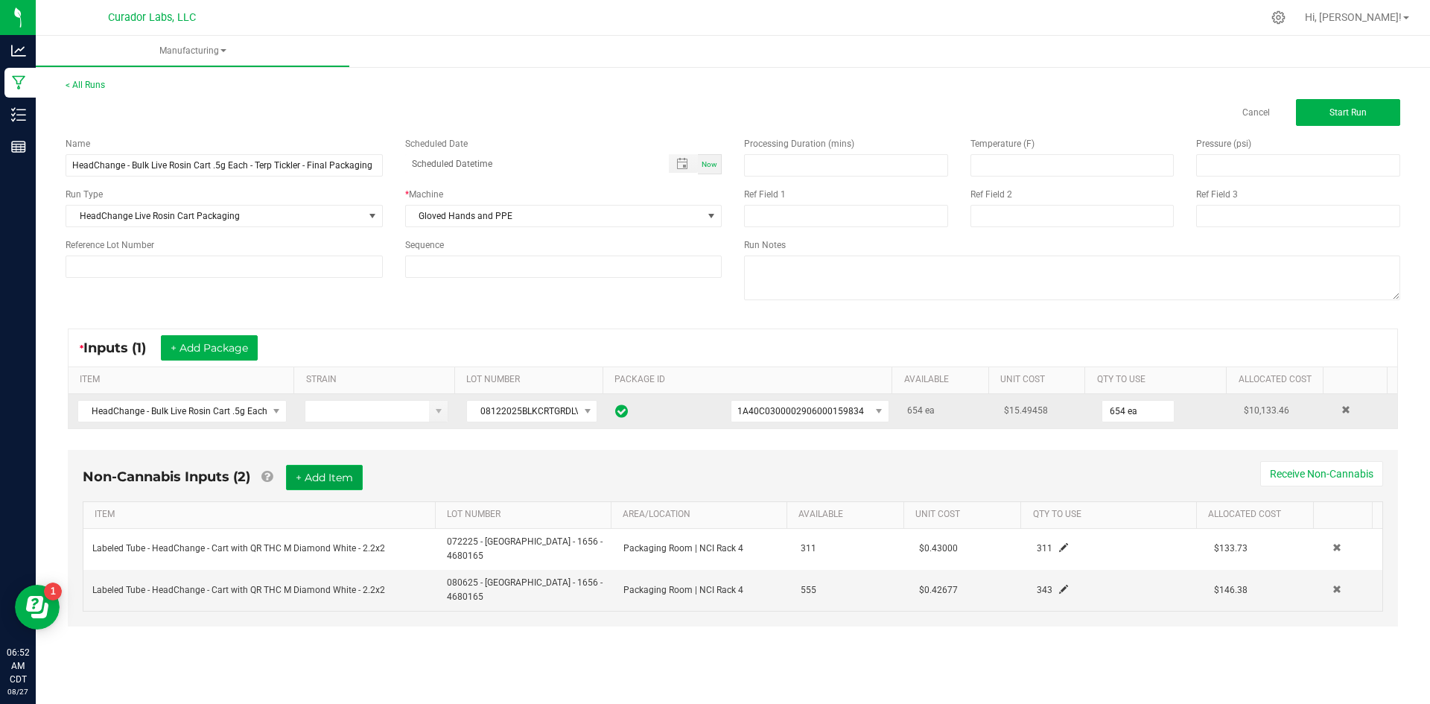
click at [347, 476] on button "+ Add Item" at bounding box center [324, 477] width 77 height 25
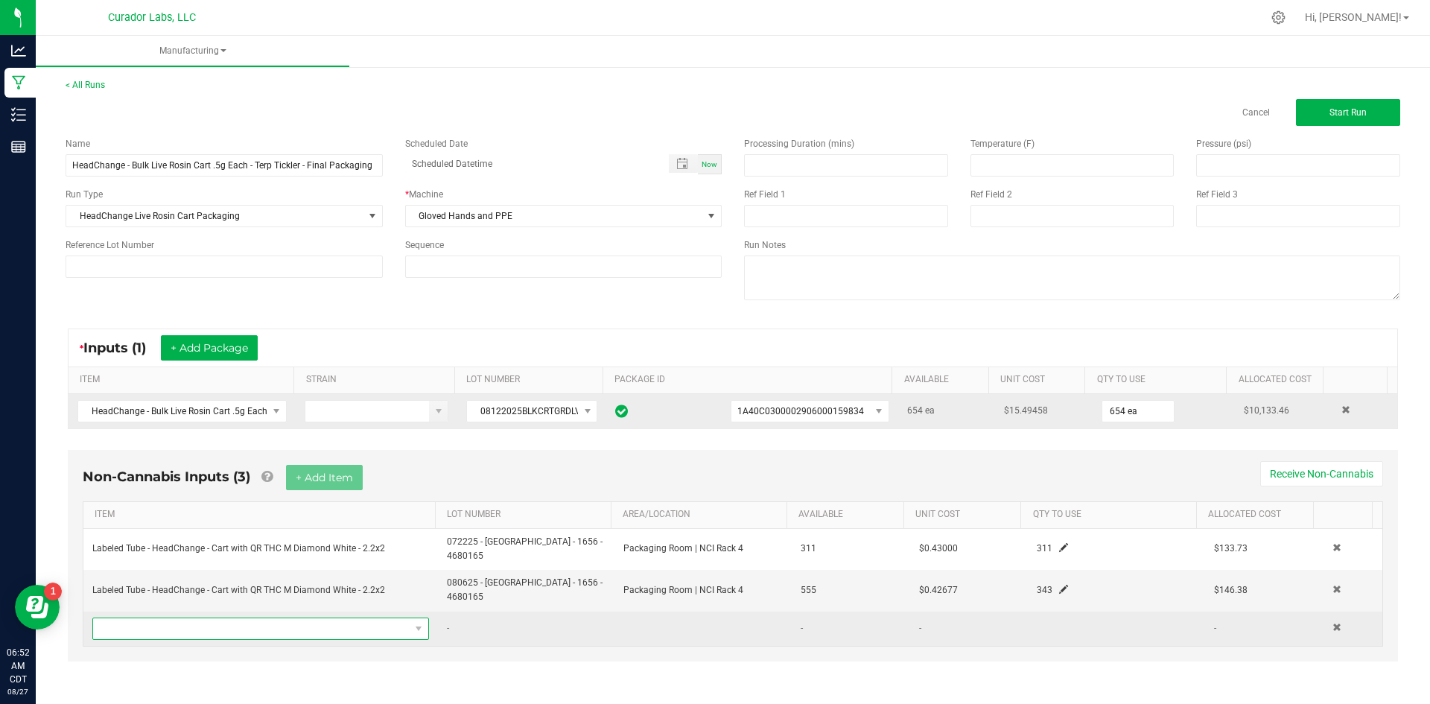
click at [312, 618] on span "NO DATA FOUND" at bounding box center [251, 628] width 316 height 21
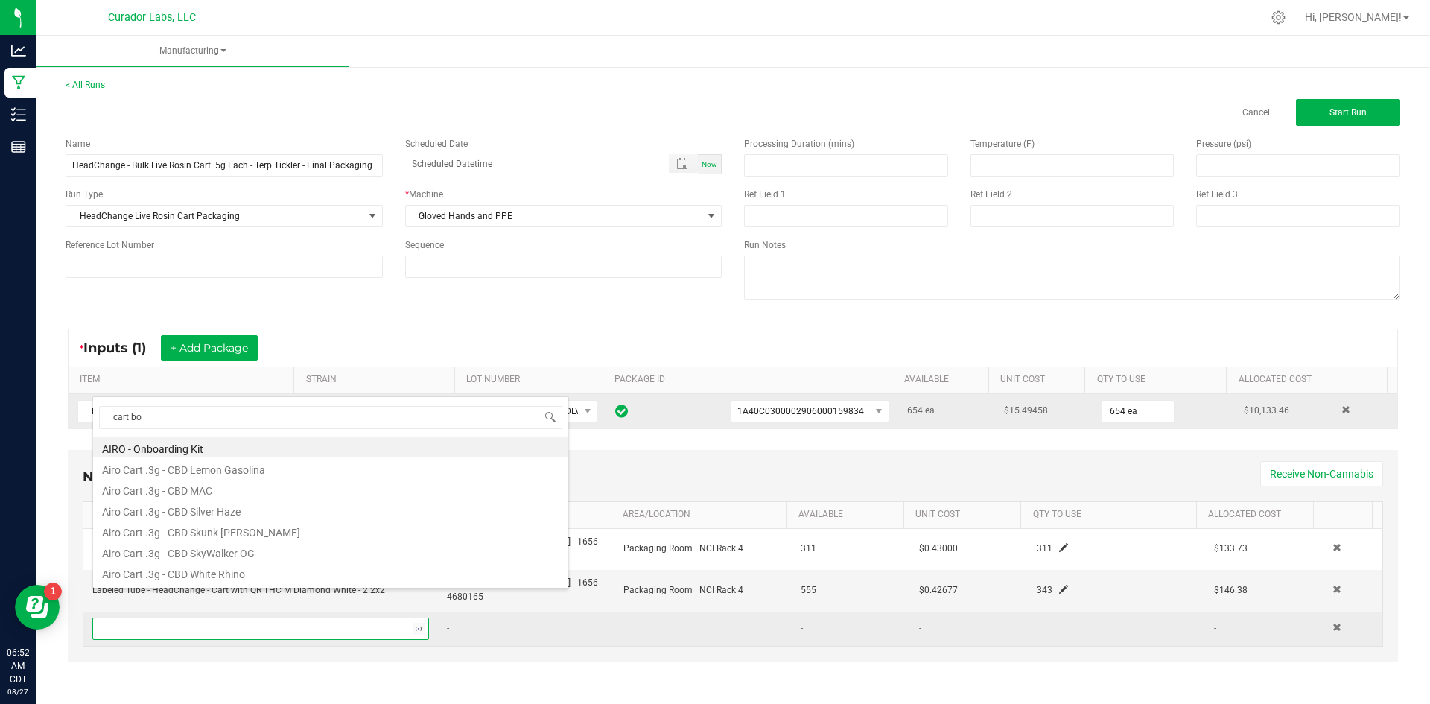
type input "cart box"
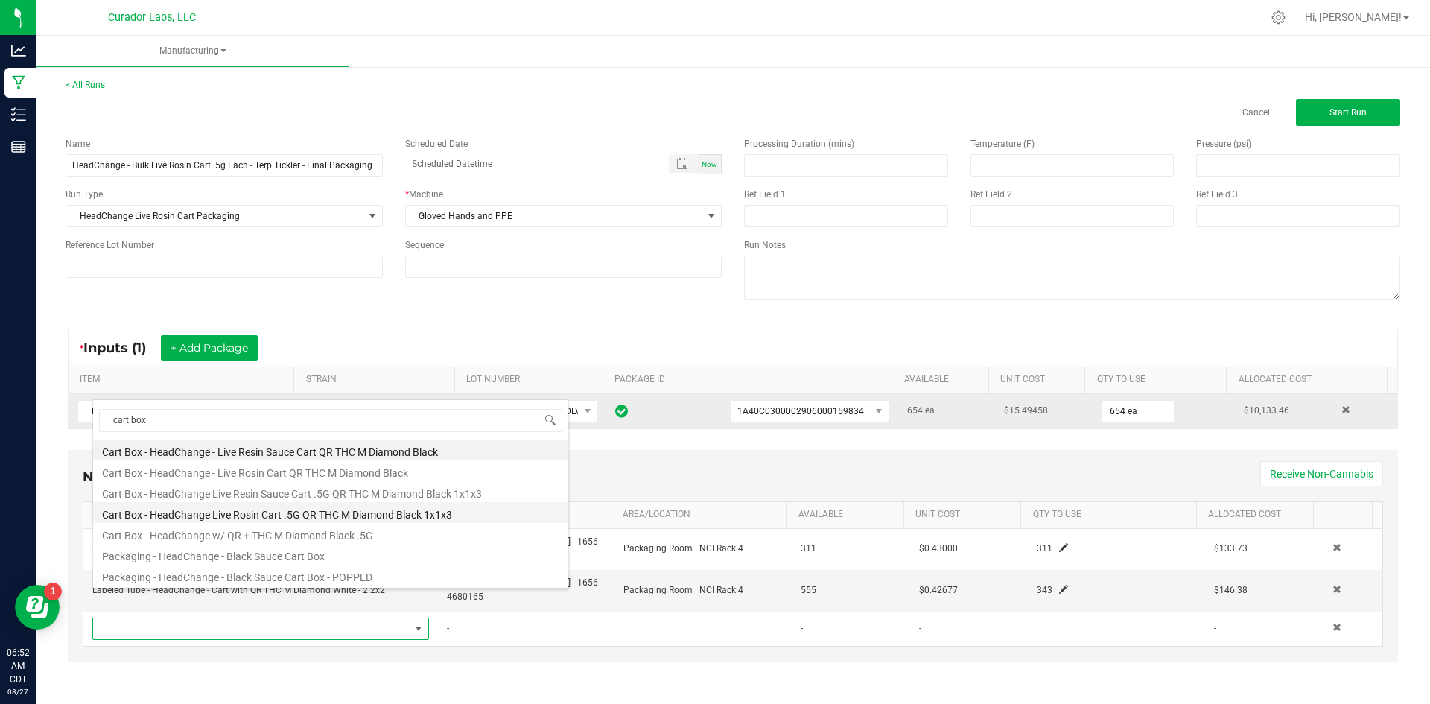
click at [280, 515] on li "Cart Box - HeadChange Live Rosin Cart .5G QR THC M Diamond Black 1x1x3" at bounding box center [330, 512] width 475 height 21
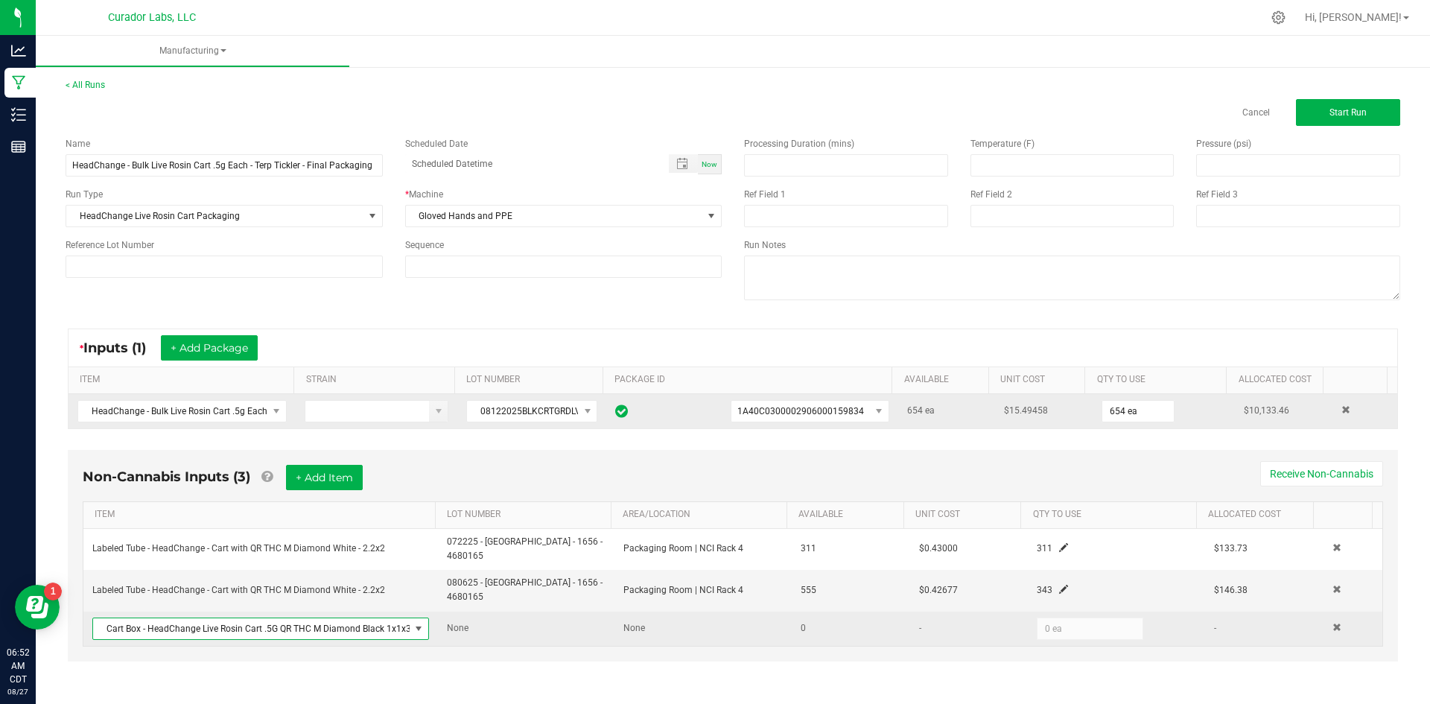
click at [289, 618] on span "Cart Box - HeadChange Live Rosin Cart .5G QR THC M Diamond Black 1x1x3" at bounding box center [251, 628] width 316 height 21
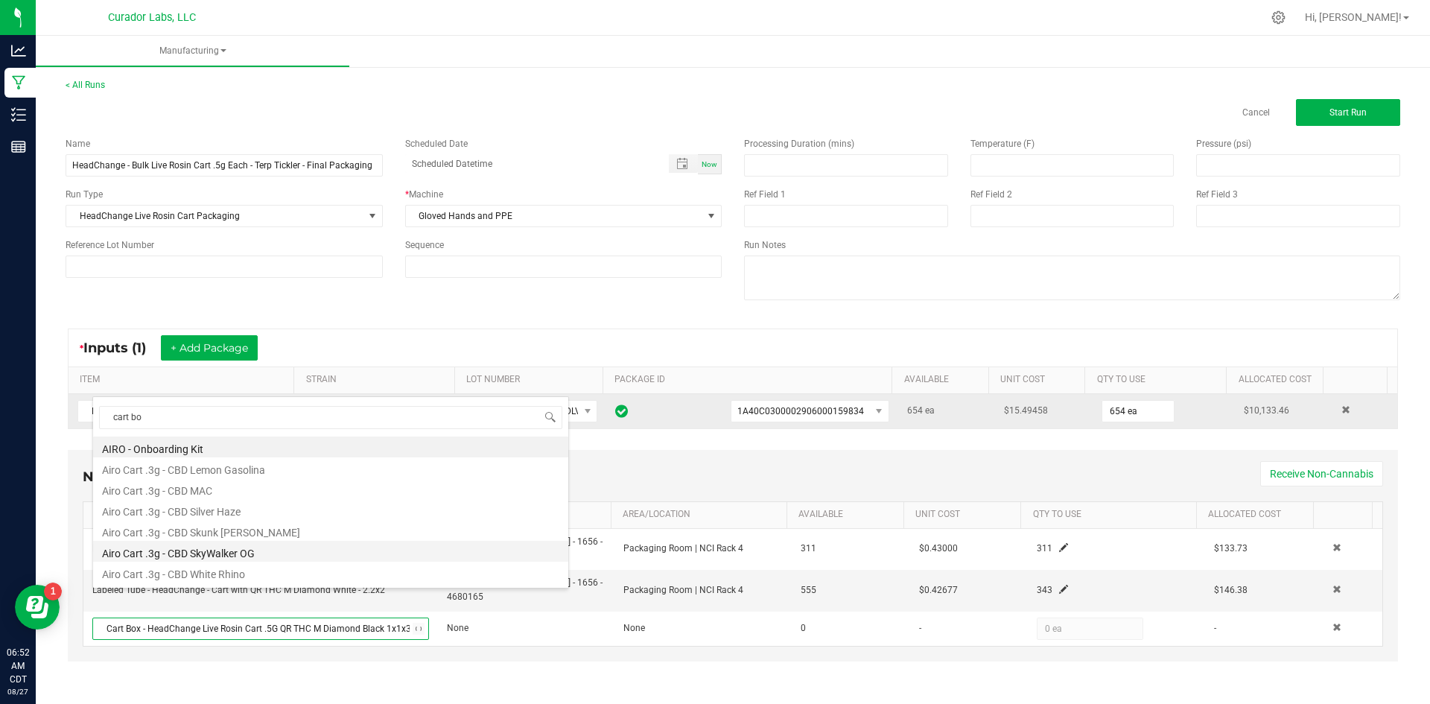
type input "cart box"
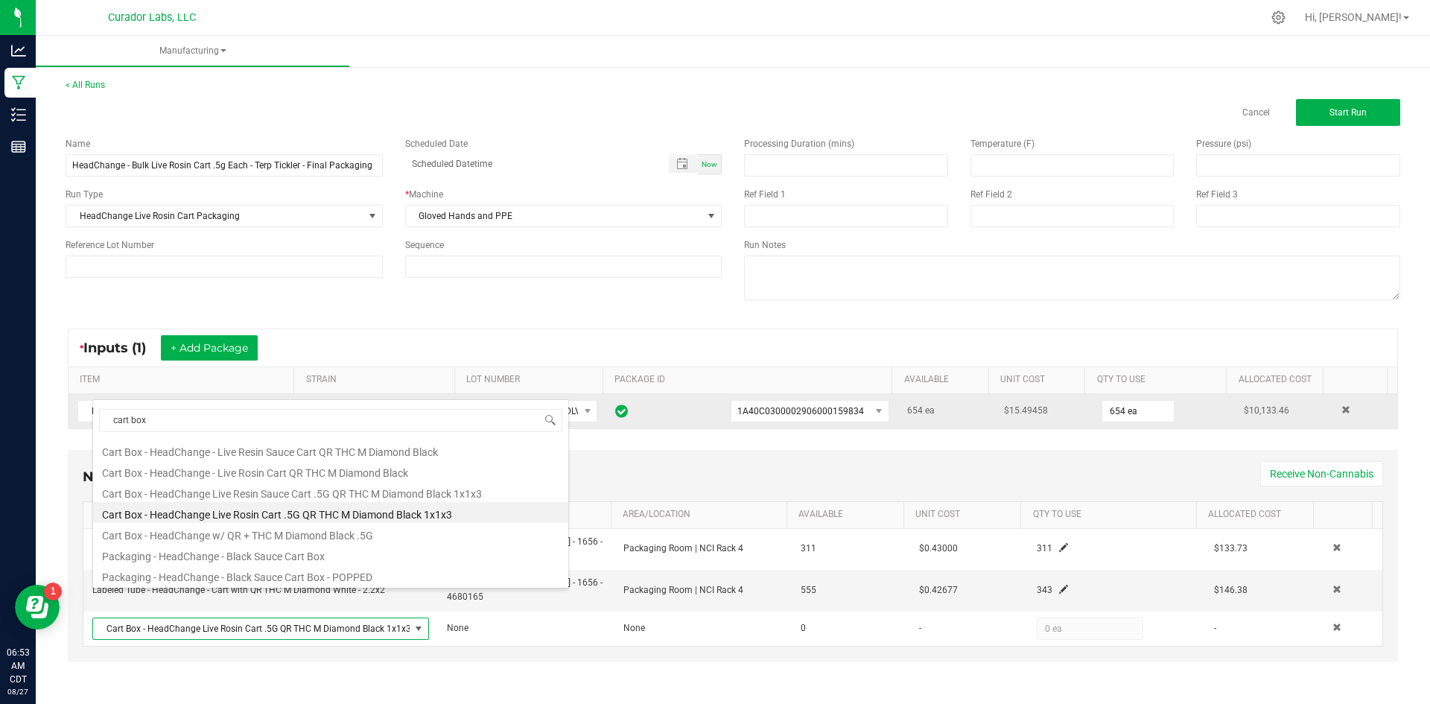
click at [307, 474] on li "Cart Box - HeadChange - Live Rosin Cart QR THC M Diamond Black" at bounding box center [330, 470] width 475 height 21
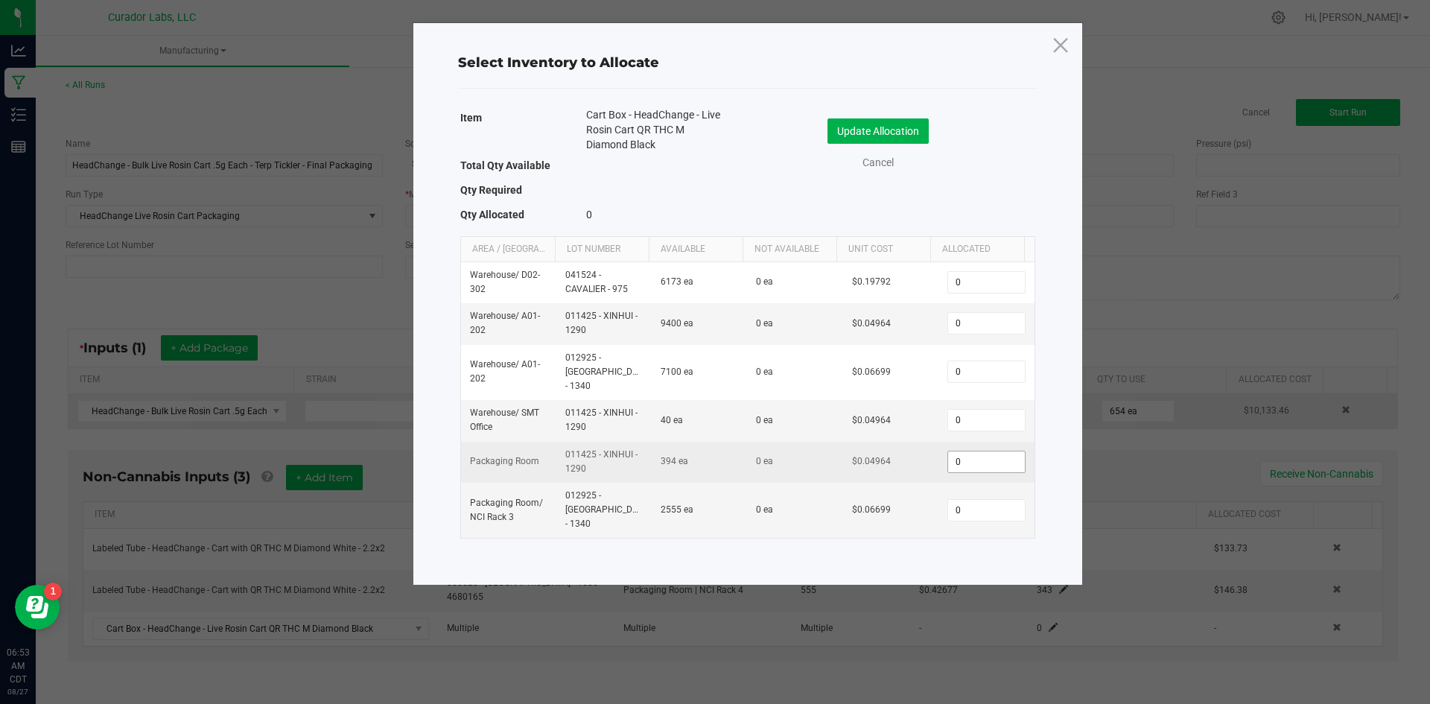
click at [955, 451] on input "0" at bounding box center [986, 461] width 76 height 21
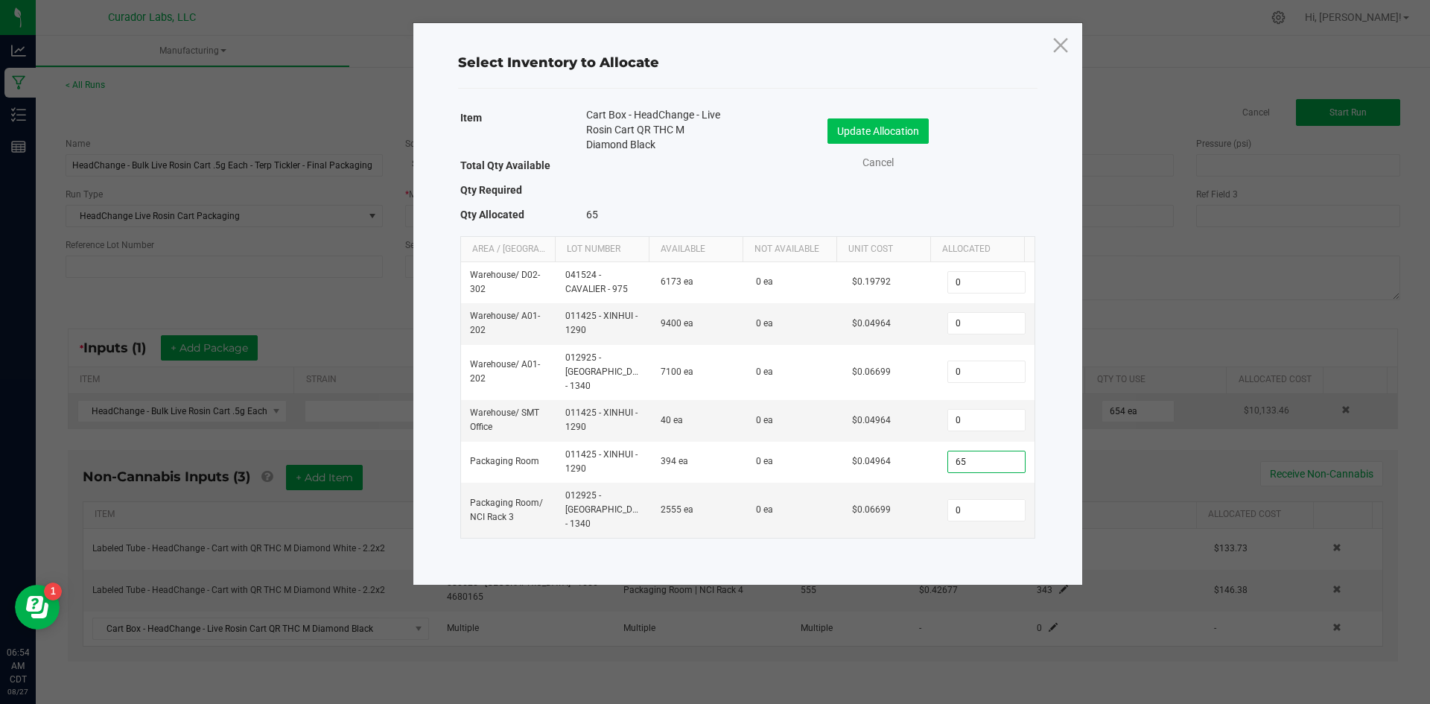
type input "6"
type input "394"
click at [960, 500] on input "0" at bounding box center [986, 510] width 76 height 21
click at [958, 500] on input "0" at bounding box center [986, 510] width 76 height 21
type input "260"
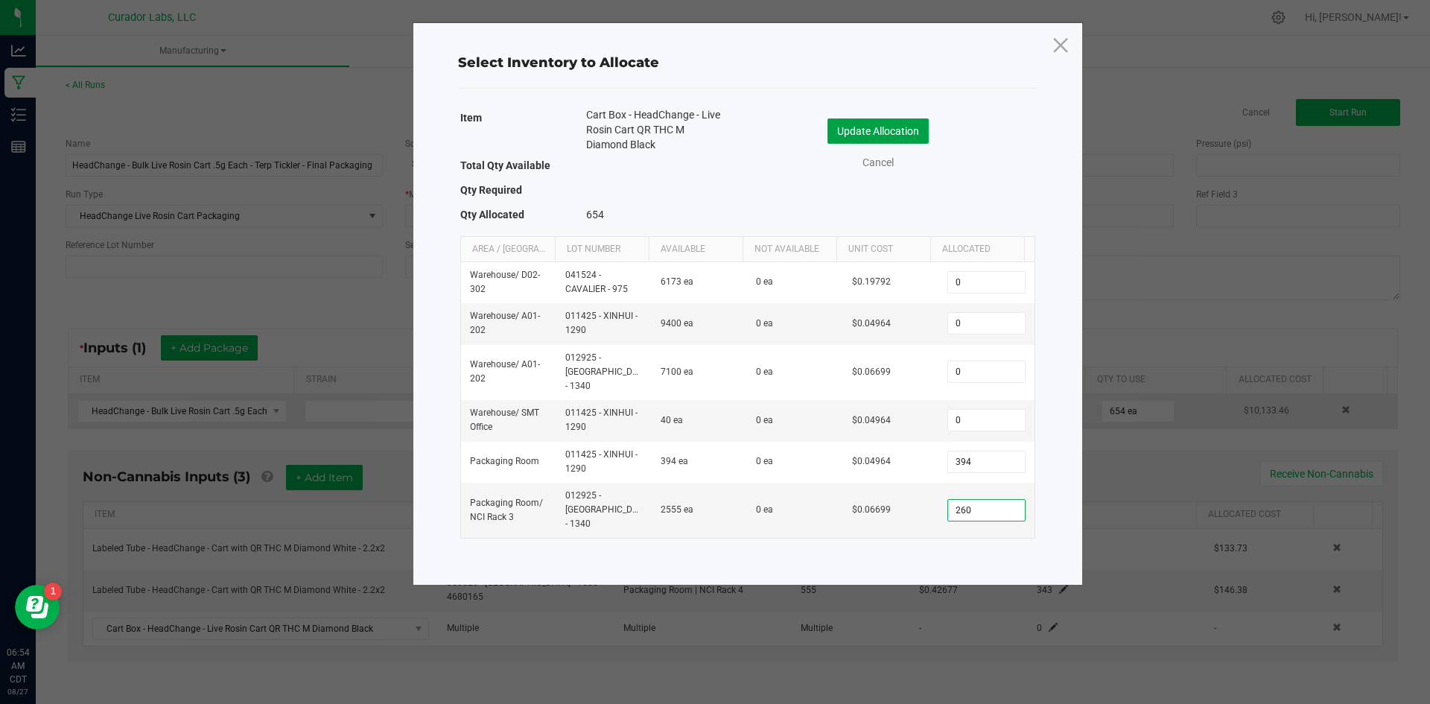
click at [868, 129] on button "Update Allocation" at bounding box center [877, 130] width 101 height 25
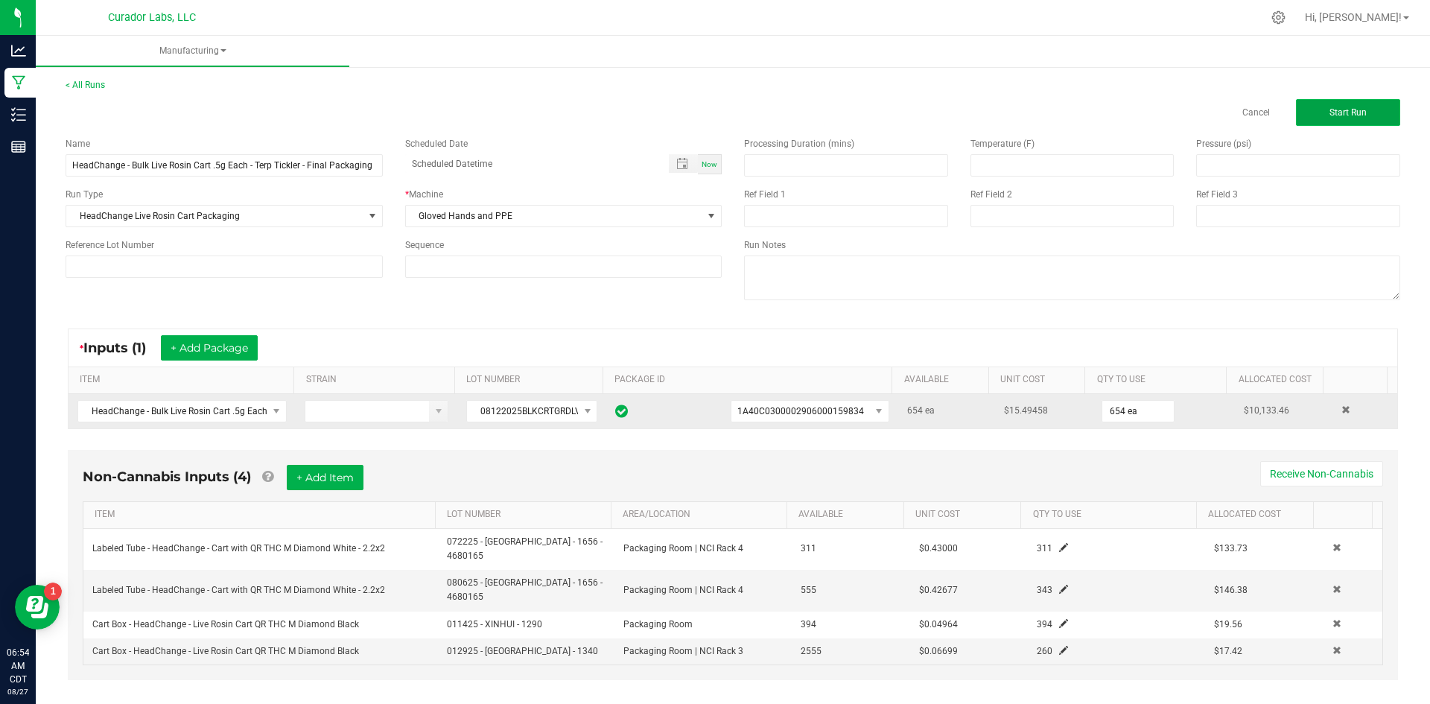
drag, startPoint x: 1328, startPoint y: 114, endPoint x: 1317, endPoint y: 115, distance: 10.5
click at [1328, 112] on button "Start Run" at bounding box center [1348, 112] width 104 height 27
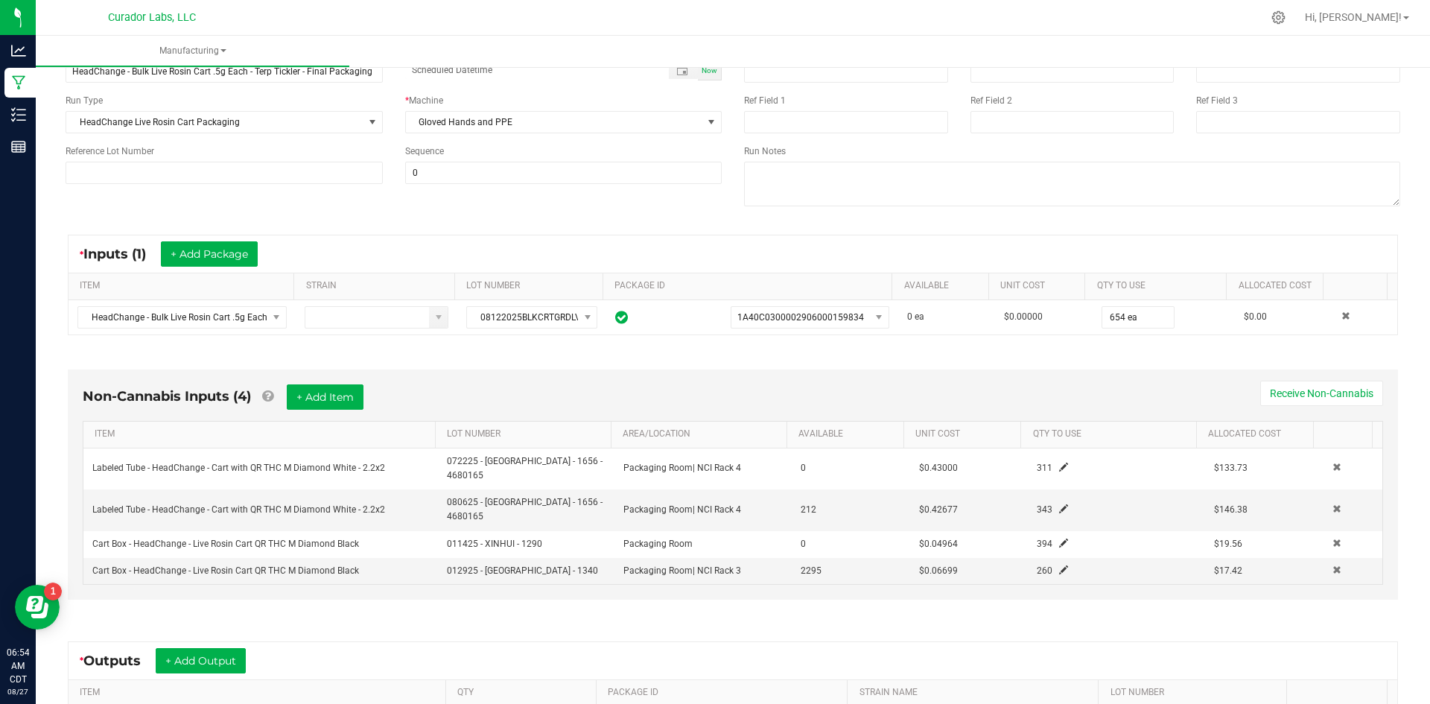
scroll to position [284, 0]
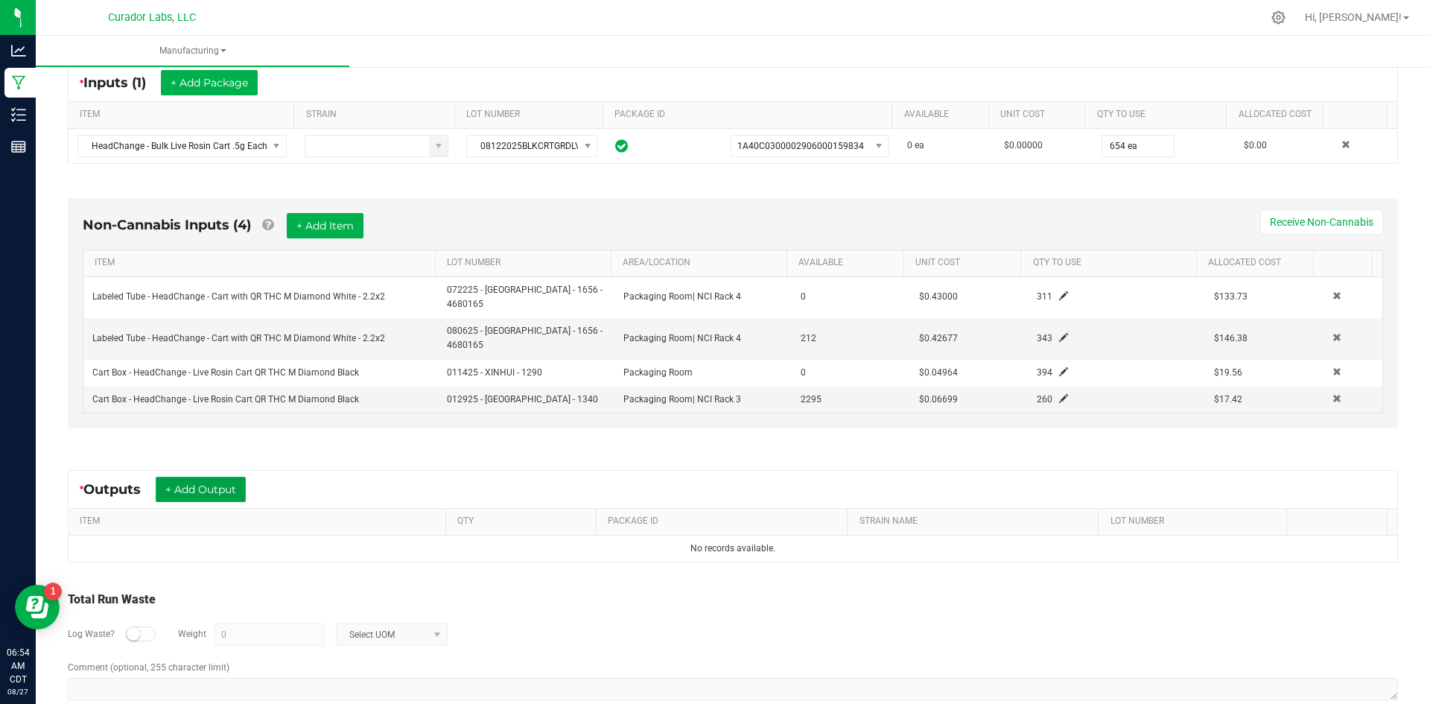
click at [212, 477] on button "+ Add Output" at bounding box center [201, 489] width 90 height 25
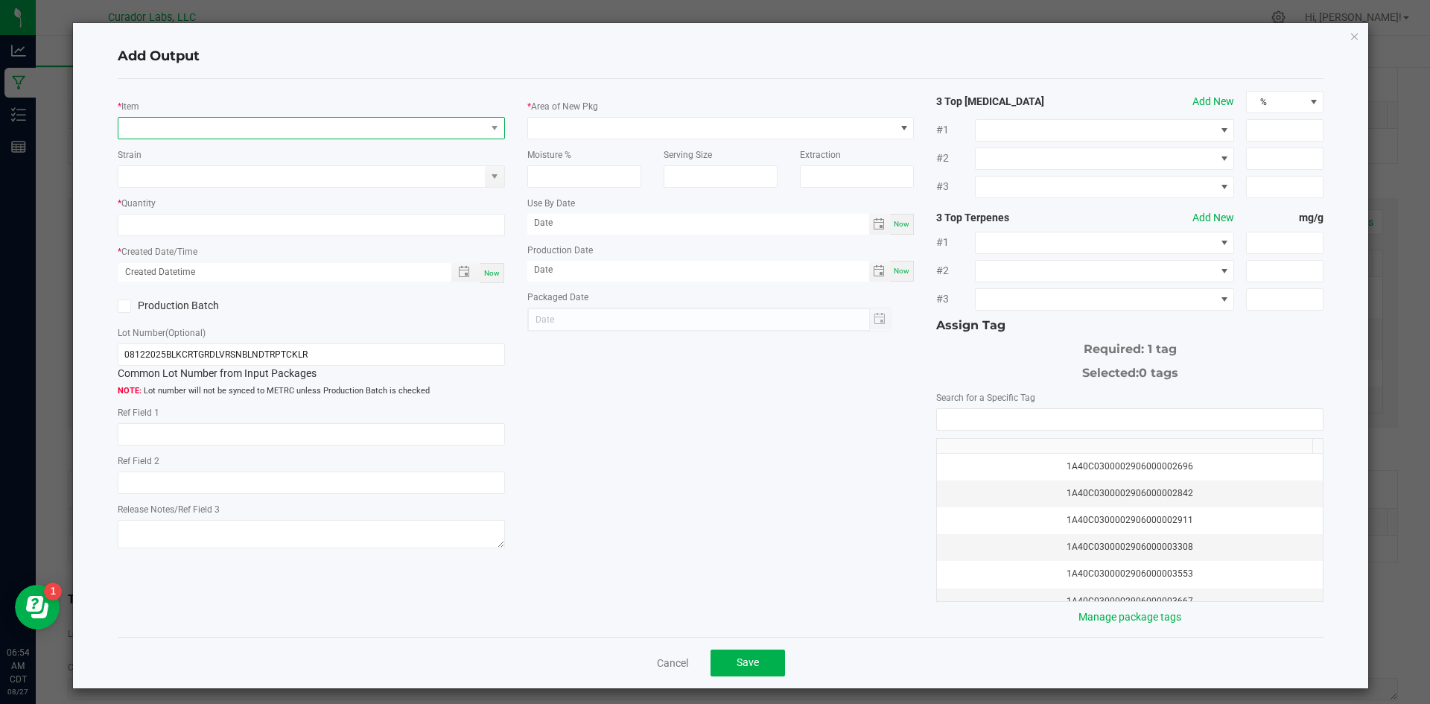
click at [270, 127] on span "NO DATA FOUND" at bounding box center [301, 128] width 367 height 21
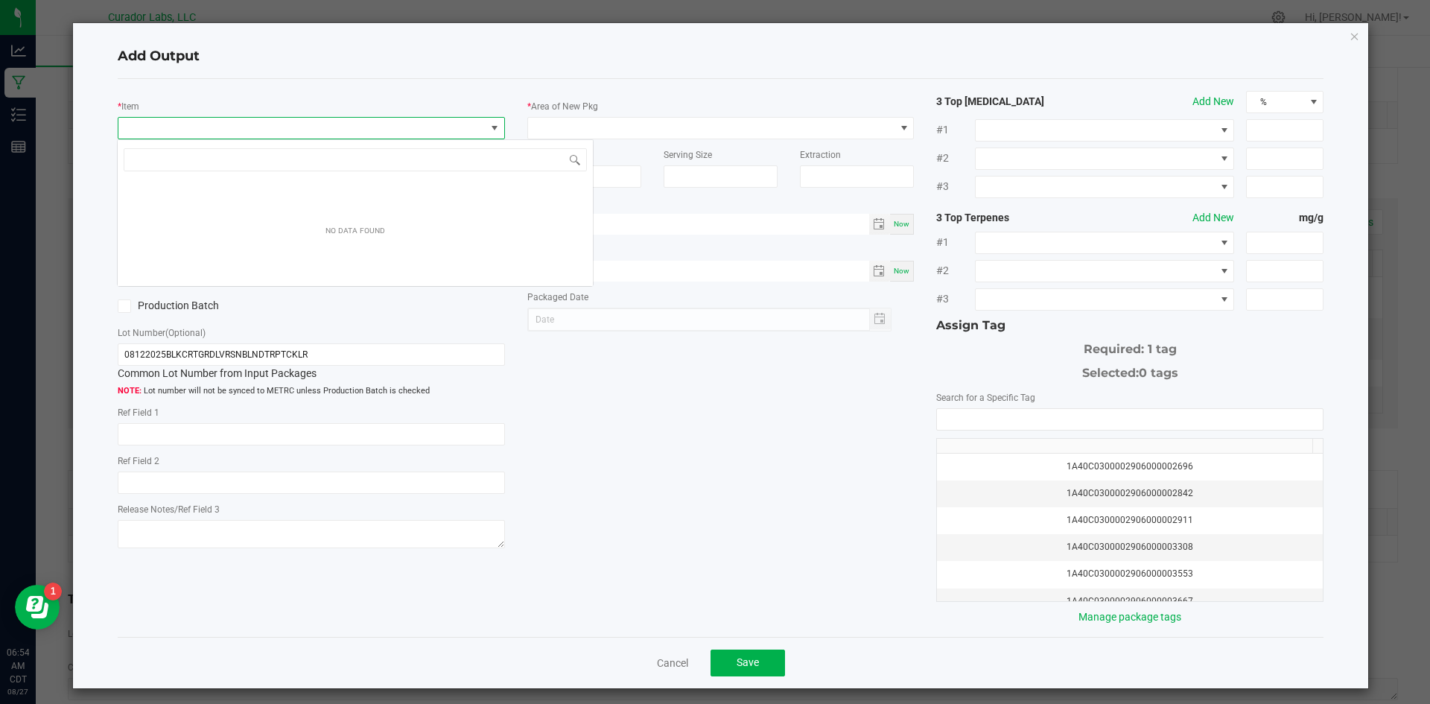
scroll to position [22, 384]
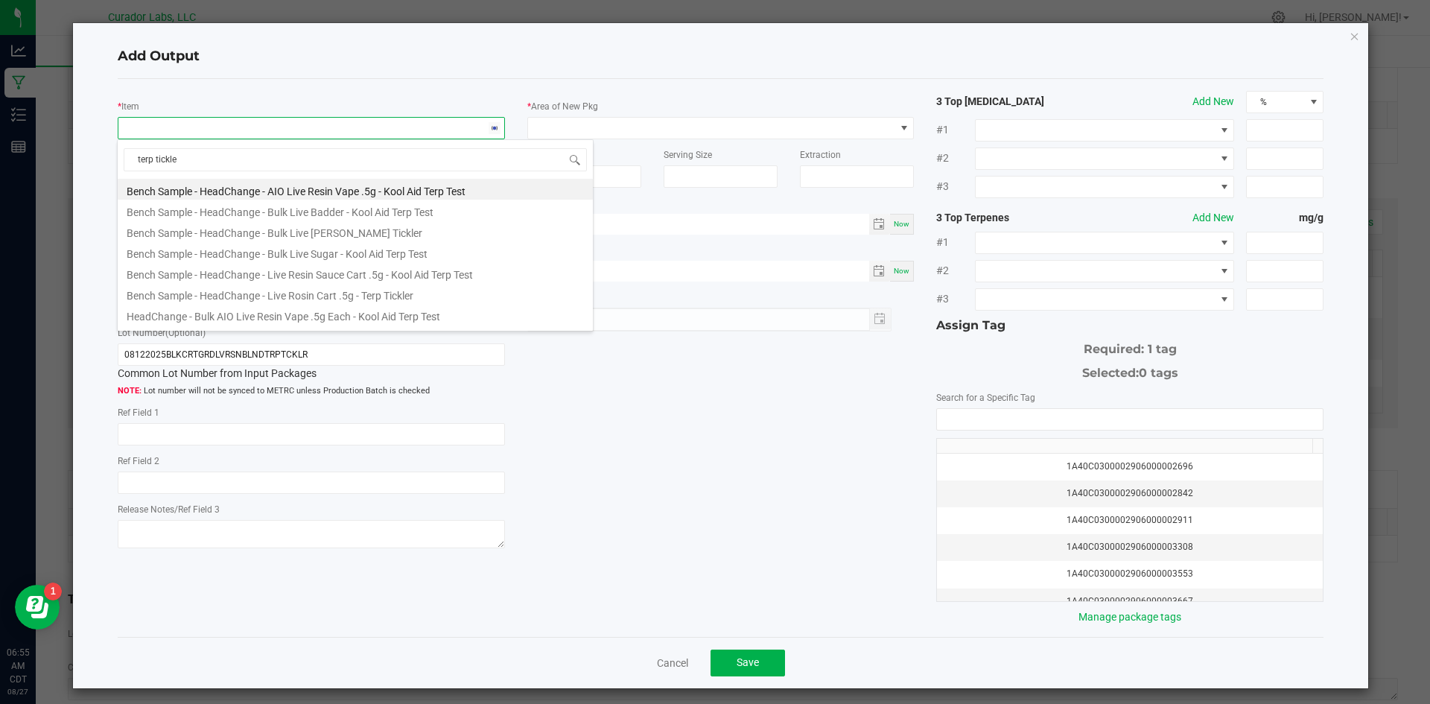
type input "terp tickler"
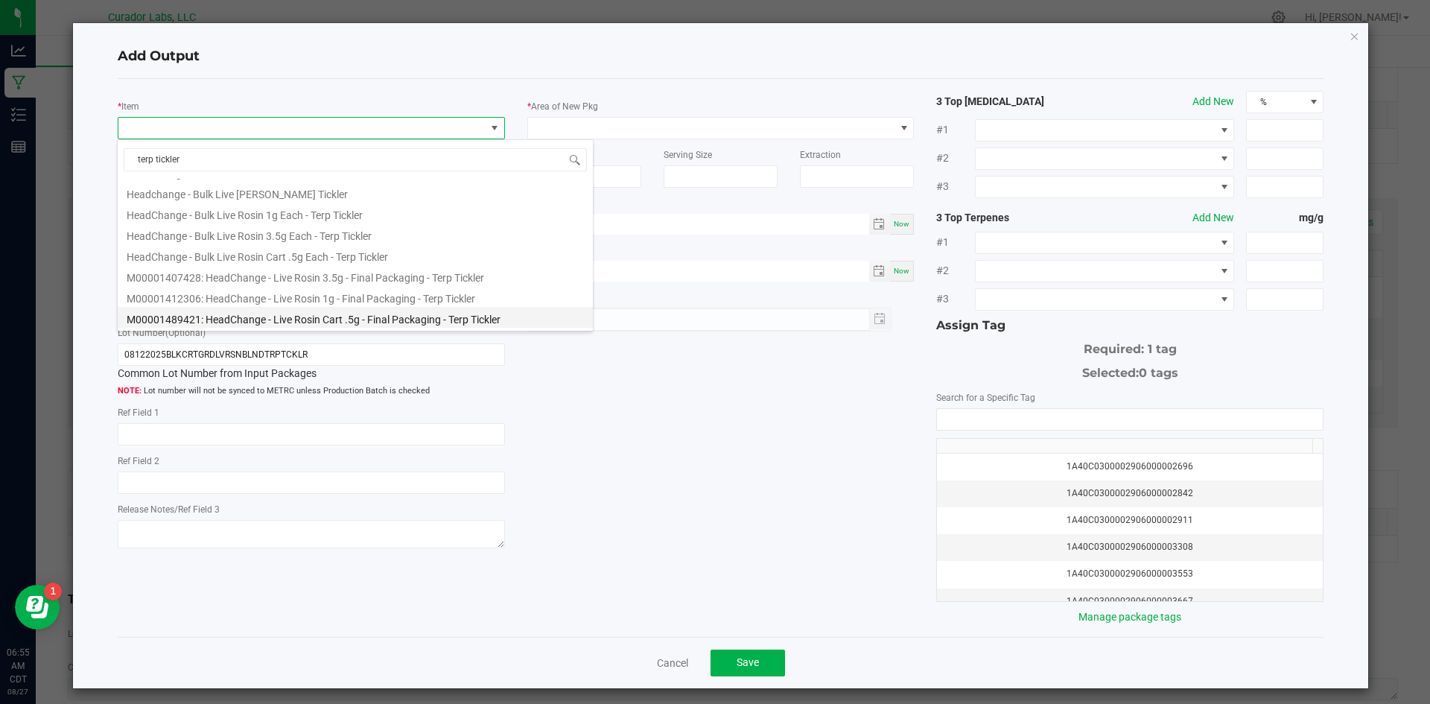
click at [383, 322] on li "M00001489421: HeadChange - Live Rosin Cart .5g - Final Packaging - Terp Tickler" at bounding box center [355, 317] width 475 height 21
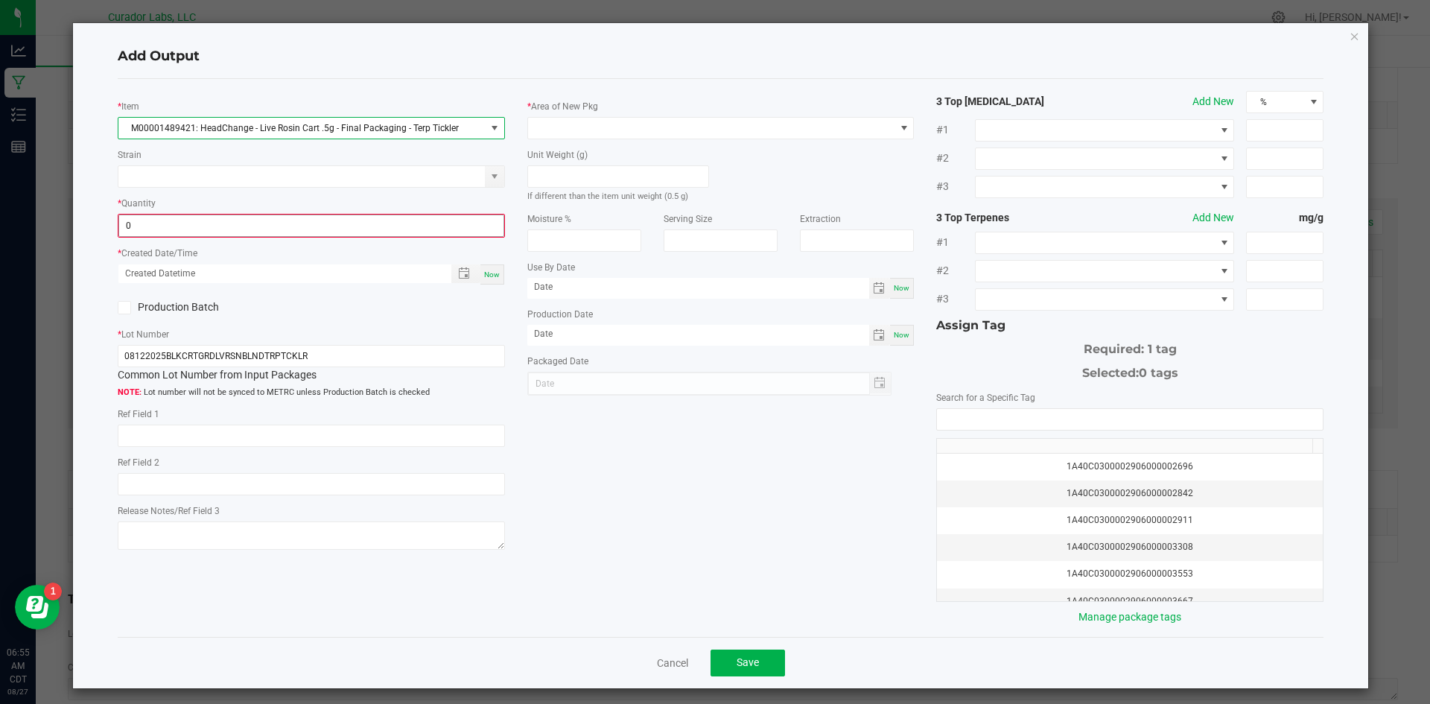
click at [211, 225] on input "0" at bounding box center [311, 225] width 384 height 21
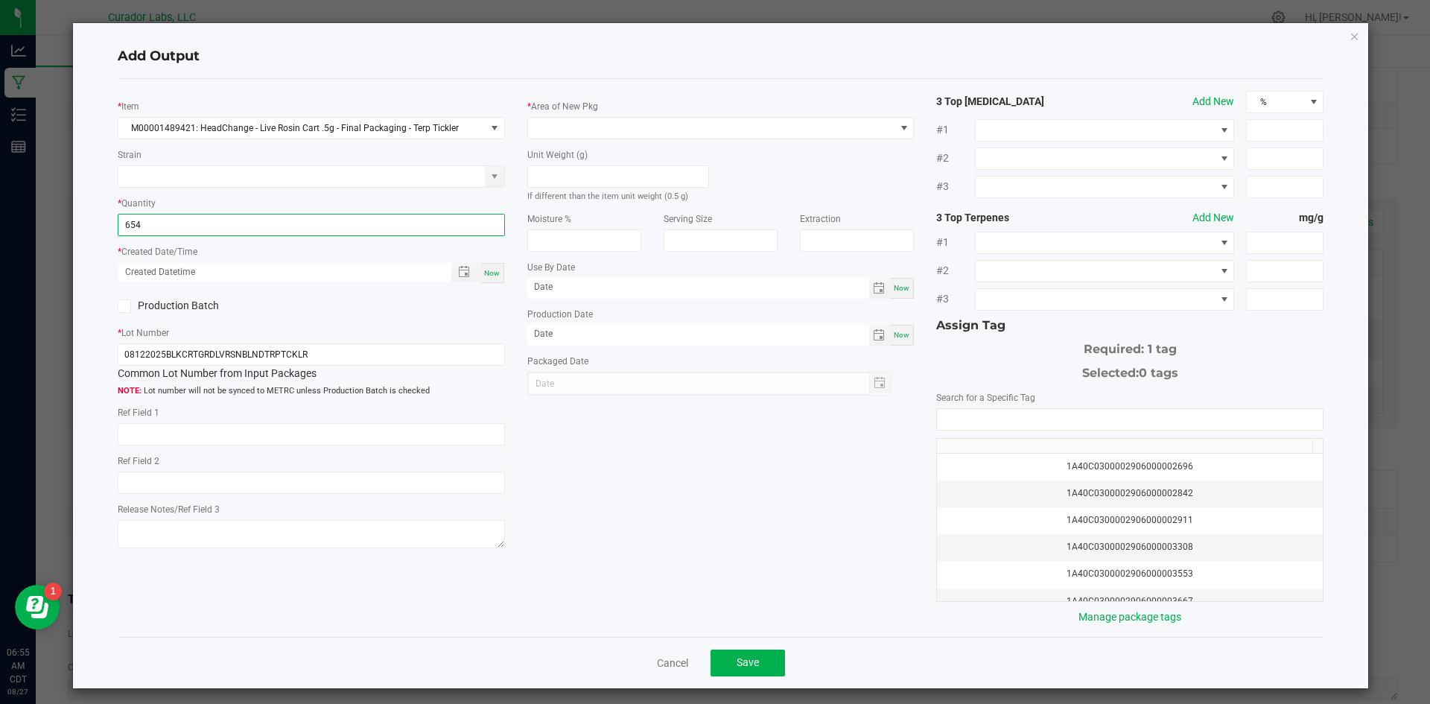
type input "654 ea"
drag, startPoint x: 492, startPoint y: 275, endPoint x: 497, endPoint y: 257, distance: 19.3
click at [492, 276] on span "Now" at bounding box center [492, 273] width 16 height 8
type input "[DATE] 6:55 AM"
type input "[DATE]"
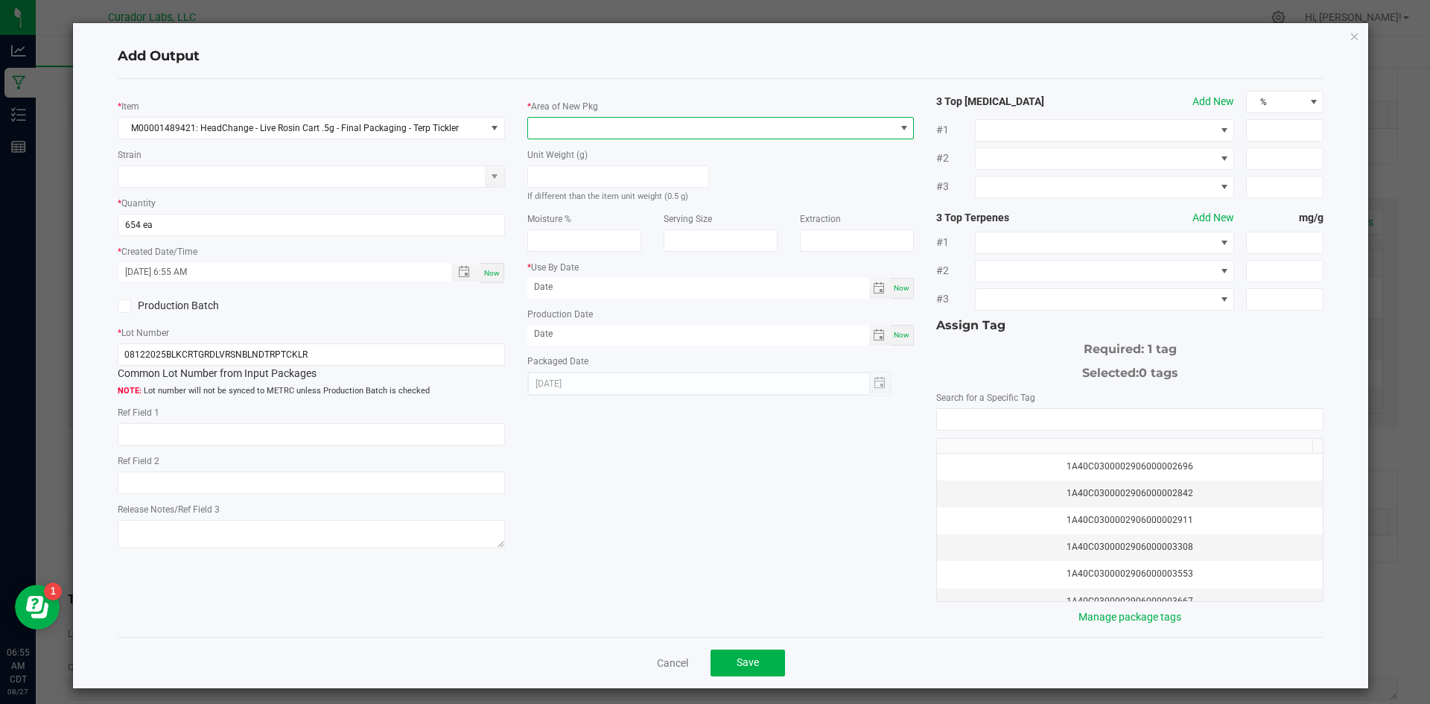
click at [565, 130] on span at bounding box center [711, 128] width 367 height 21
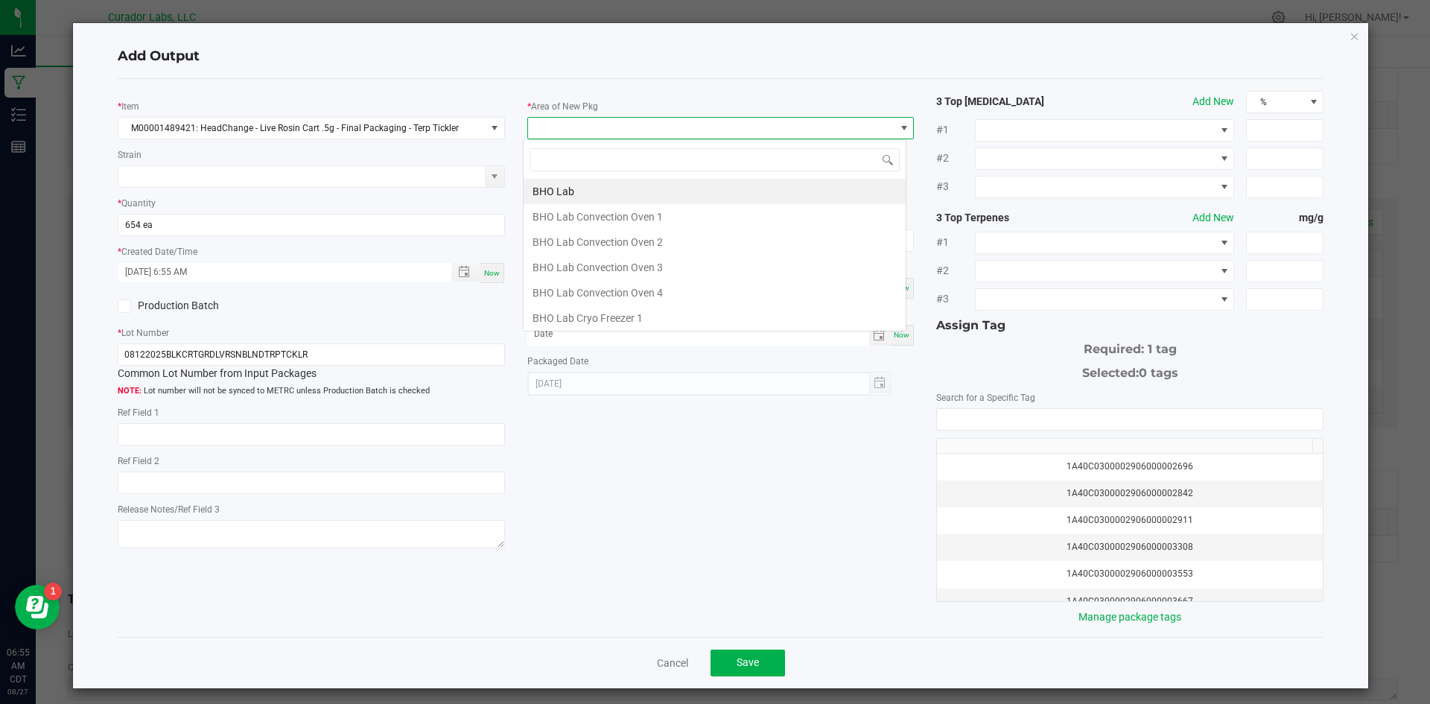
scroll to position [22, 384]
type input "vault"
click at [547, 310] on li "Vault" at bounding box center [714, 317] width 382 height 25
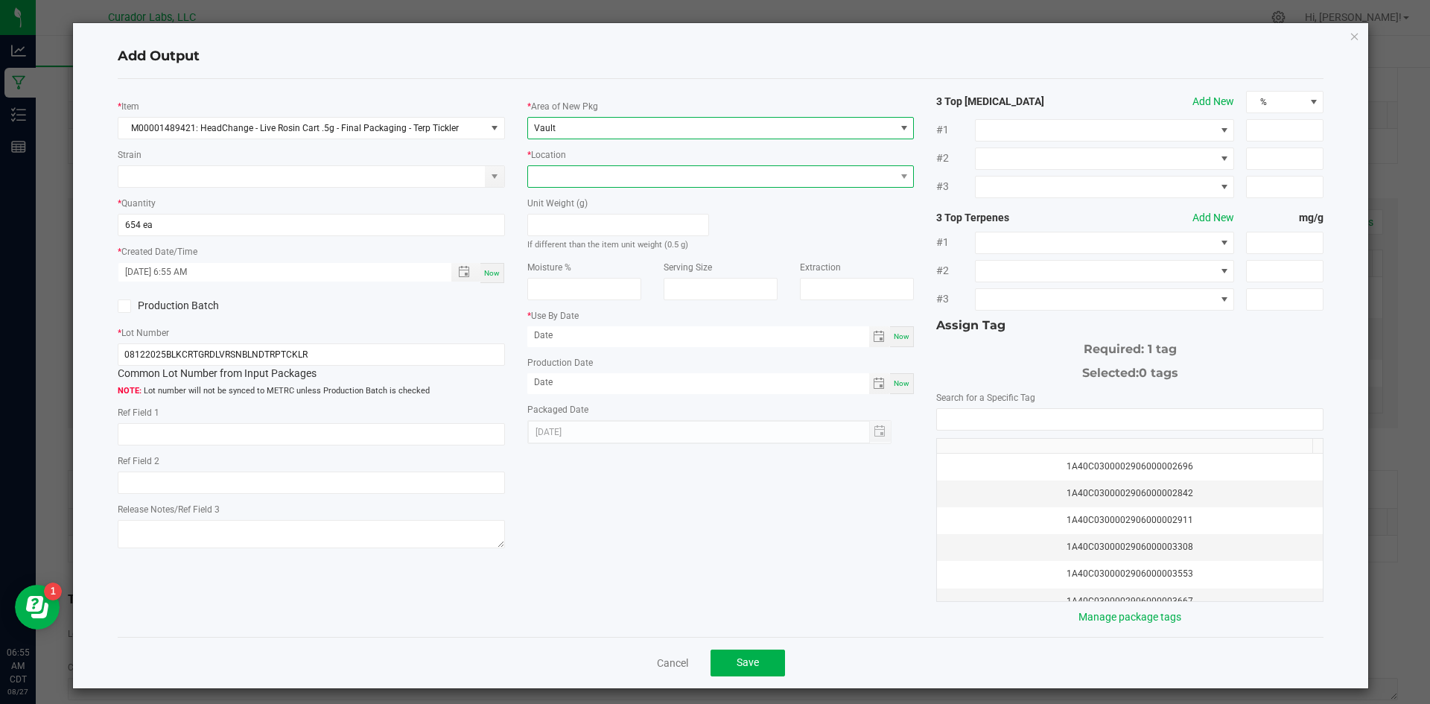
click at [572, 171] on span at bounding box center [711, 176] width 367 height 21
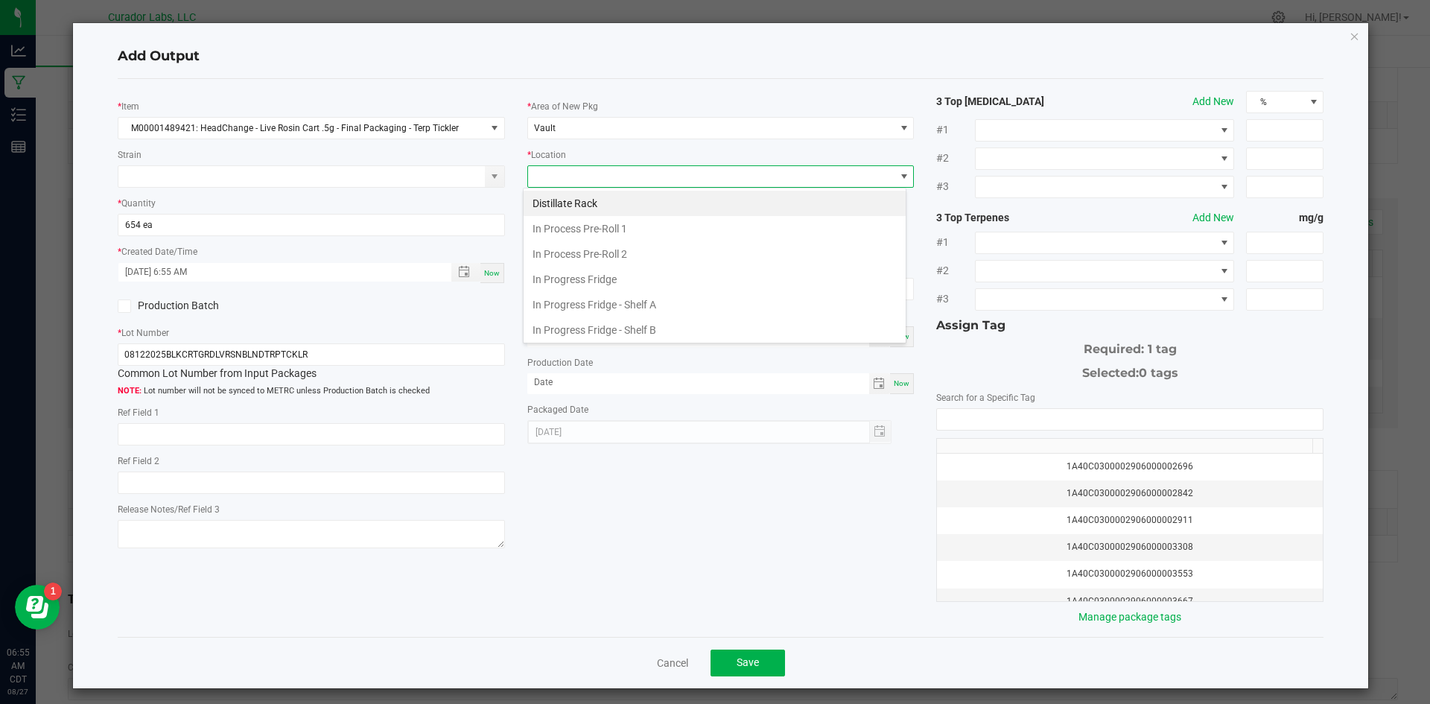
scroll to position [231, 0]
click at [547, 335] on li "Packaging Rack" at bounding box center [714, 326] width 382 height 25
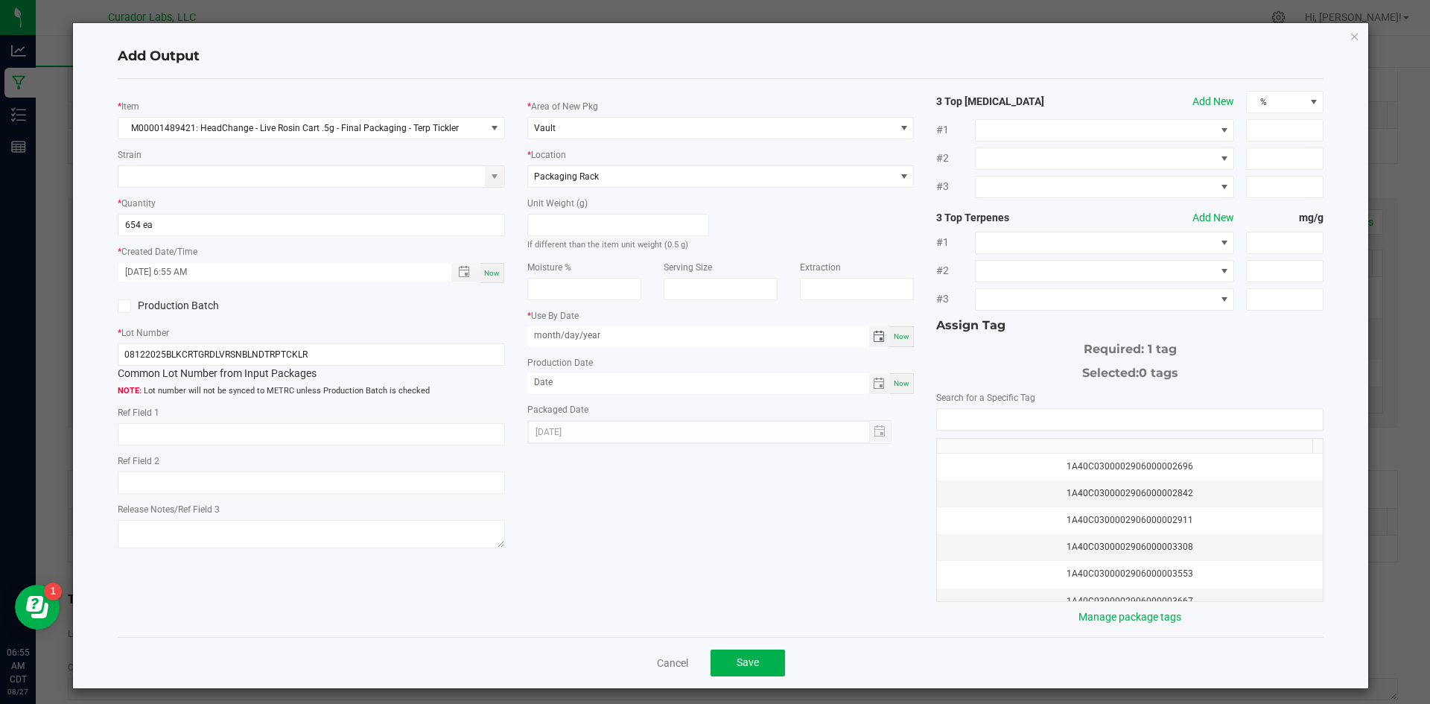
click at [606, 340] on input "month/day/year" at bounding box center [698, 335] width 342 height 19
drag, startPoint x: 564, startPoint y: 340, endPoint x: 450, endPoint y: 340, distance: 113.2
click at [450, 340] on div "* Item M00001489421: HeadChange - Live Rosin Cart .5g - Final Packaging - Terp …" at bounding box center [720, 358] width 1229 height 534
type input "[DATE]"
drag, startPoint x: 643, startPoint y: 395, endPoint x: 629, endPoint y: 387, distance: 15.3
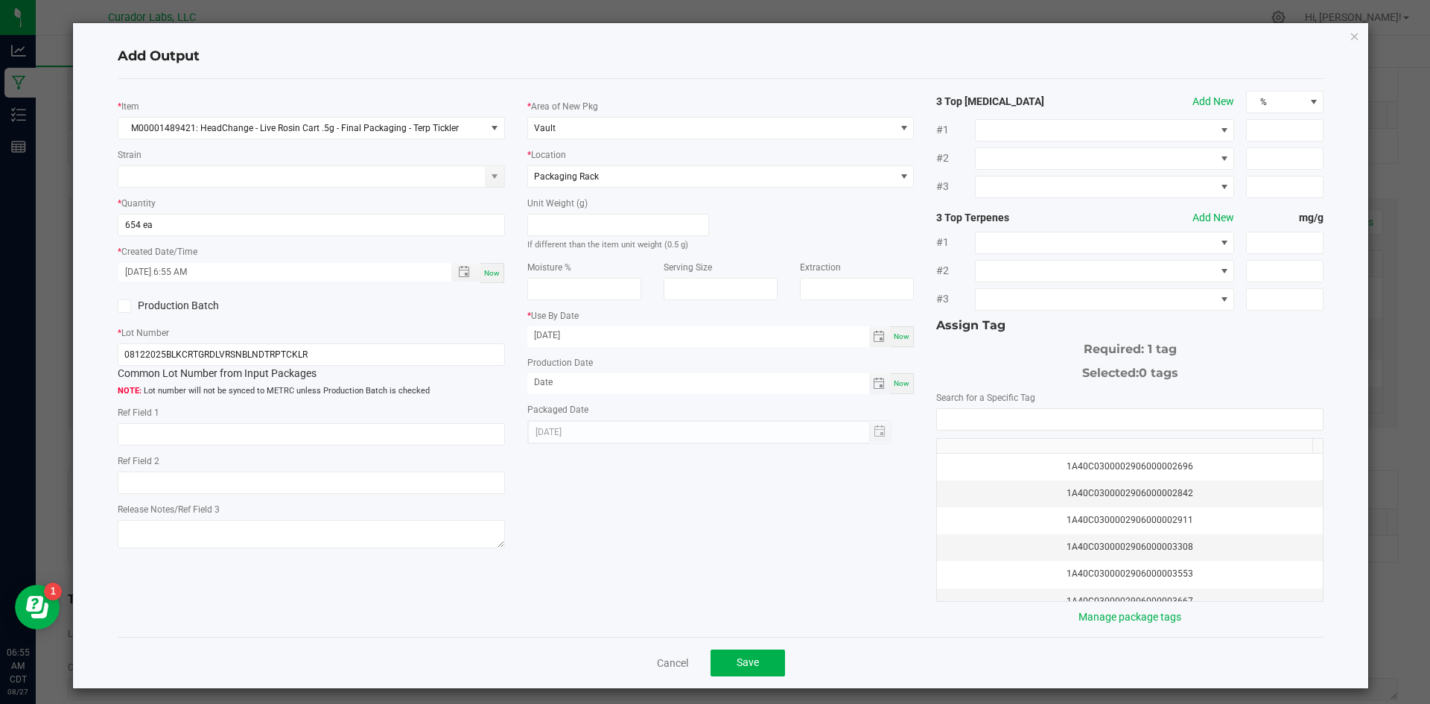
click at [629, 387] on div "* Area of New Pkg Vault * Location Packaging Rack Unit Weight (g) If different …" at bounding box center [721, 267] width 410 height 353
drag, startPoint x: 634, startPoint y: 383, endPoint x: 459, endPoint y: 400, distance: 175.0
click at [453, 403] on div "* Item M00001489421: HeadChange - Live Rosin Cart .5g - Final Packaging - Terp …" at bounding box center [720, 358] width 1229 height 534
type input "[DATE]"
click at [1003, 424] on input "NO DATA FOUND" at bounding box center [1130, 419] width 386 height 21
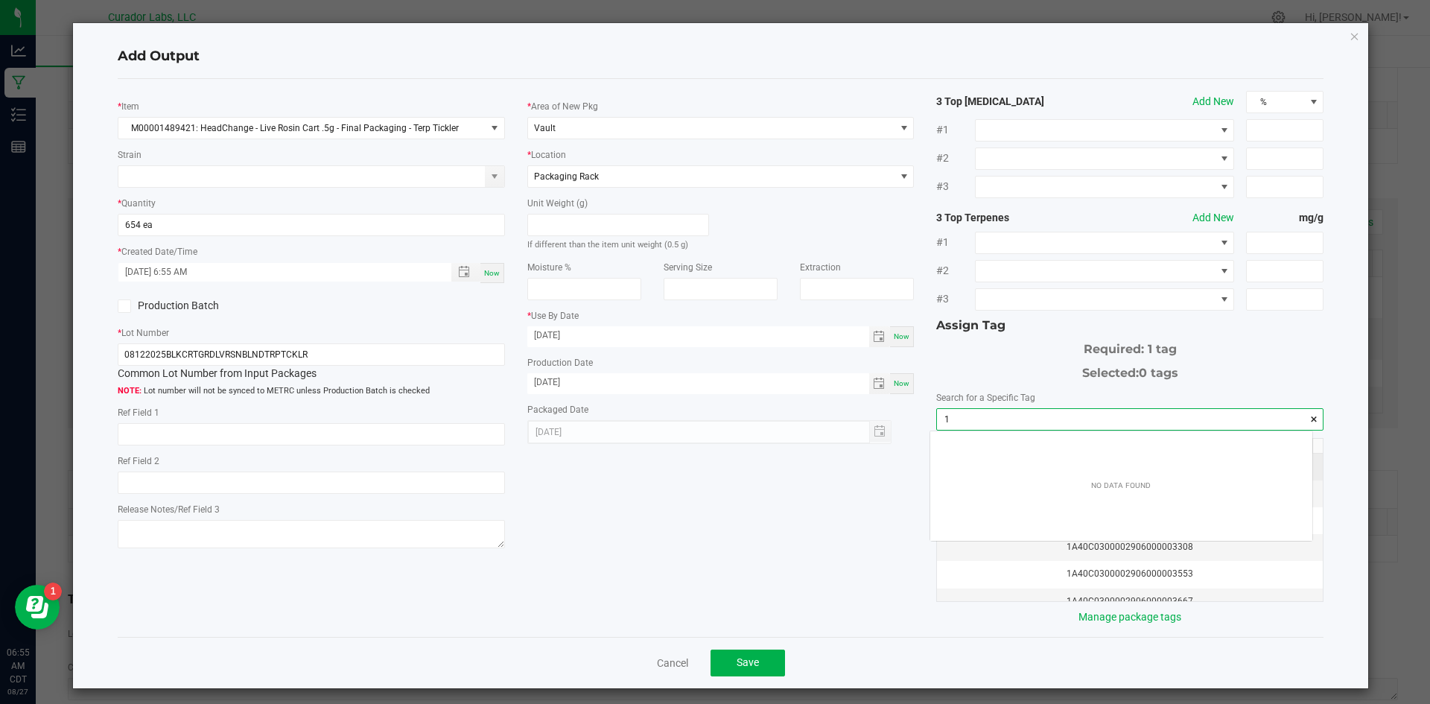
scroll to position [21, 383]
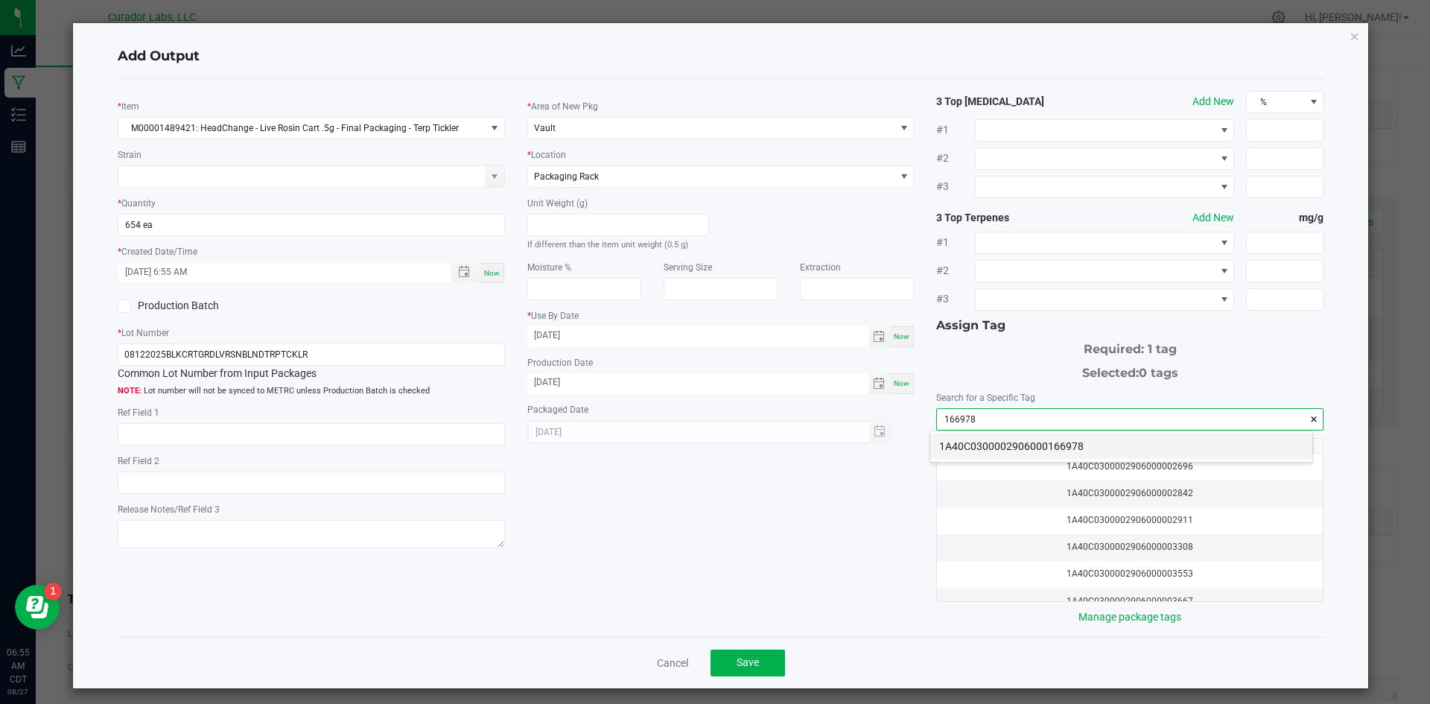
click at [1004, 447] on li "1A40C0300002906000166978" at bounding box center [1121, 445] width 382 height 25
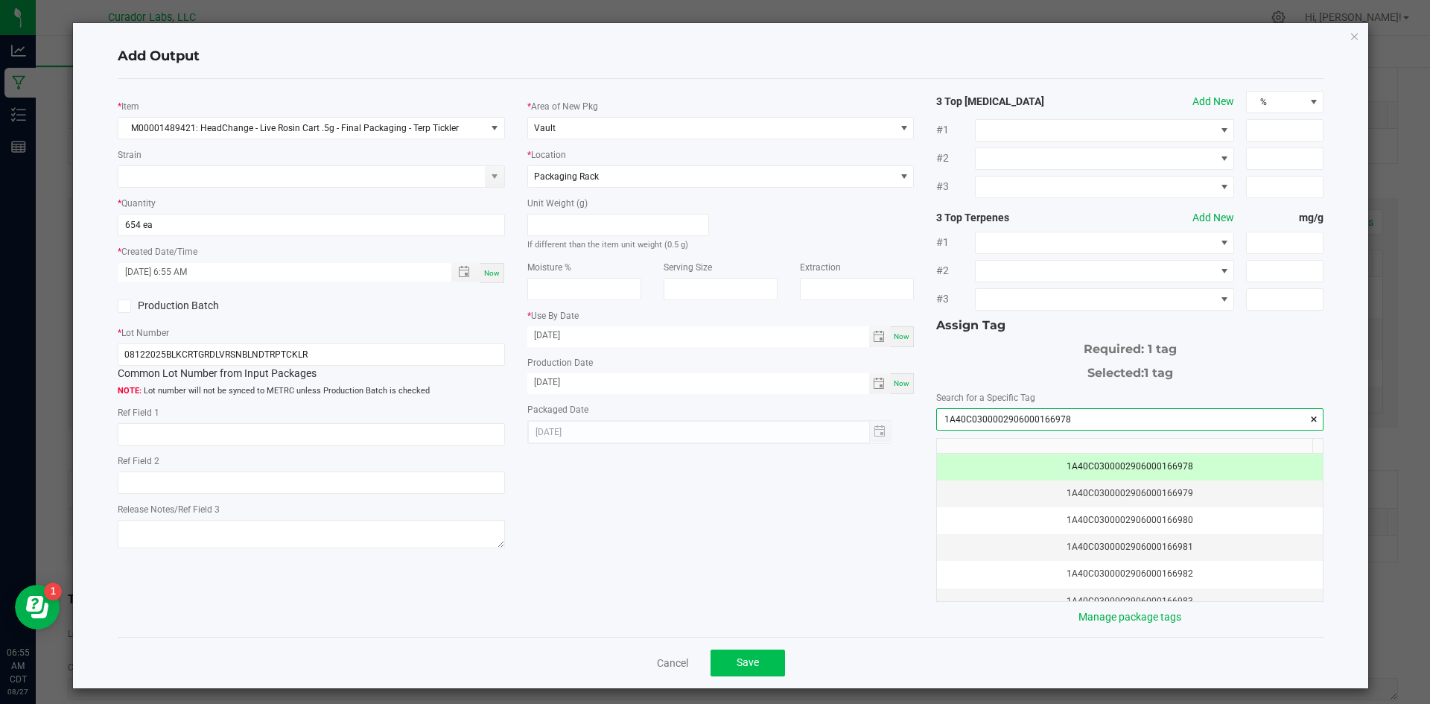
type input "1A40C0300002906000166978"
click at [745, 654] on button "Save" at bounding box center [747, 662] width 74 height 27
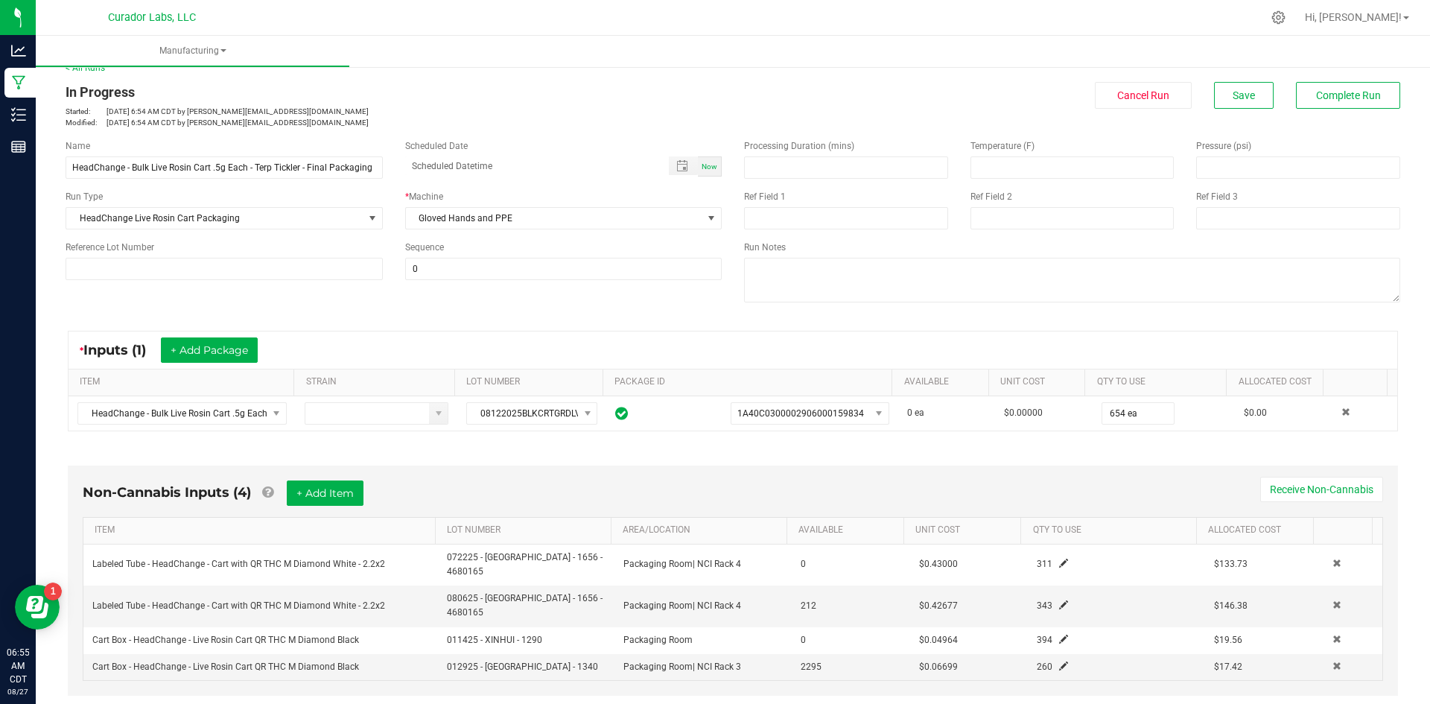
scroll to position [0, 0]
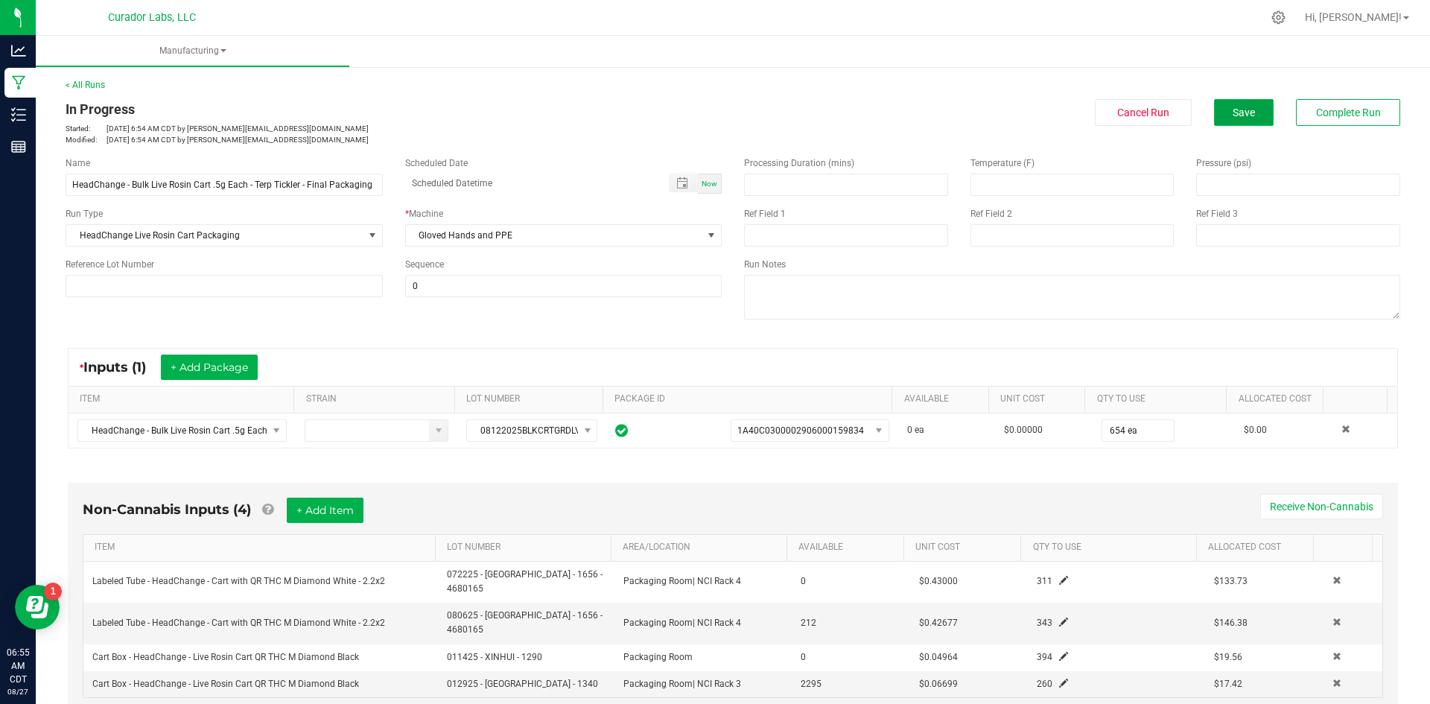
click at [1232, 109] on span "Save" at bounding box center [1243, 112] width 22 height 12
click at [312, 512] on button "+ Add Item" at bounding box center [325, 509] width 77 height 25
click at [111, 678] on span "NO DATA FOUND" at bounding box center [251, 714] width 316 height 21
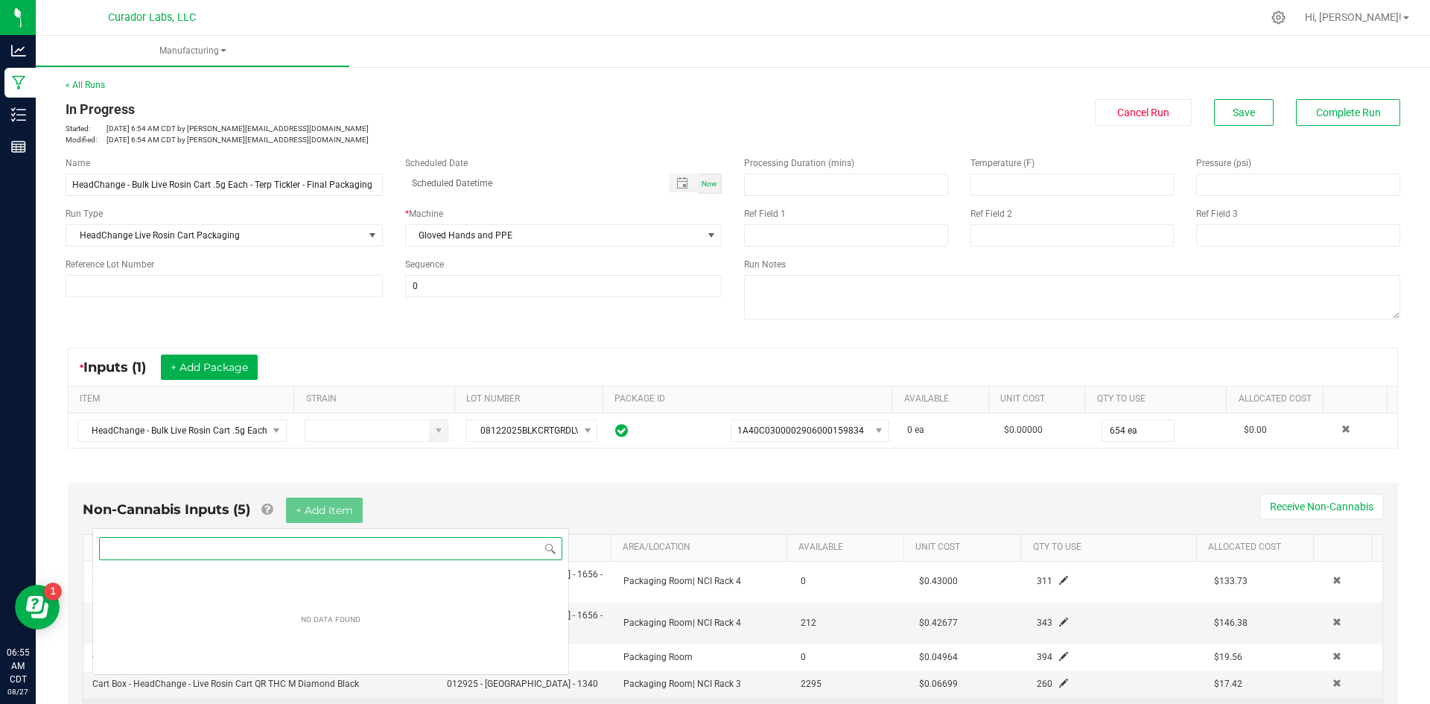
scroll to position [22, 328]
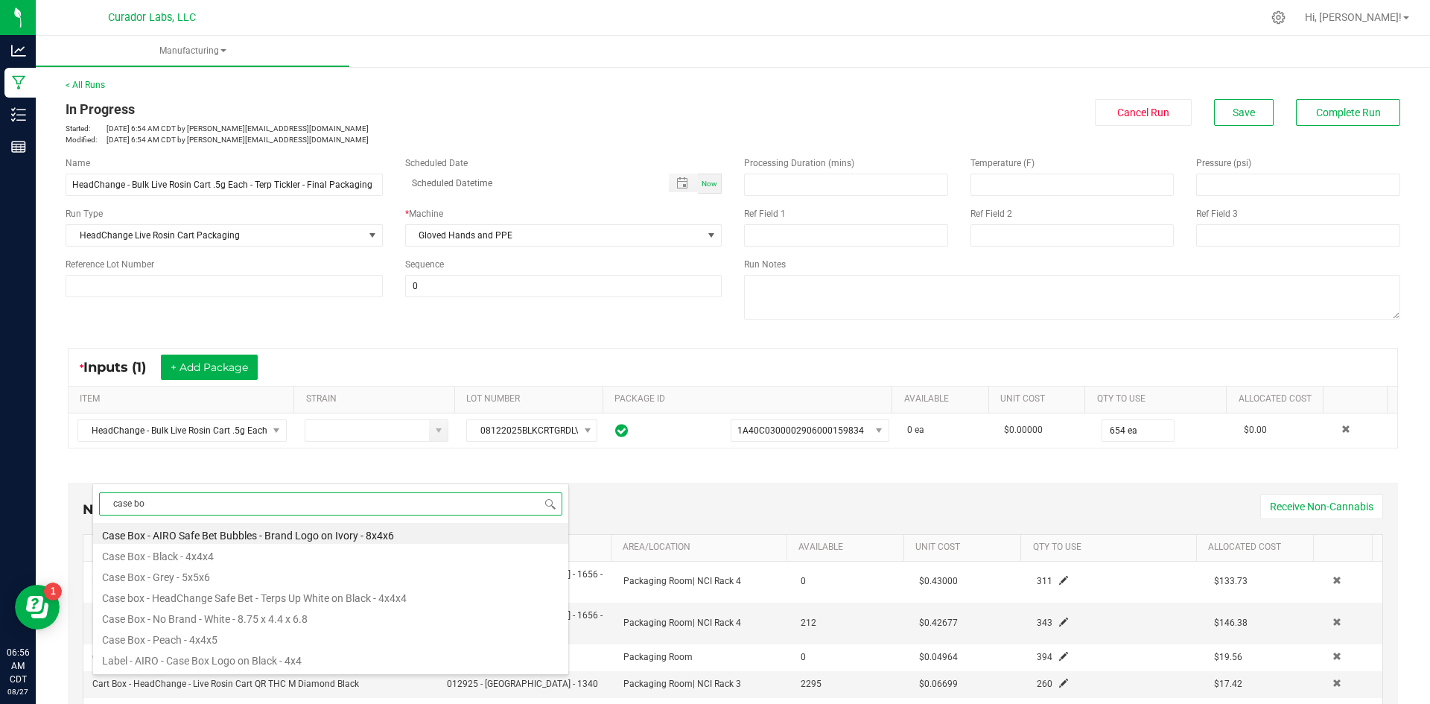
type input "case box"
click at [272, 602] on li "Case box - HeadChange Safe Bet - Terps Up White on Black - 4x4x4" at bounding box center [330, 595] width 475 height 21
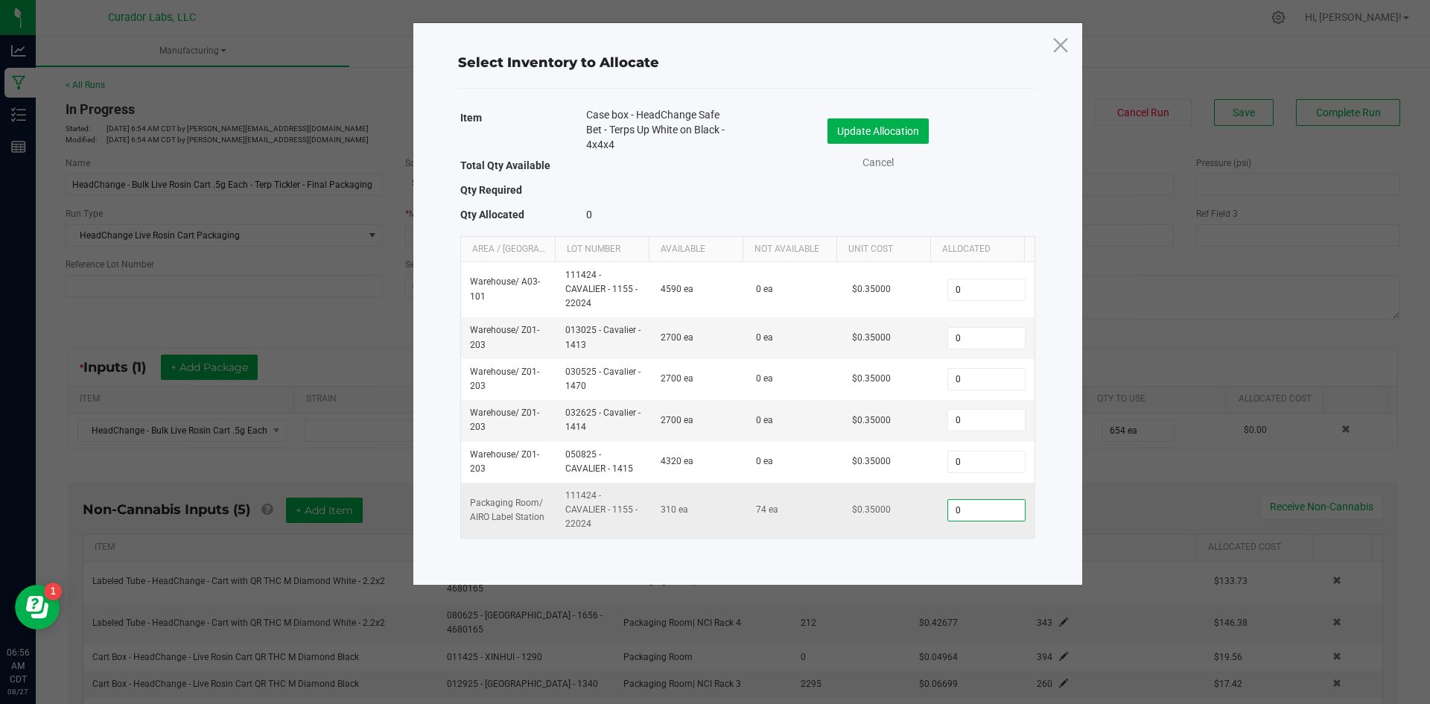
click at [986, 517] on input "0" at bounding box center [986, 510] width 76 height 21
type input "41"
click at [845, 132] on button "Update Allocation" at bounding box center [877, 130] width 101 height 25
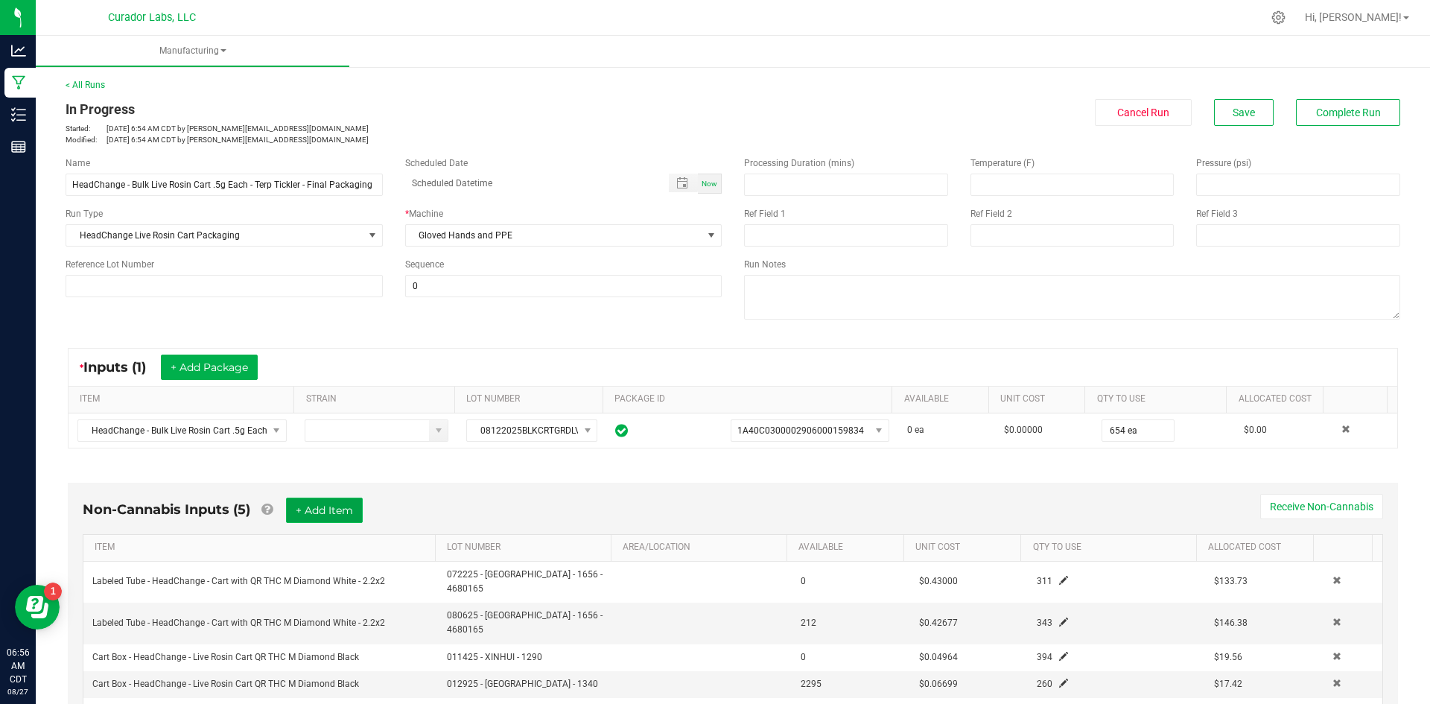
click at [313, 509] on button "+ Add Item" at bounding box center [324, 509] width 77 height 25
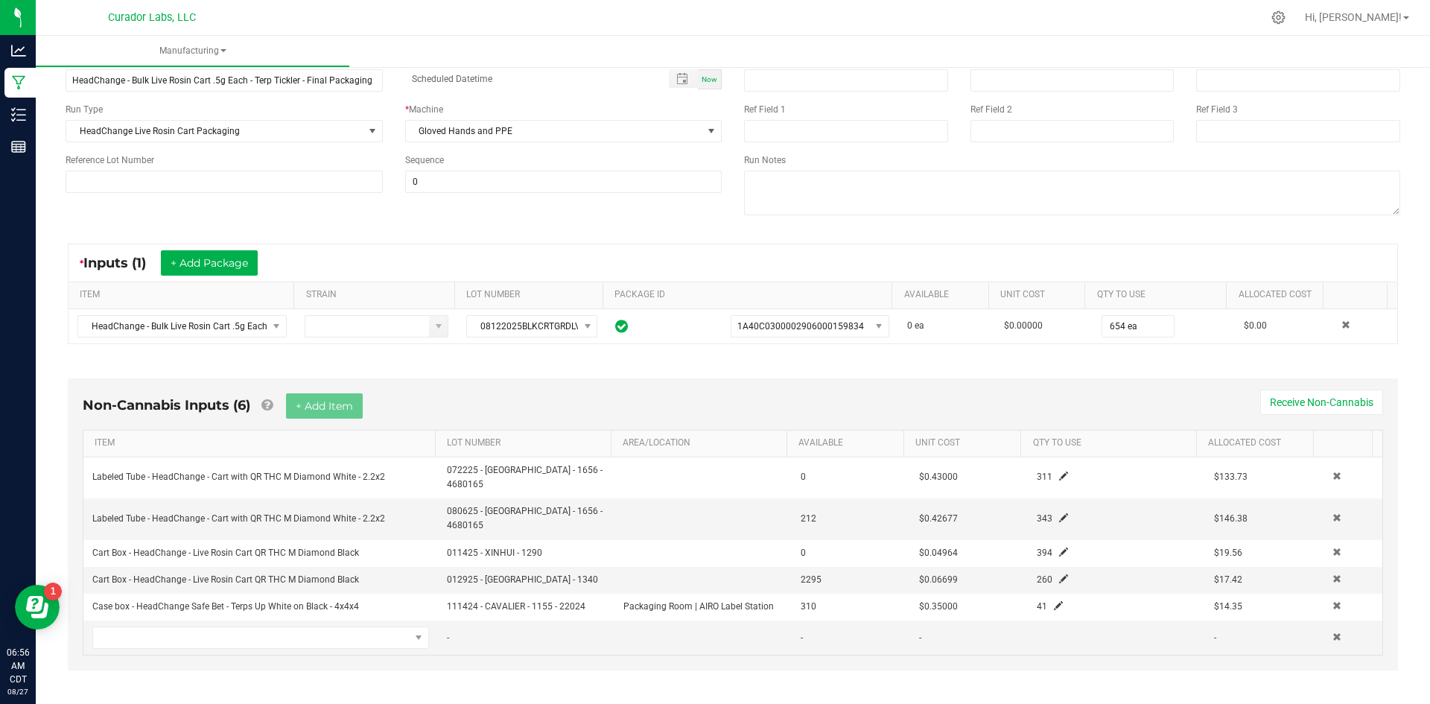
scroll to position [223, 0]
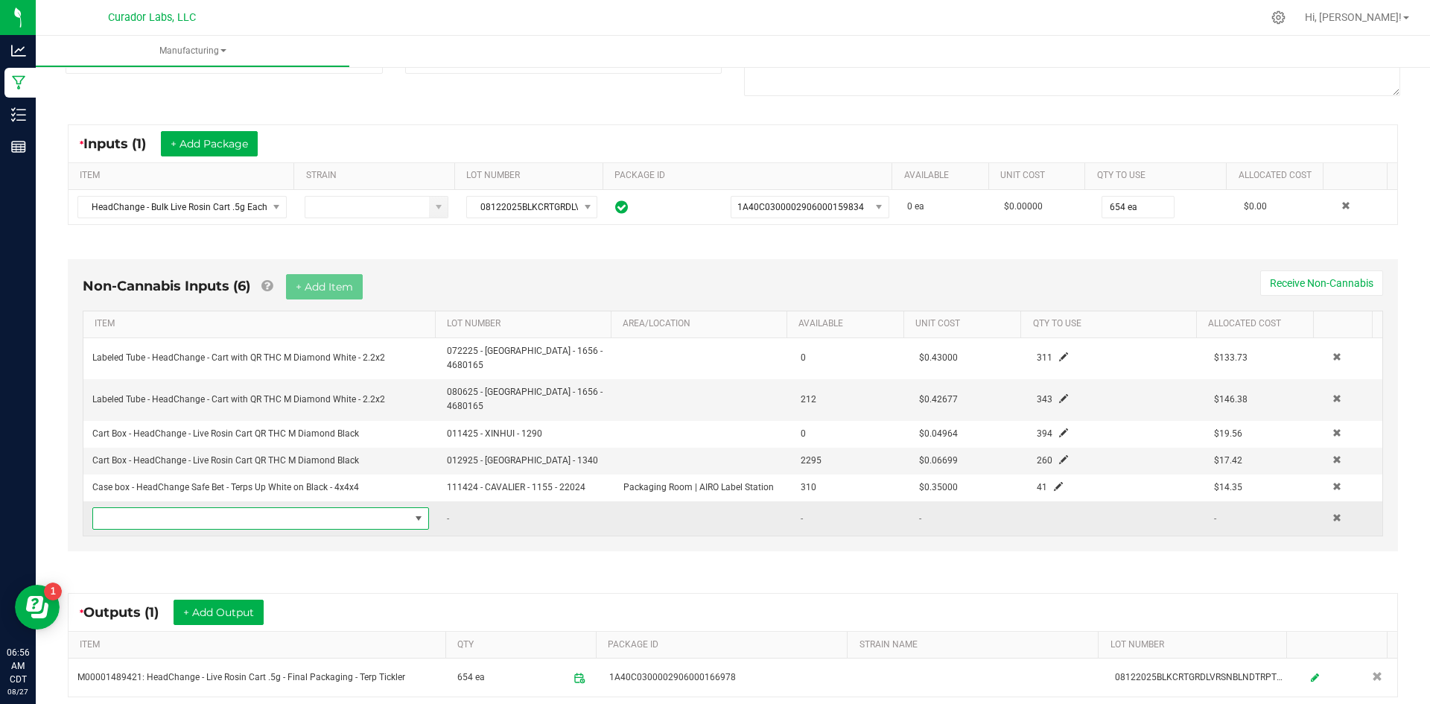
click at [186, 508] on span "NO DATA FOUND" at bounding box center [251, 518] width 316 height 21
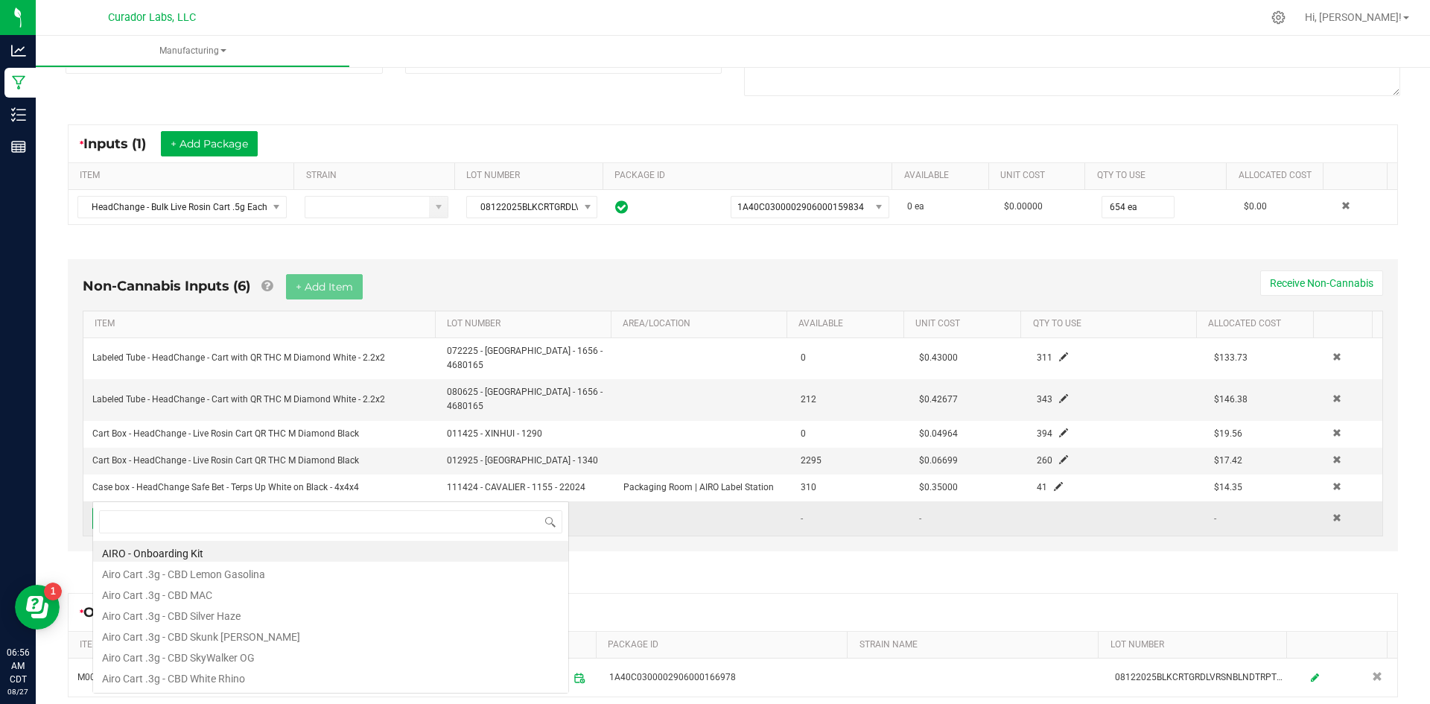
scroll to position [22, 328]
type input "compli"
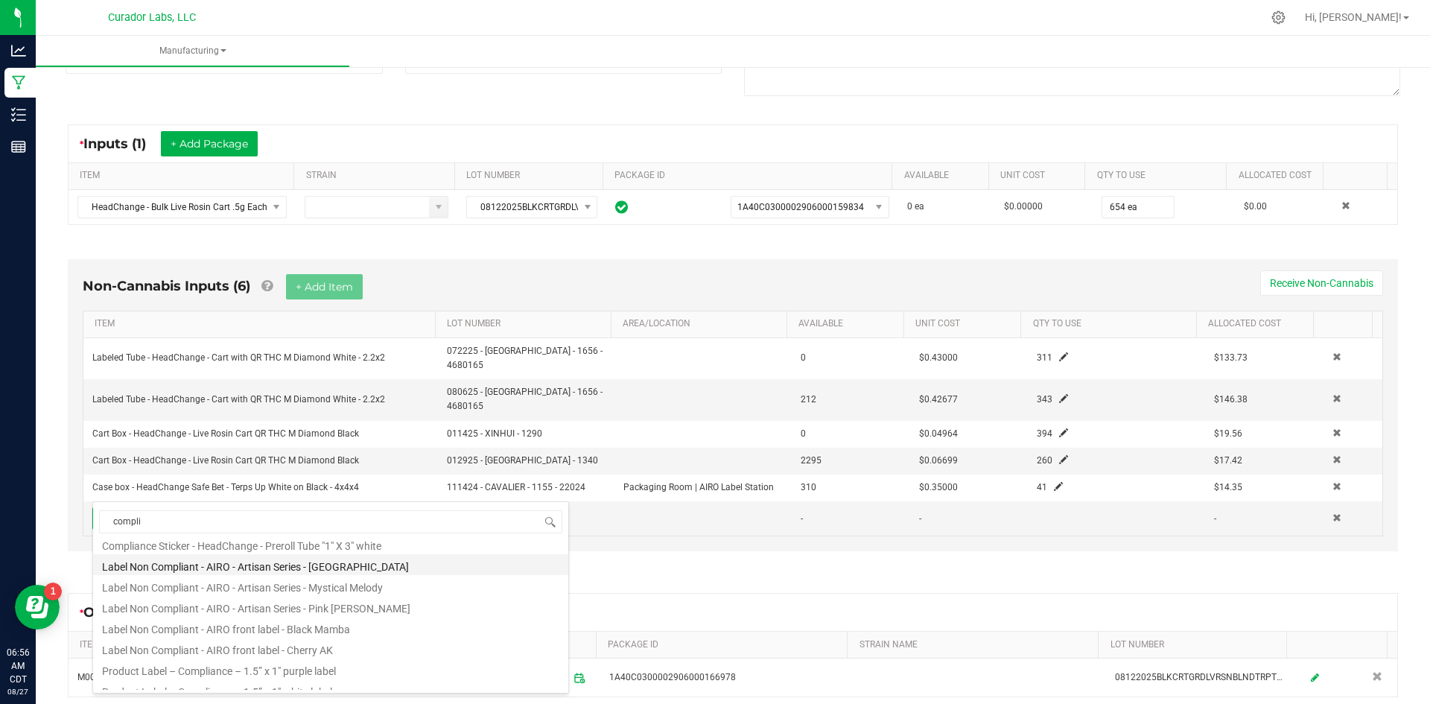
scroll to position [74, 0]
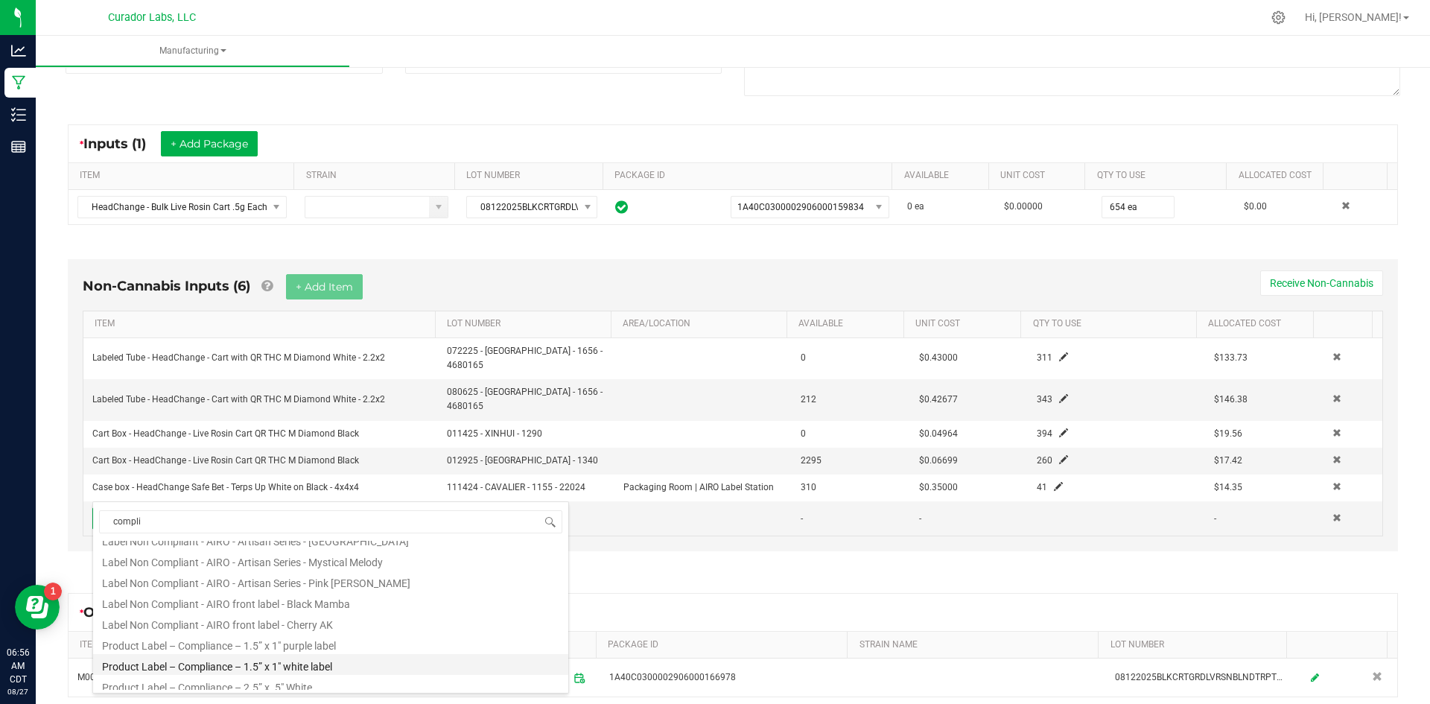
click at [299, 665] on li "Product Label – Compliance – 1.5” x 1" white label" at bounding box center [330, 664] width 475 height 21
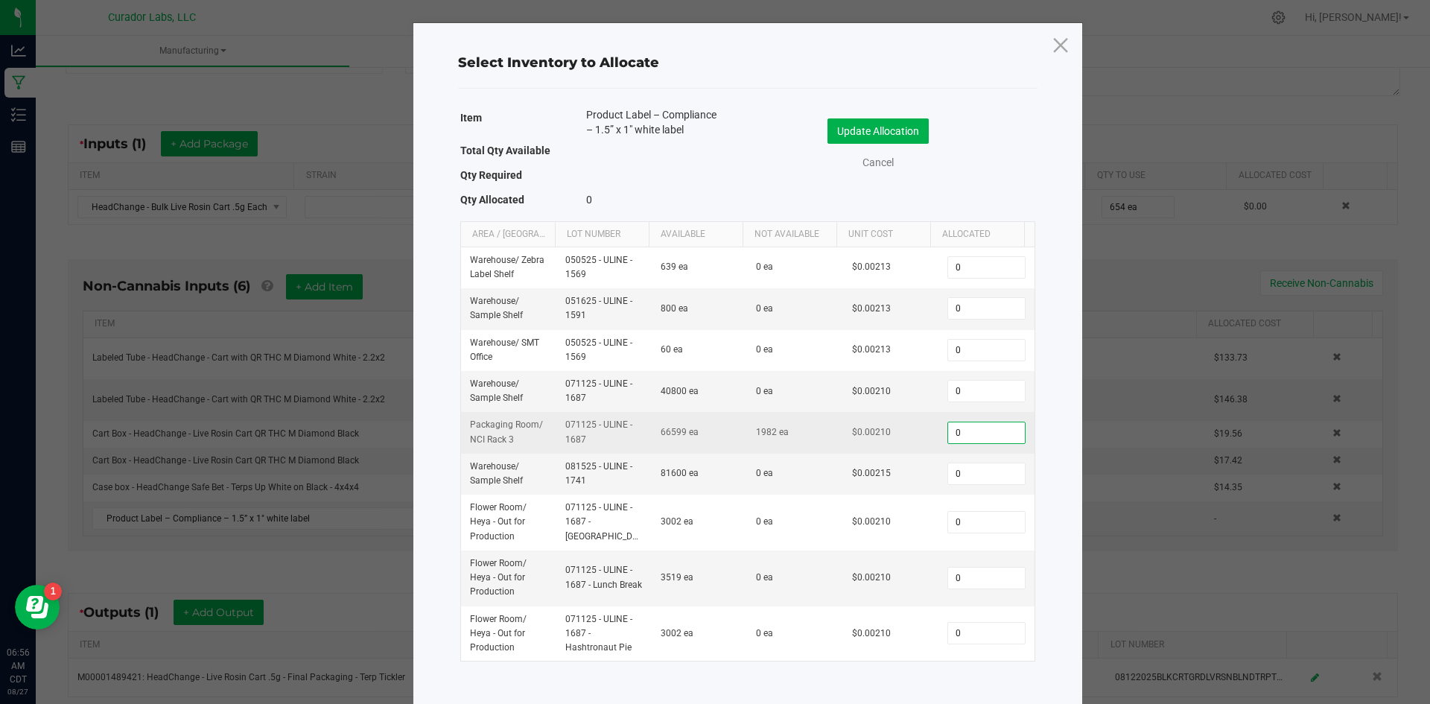
click at [959, 436] on input "0" at bounding box center [986, 432] width 76 height 21
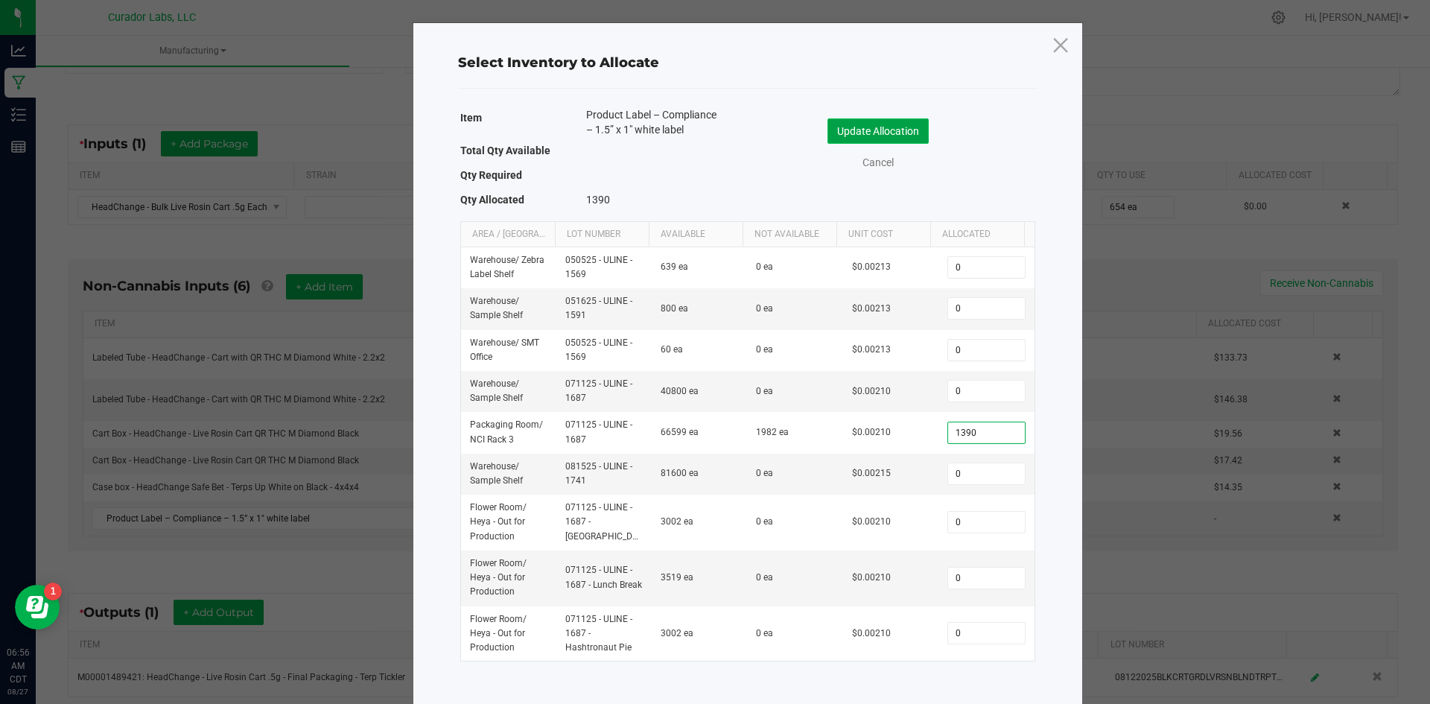
type input "1,390"
click at [873, 124] on button "Update Allocation" at bounding box center [877, 130] width 101 height 25
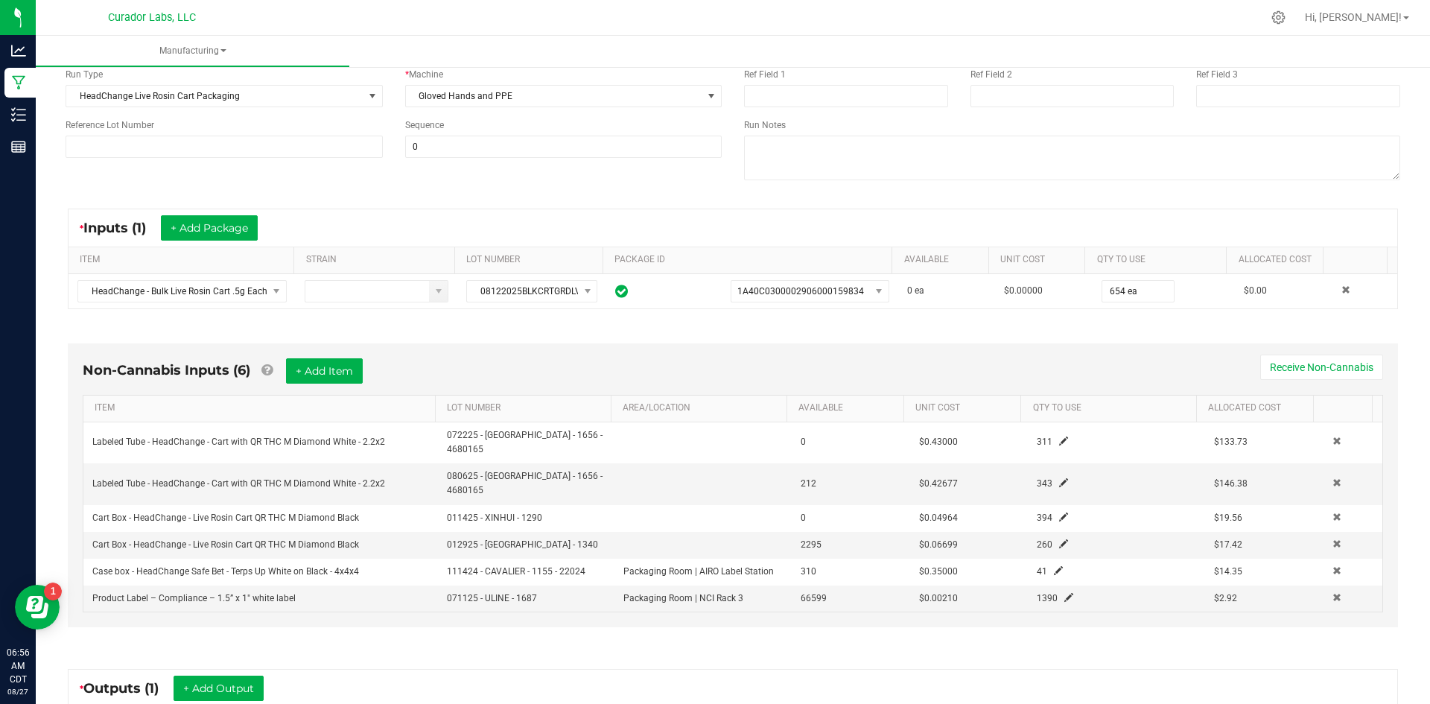
scroll to position [0, 0]
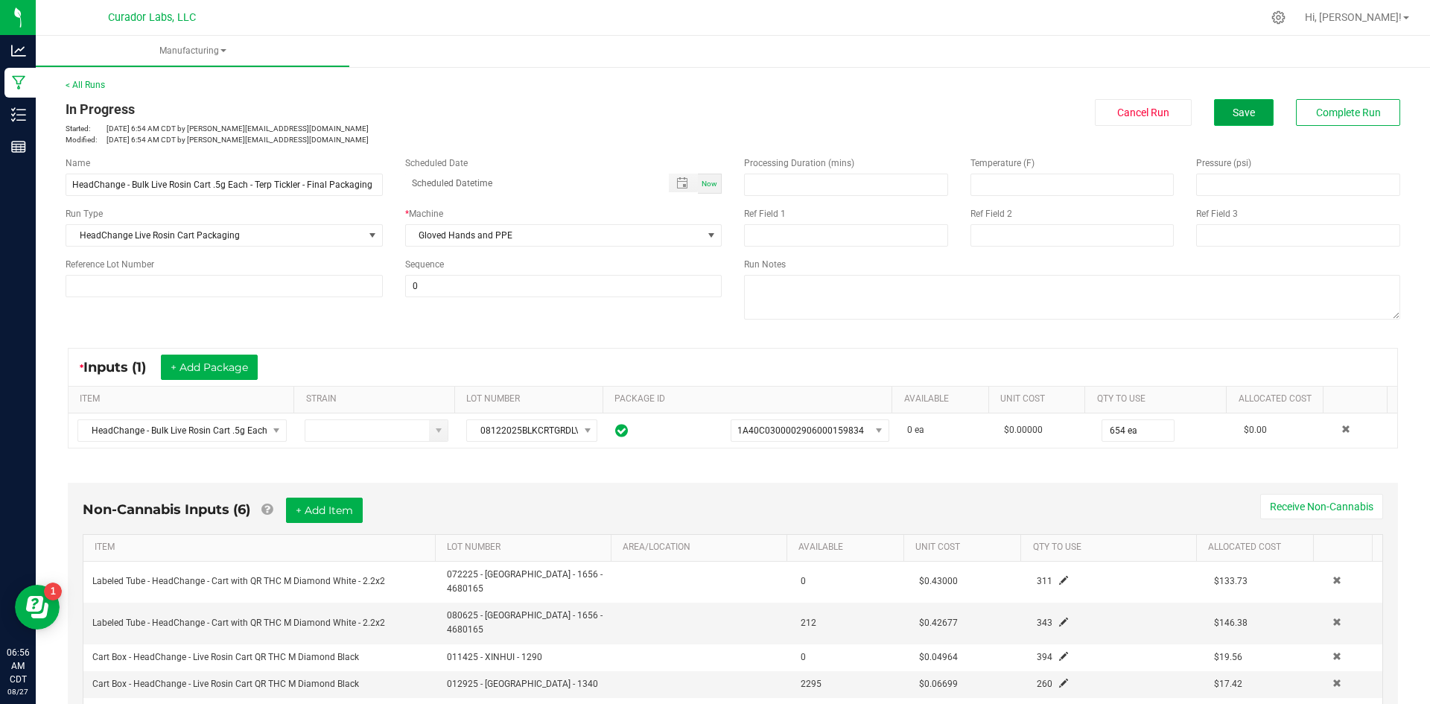
click at [1214, 113] on button "Save" at bounding box center [1244, 112] width 60 height 27
click at [1232, 106] on span "Save" at bounding box center [1243, 112] width 22 height 12
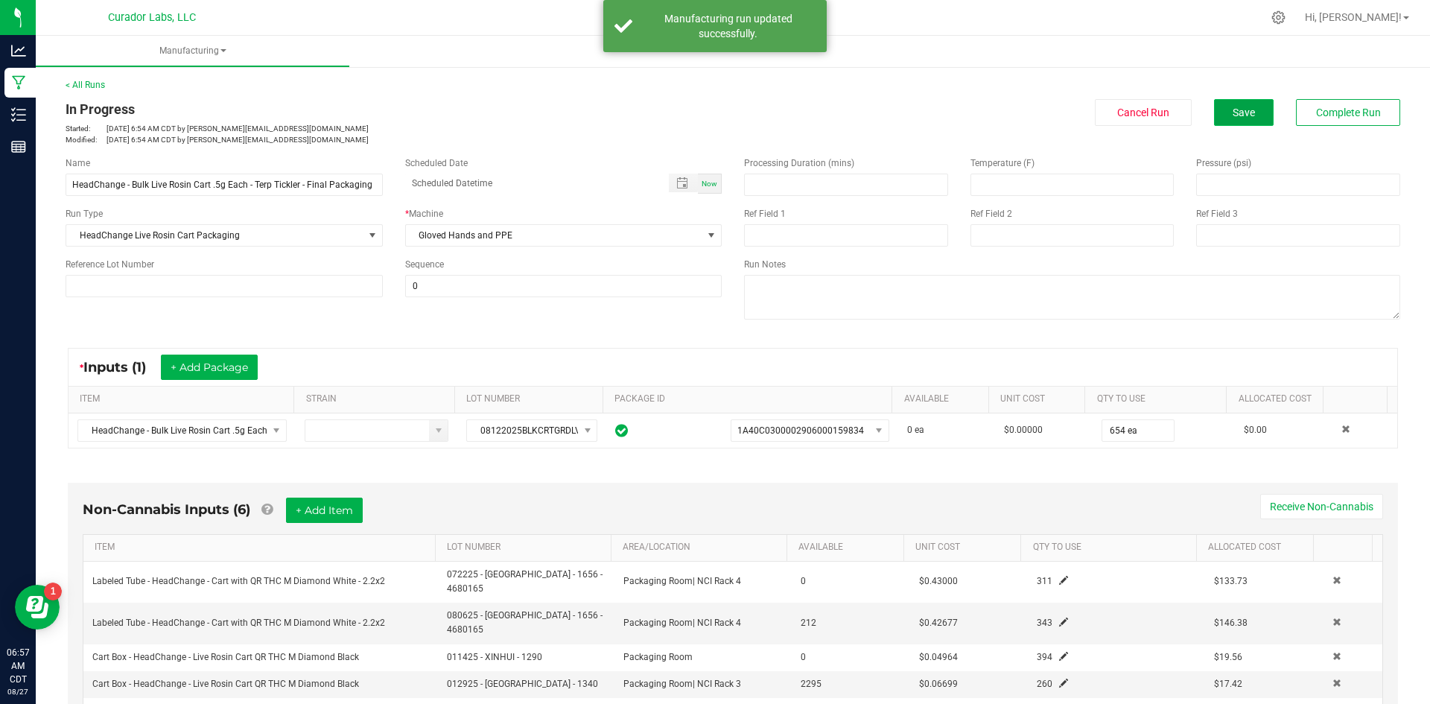
click at [1235, 106] on span "Save" at bounding box center [1243, 112] width 22 height 12
click at [1233, 115] on span "Save" at bounding box center [1243, 112] width 22 height 12
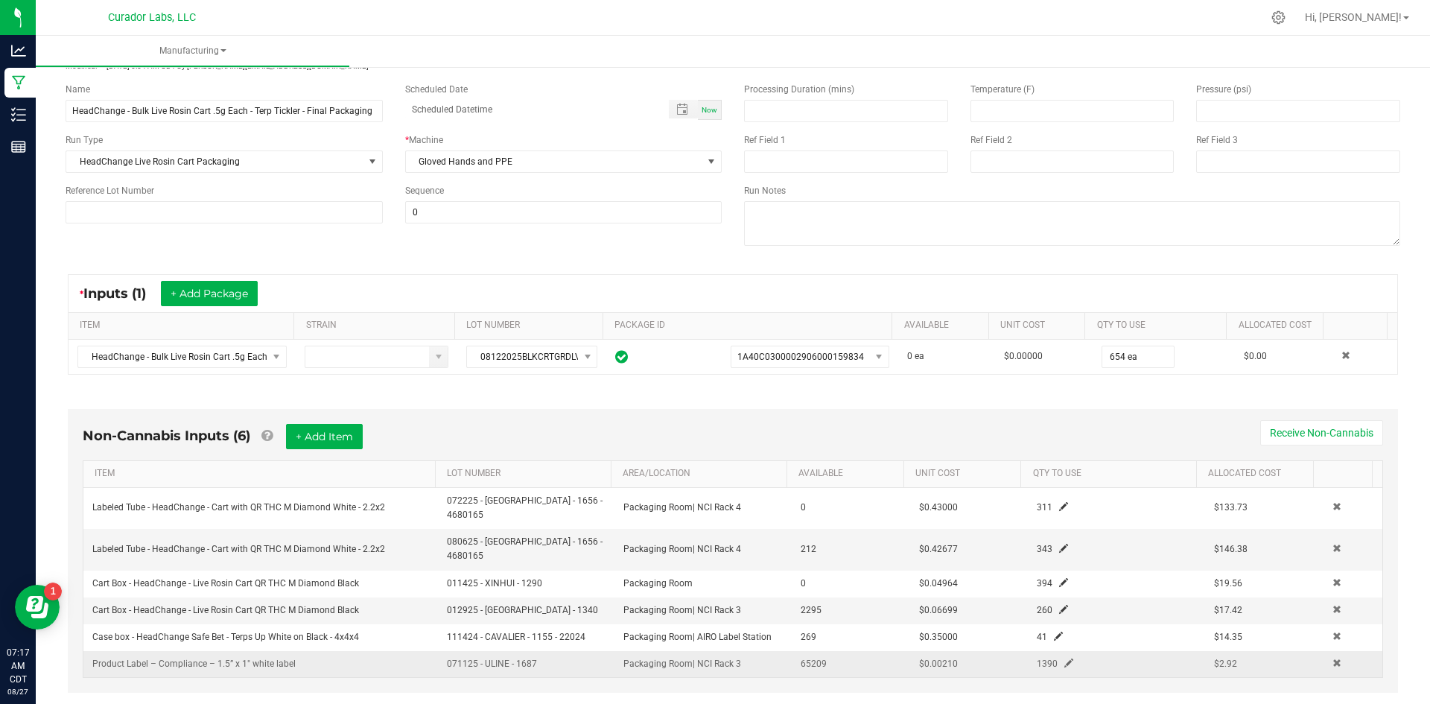
scroll to position [298, 0]
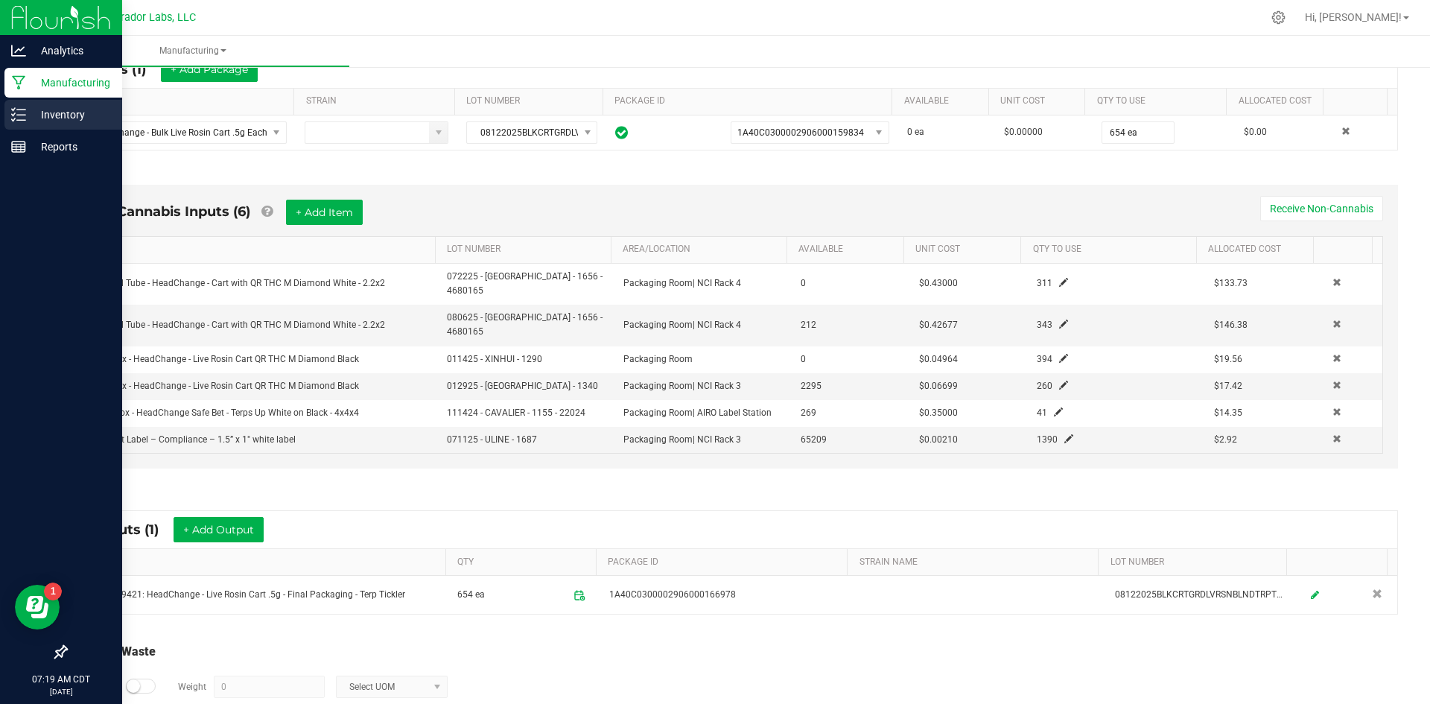
click at [52, 118] on p "Inventory" at bounding box center [70, 115] width 89 height 18
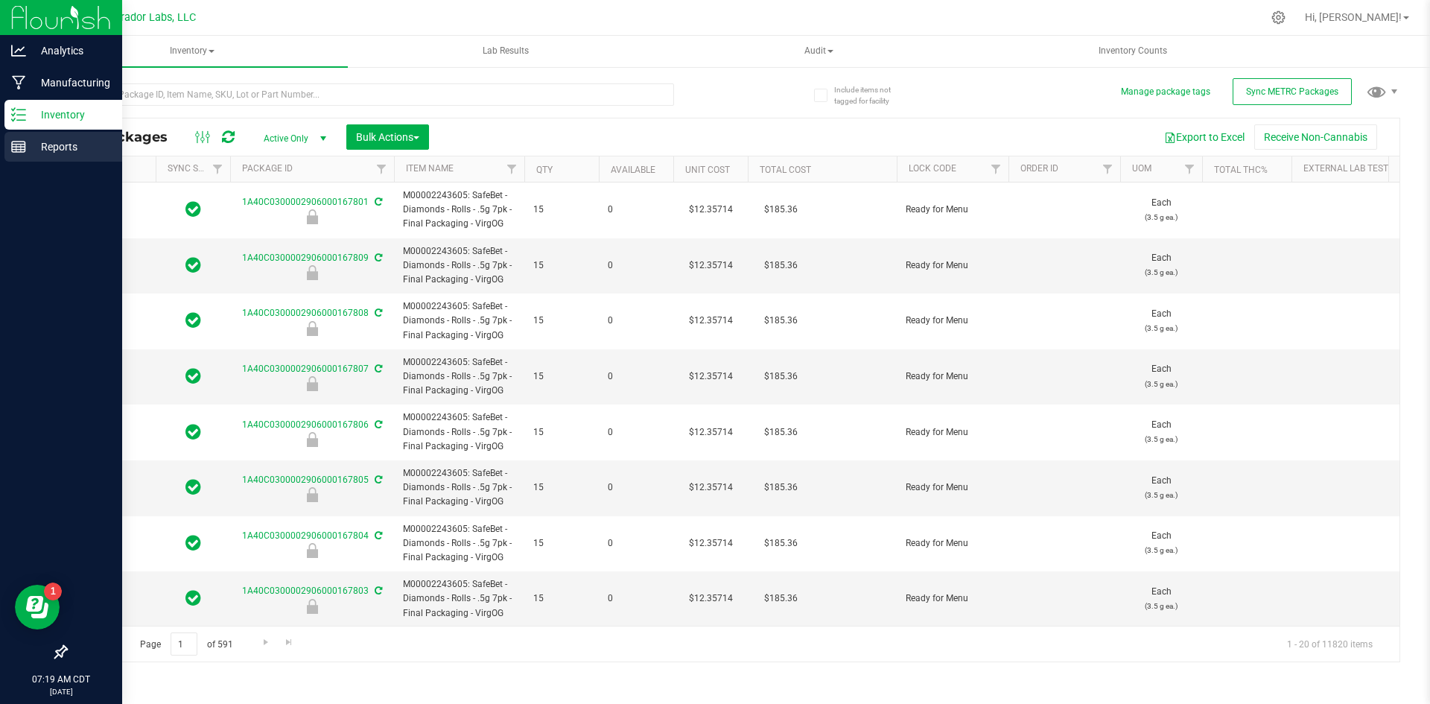
type input "[DATE]"
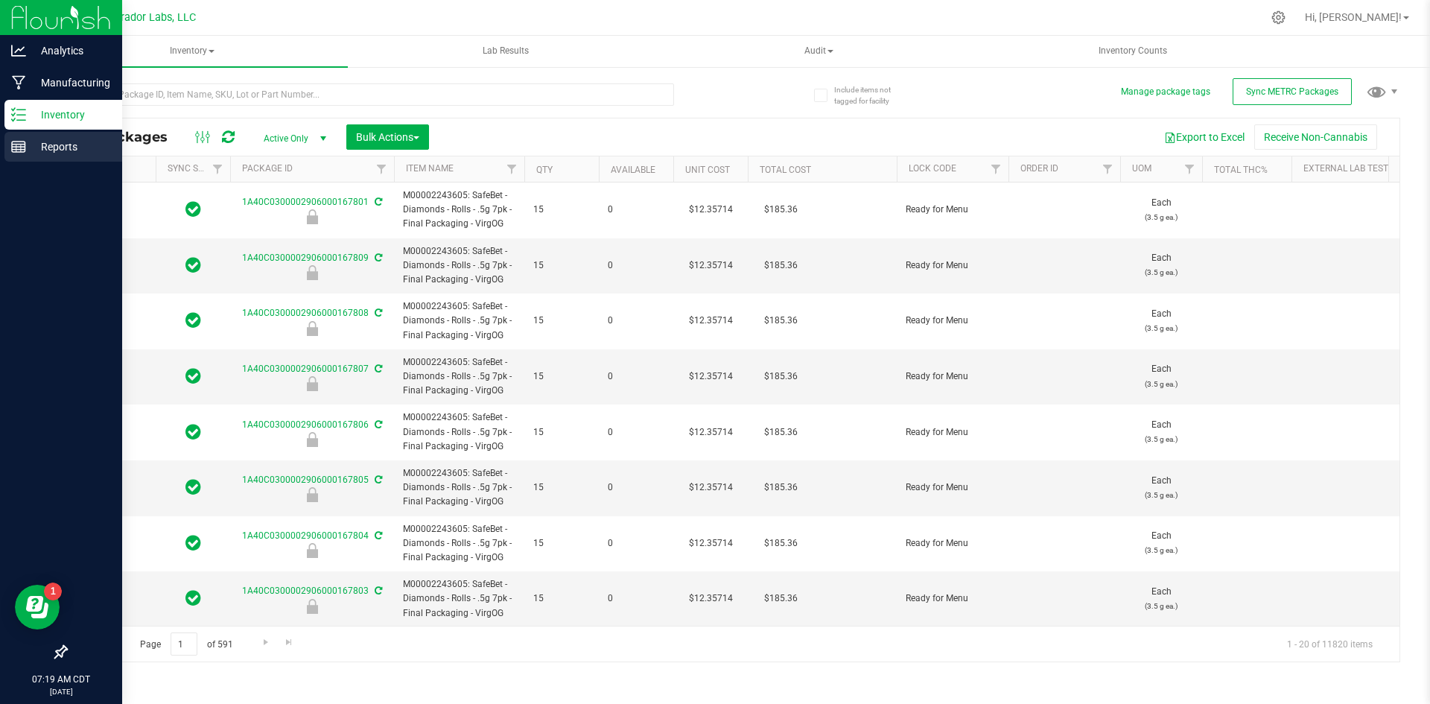
type input "[DATE]"
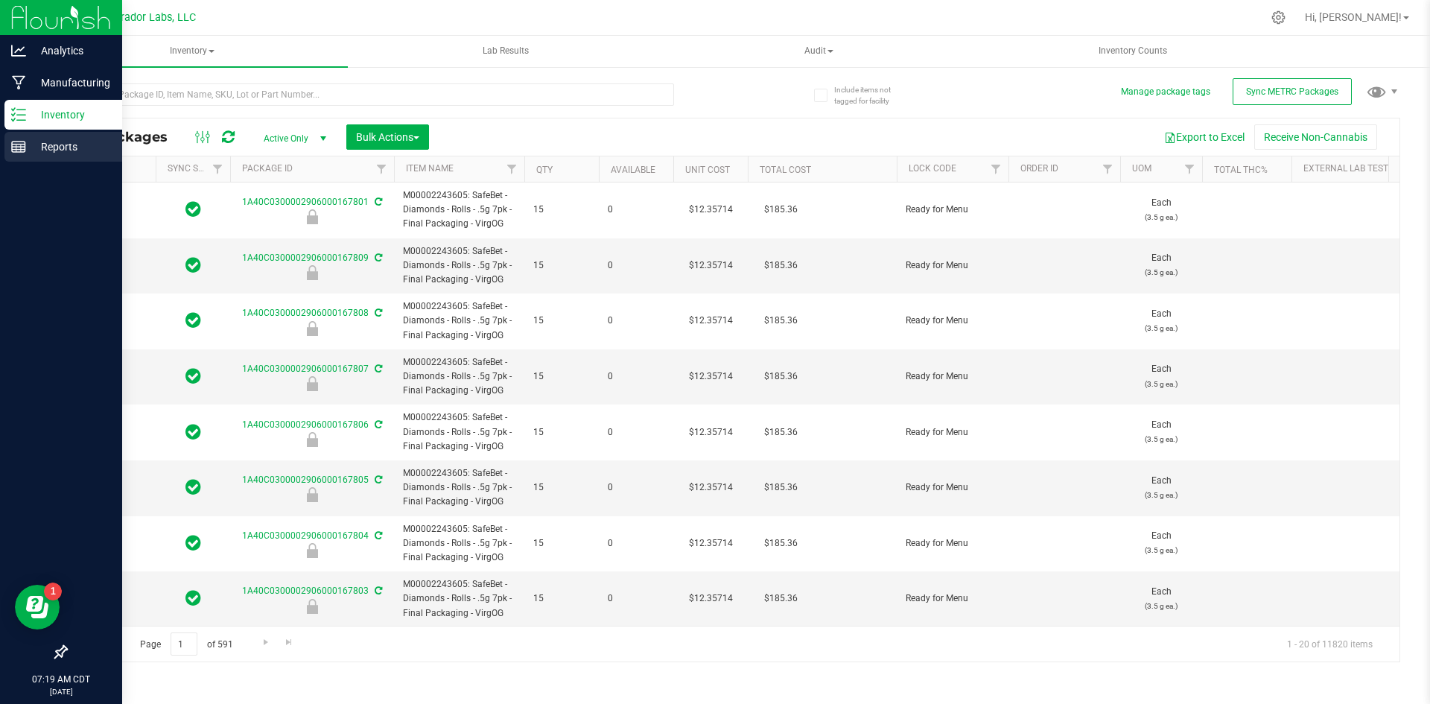
type input "[DATE]"
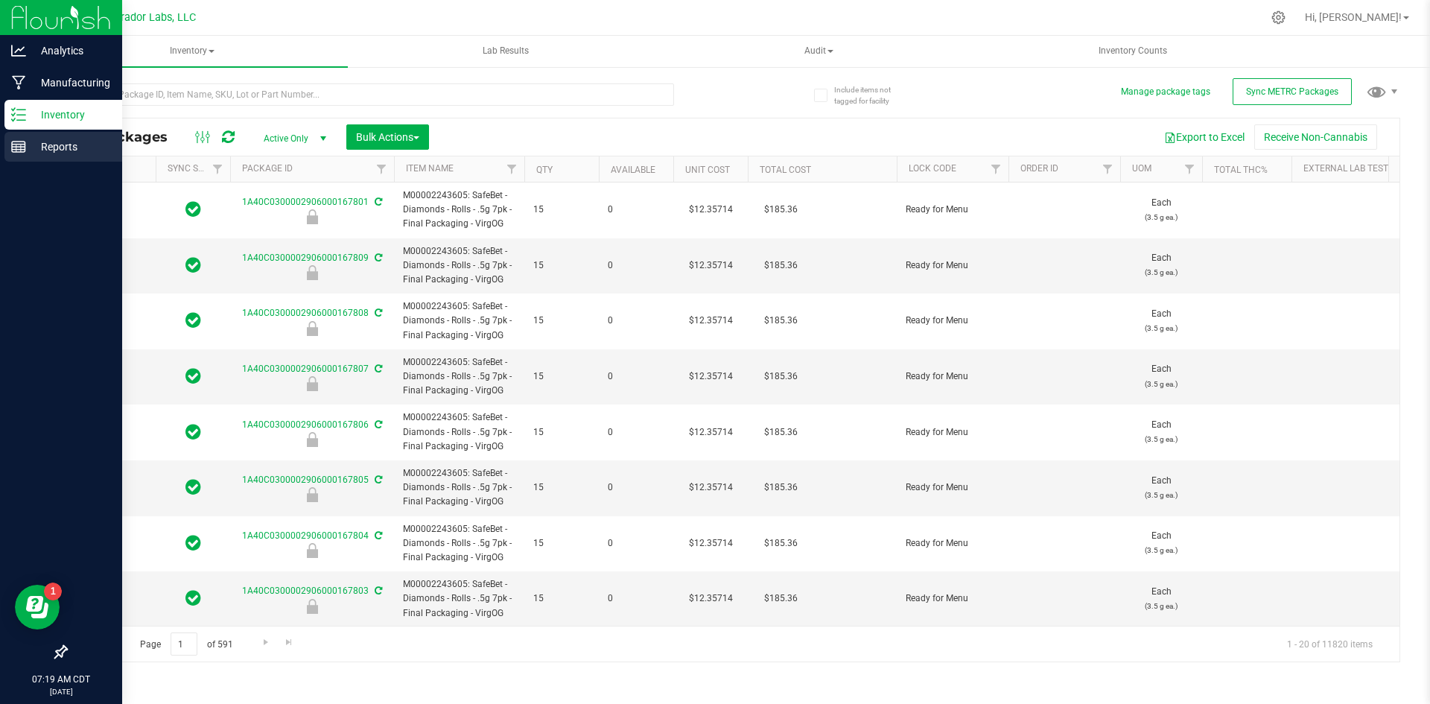
type input "[DATE]"
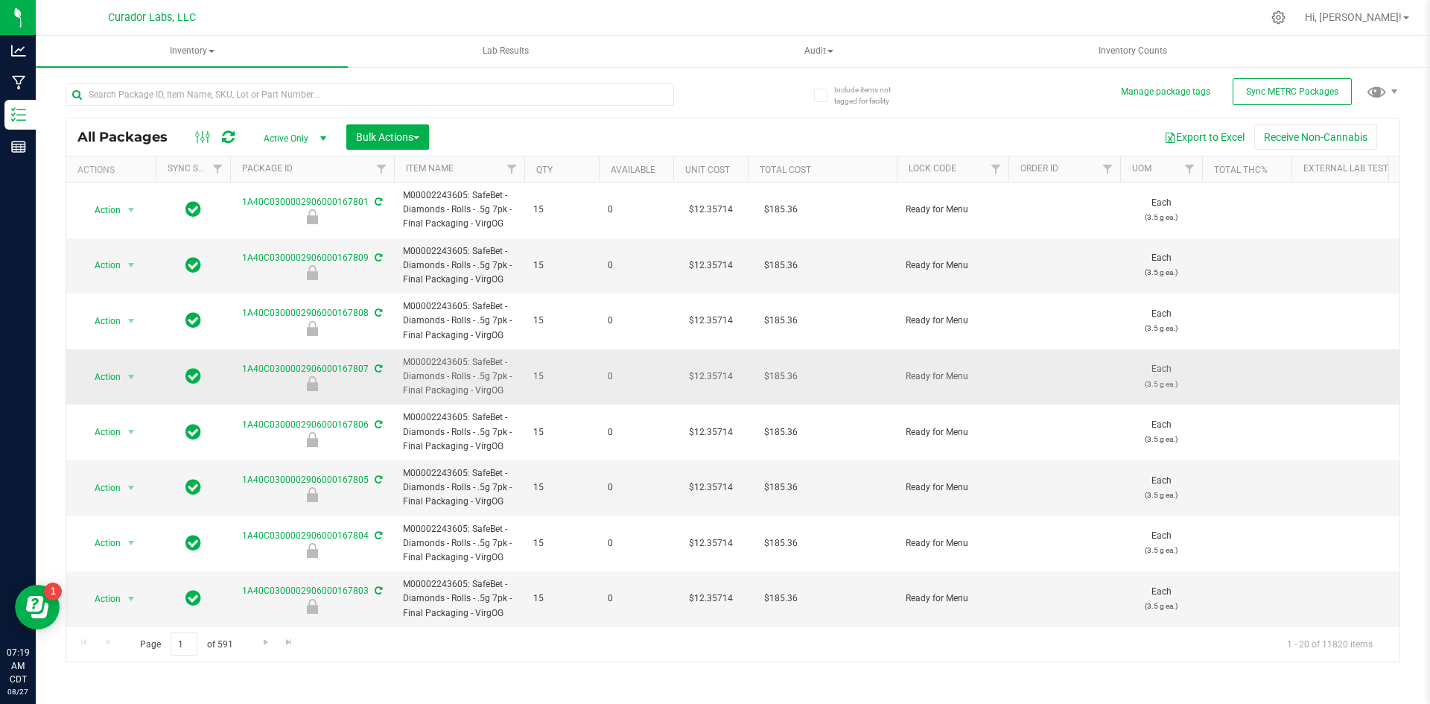
drag, startPoint x: 509, startPoint y: 392, endPoint x: 384, endPoint y: 368, distance: 127.5
copy tr "M00002243605: SafeBet - Diamonds - Rolls - .5g 7pk - Final Packaging - VirgOG"
click at [480, 94] on input "text" at bounding box center [370, 94] width 608 height 22
paste input "M00002243605: SafeBet - Diamonds - Rolls - .5g 7pk - Final Packaging - VirgOG"
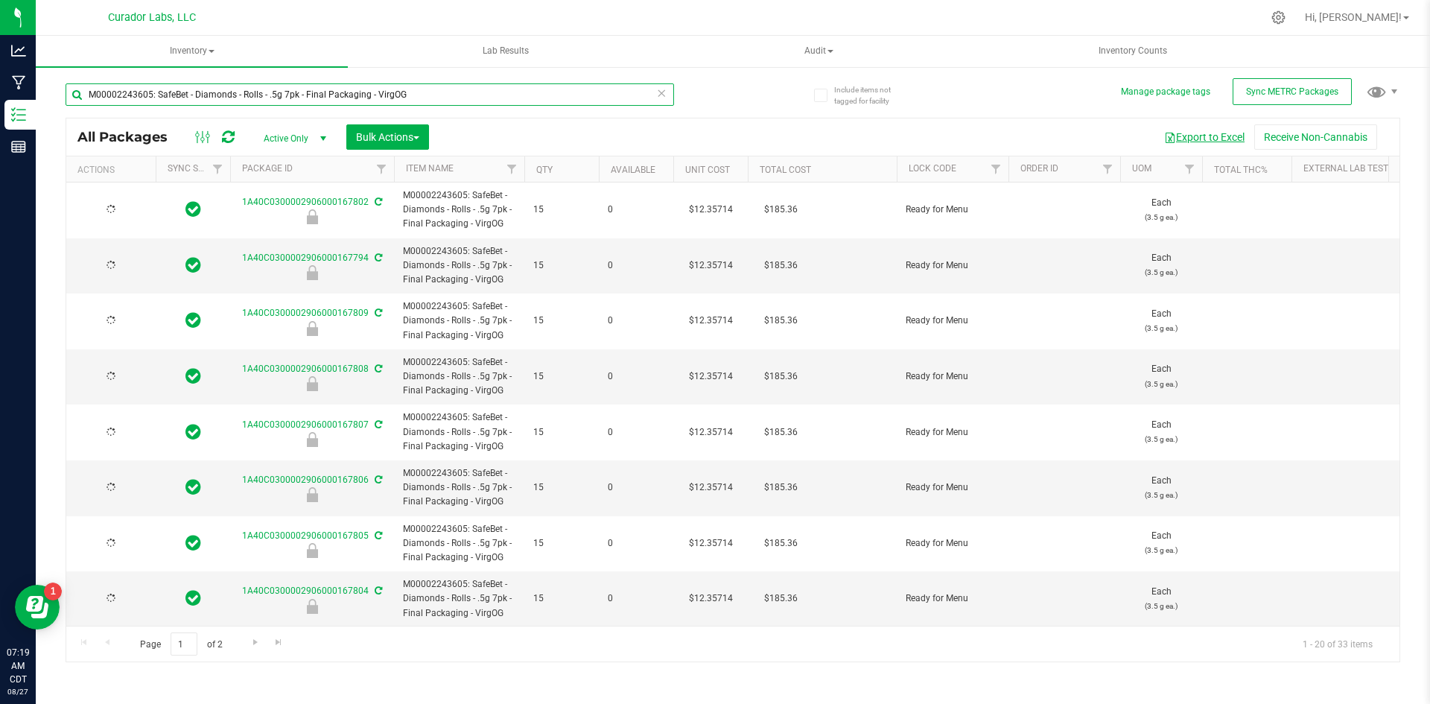
type input "M00002243605: SafeBet - Diamonds - Rolls - .5g 7pk - Final Packaging - VirgOG"
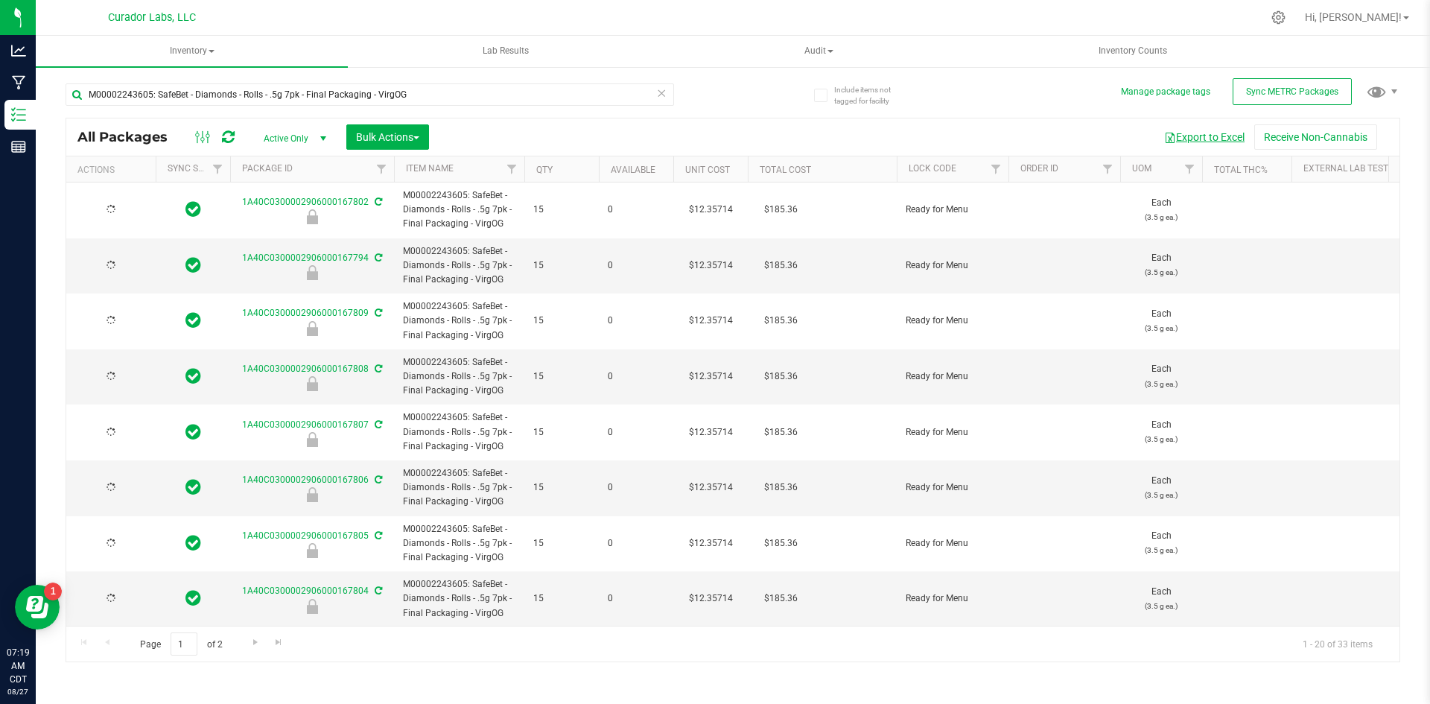
click at [1185, 138] on button "Export to Excel" at bounding box center [1204, 136] width 100 height 25
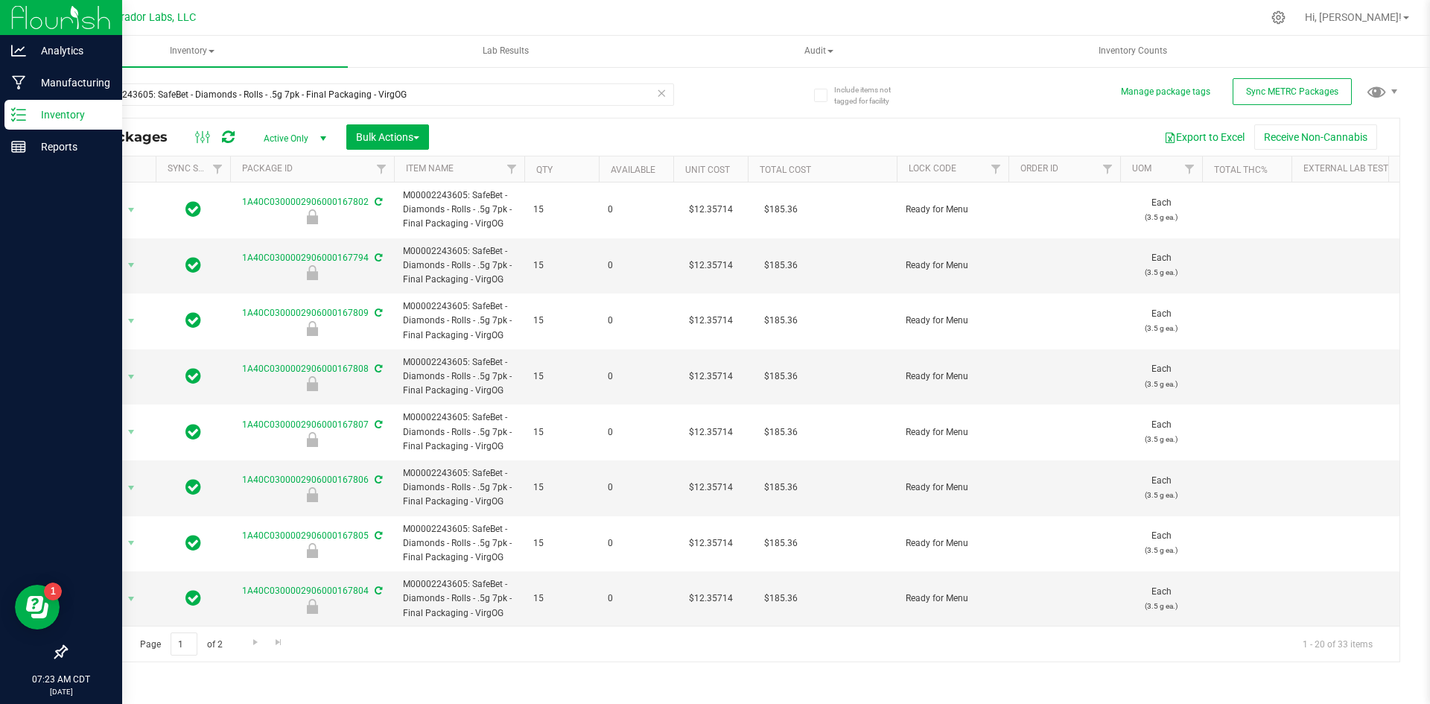
click at [21, 109] on line at bounding box center [21, 109] width 8 height 0
